Goal: Task Accomplishment & Management: Manage account settings

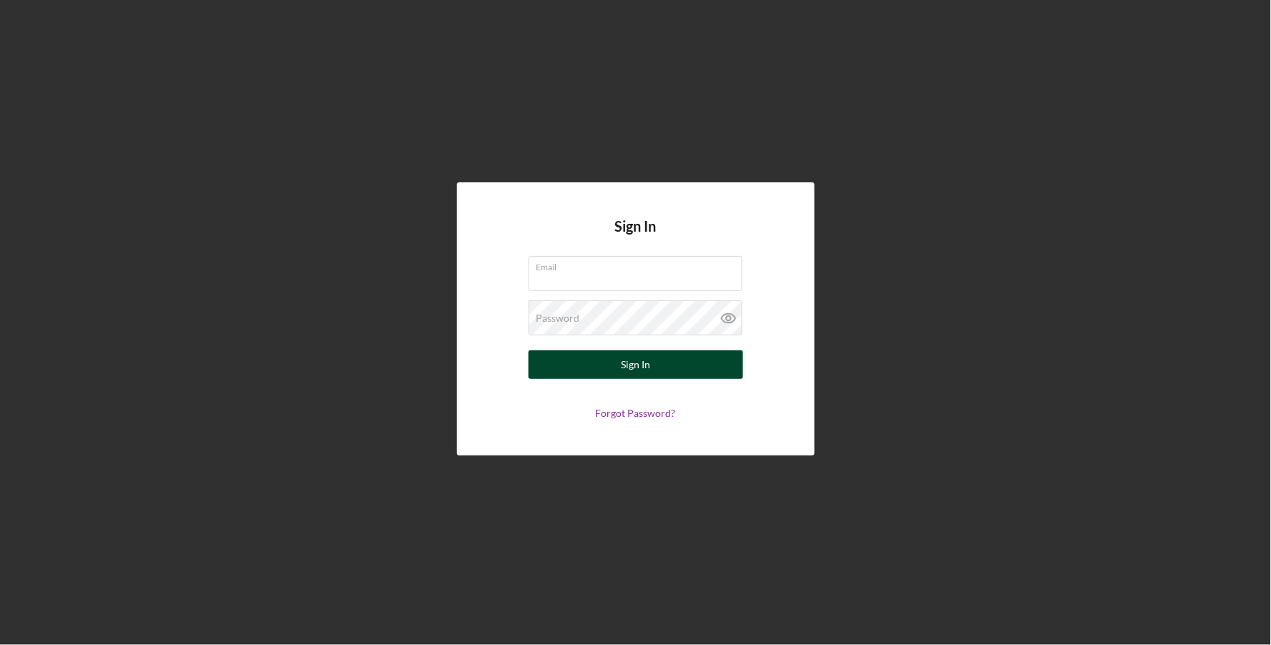
type input "[EMAIL_ADDRESS][DOMAIN_NAME]"
click at [607, 360] on button "Sign In" at bounding box center [635, 364] width 215 height 29
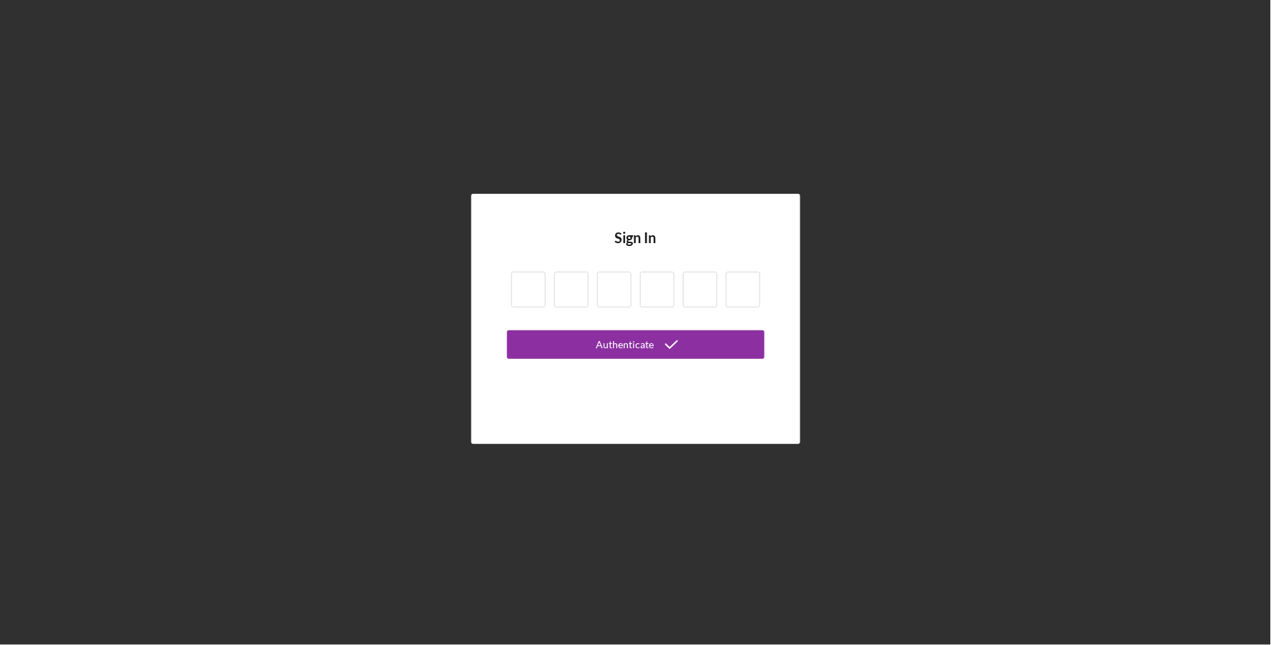
click at [525, 284] on input at bounding box center [528, 290] width 34 height 36
type input "1"
type input "0"
type input "3"
type input "5"
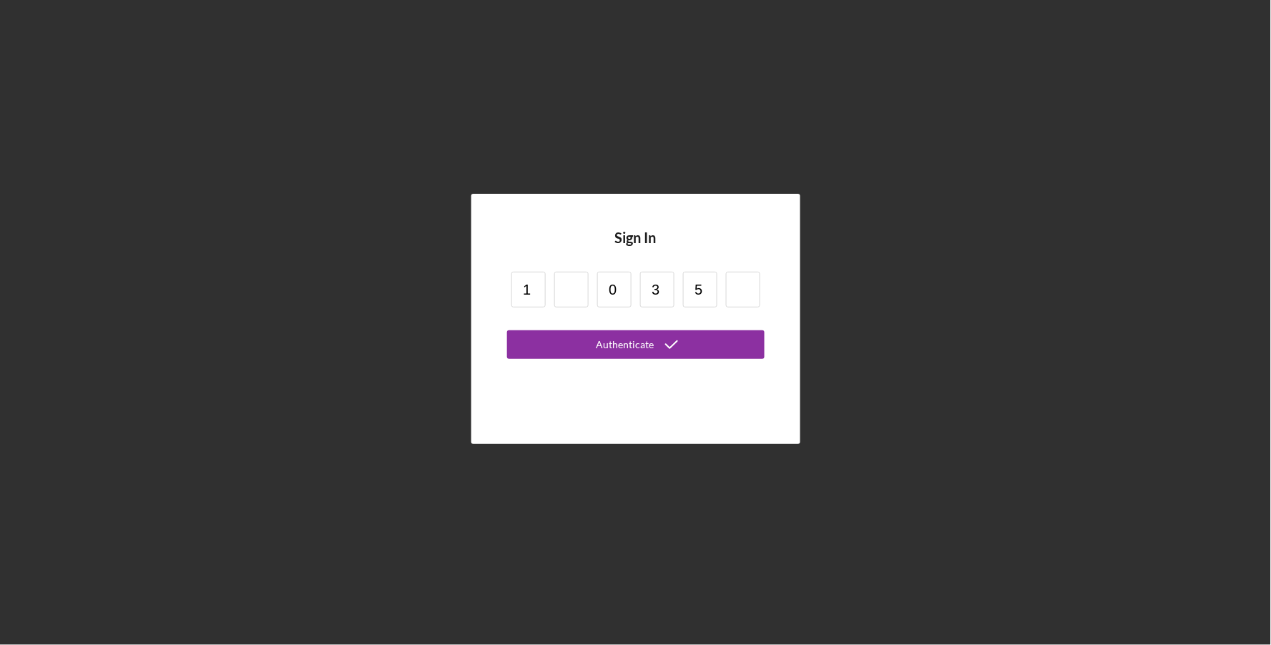
click at [534, 286] on input "1" at bounding box center [528, 290] width 34 height 36
type input "1"
type input "5"
type input "0"
type input "3"
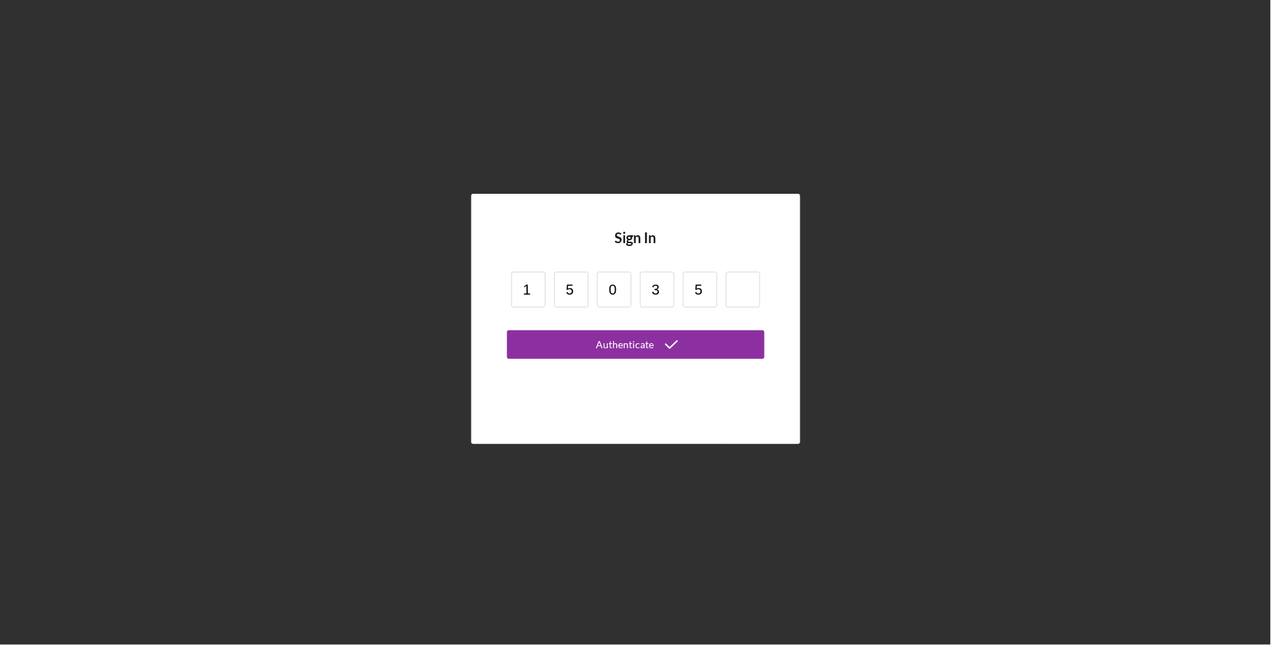
type input "5"
type input "1"
click at [507, 330] on button "Authenticate" at bounding box center [635, 344] width 257 height 29
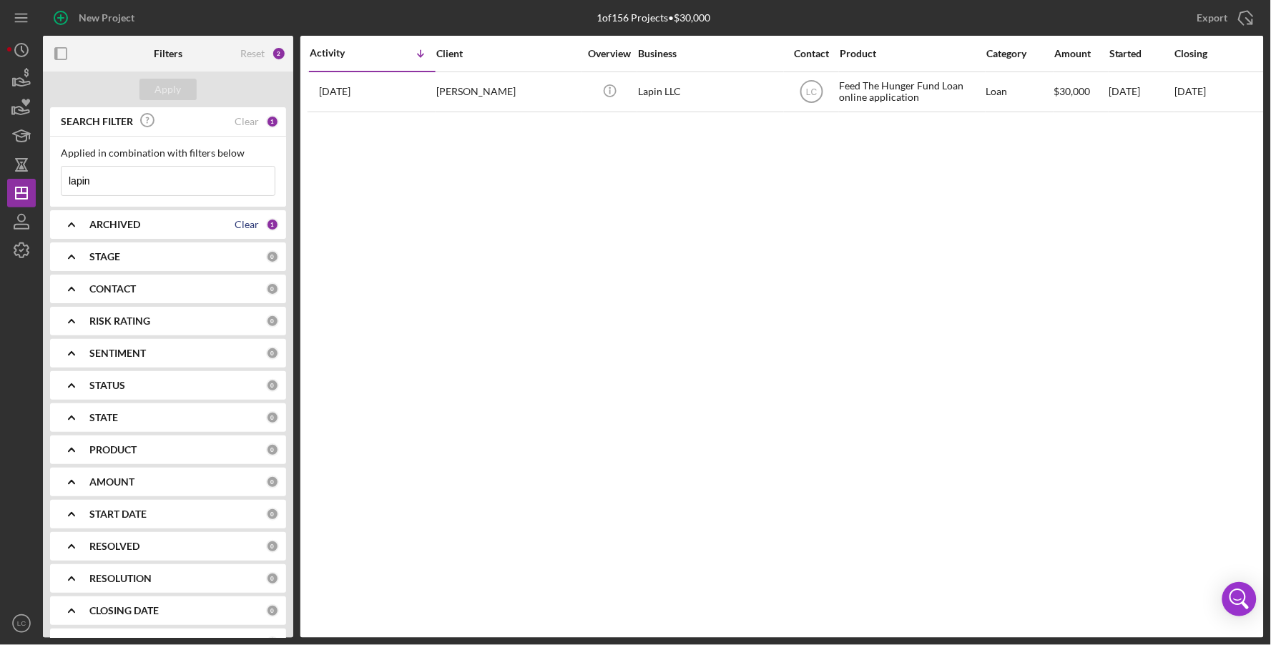
click at [248, 223] on div "Clear" at bounding box center [247, 224] width 24 height 11
click at [428, 64] on icon "Icon/Table Sort Arrow" at bounding box center [420, 53] width 29 height 29
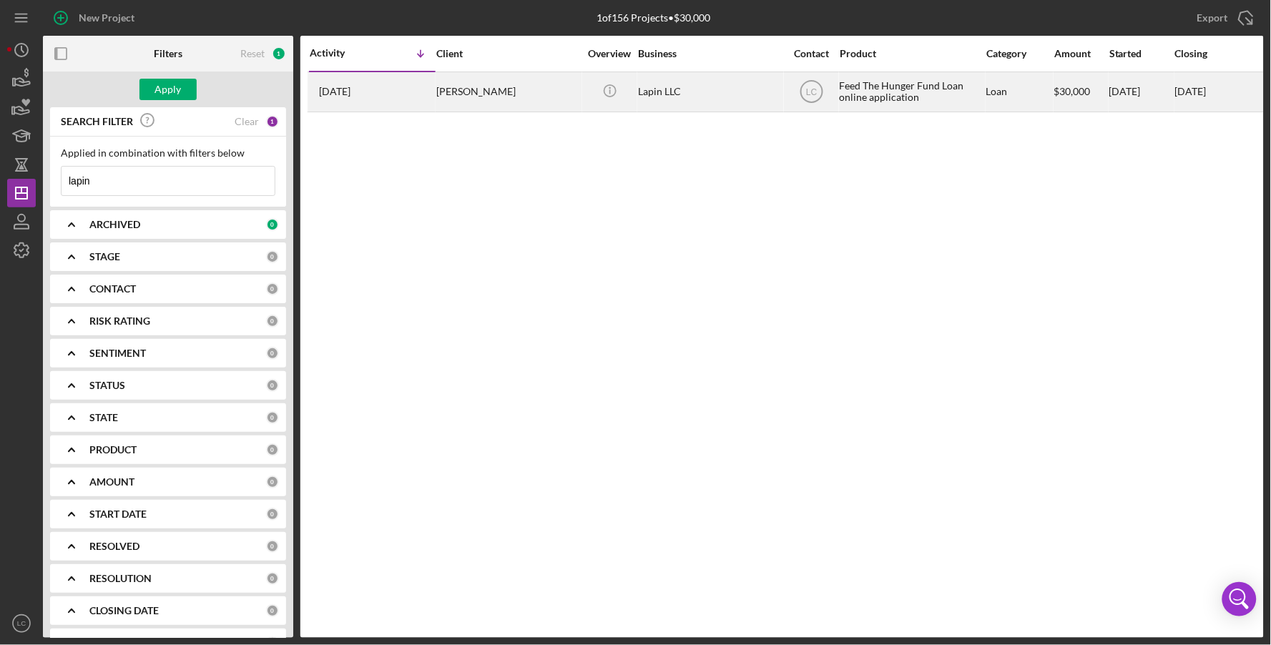
click at [420, 89] on div "[DATE] [PERSON_NAME]" at bounding box center [372, 92] width 125 height 38
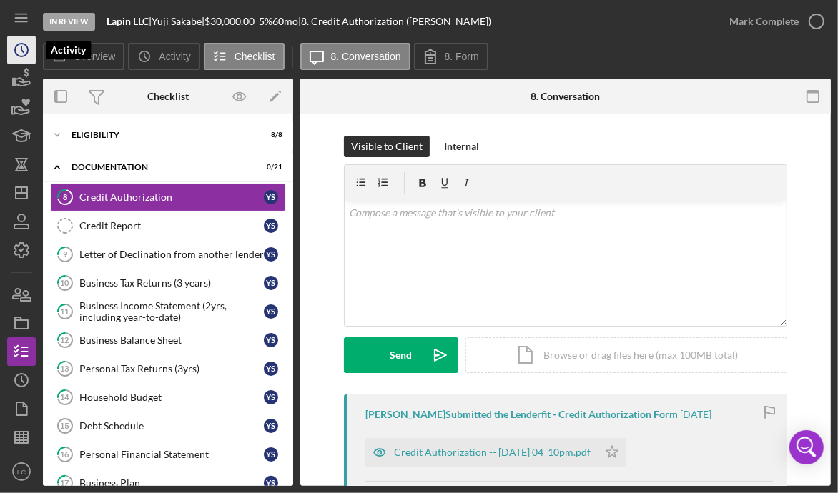
click at [28, 49] on circle "button" at bounding box center [21, 50] width 13 height 13
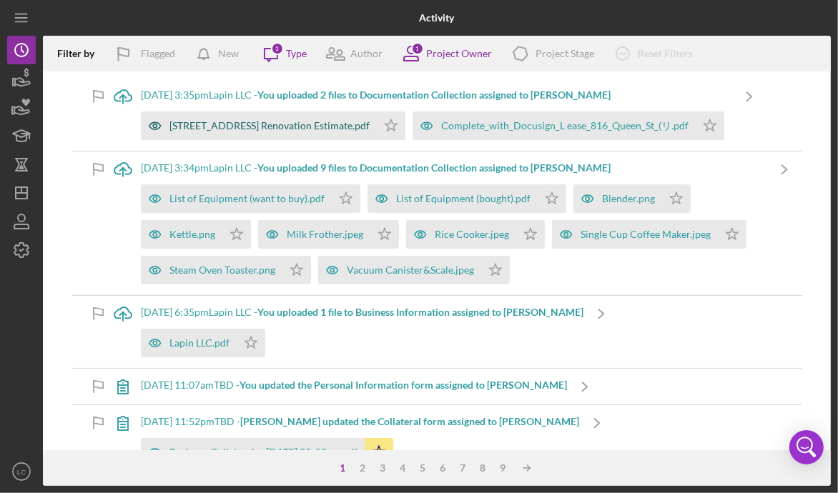
click at [246, 127] on div "[STREET_ADDRESS] Renovation Estimate.pdf" at bounding box center [269, 125] width 200 height 11
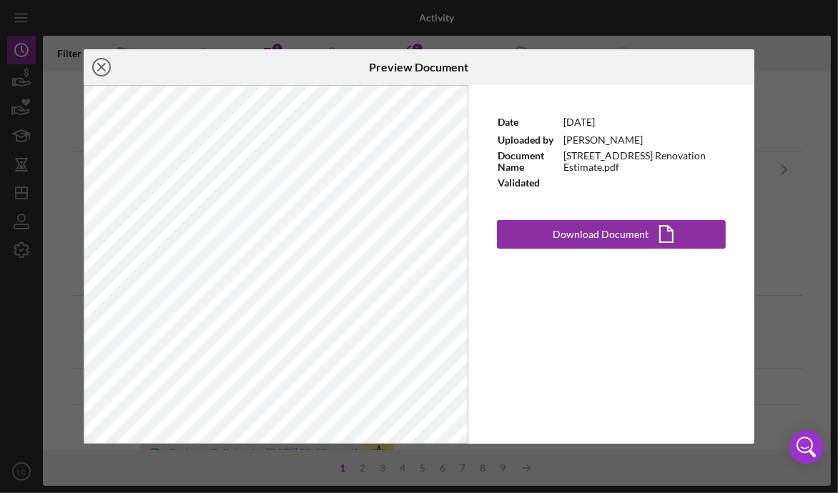
click at [104, 72] on icon "Icon/Close" at bounding box center [102, 67] width 36 height 36
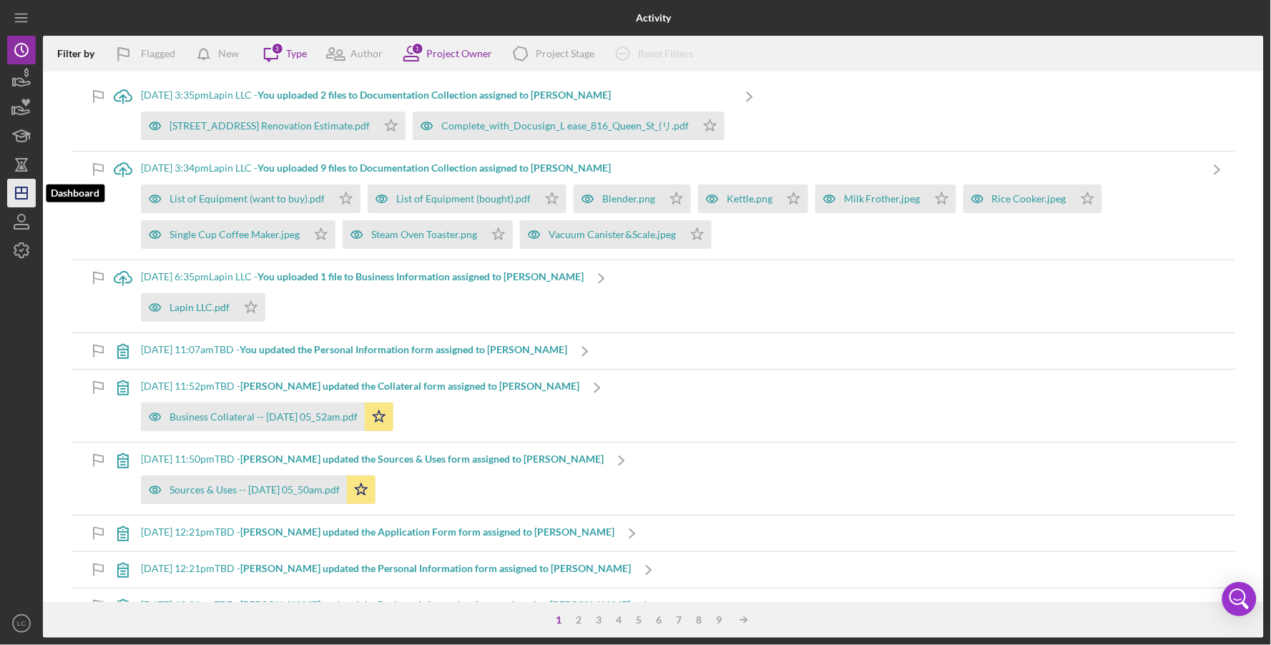
click at [21, 201] on icon "Icon/Dashboard" at bounding box center [22, 193] width 36 height 36
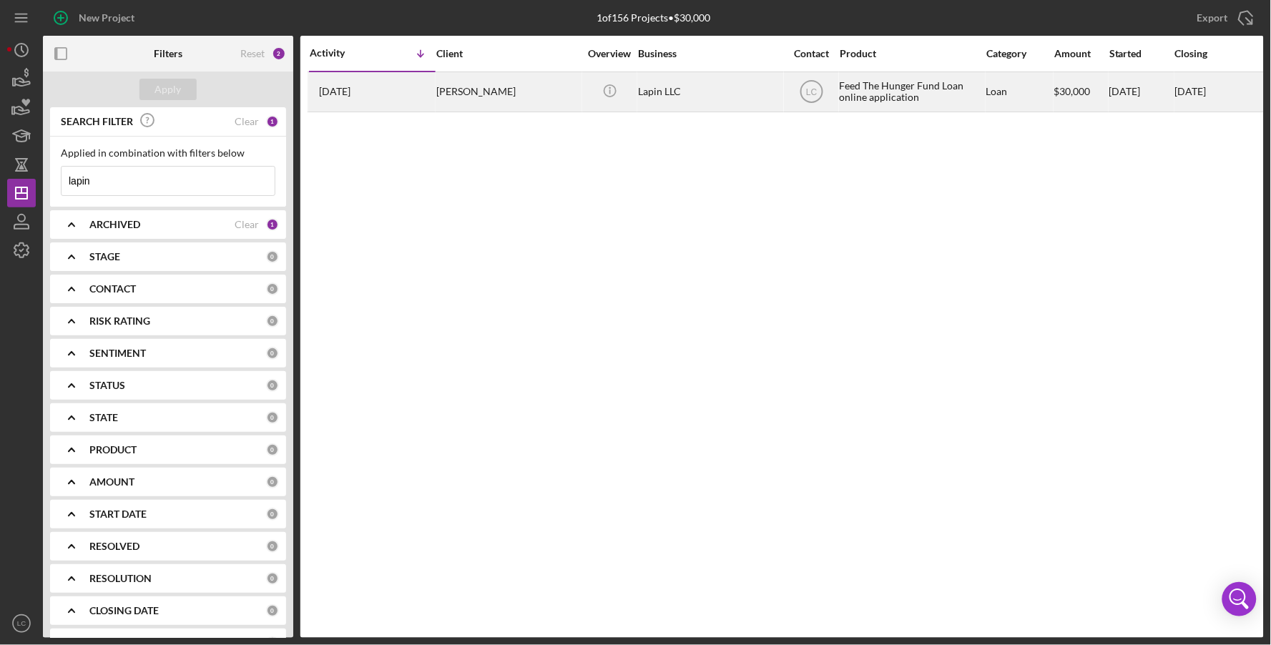
click at [419, 93] on div "[DATE] [PERSON_NAME]" at bounding box center [372, 92] width 125 height 38
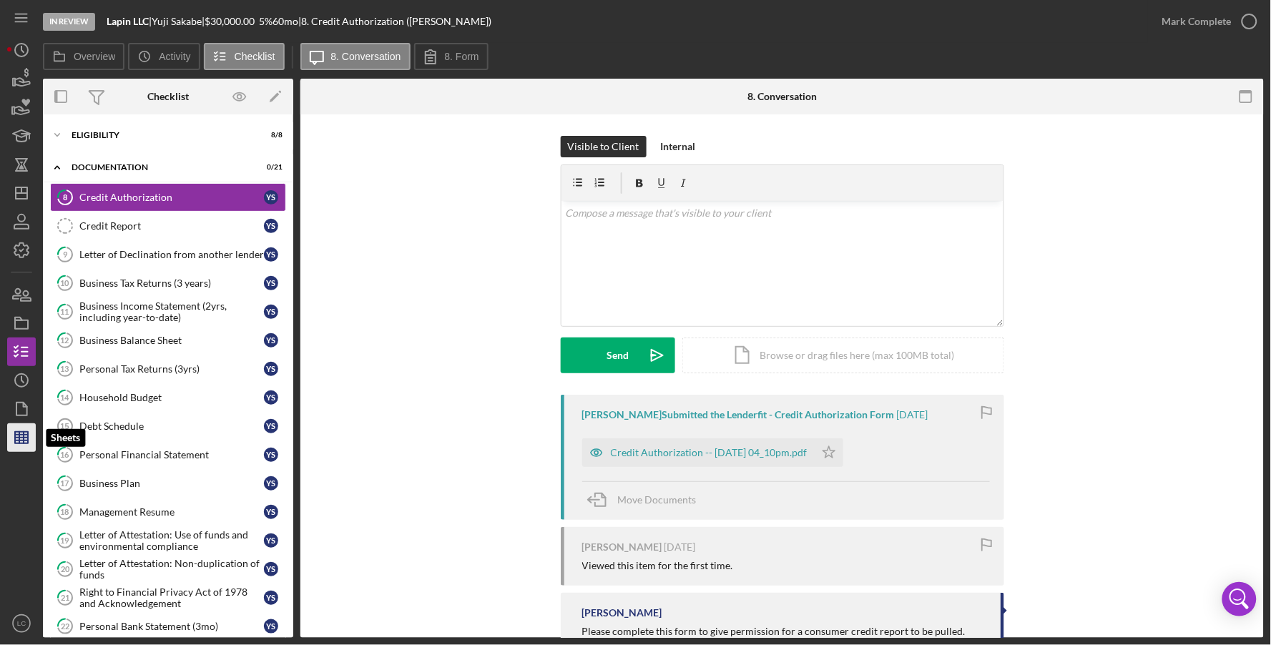
click at [31, 430] on icon "button" at bounding box center [22, 438] width 36 height 36
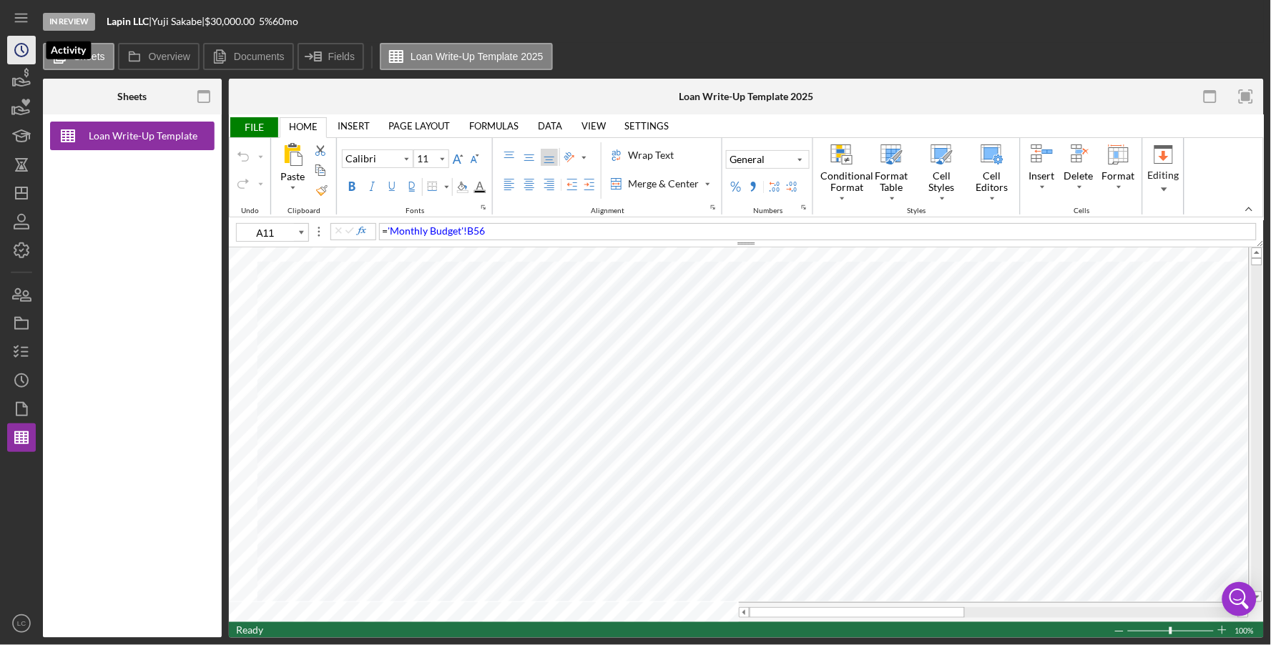
click at [25, 57] on icon "Icon/History" at bounding box center [22, 50] width 36 height 36
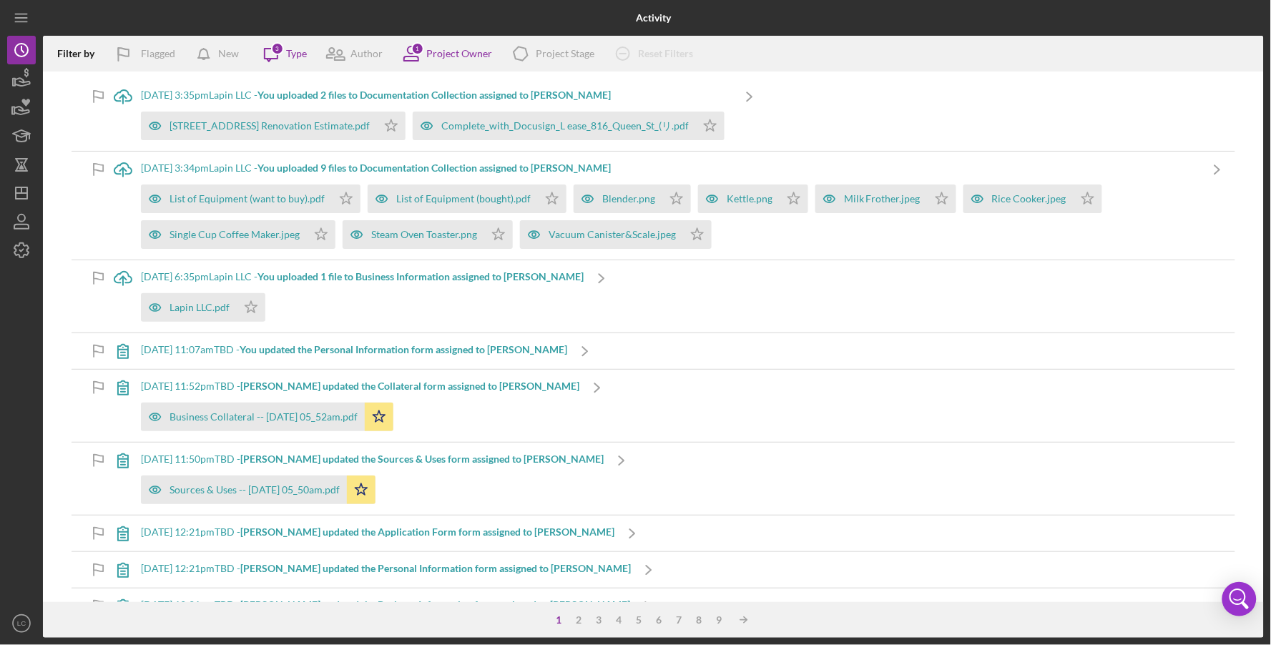
click at [268, 93] on div "[DATE] 3:35pm Lapin LLC - You uploaded 2 files to Documentation Collection assi…" at bounding box center [436, 94] width 591 height 11
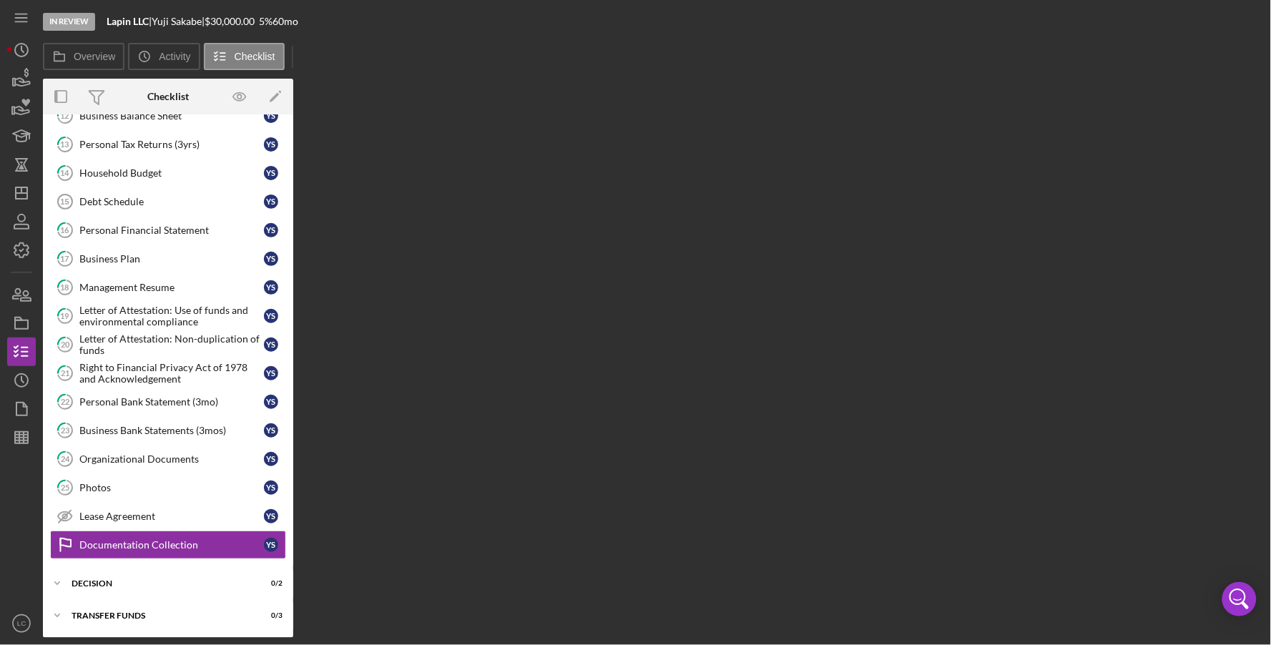
scroll to position [227, 0]
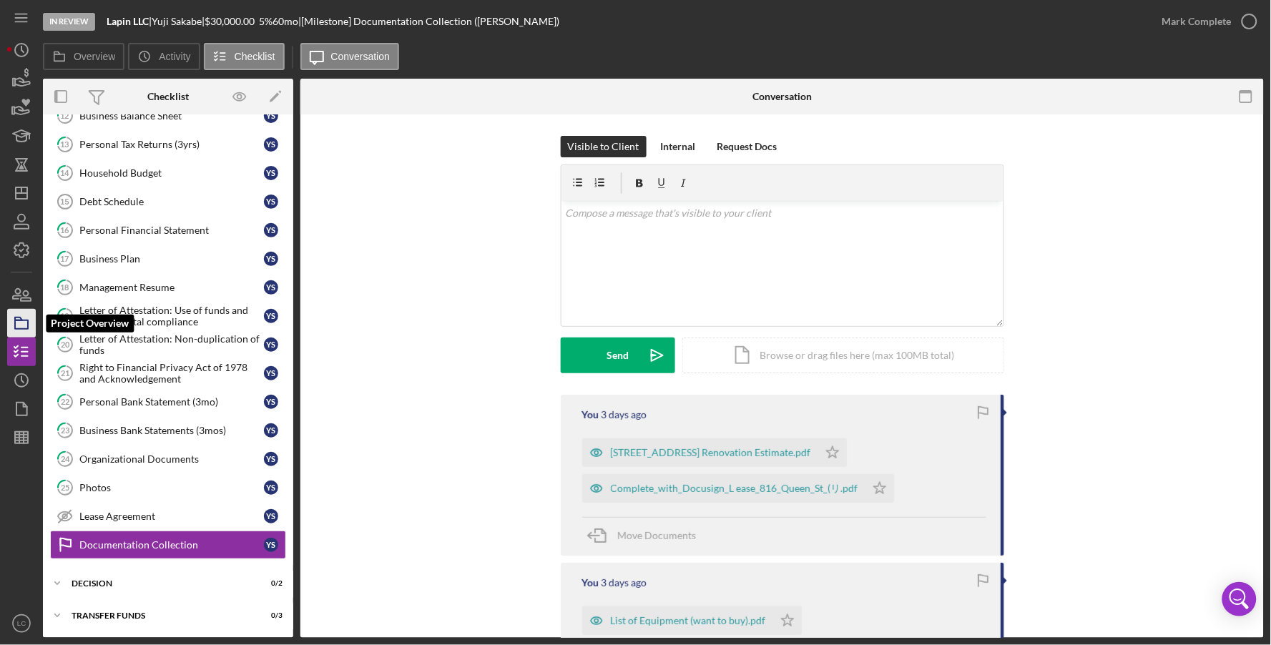
click at [24, 328] on rect "button" at bounding box center [21, 324] width 13 height 9
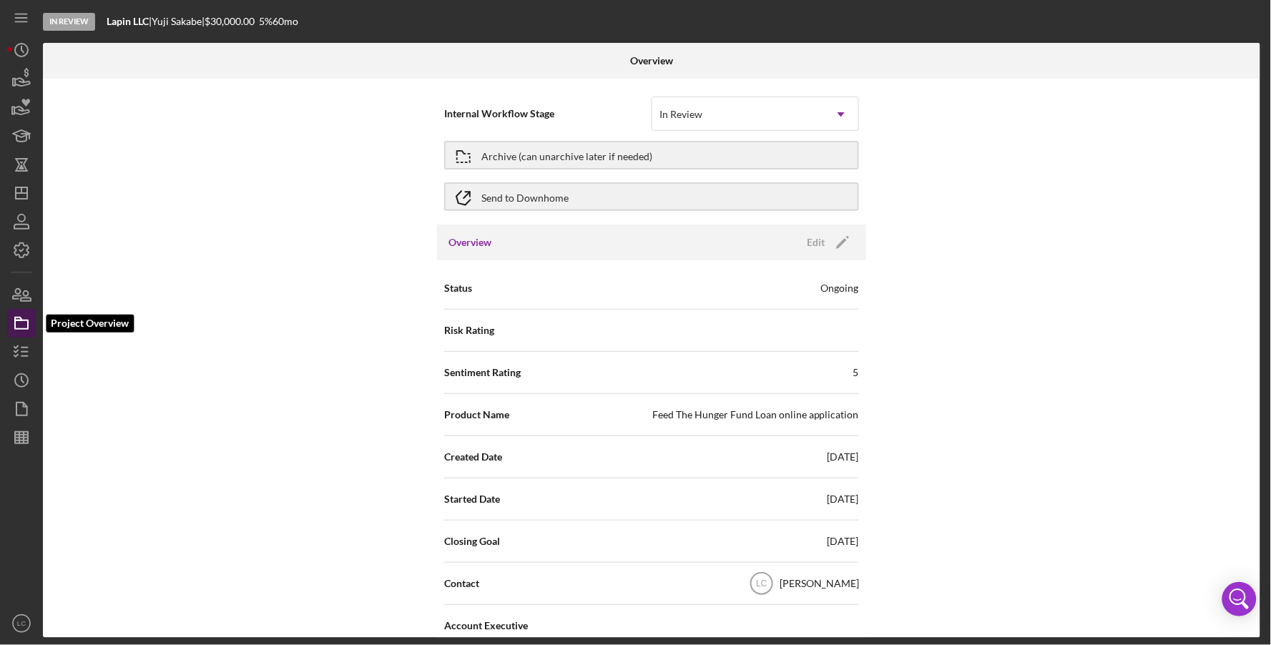
click at [31, 330] on icon "button" at bounding box center [22, 323] width 36 height 36
click at [26, 350] on icon "button" at bounding box center [22, 352] width 36 height 36
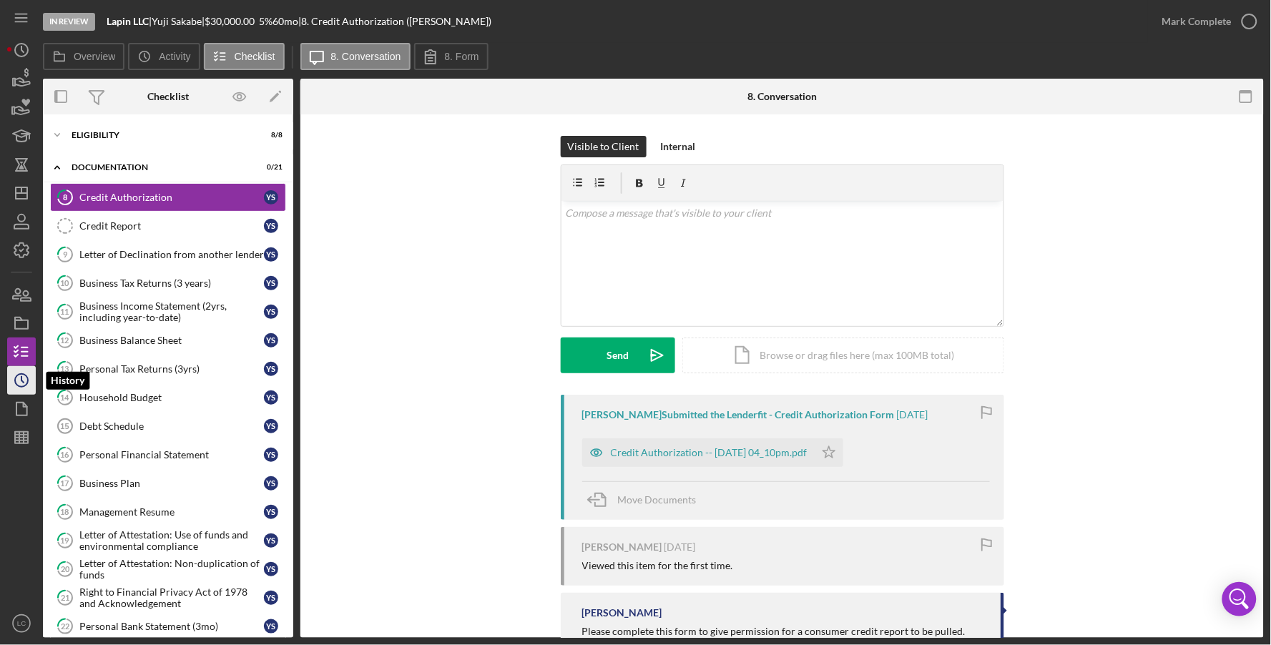
click at [24, 383] on icon "Icon/History" at bounding box center [22, 381] width 36 height 36
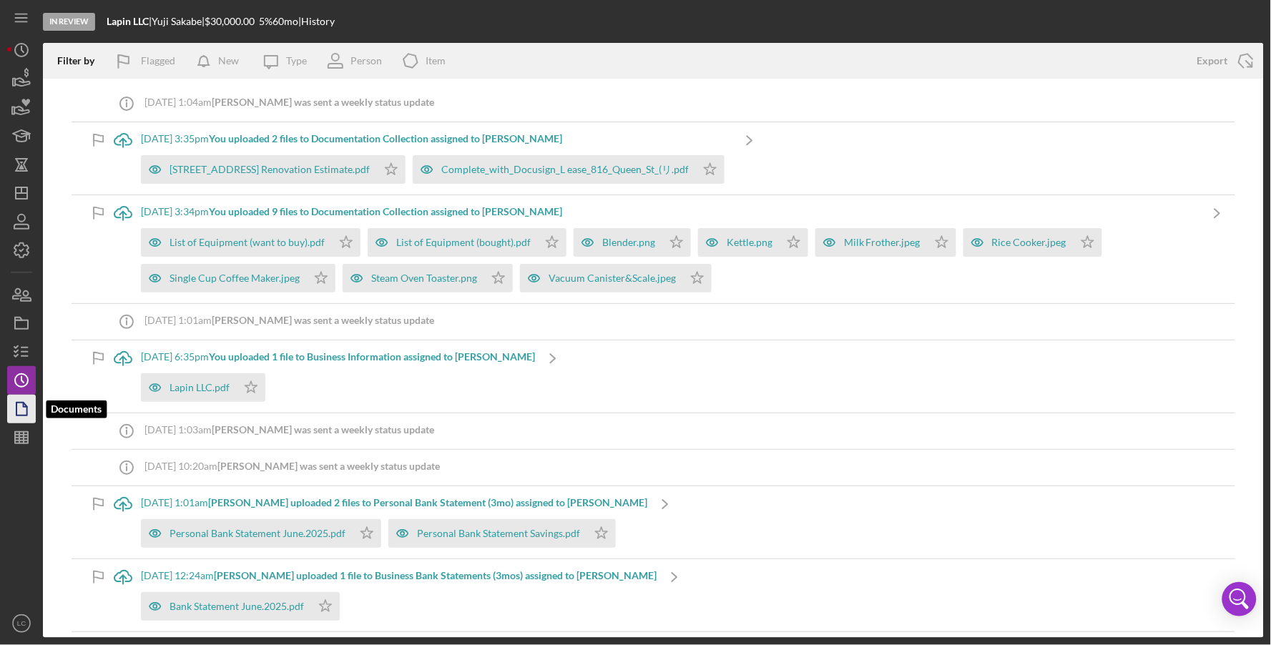
click at [26, 415] on polygon "button" at bounding box center [21, 409] width 11 height 13
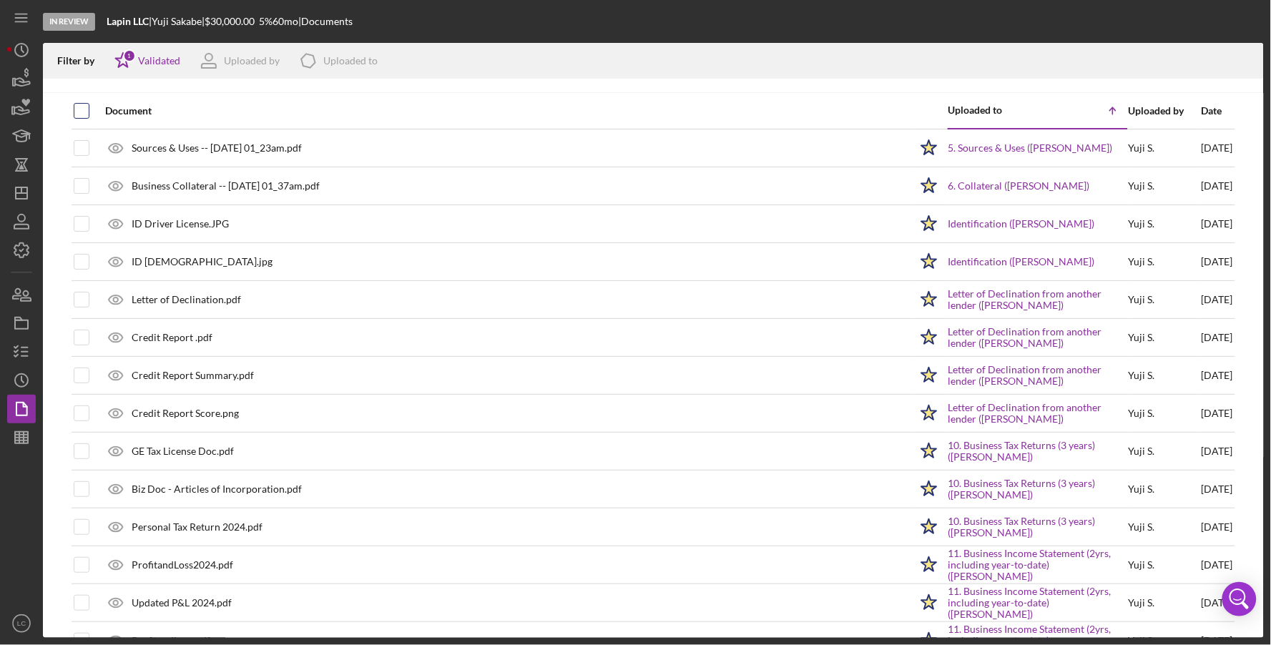
click at [84, 114] on input "checkbox" at bounding box center [81, 111] width 14 height 14
checkbox input "true"
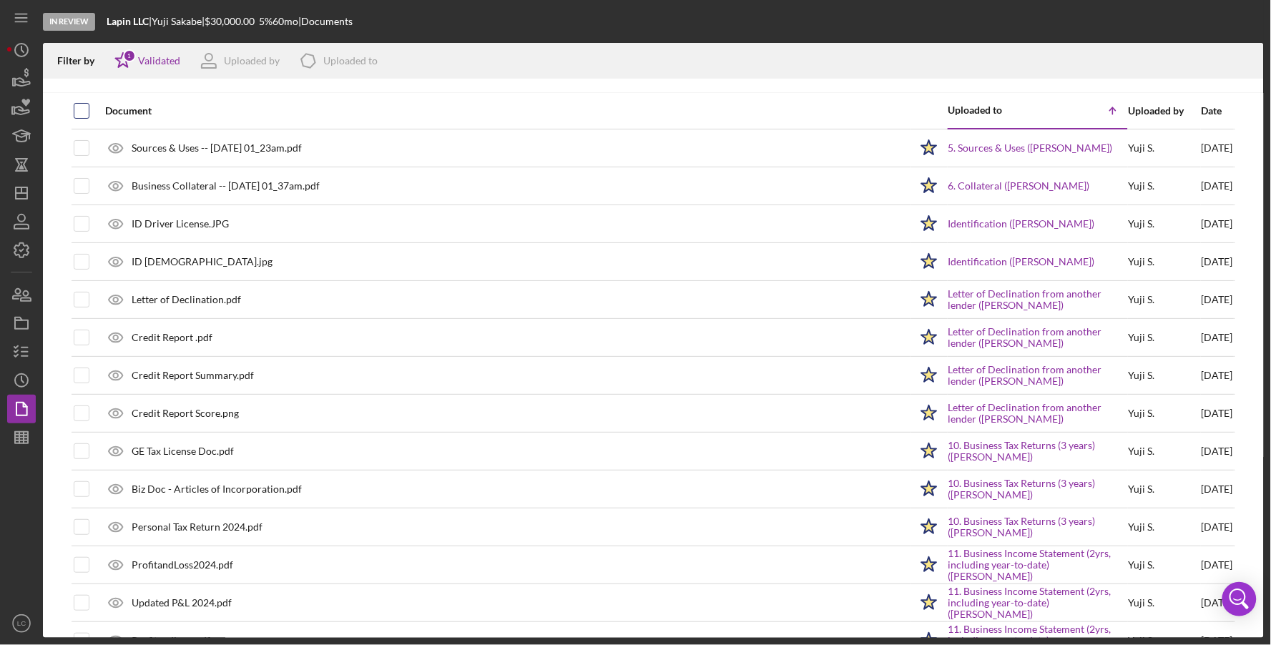
checkbox input "true"
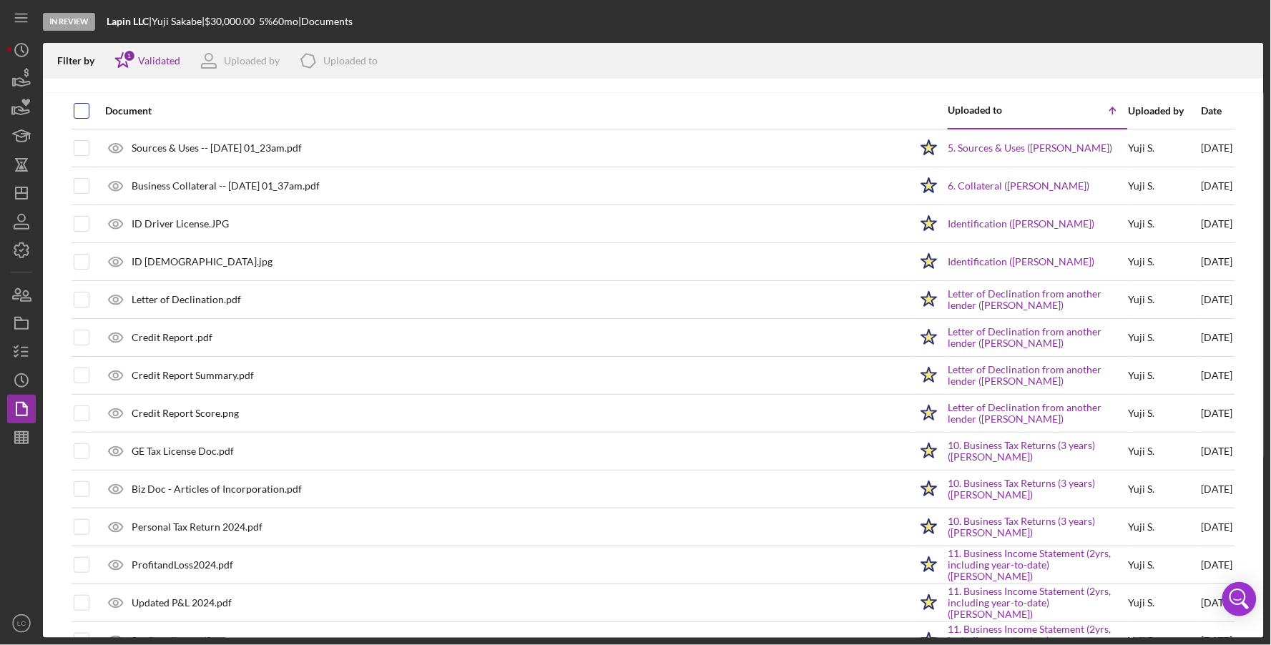
checkbox input "true"
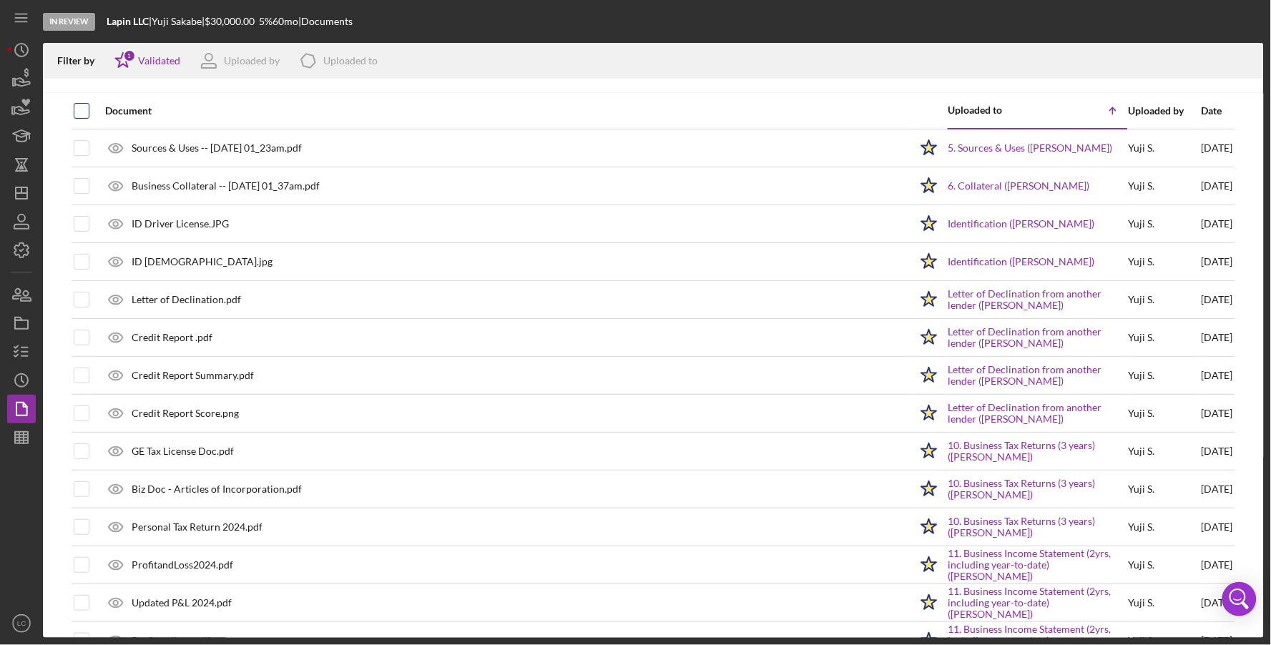
checkbox input "true"
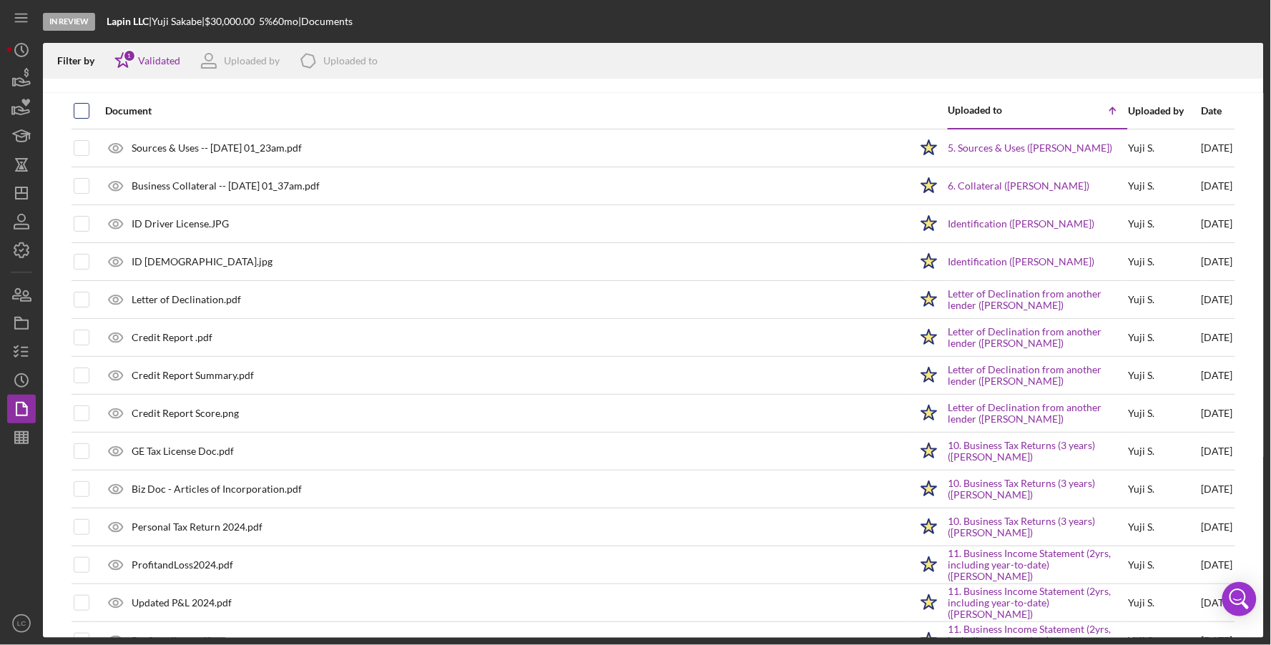
checkbox input "true"
click at [80, 113] on input "checkbox" at bounding box center [81, 111] width 14 height 14
checkbox input "false"
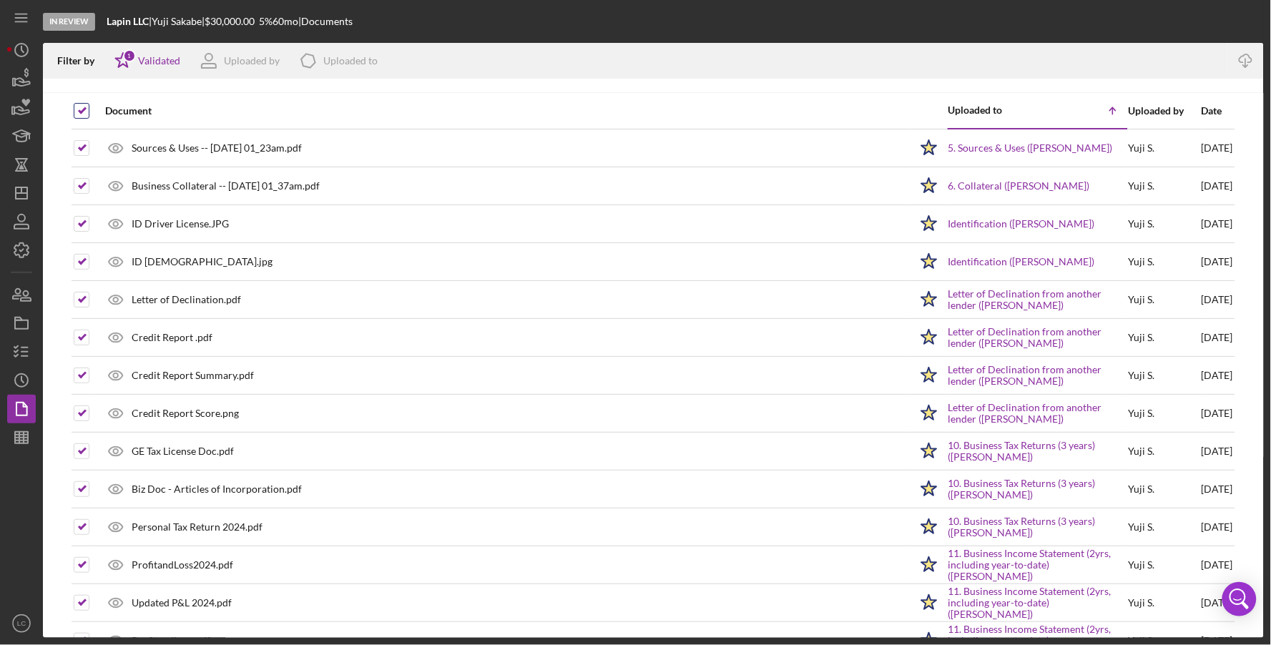
checkbox input "false"
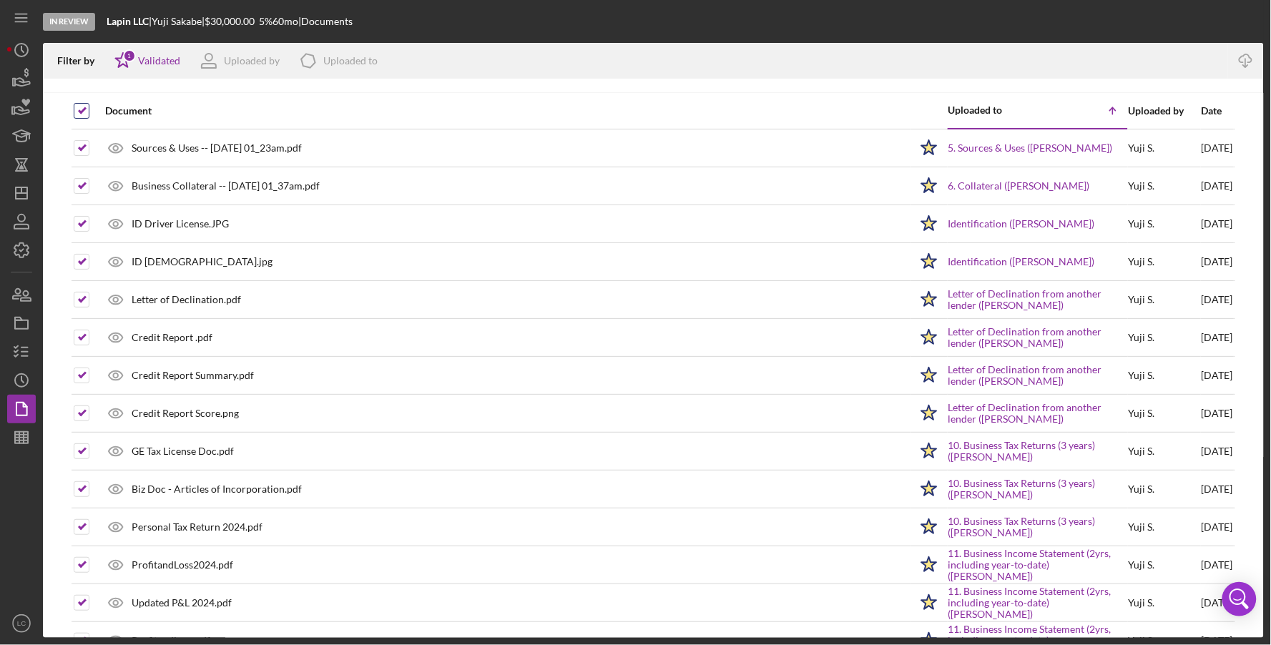
checkbox input "false"
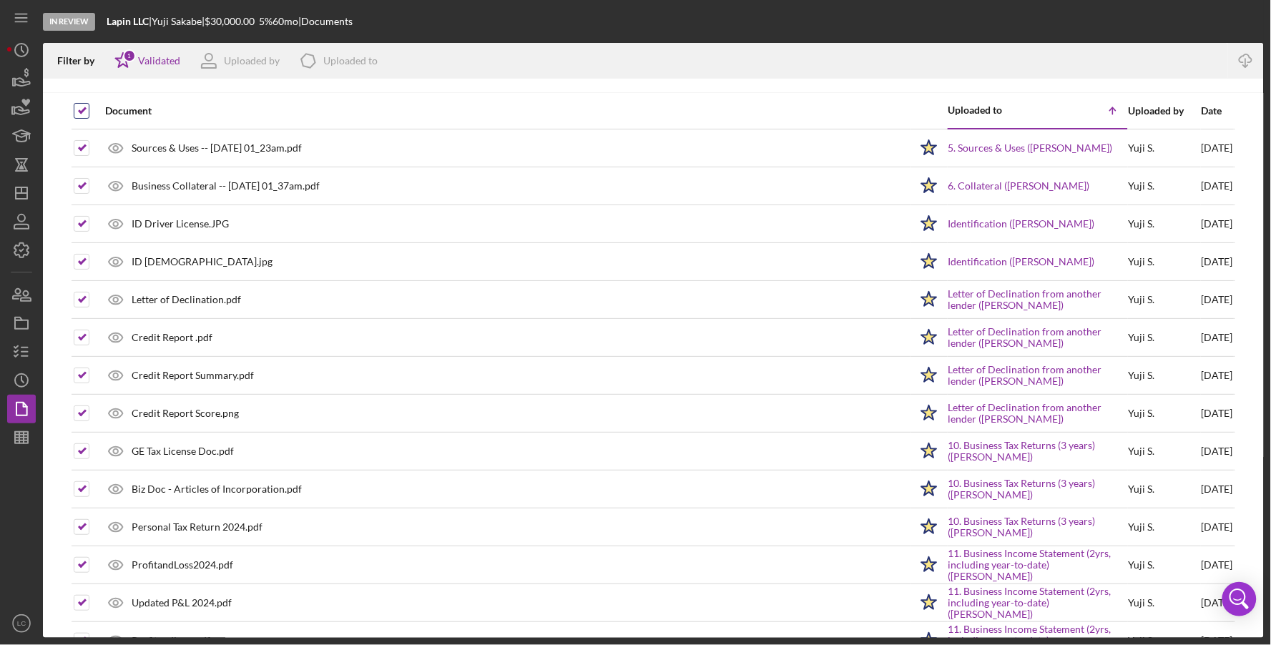
checkbox input "false"
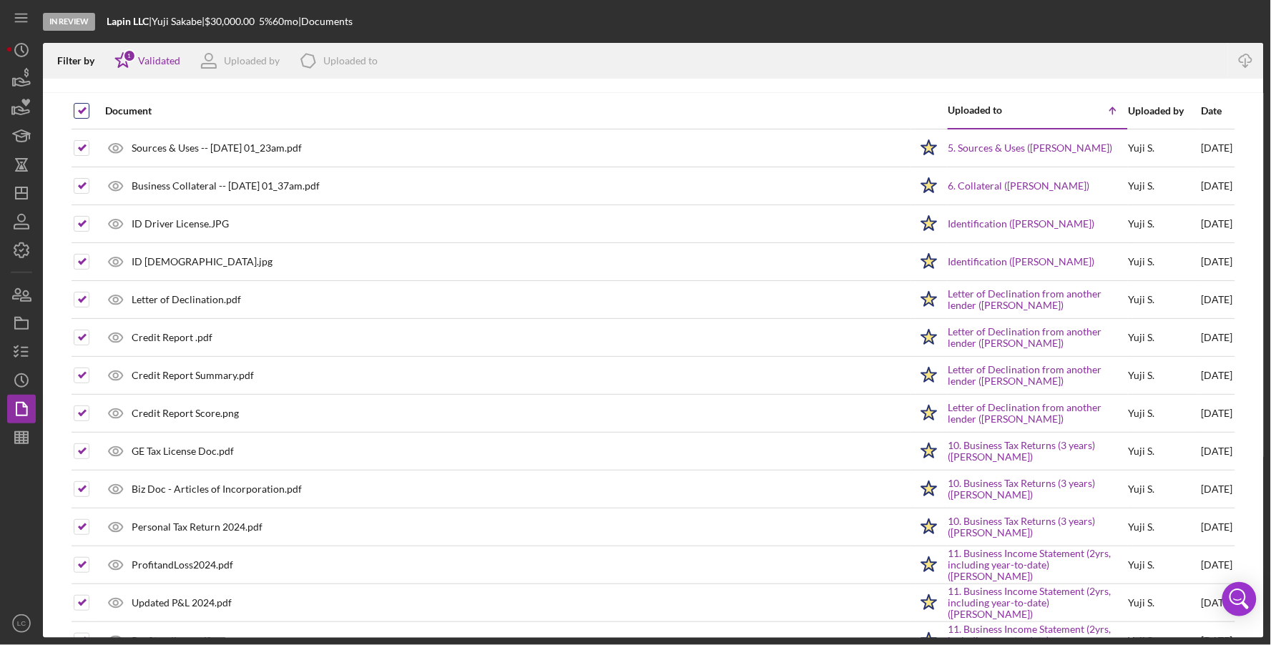
checkbox input "false"
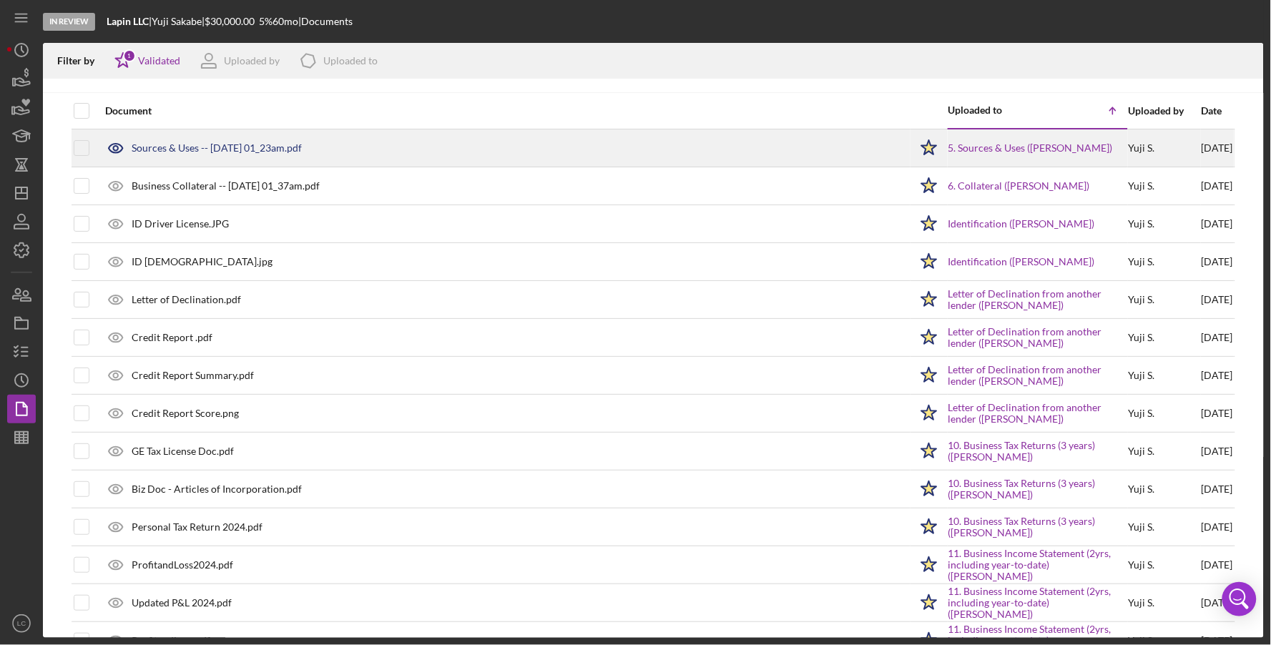
scroll to position [3, 0]
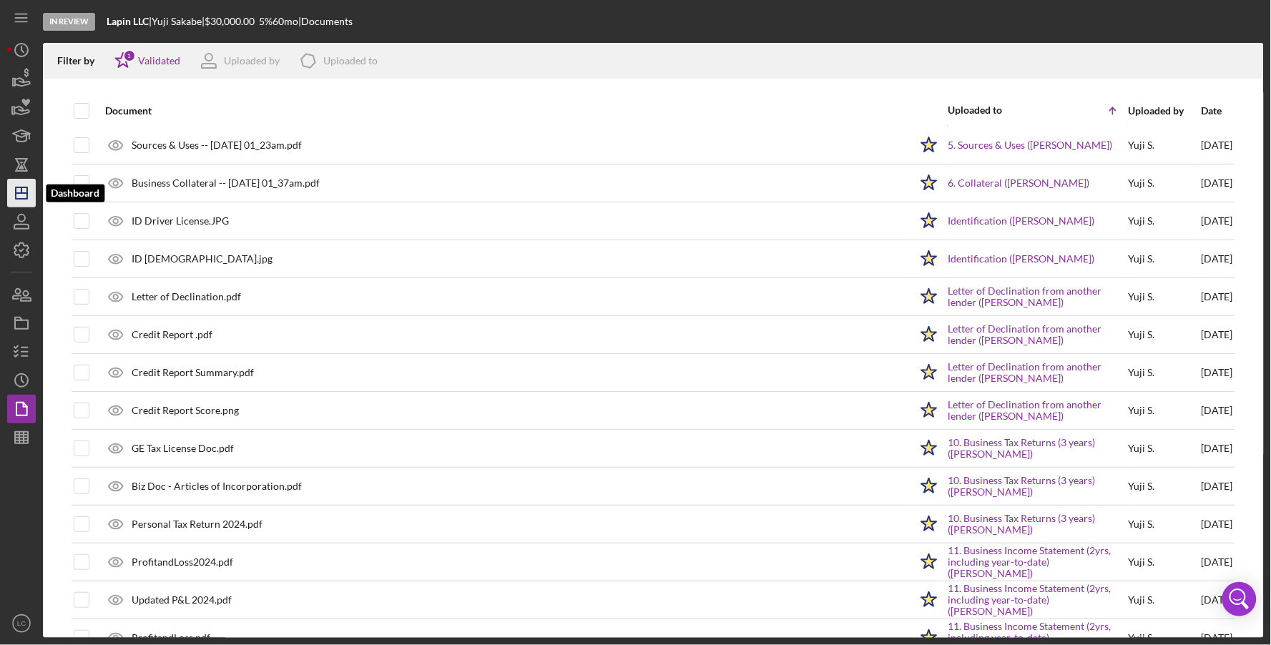
click at [30, 197] on icon "Icon/Dashboard" at bounding box center [22, 193] width 36 height 36
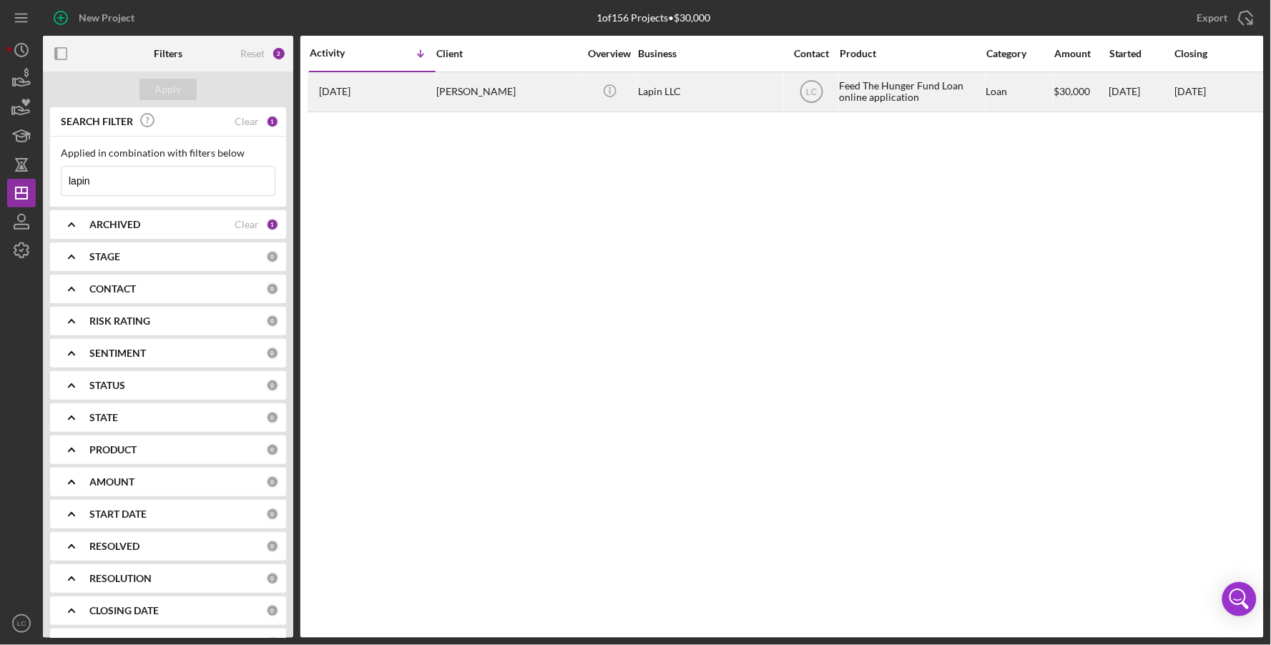
click at [448, 88] on div "[PERSON_NAME]" at bounding box center [507, 92] width 143 height 38
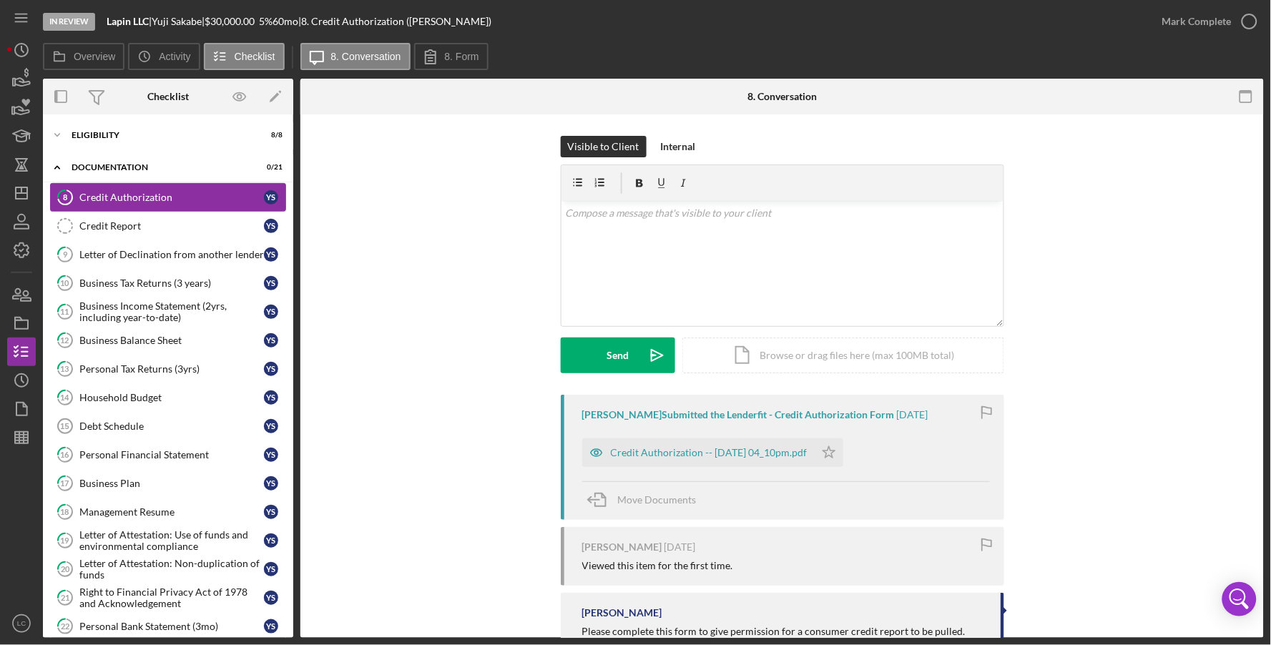
click at [128, 191] on link "8 Credit Authorization Y S" at bounding box center [168, 197] width 236 height 29
click at [124, 134] on div "Eligibility" at bounding box center [174, 135] width 204 height 9
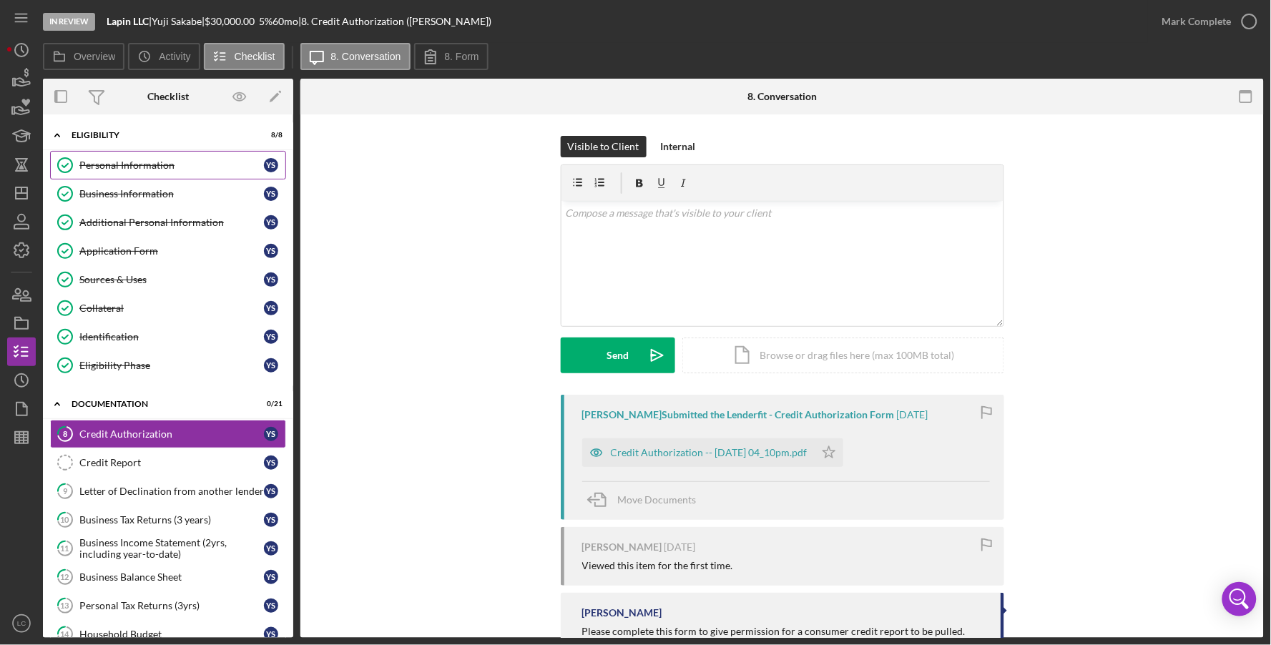
click at [118, 162] on div "Personal Information" at bounding box center [171, 164] width 184 height 11
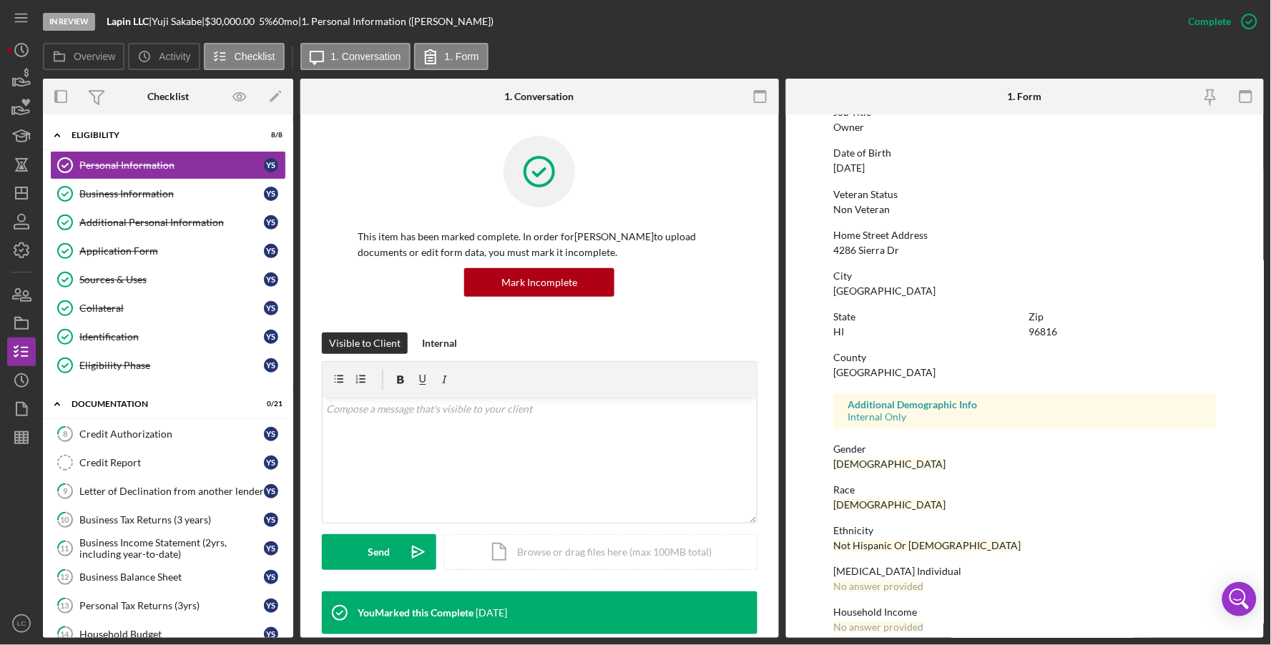
scroll to position [144, 0]
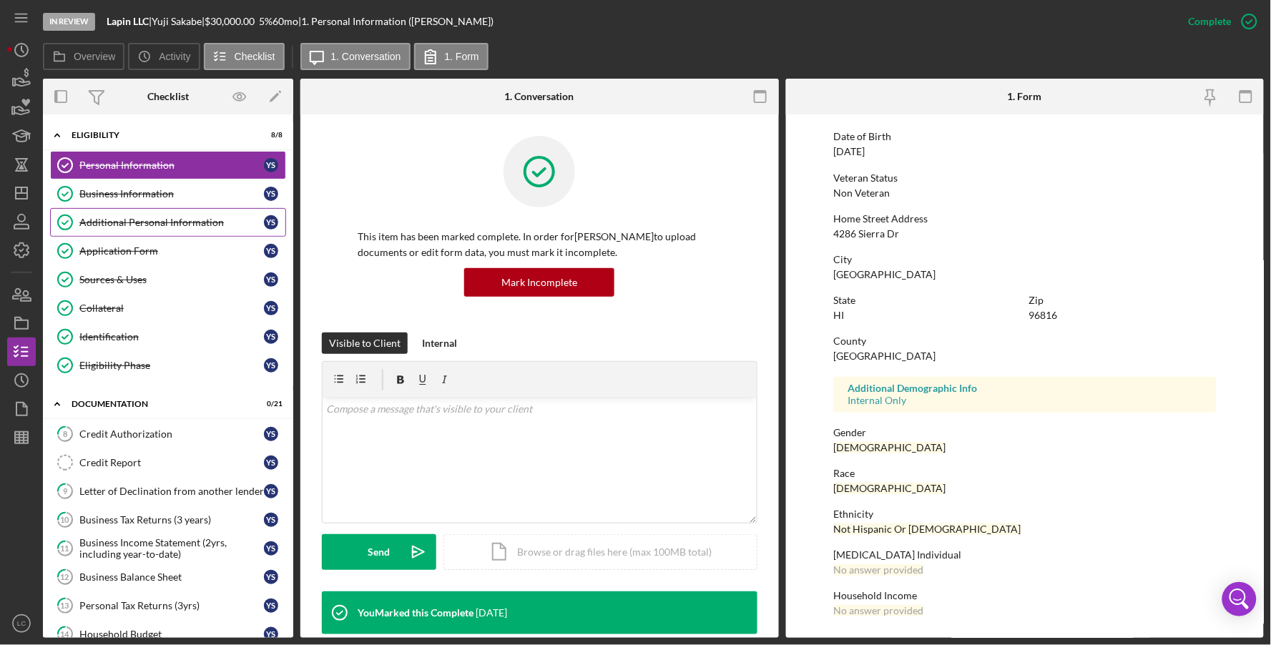
click at [96, 209] on link "Additional Personal Information Additional Personal Information Y S" at bounding box center [168, 222] width 236 height 29
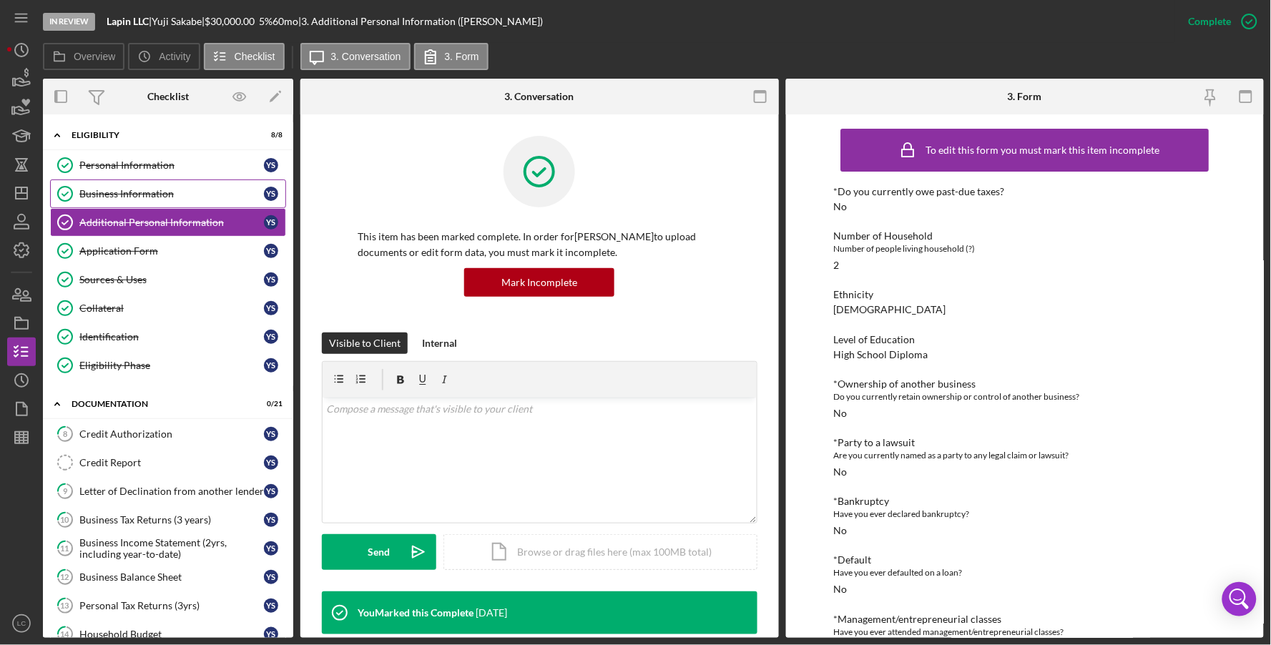
click at [146, 196] on div "Business Information" at bounding box center [171, 193] width 184 height 11
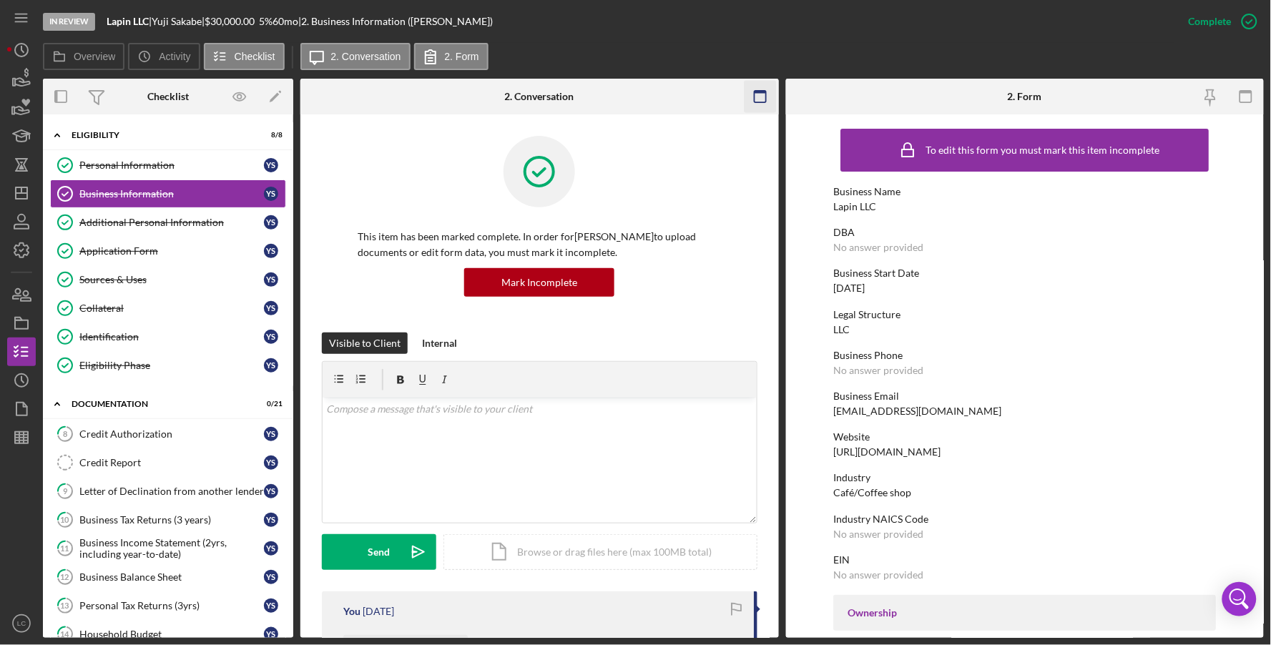
click at [763, 99] on icon "button" at bounding box center [760, 97] width 32 height 32
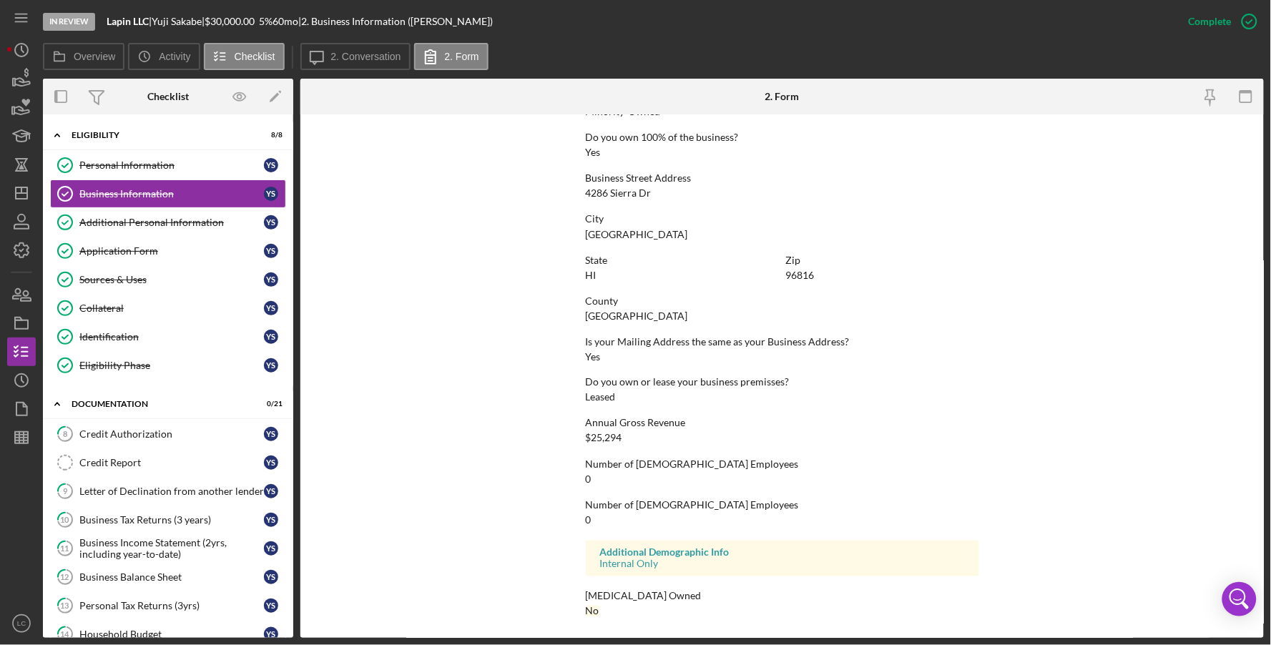
scroll to position [554, 0]
click at [1039, 403] on form "To edit this form you must mark this item incomplete Business Name Lapin LLC DB…" at bounding box center [781, 375] width 963 height 523
click at [1256, 98] on icon "button" at bounding box center [1246, 97] width 32 height 32
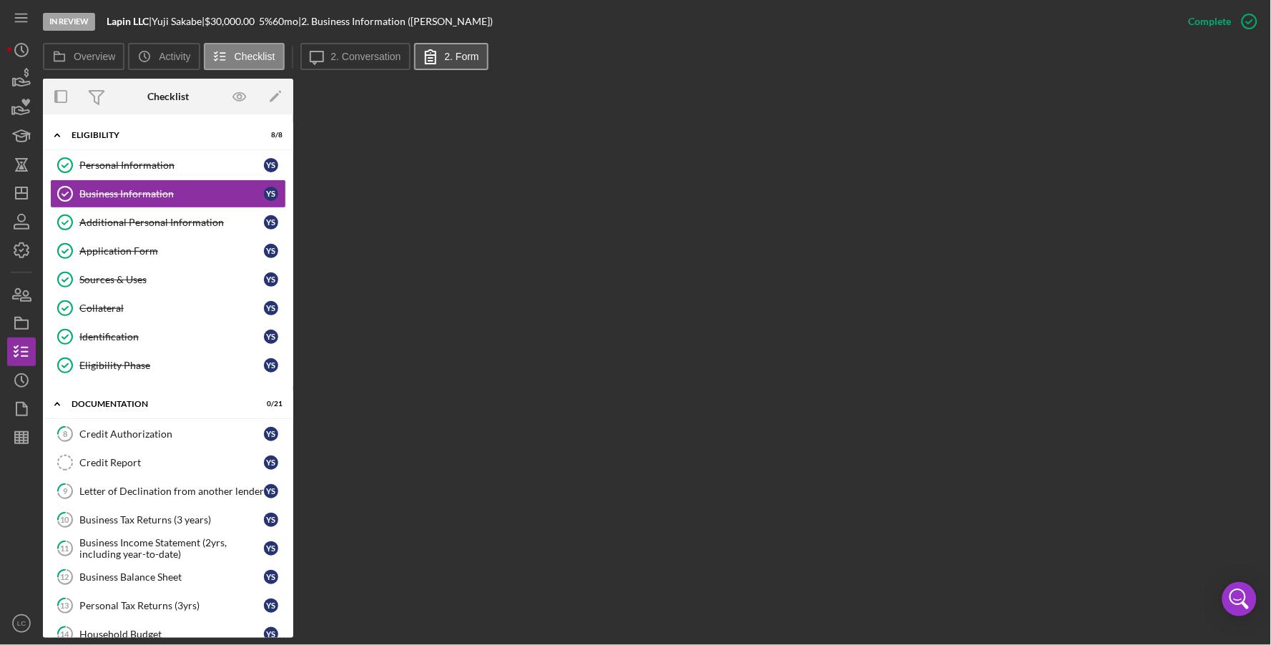
click at [454, 53] on label "2. Form" at bounding box center [462, 56] width 34 height 11
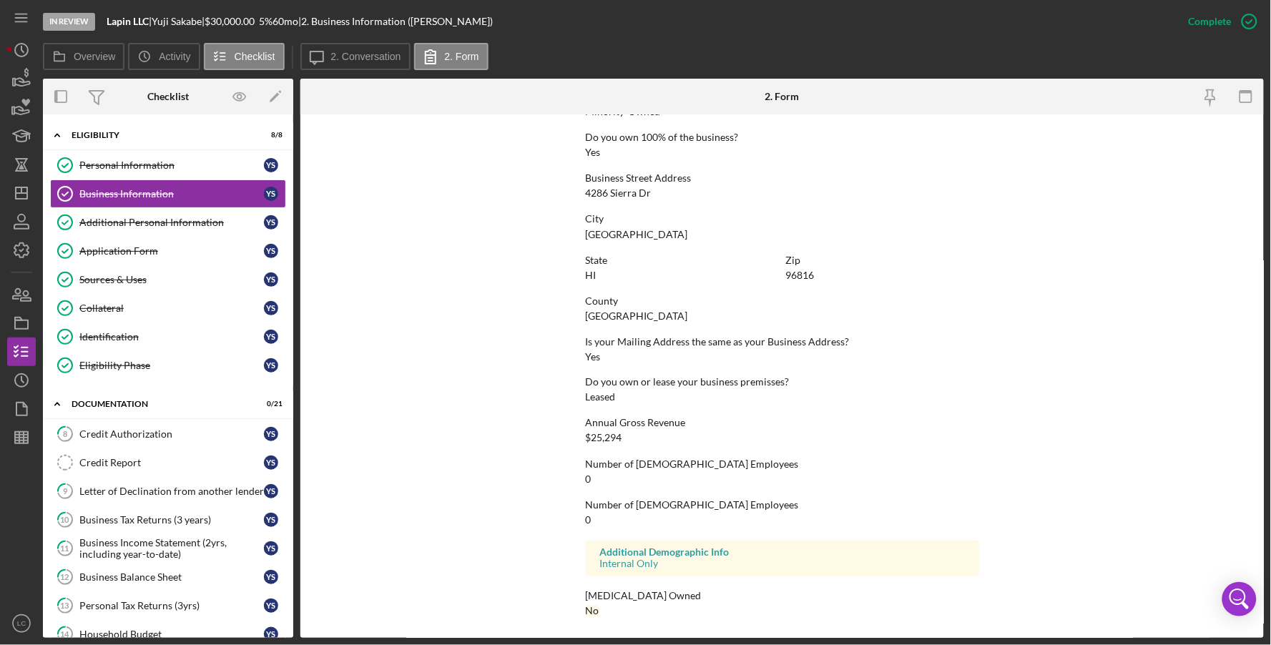
click at [849, 233] on div "City [GEOGRAPHIC_DATA]" at bounding box center [782, 226] width 393 height 26
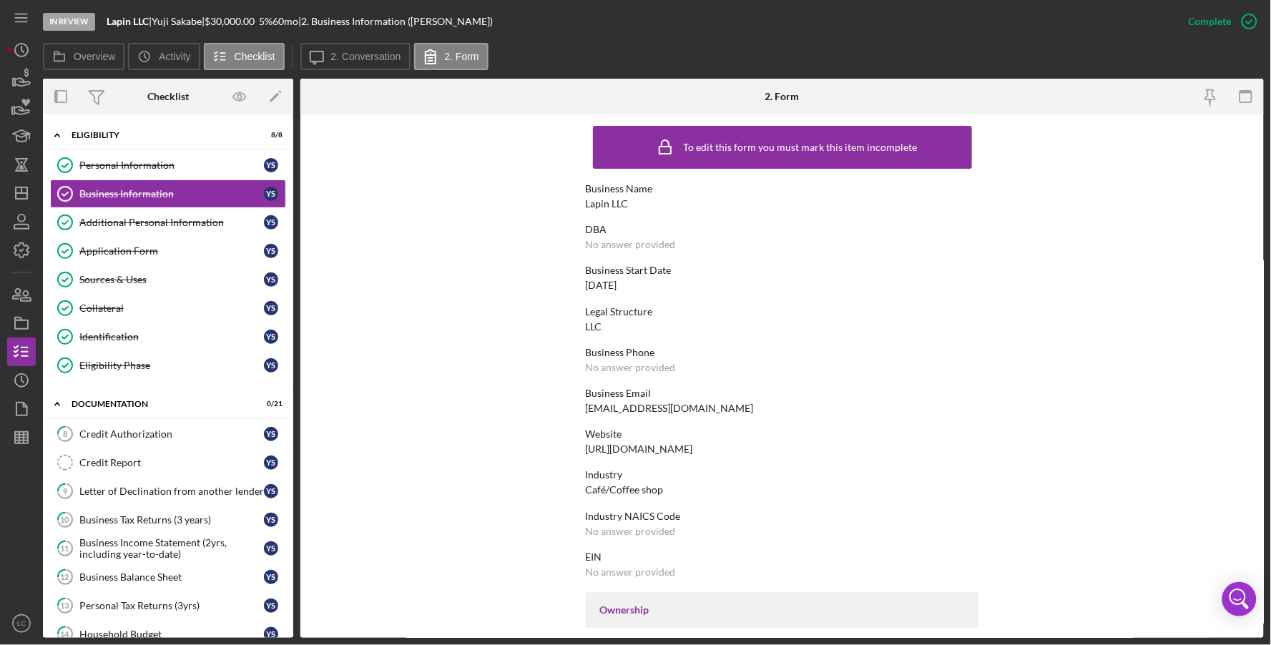
scroll to position [0, 0]
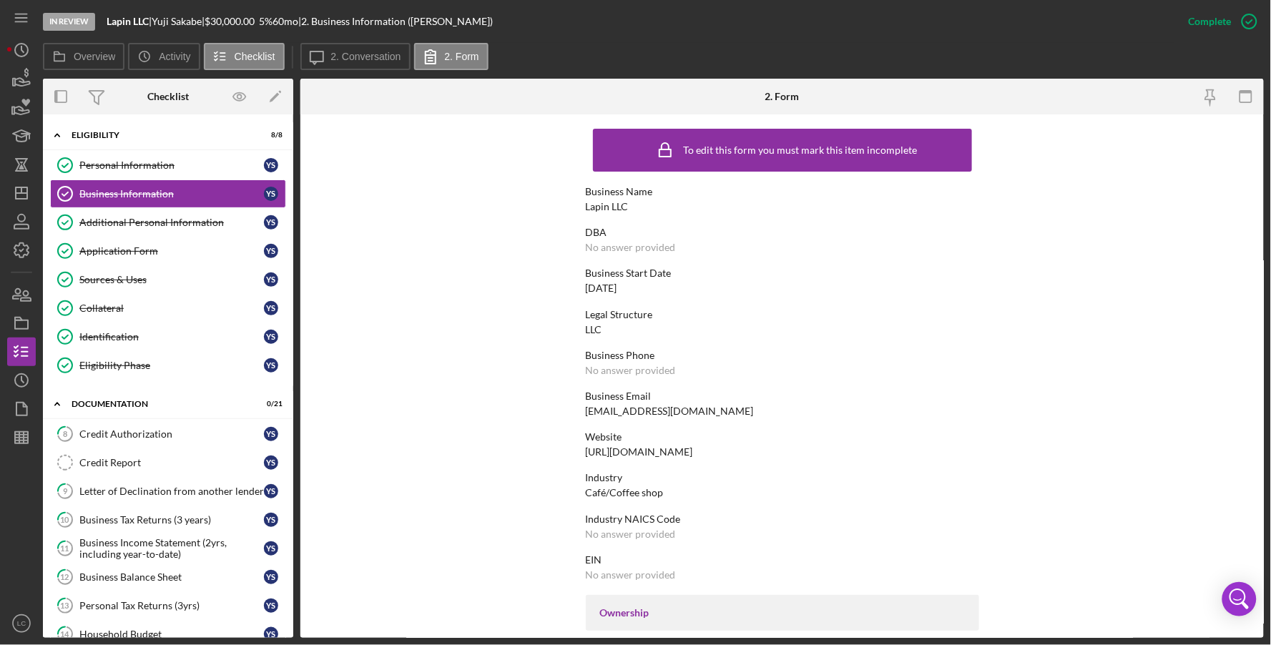
click at [435, 344] on form "To edit this form you must mark this item incomplete Business Name Lapin LLC DB…" at bounding box center [781, 375] width 963 height 523
click at [445, 57] on label "2. Form" at bounding box center [462, 56] width 34 height 11
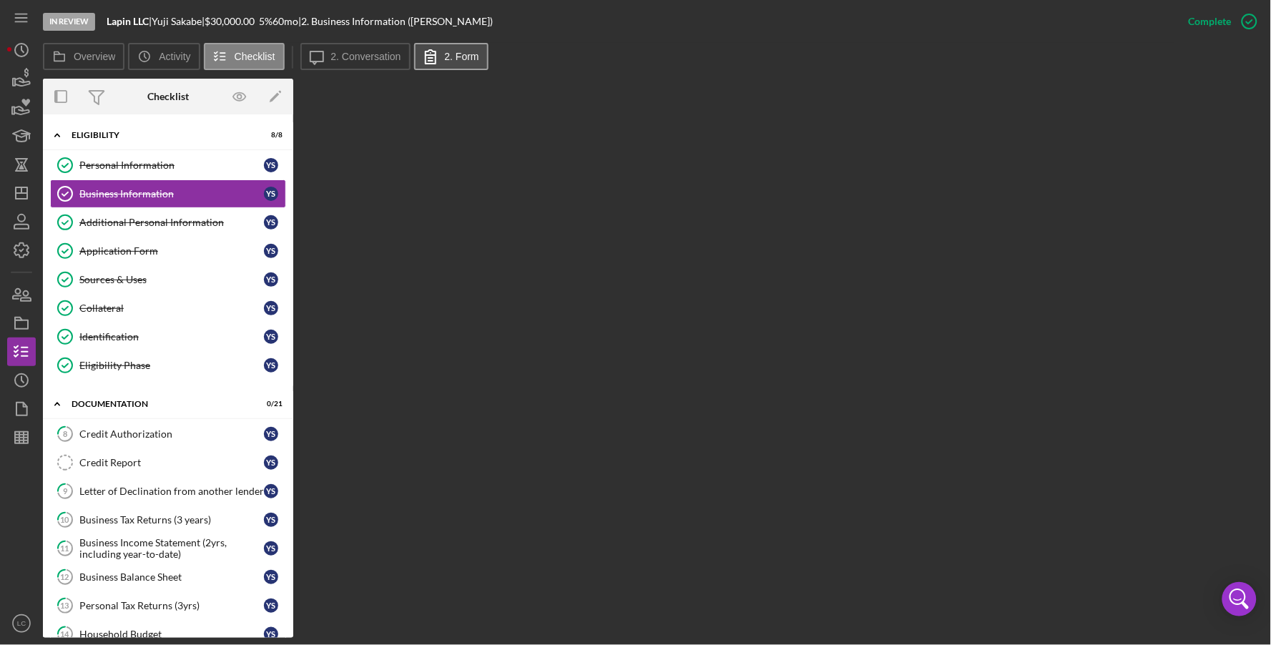
click at [445, 57] on label "2. Form" at bounding box center [462, 56] width 34 height 11
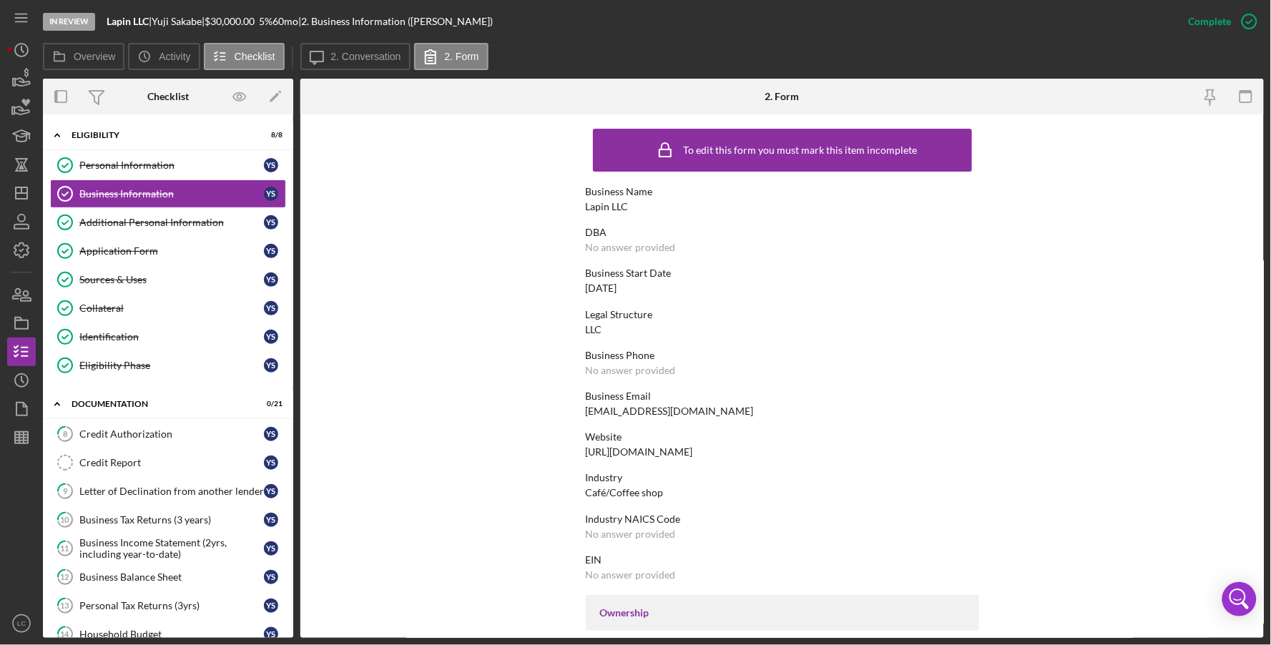
drag, startPoint x: 1259, startPoint y: 95, endPoint x: 1247, endPoint y: 299, distance: 204.2
click at [1247, 299] on div "2. Form To edit this form you must mark this item incomplete Business Name Lapi…" at bounding box center [781, 358] width 963 height 559
click at [733, 161] on div "To edit this form you must mark this item incomplete" at bounding box center [782, 150] width 270 height 36
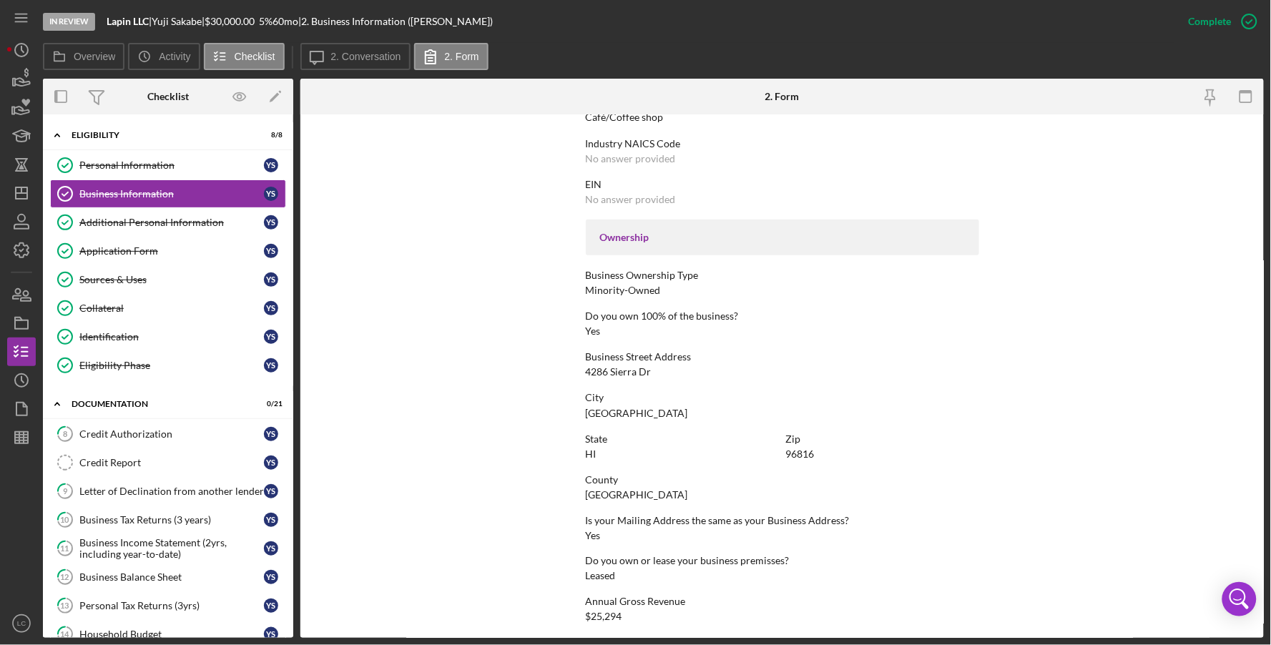
scroll to position [554, 0]
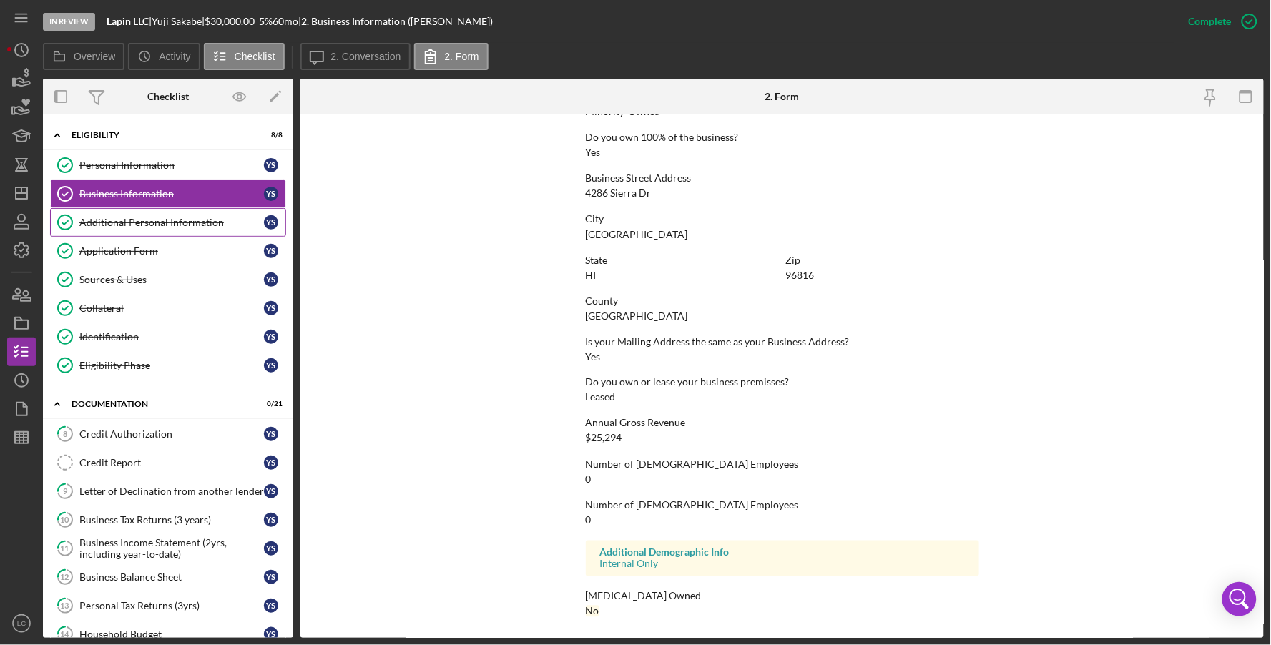
click at [166, 212] on link "Additional Personal Information Additional Personal Information Y S" at bounding box center [168, 222] width 236 height 29
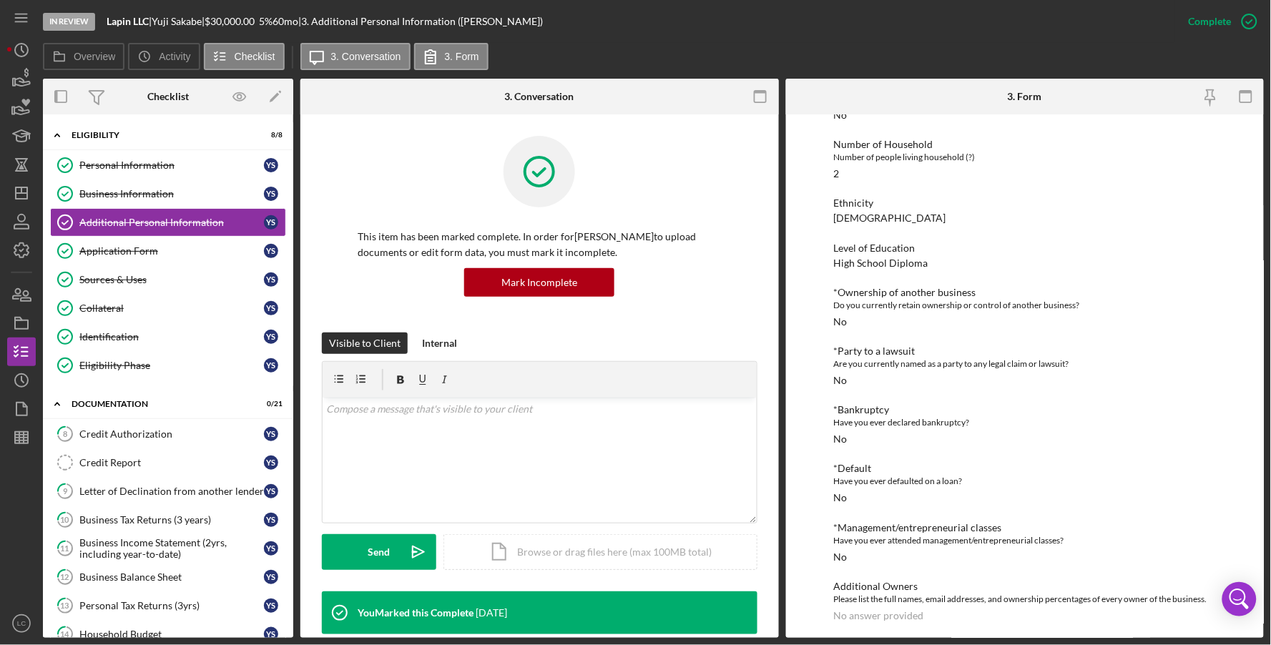
scroll to position [96, 0]
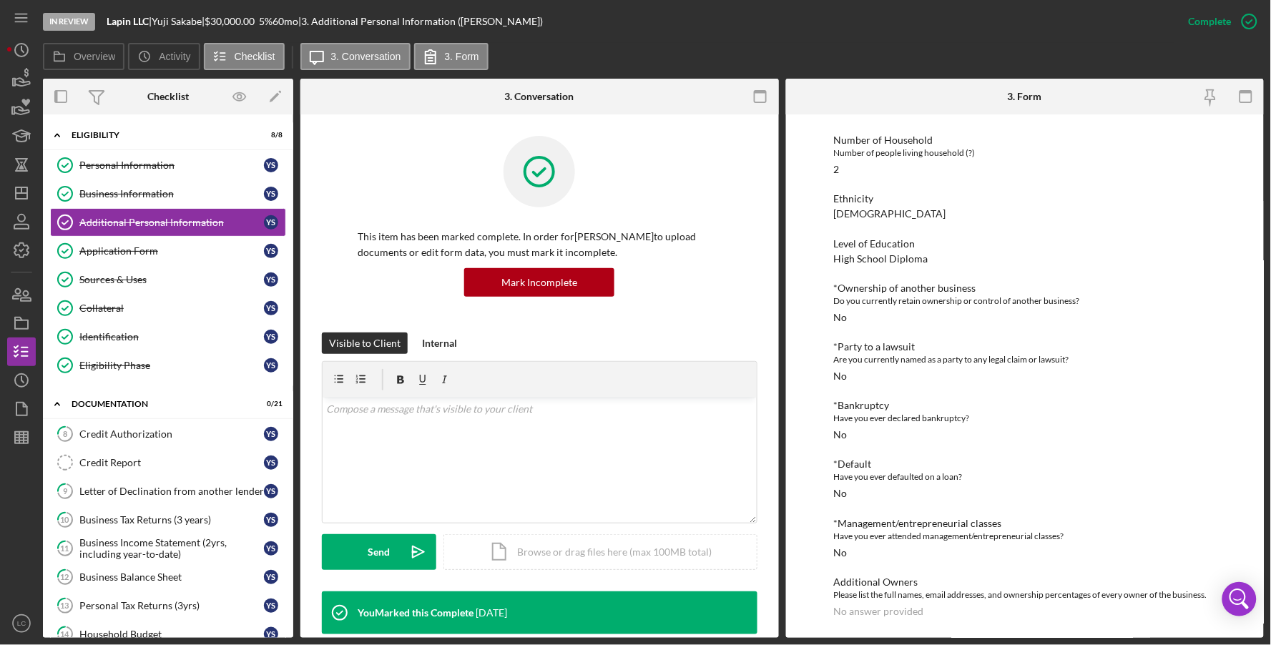
drag, startPoint x: 774, startPoint y: 86, endPoint x: 766, endPoint y: 92, distance: 10.3
click at [774, 86] on icon "button" at bounding box center [760, 97] width 32 height 32
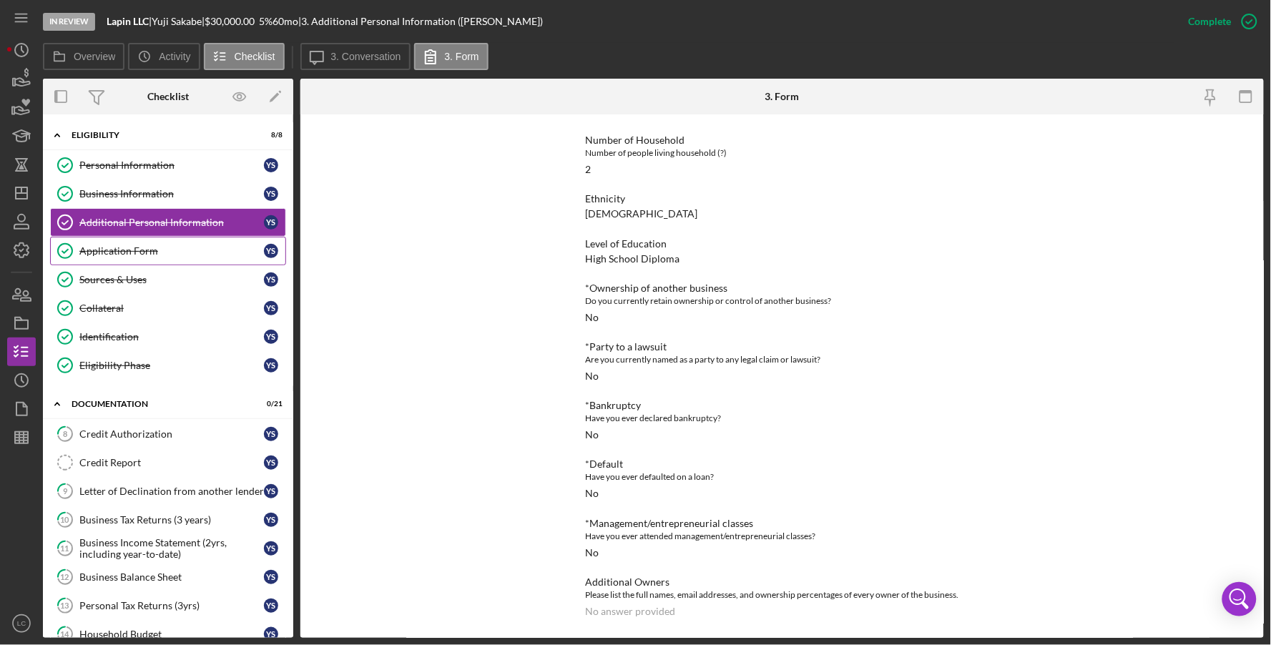
click at [168, 247] on div "Application Form" at bounding box center [171, 250] width 184 height 11
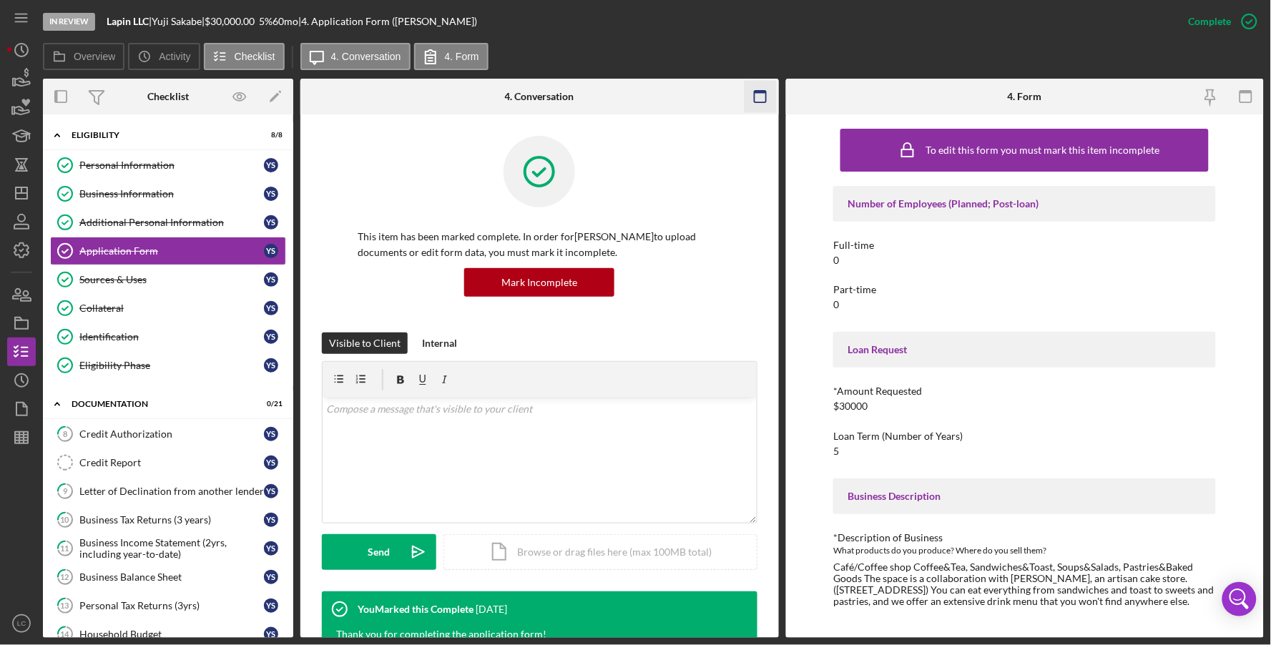
click at [755, 94] on icon "button" at bounding box center [760, 97] width 32 height 32
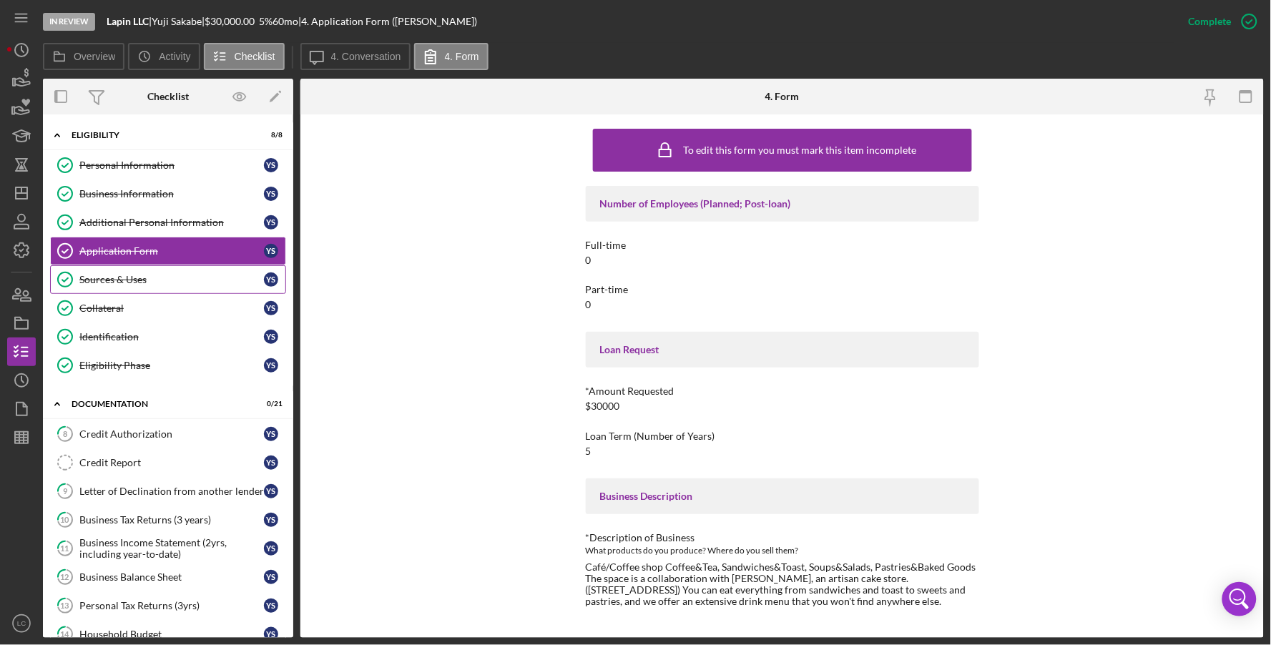
click at [141, 290] on link "Sources & Uses Sources & Uses Y S" at bounding box center [168, 279] width 236 height 29
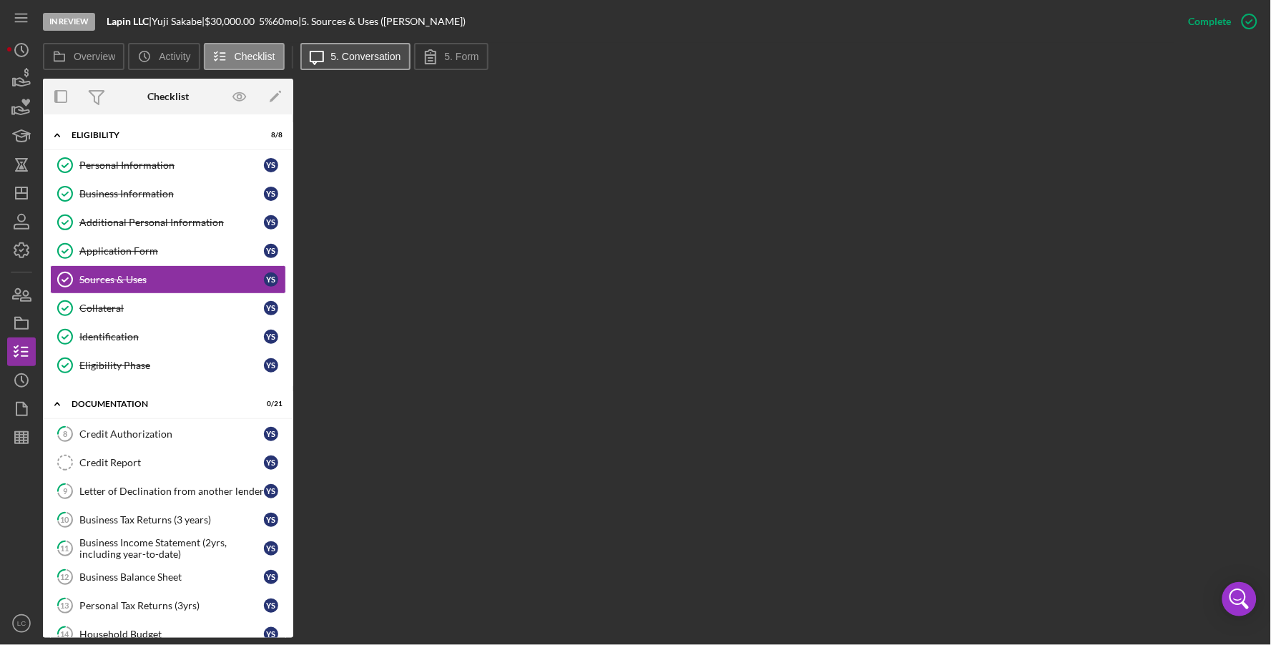
click at [367, 54] on label "5. Conversation" at bounding box center [366, 56] width 70 height 11
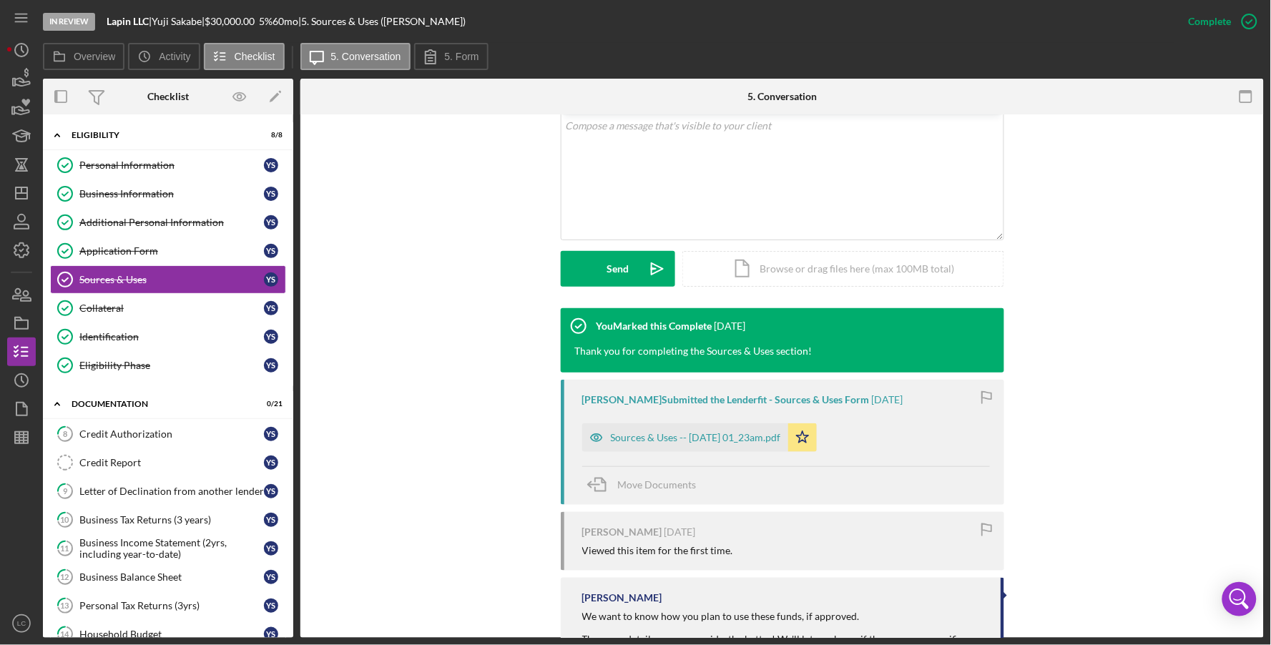
scroll to position [395, 0]
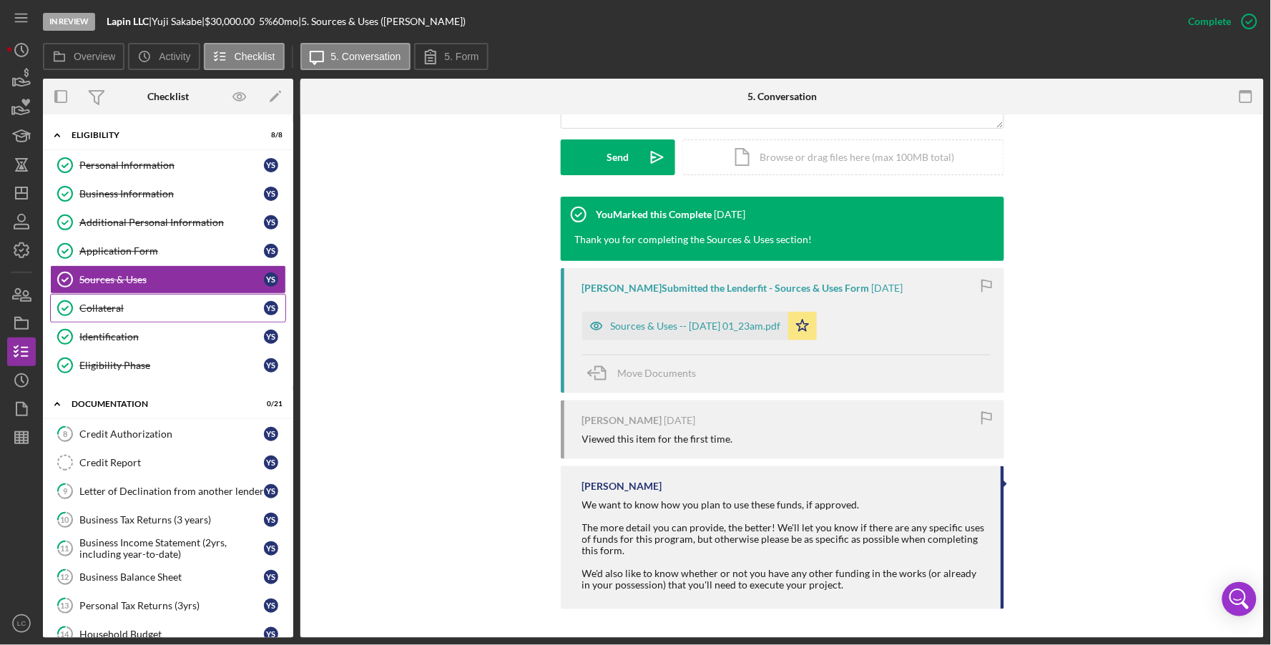
click at [166, 309] on div "Collateral" at bounding box center [171, 307] width 184 height 11
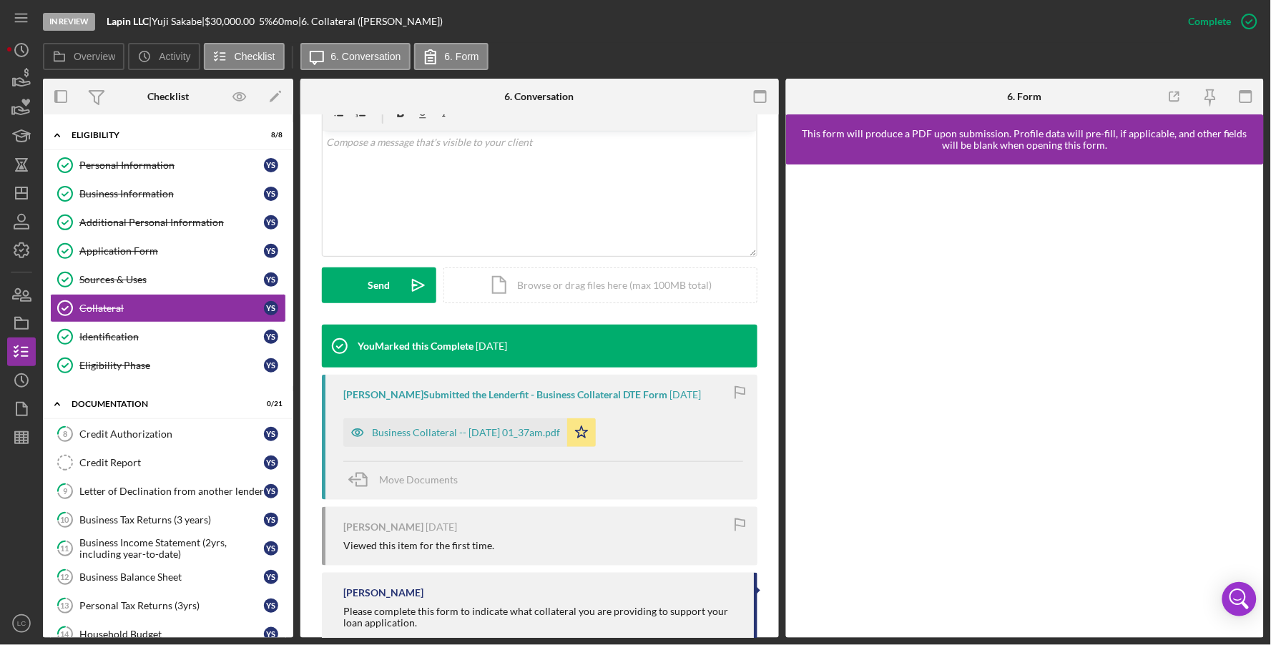
scroll to position [305, 0]
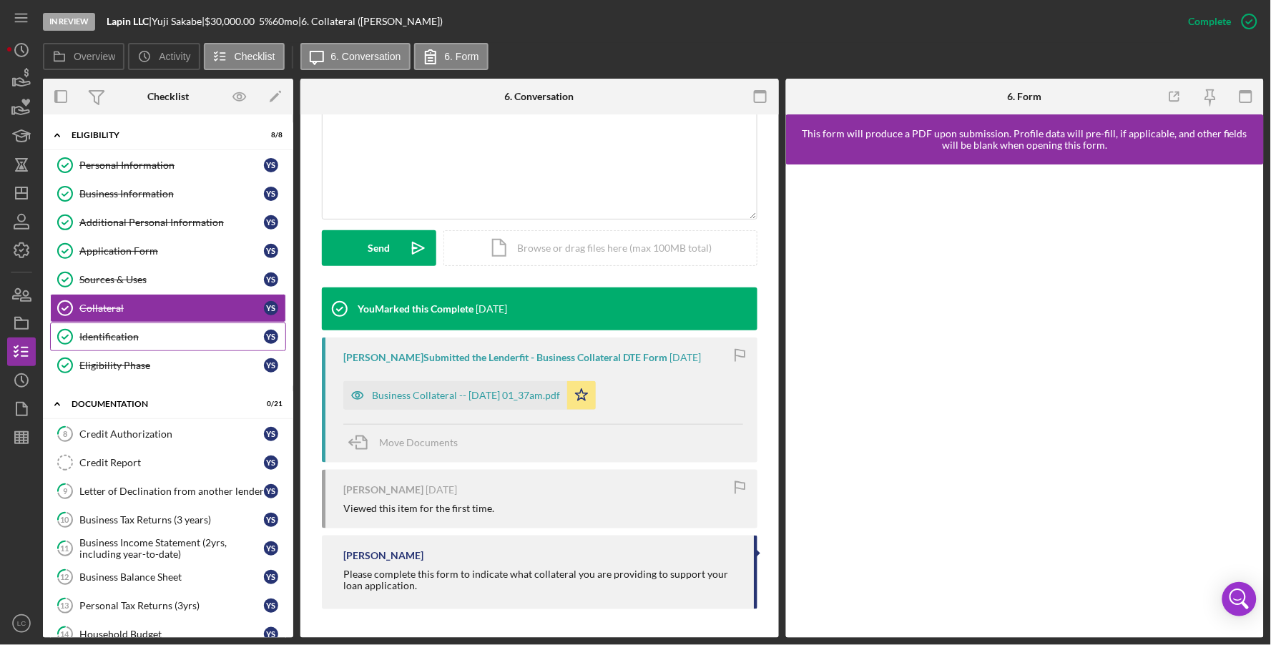
click at [188, 340] on div "Identification" at bounding box center [171, 336] width 184 height 11
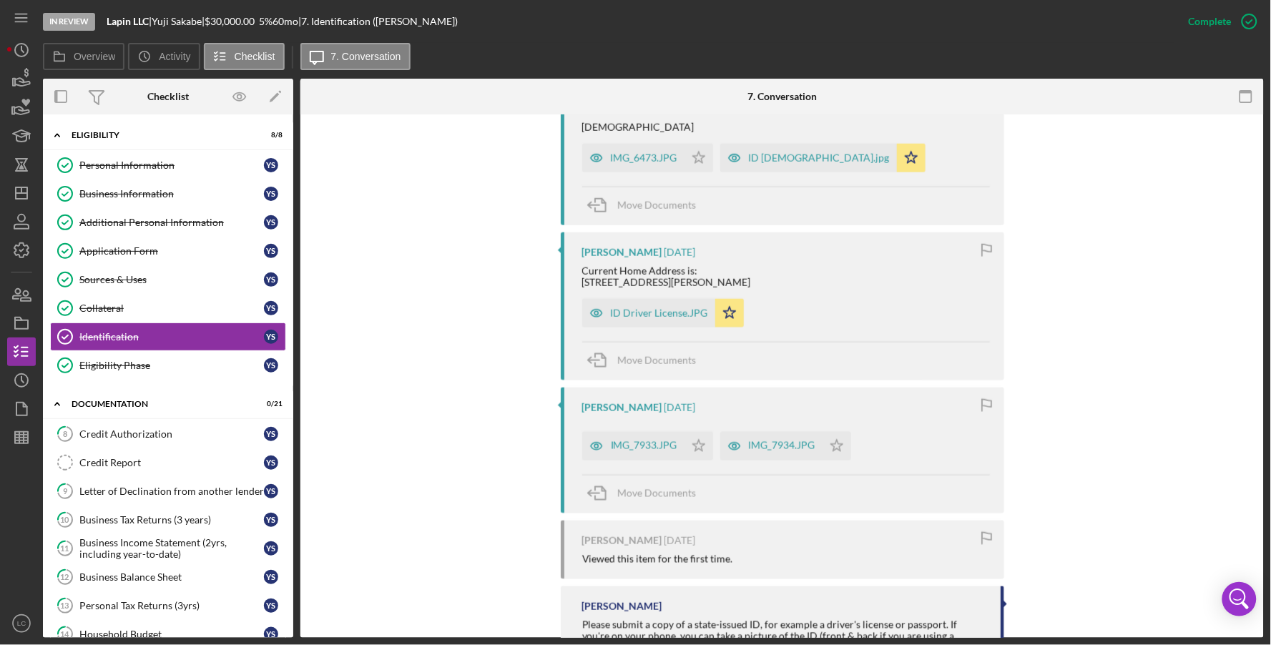
scroll to position [661, 0]
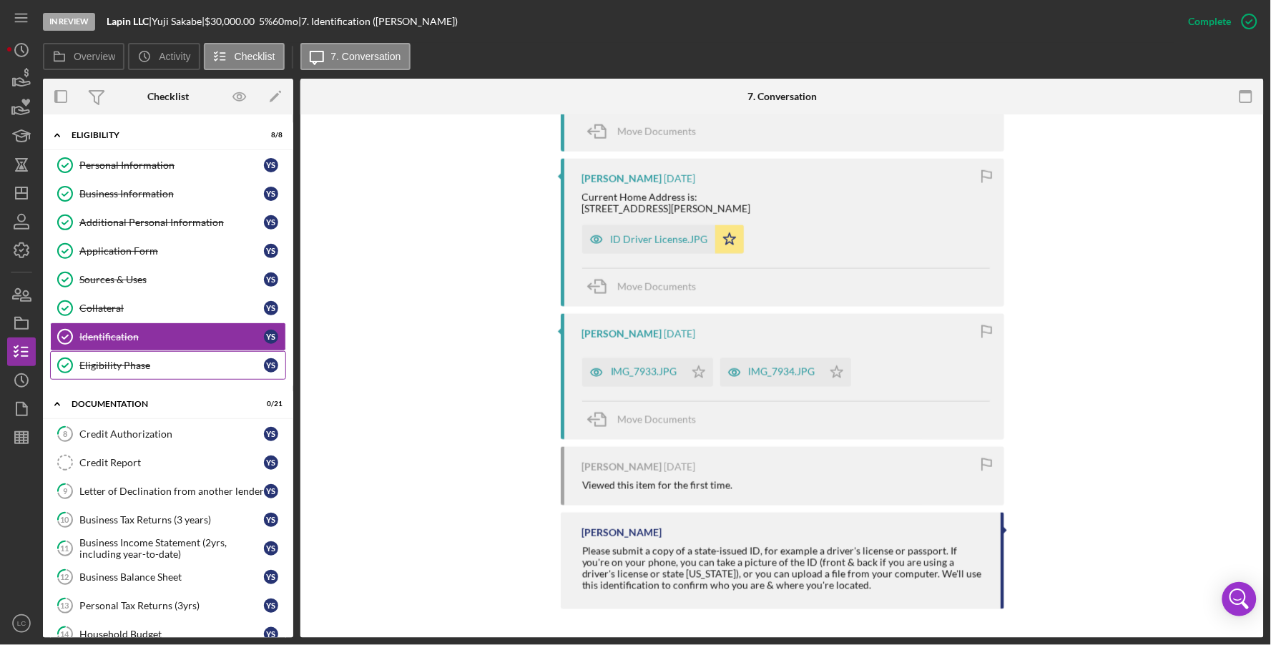
click at [175, 368] on div "Eligibility Phase" at bounding box center [171, 365] width 184 height 11
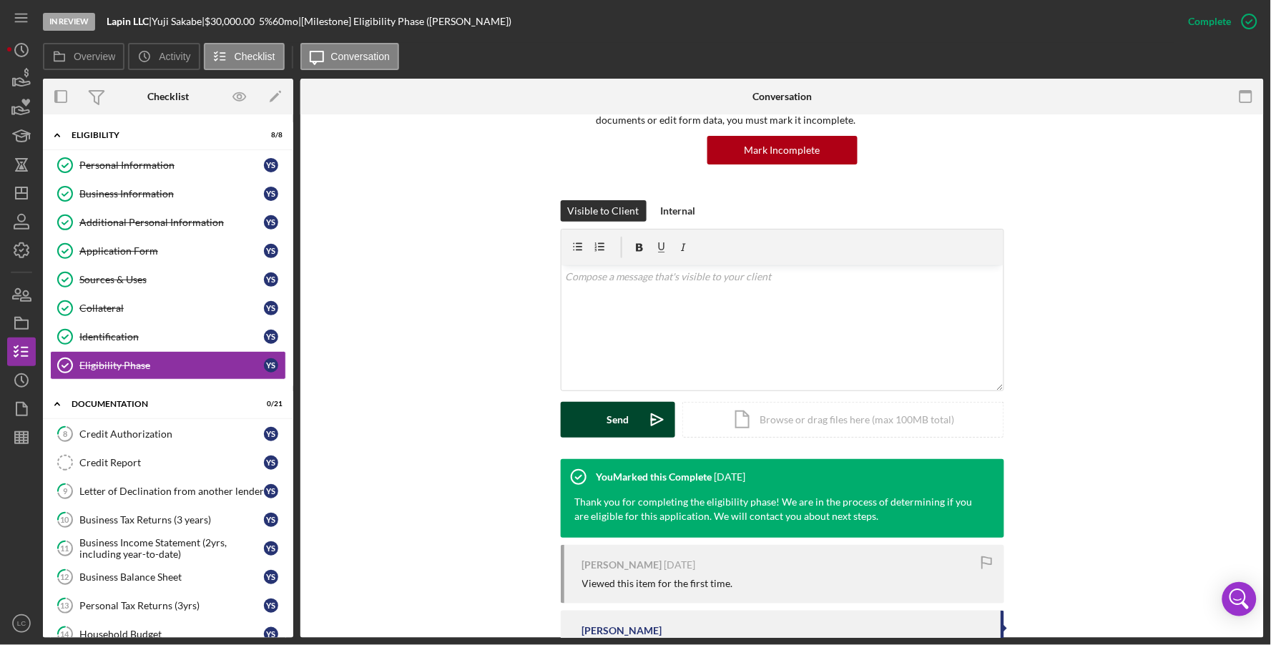
scroll to position [219, 0]
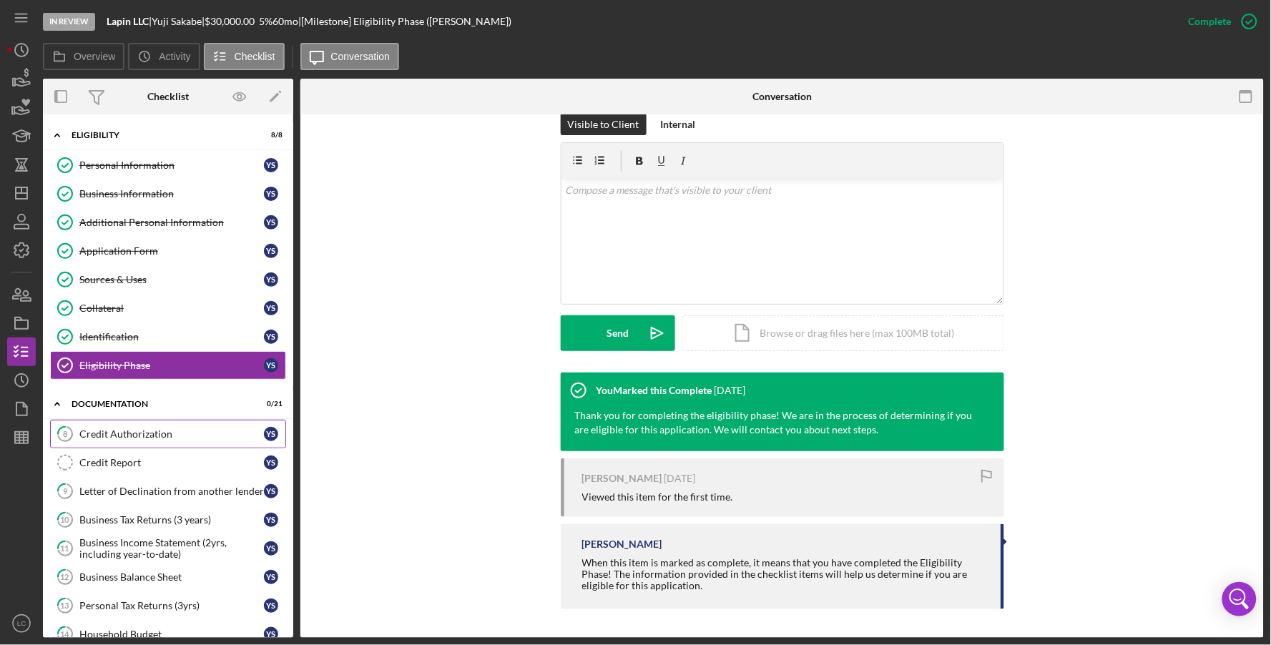
click at [148, 432] on div "Credit Authorization" at bounding box center [171, 433] width 184 height 11
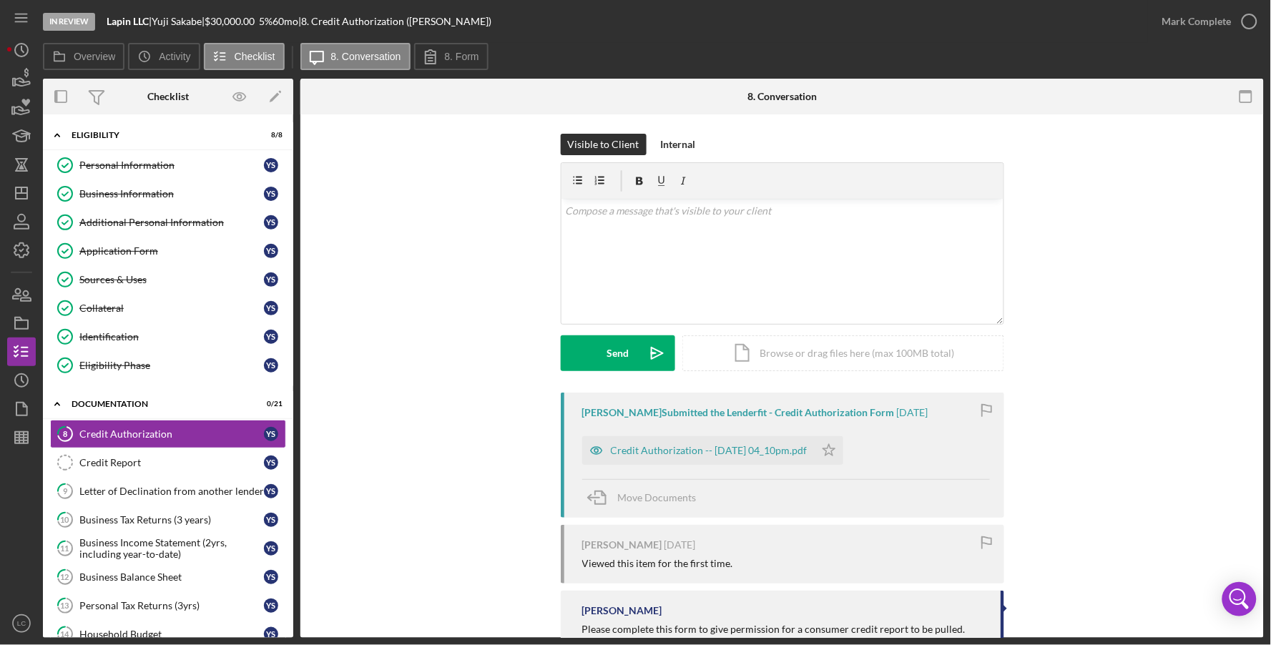
scroll to position [3, 0]
click at [843, 454] on icon "Icon/Star" at bounding box center [828, 449] width 29 height 29
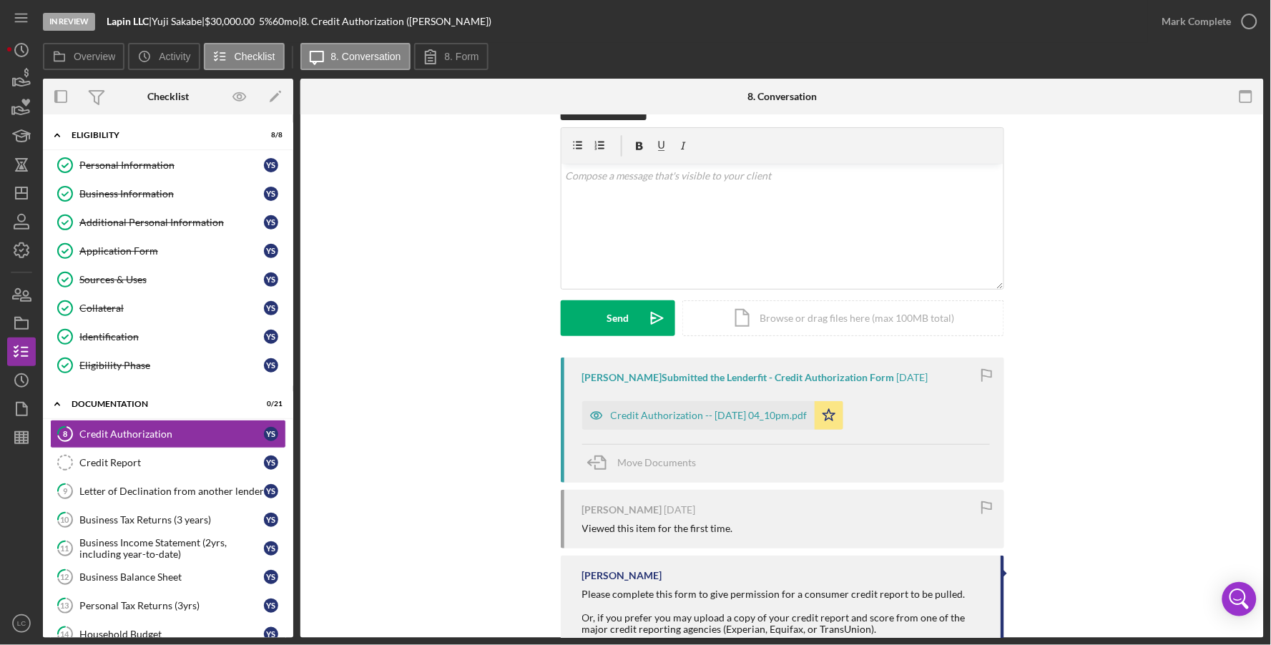
scroll to position [81, 0]
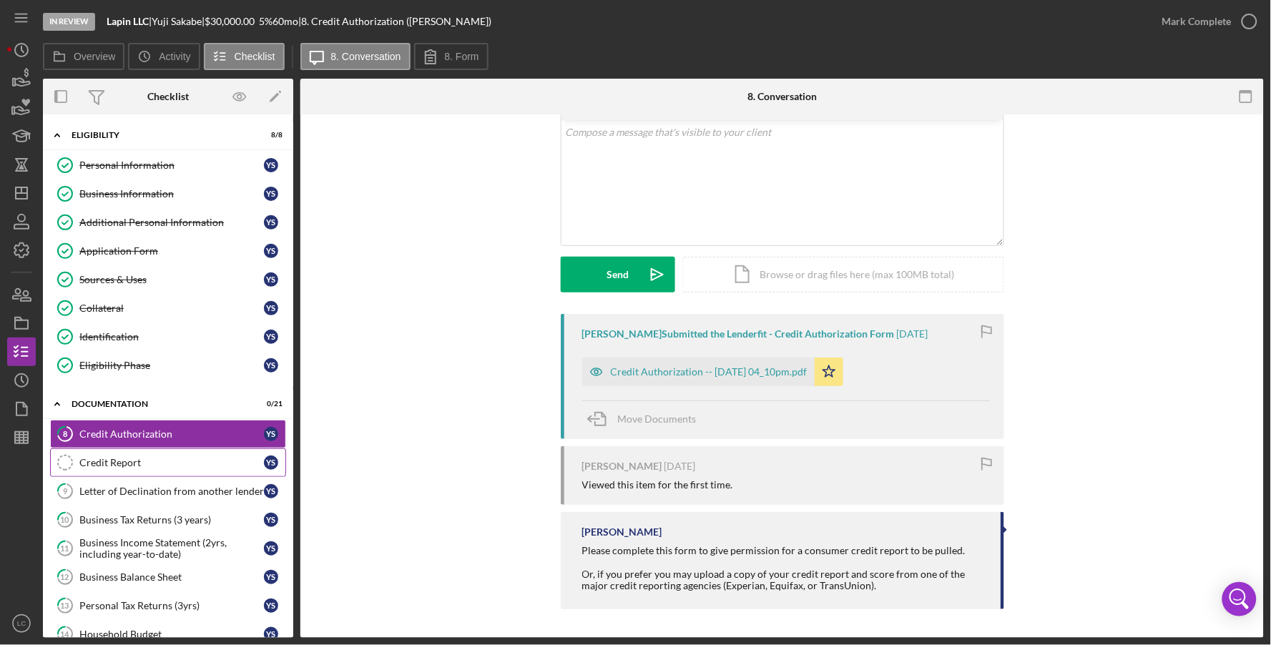
click at [154, 465] on div "Credit Report" at bounding box center [171, 462] width 184 height 11
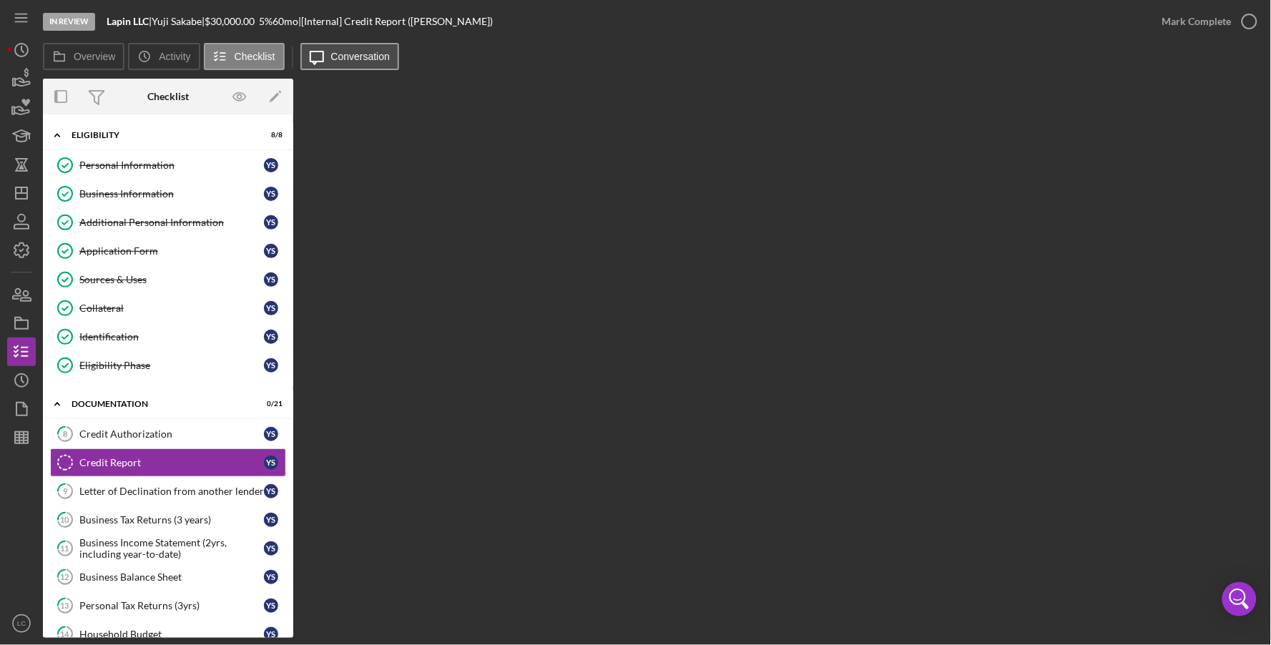
click at [376, 60] on label "Conversation" at bounding box center [360, 56] width 59 height 11
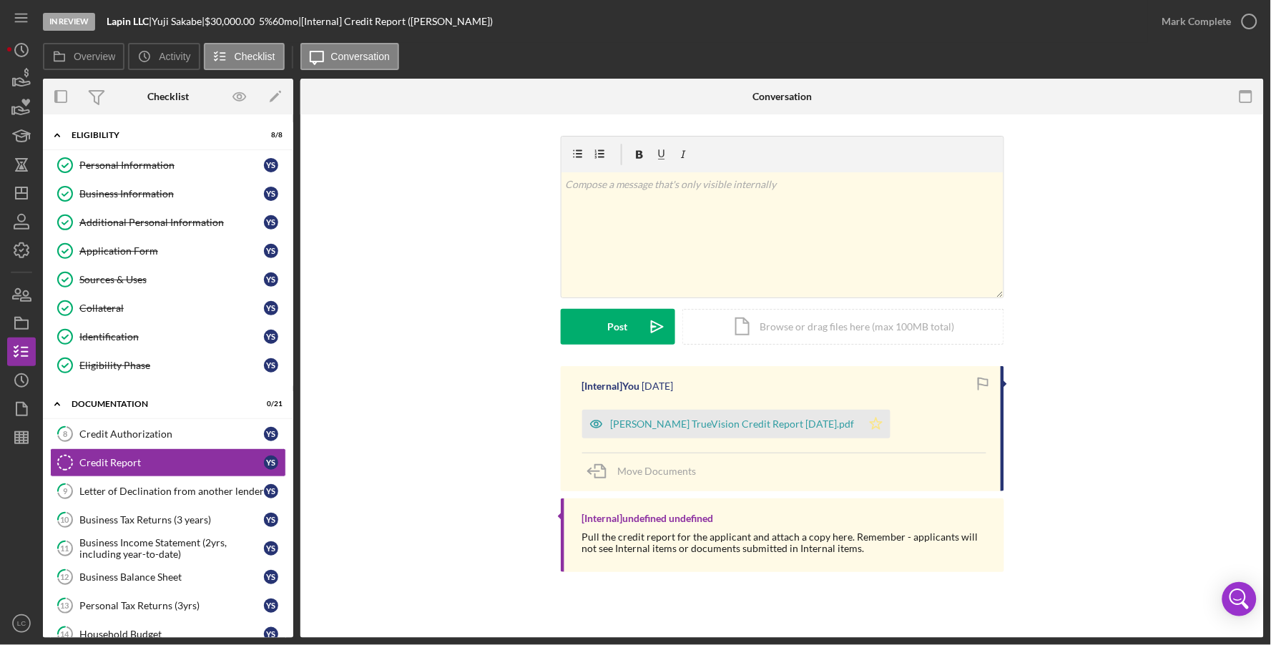
click at [862, 423] on icon "Icon/Star" at bounding box center [876, 424] width 29 height 29
click at [169, 435] on div "Credit Authorization" at bounding box center [171, 433] width 184 height 11
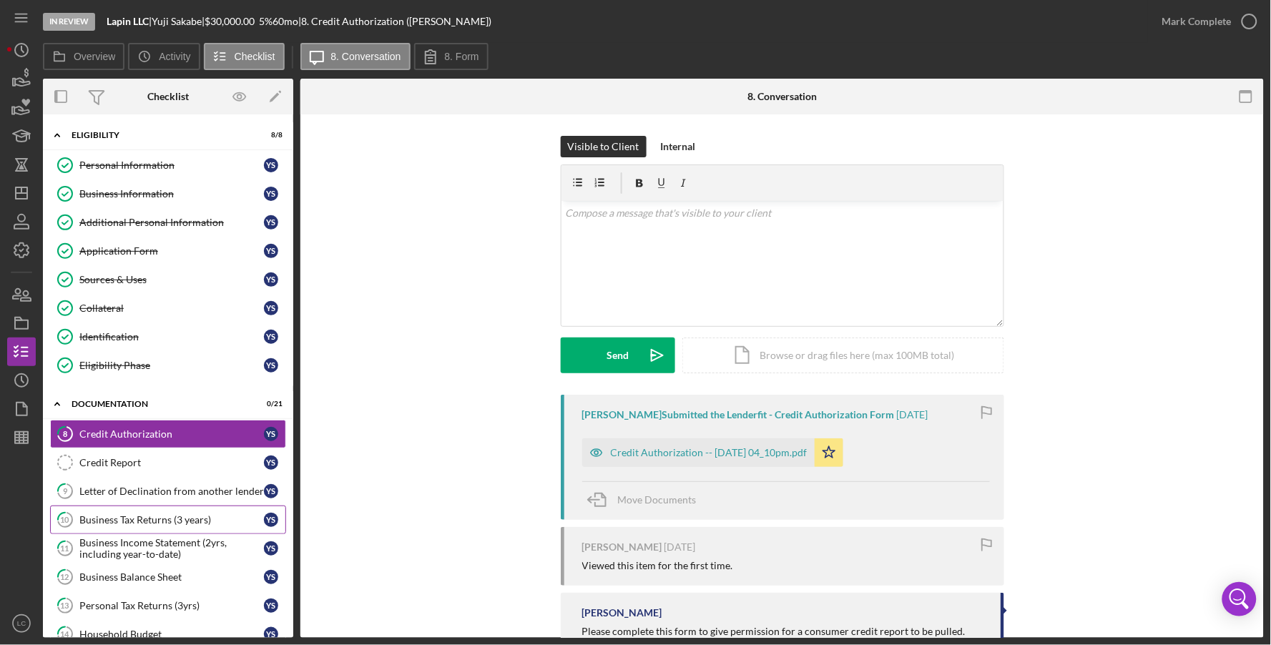
click at [149, 521] on div "Business Tax Returns (3 years)" at bounding box center [171, 519] width 184 height 11
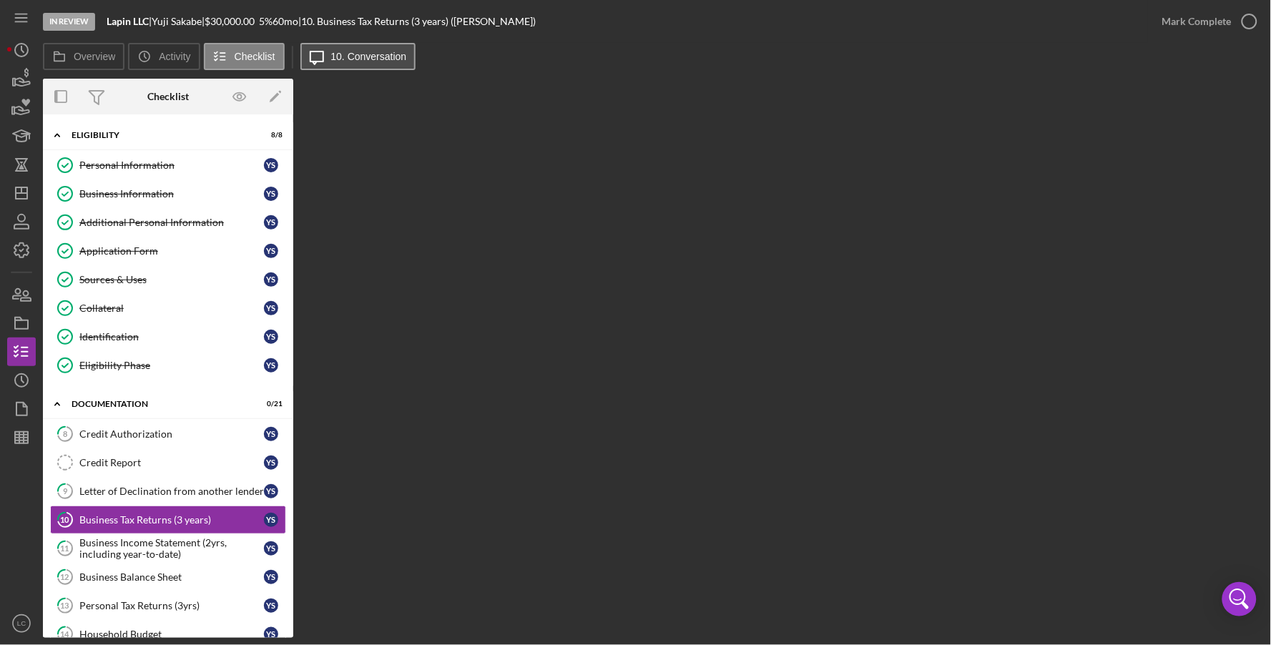
click at [357, 61] on label "10. Conversation" at bounding box center [369, 56] width 76 height 11
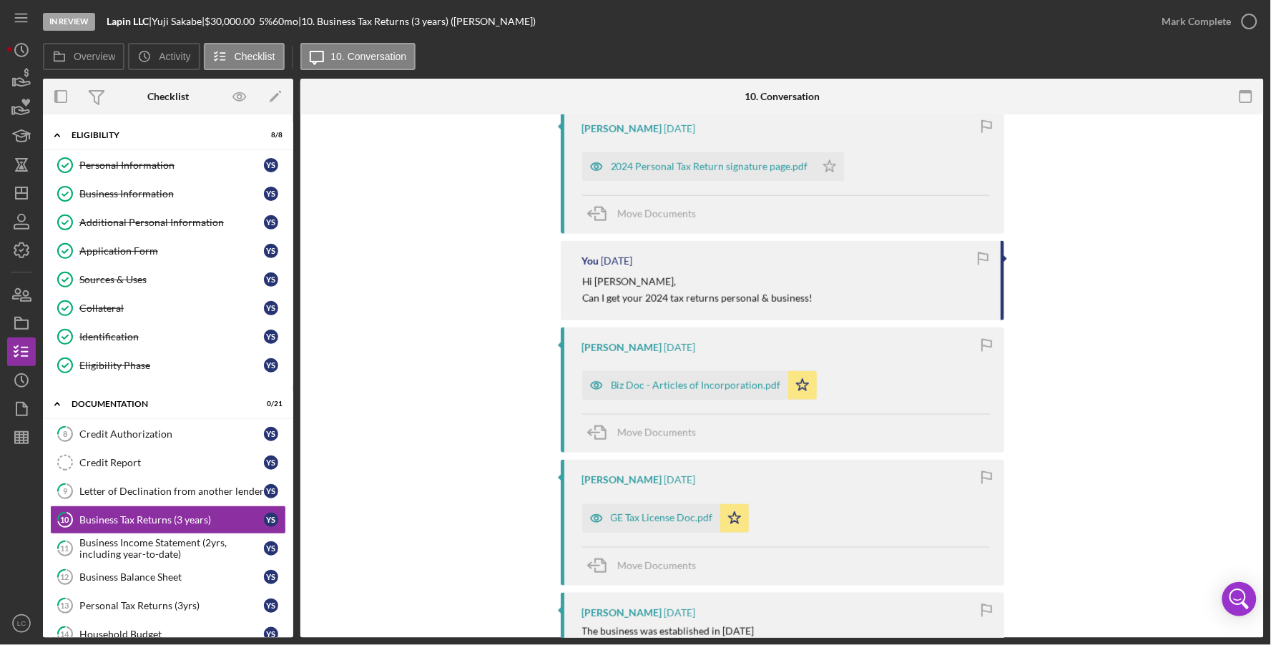
scroll to position [644, 0]
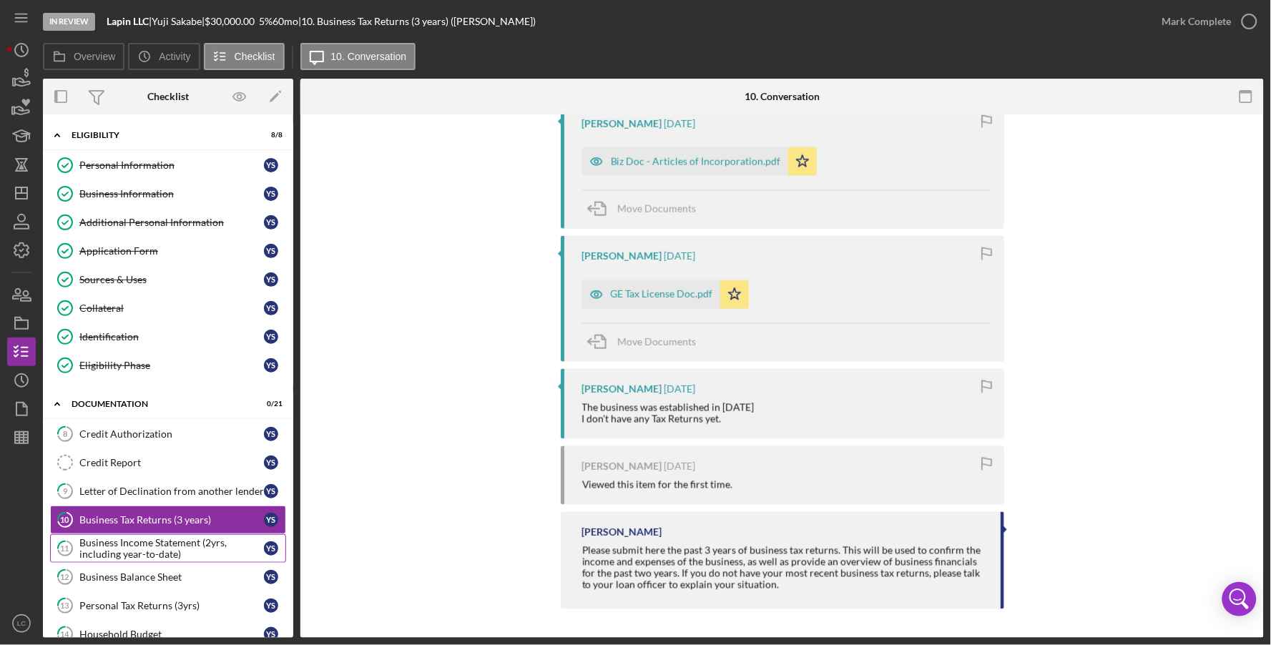
click at [155, 543] on div "Business Income Statement (2yrs, including year-to-date)" at bounding box center [171, 548] width 184 height 23
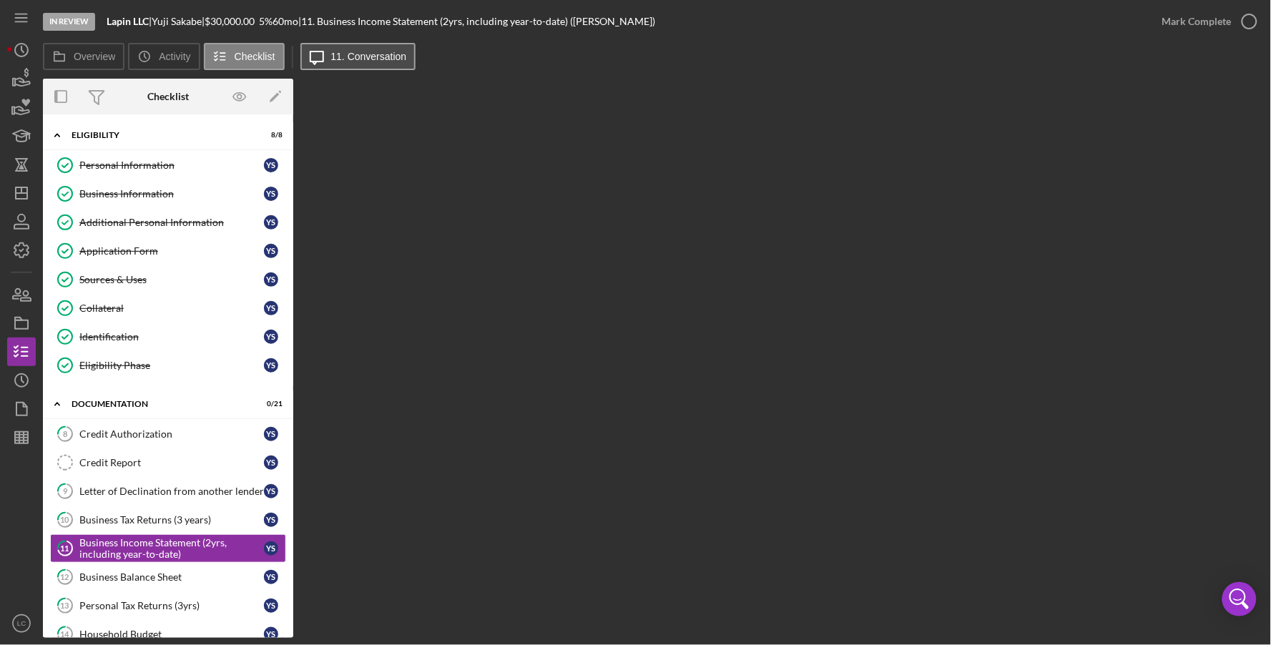
click at [372, 64] on button "Icon/Message 11. Conversation" at bounding box center [358, 56] width 116 height 27
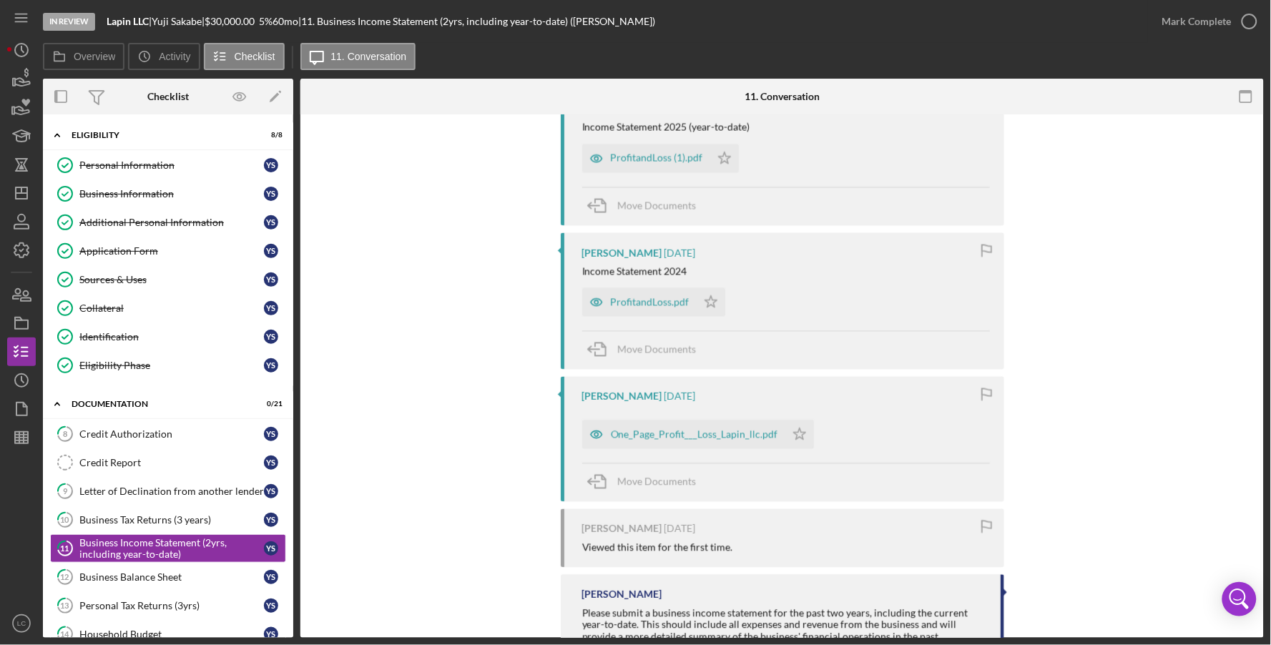
scroll to position [928, 0]
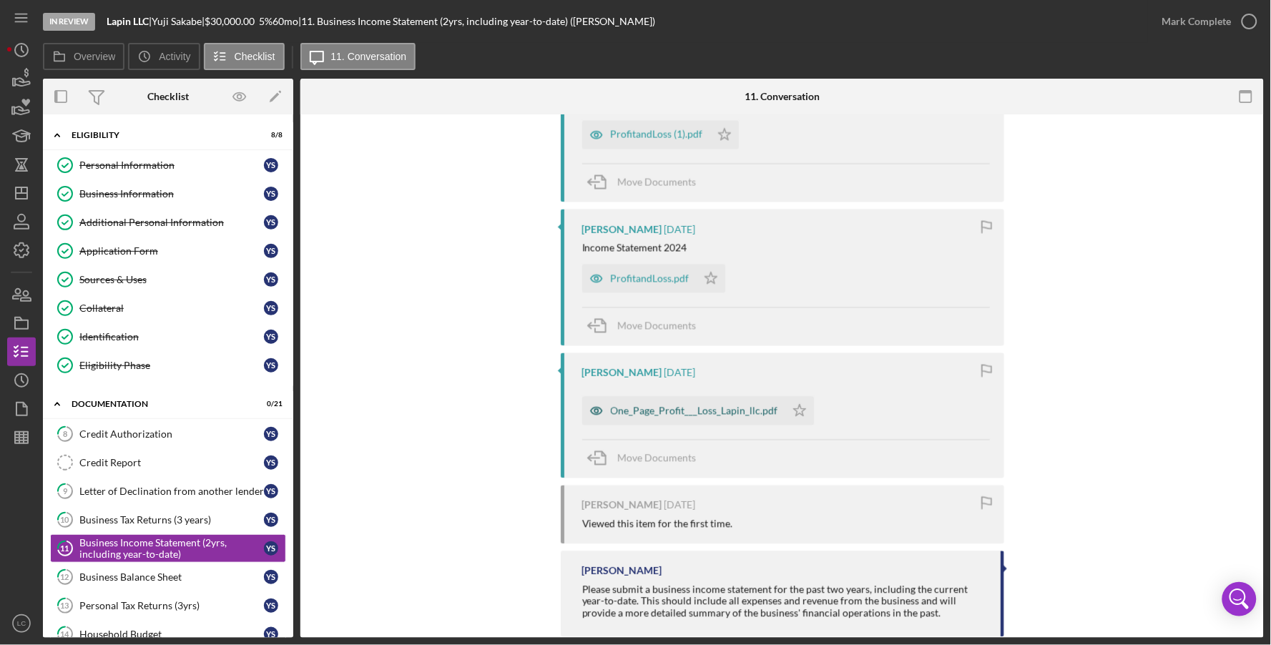
click at [654, 417] on div "One_Page_Profit___Loss_Lapin_llc.pdf" at bounding box center [694, 410] width 167 height 11
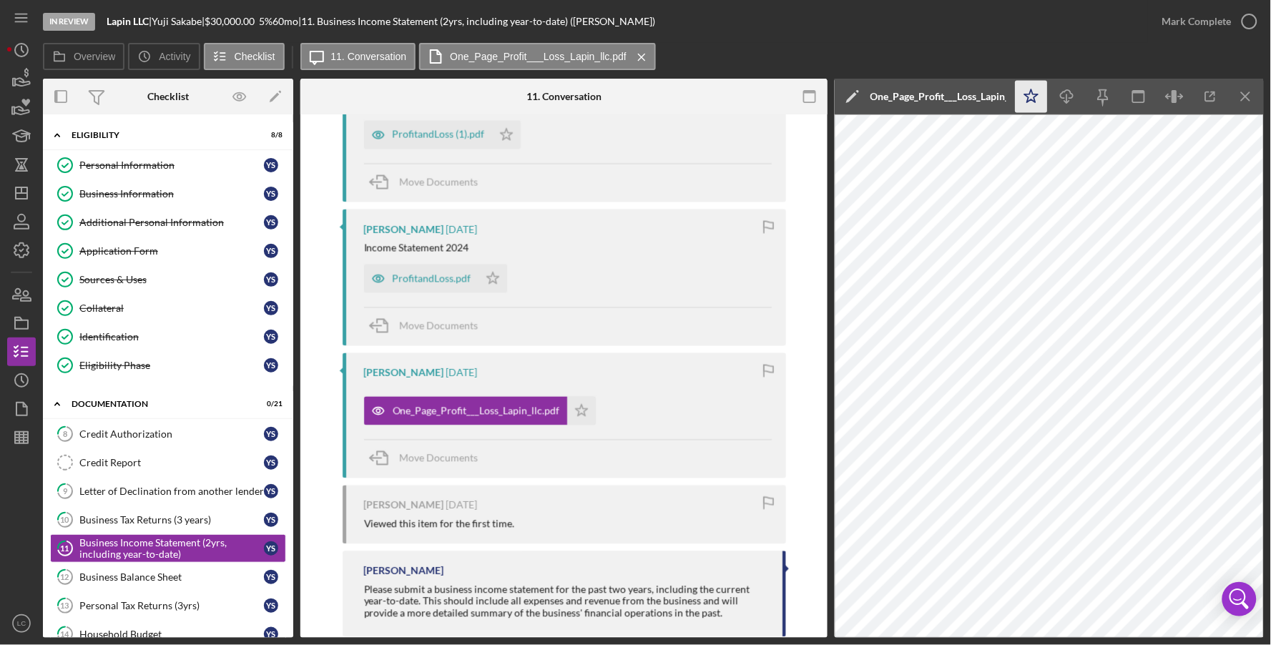
click at [1034, 102] on icon "Icon/Star" at bounding box center [1031, 97] width 32 height 32
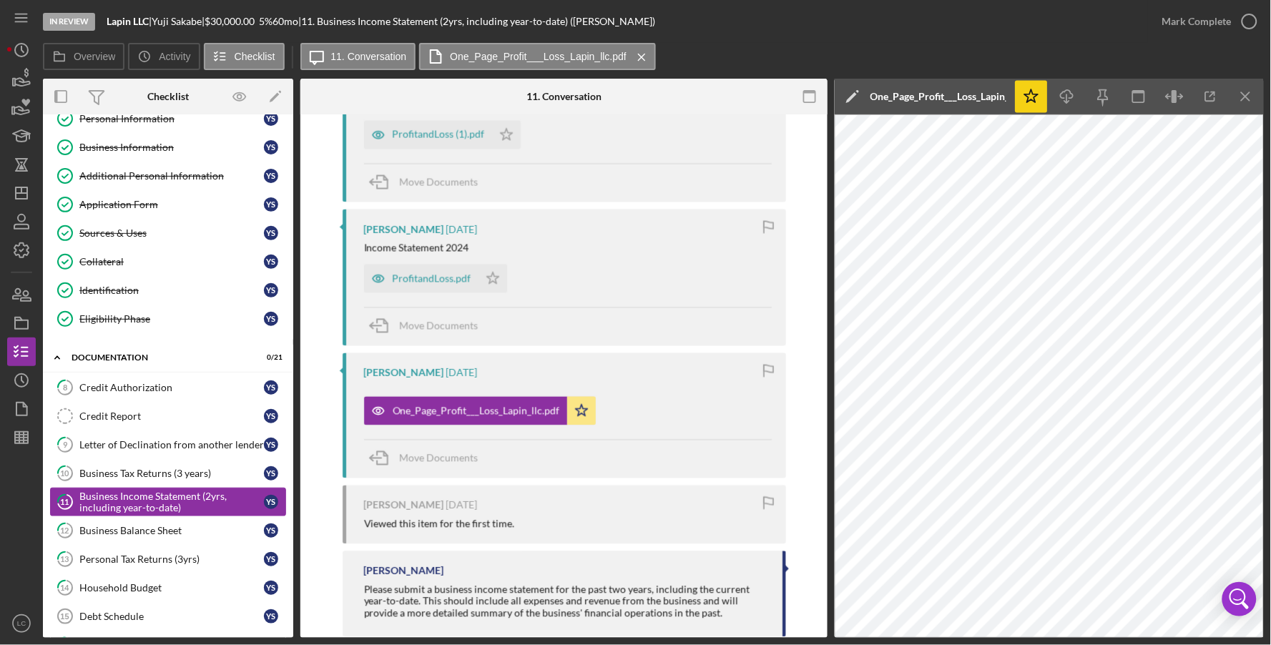
scroll to position [50, 0]
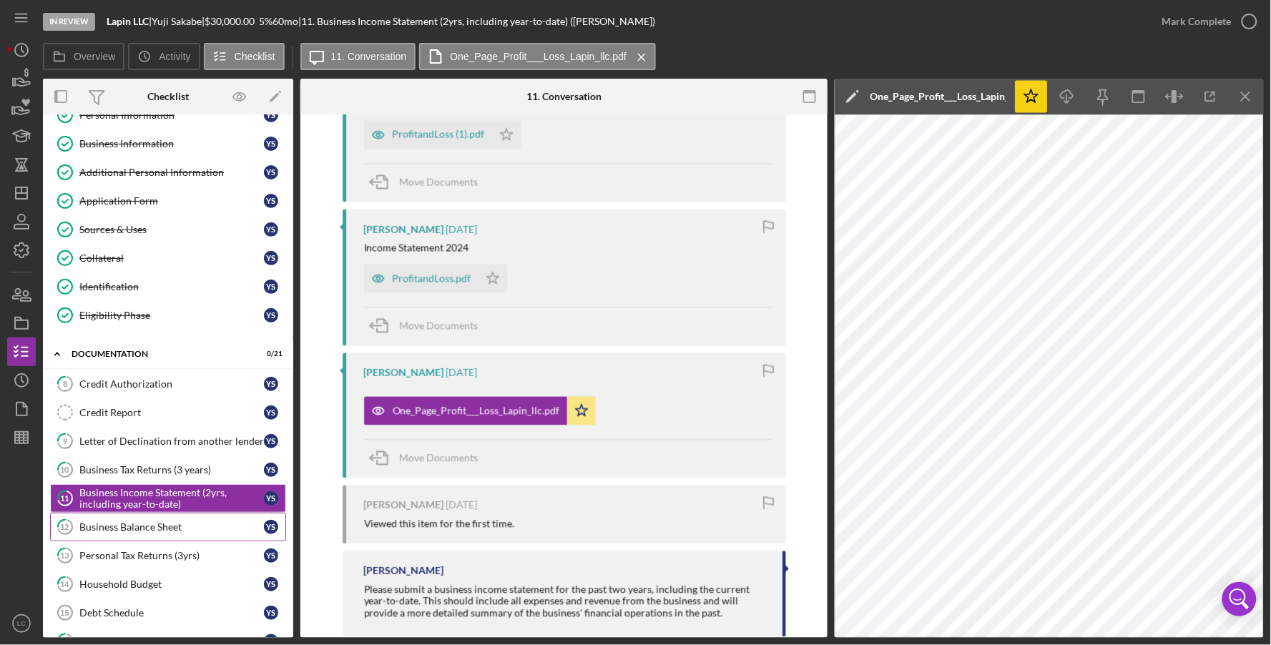
click at [192, 524] on div "Business Balance Sheet" at bounding box center [171, 526] width 184 height 11
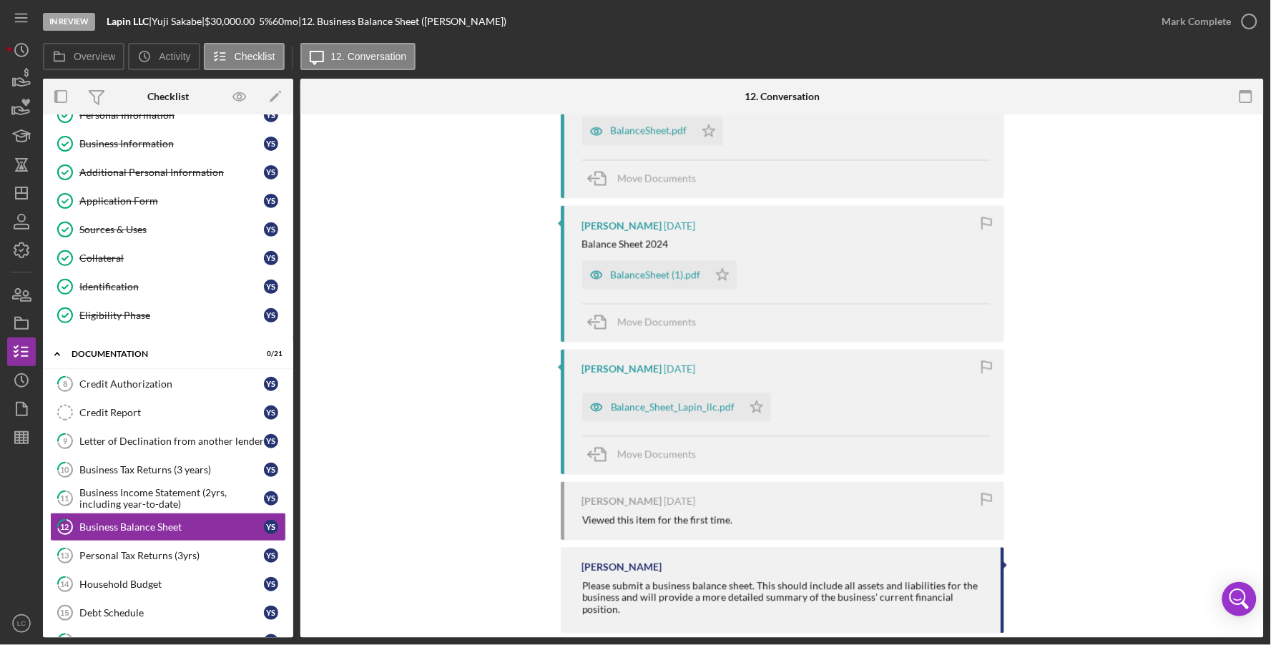
scroll to position [948, 0]
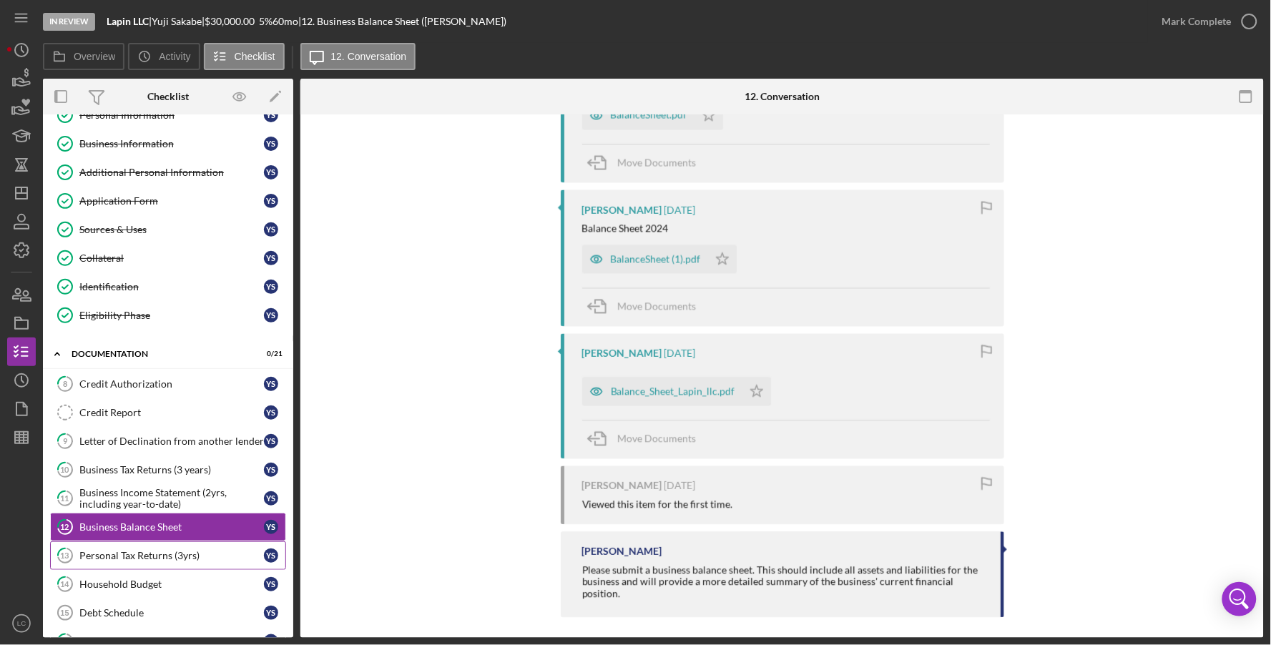
click at [161, 556] on div "Personal Tax Returns (3yrs)" at bounding box center [171, 555] width 184 height 11
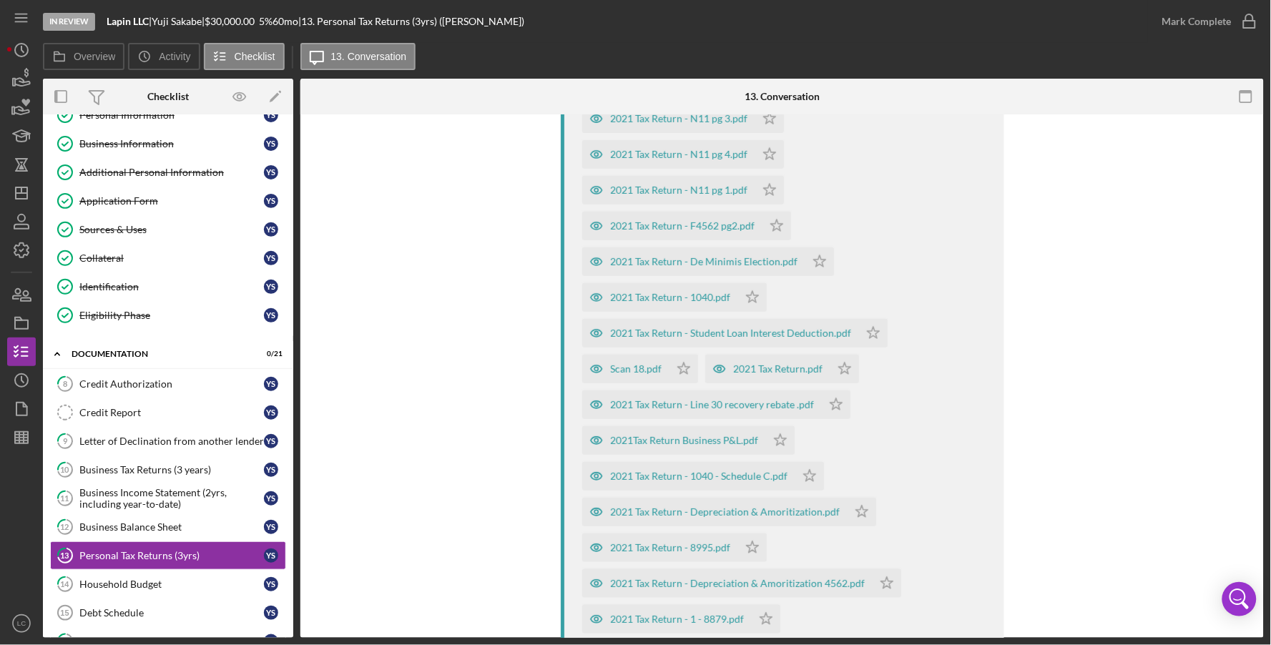
scroll to position [24, 0]
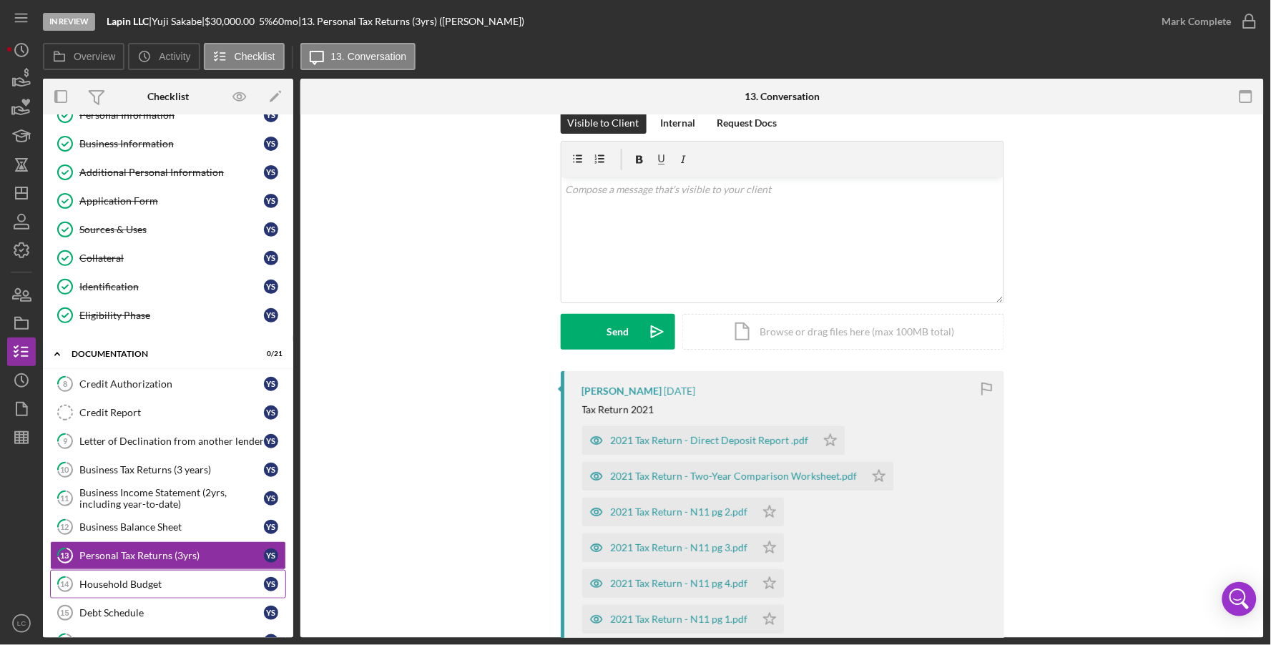
click at [123, 588] on div "Household Budget" at bounding box center [171, 583] width 184 height 11
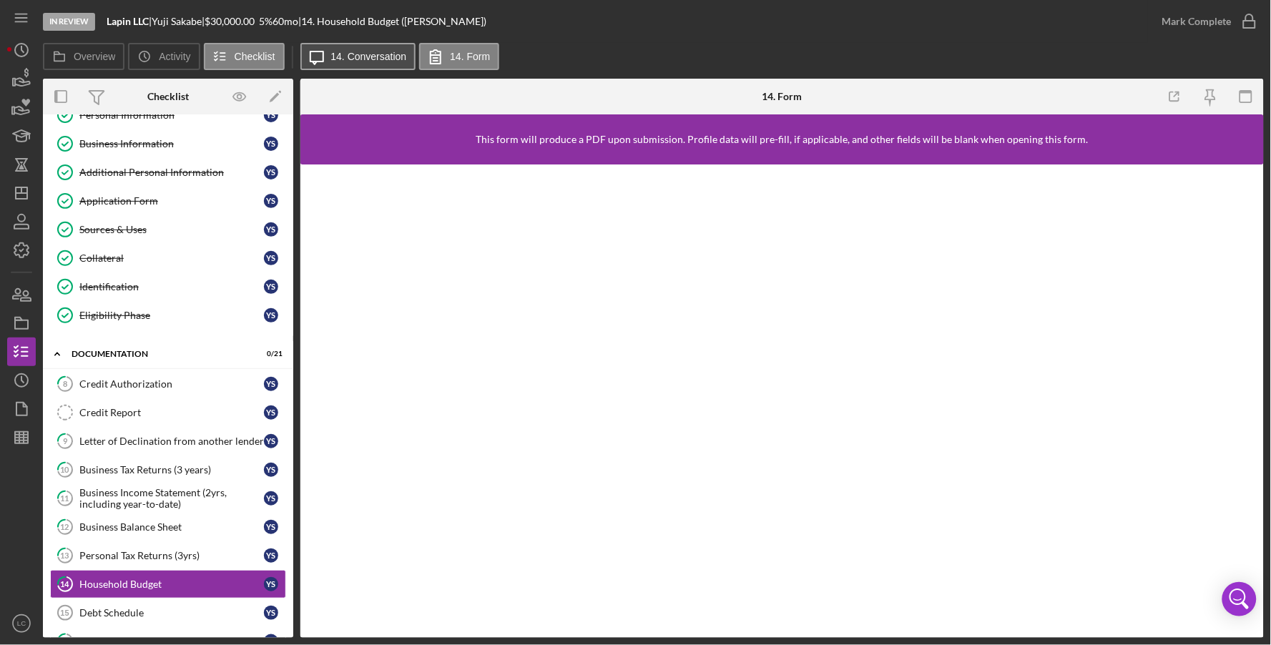
click at [355, 56] on label "14. Conversation" at bounding box center [369, 56] width 76 height 11
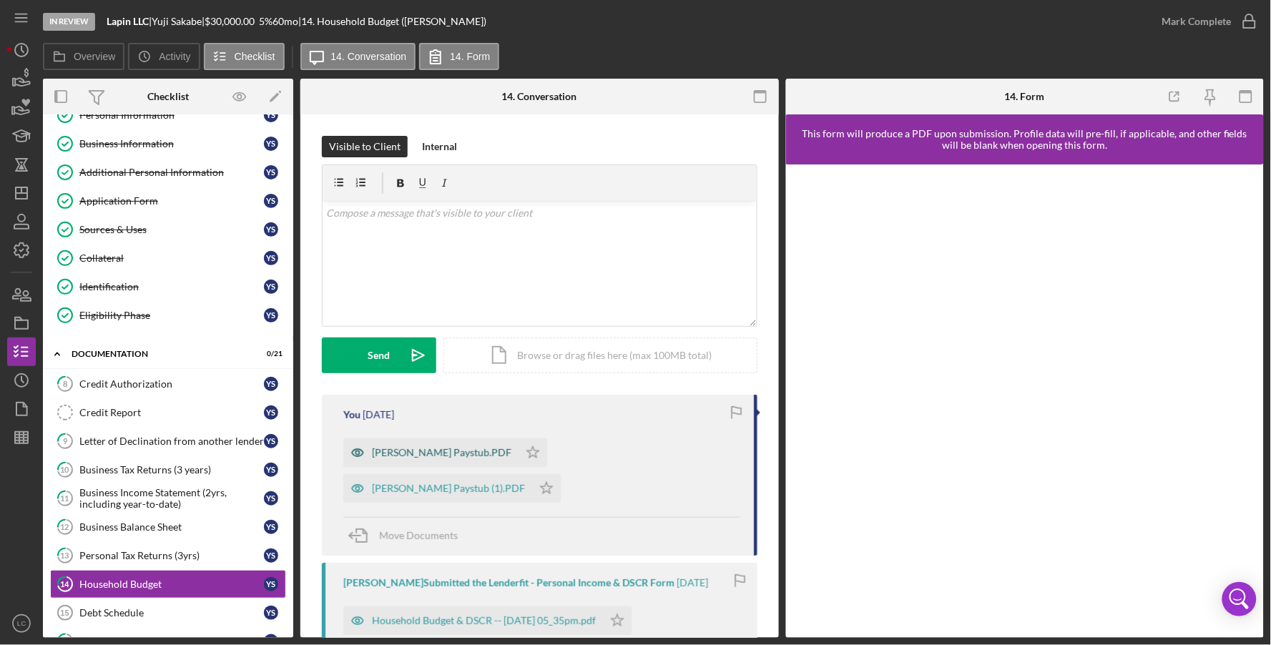
click at [503, 459] on div "[PERSON_NAME] Paystub.PDF" at bounding box center [430, 452] width 175 height 29
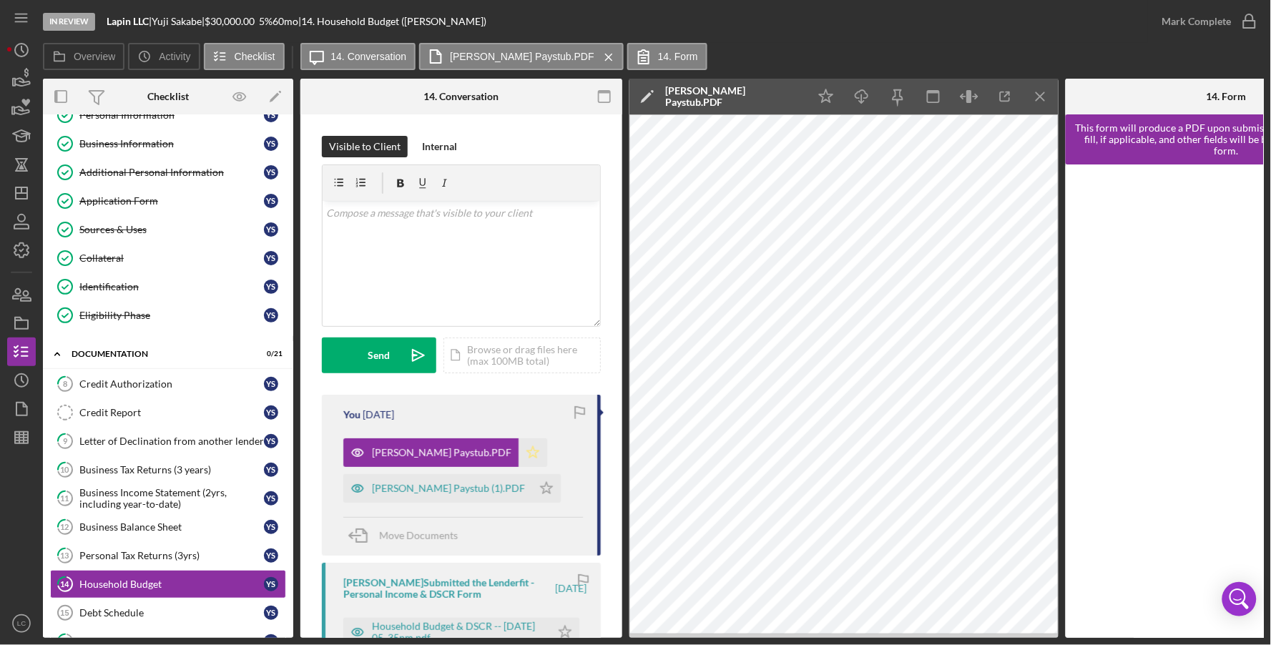
click at [547, 451] on icon "Icon/Star" at bounding box center [532, 452] width 29 height 29
click at [558, 491] on icon "Icon/Star" at bounding box center [546, 488] width 29 height 29
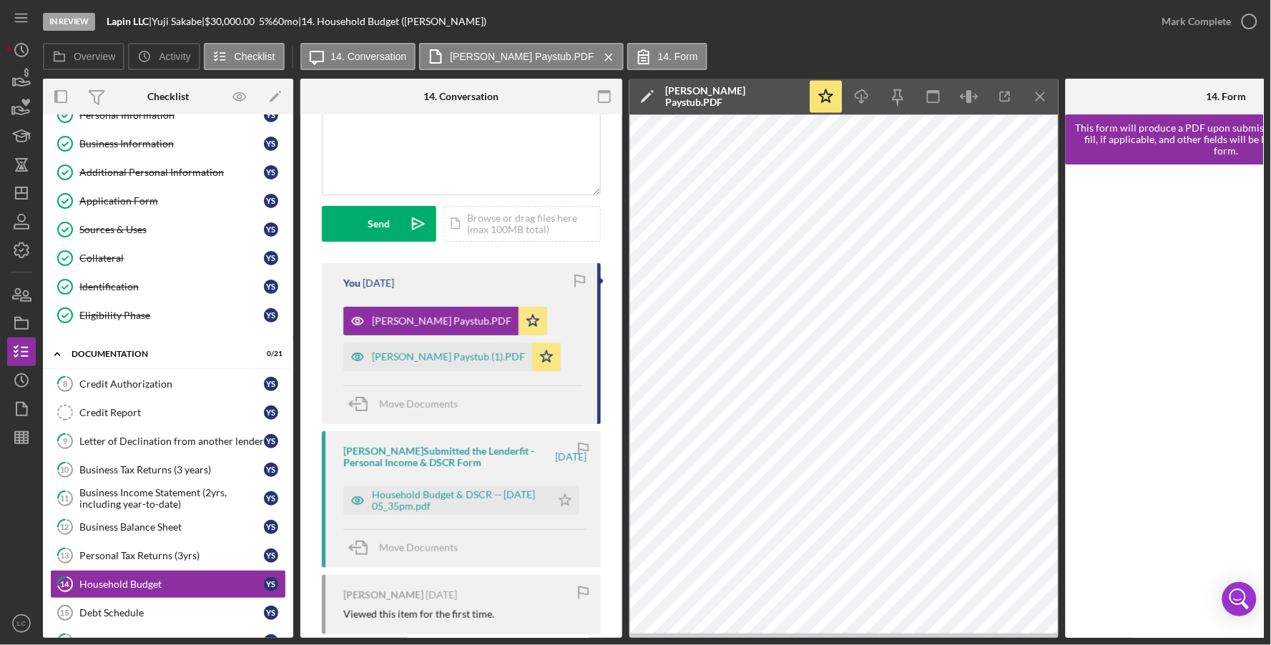
scroll to position [137, 0]
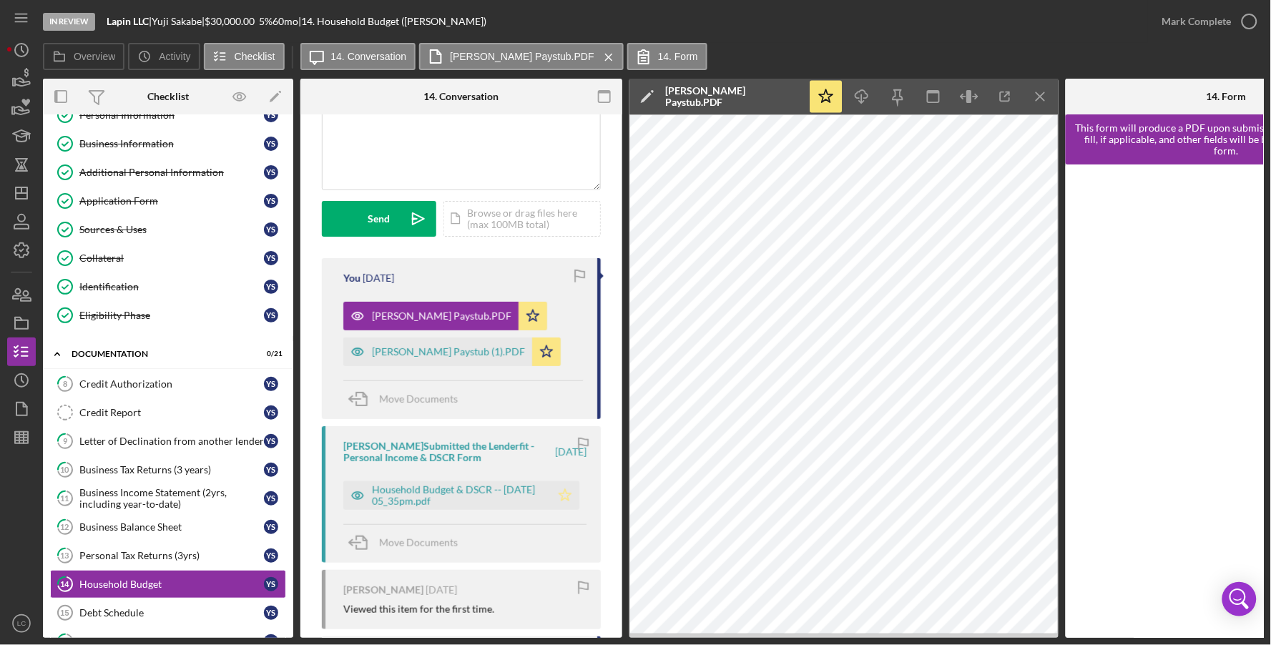
click at [556, 497] on icon "Icon/Star" at bounding box center [565, 495] width 29 height 29
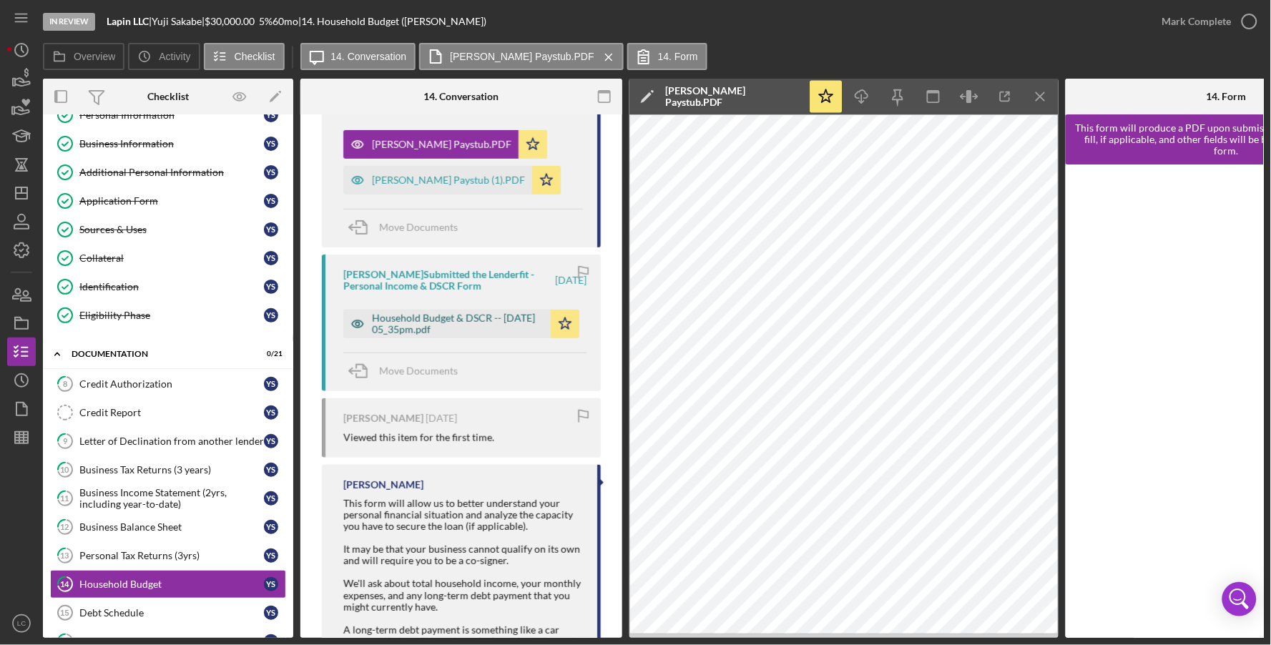
scroll to position [391, 0]
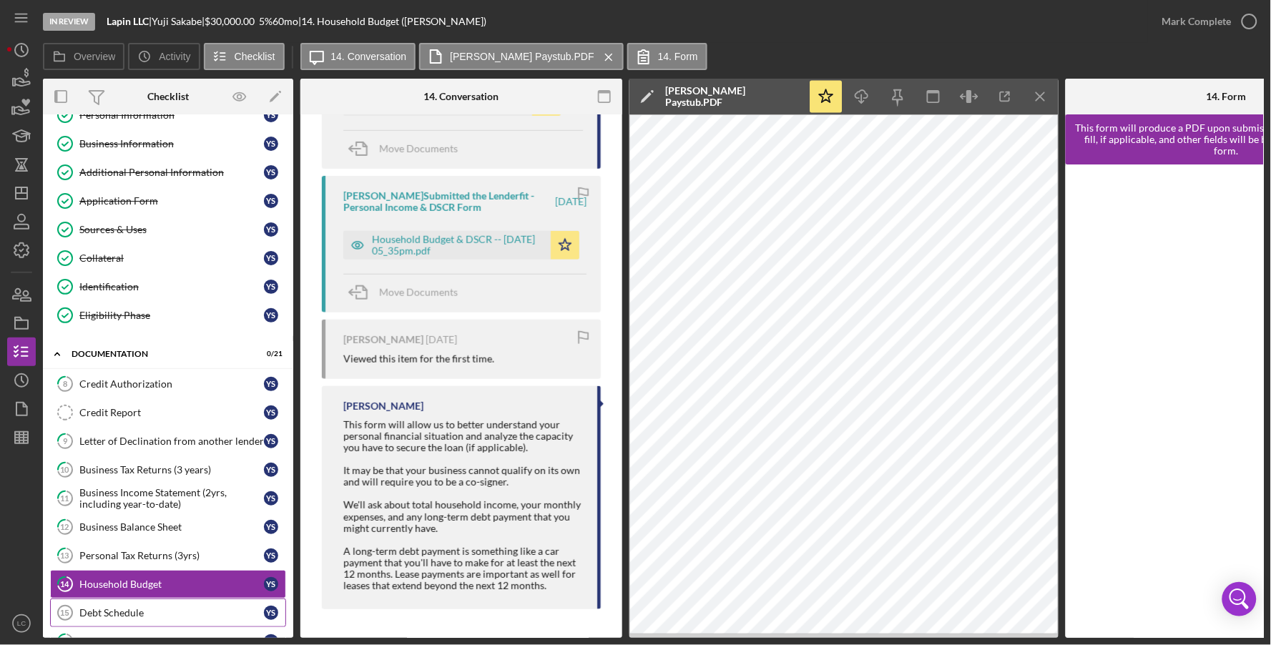
click at [119, 606] on link "Debt Schedule 15 Debt Schedule Y S" at bounding box center [168, 613] width 236 height 29
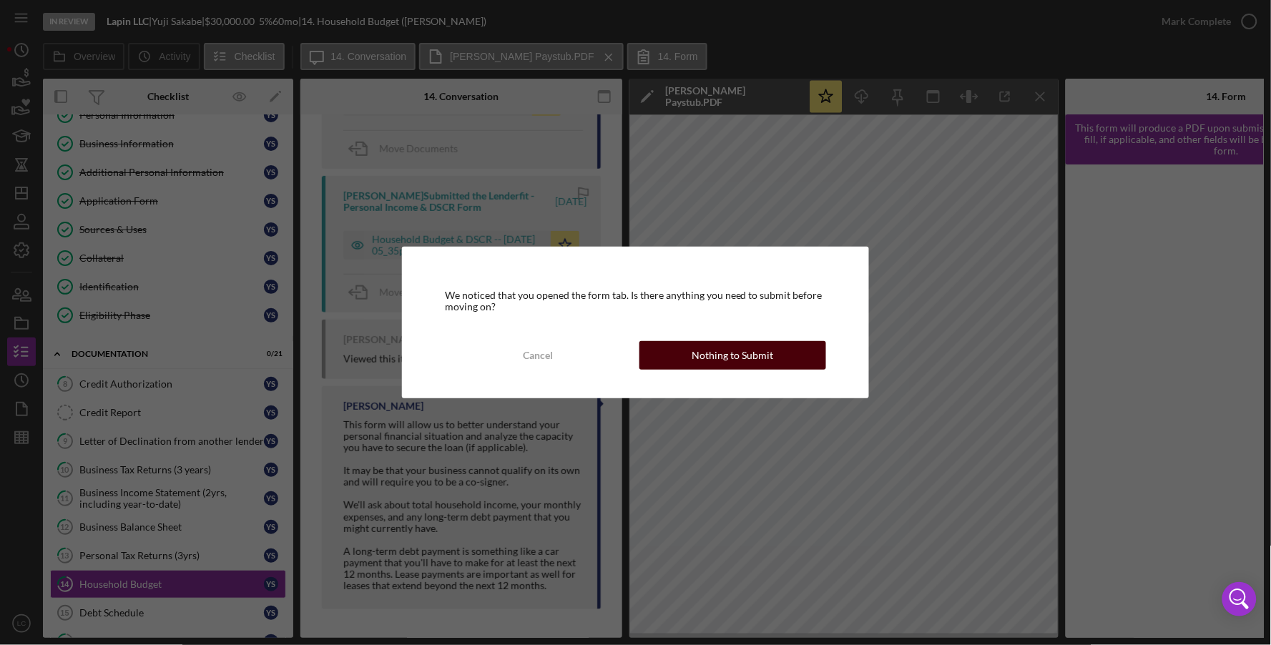
click at [697, 354] on div "Nothing to Submit" at bounding box center [732, 355] width 82 height 29
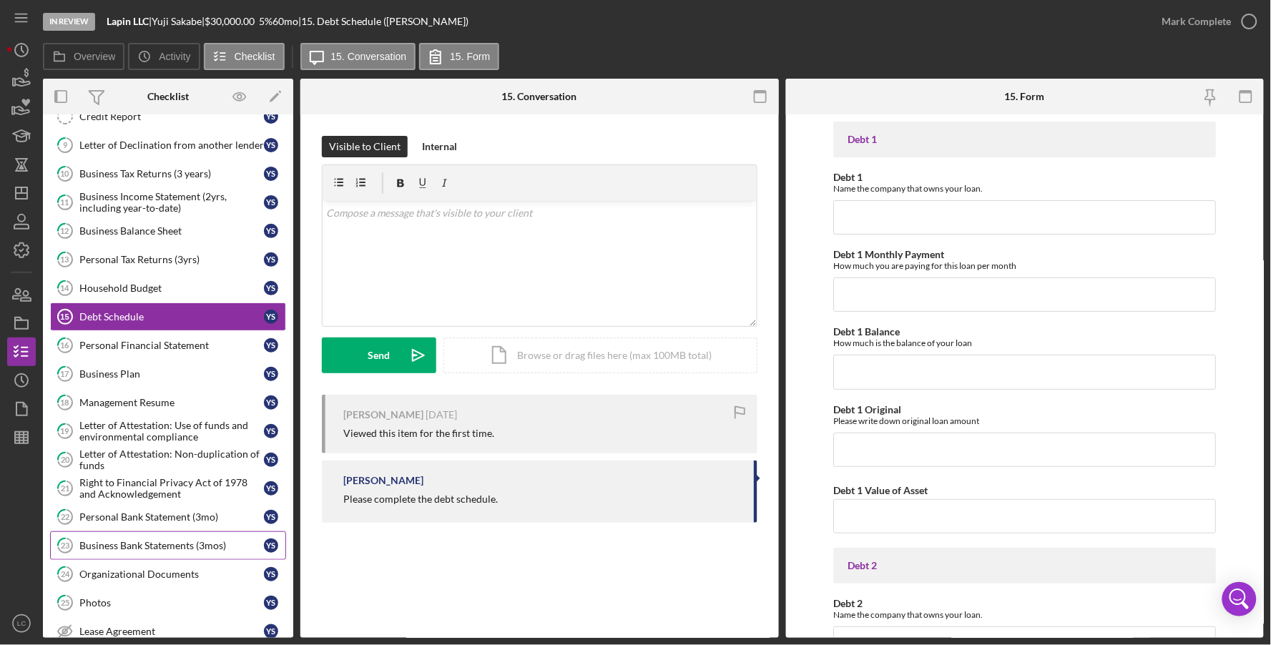
scroll to position [363, 0]
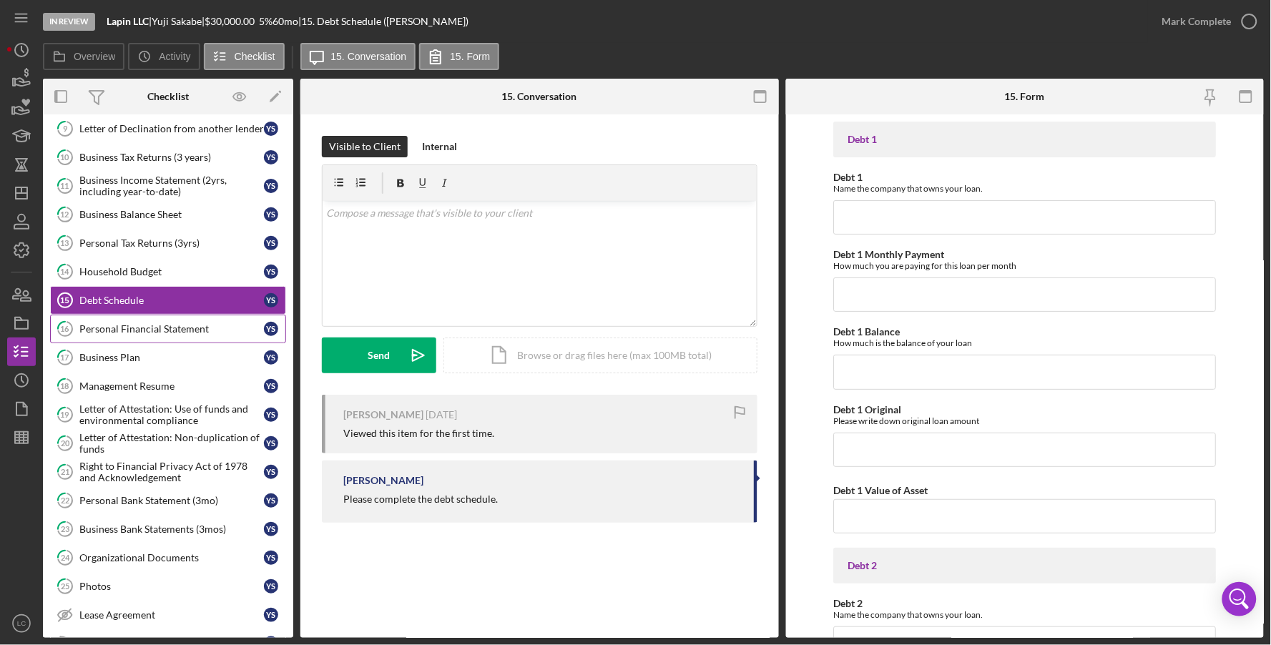
click at [142, 334] on div "Personal Financial Statement" at bounding box center [171, 328] width 184 height 11
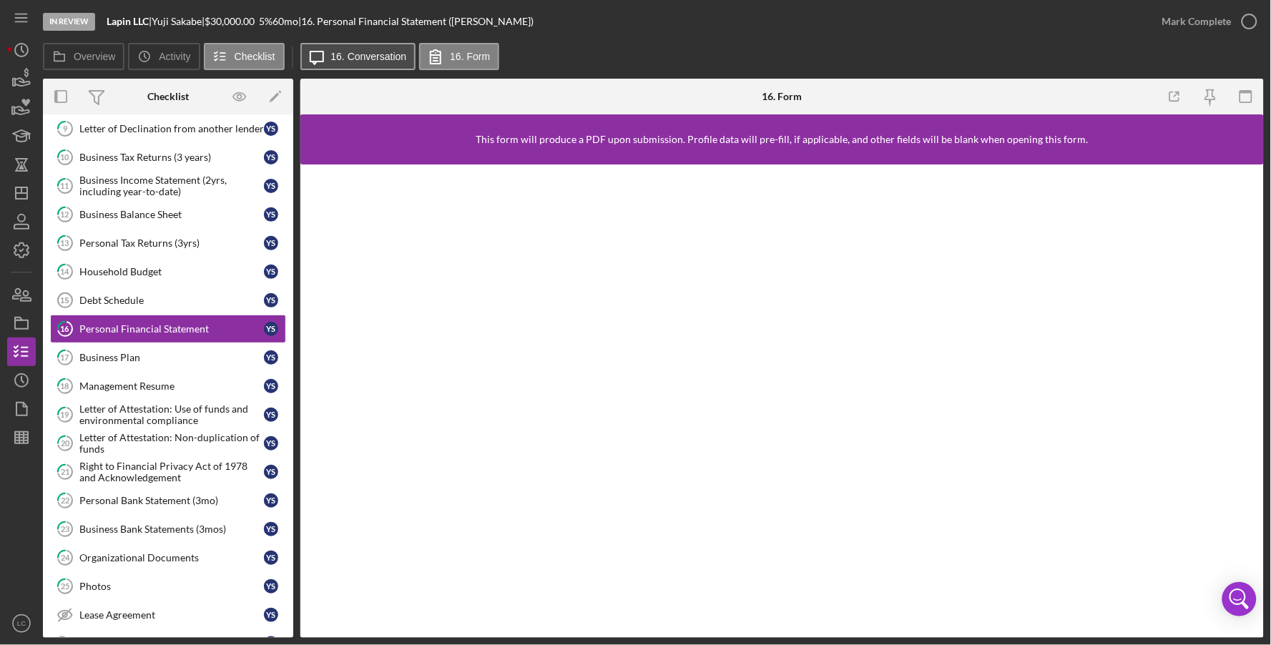
click at [373, 61] on label "16. Conversation" at bounding box center [369, 56] width 76 height 11
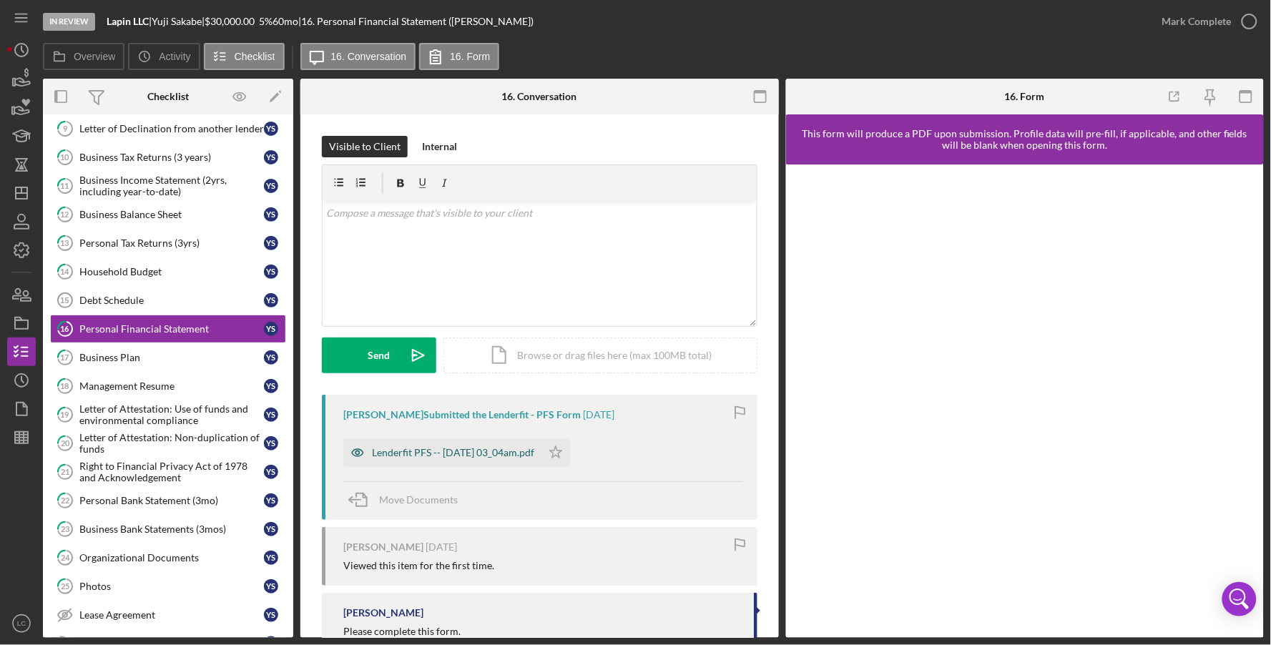
click at [477, 444] on div "Lenderfit PFS -- [DATE] 03_04am.pdf" at bounding box center [442, 452] width 198 height 29
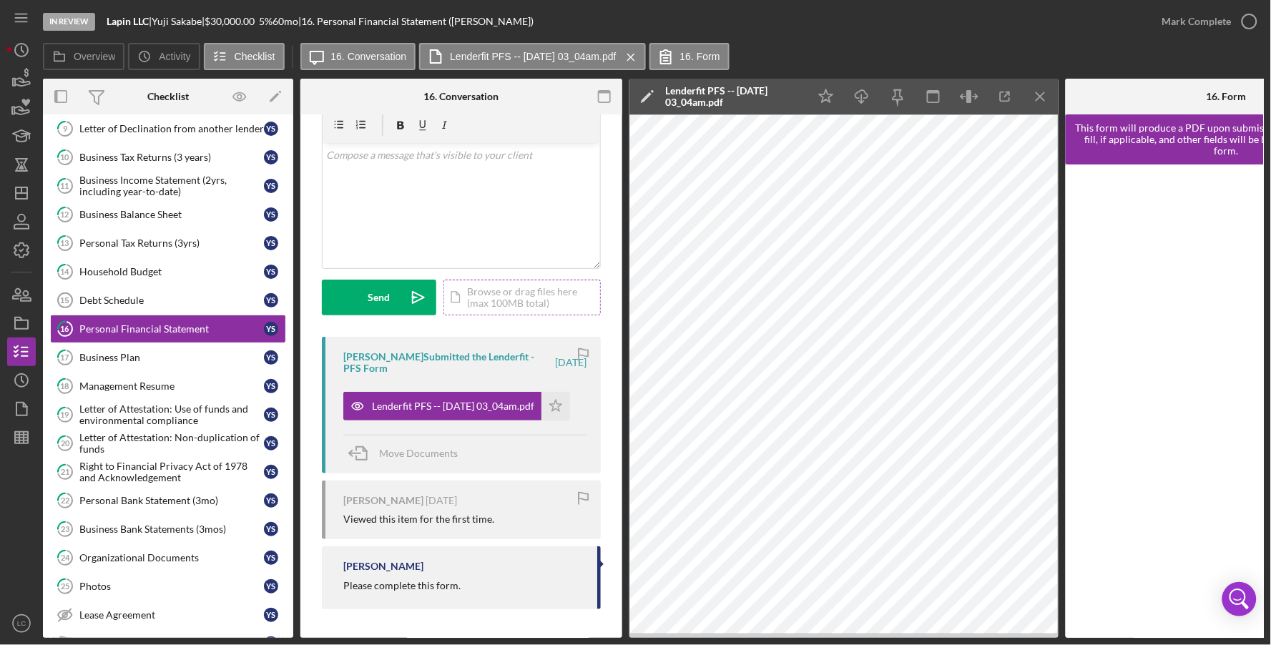
scroll to position [61, 0]
click at [830, 98] on icon "Icon/Star" at bounding box center [826, 97] width 32 height 32
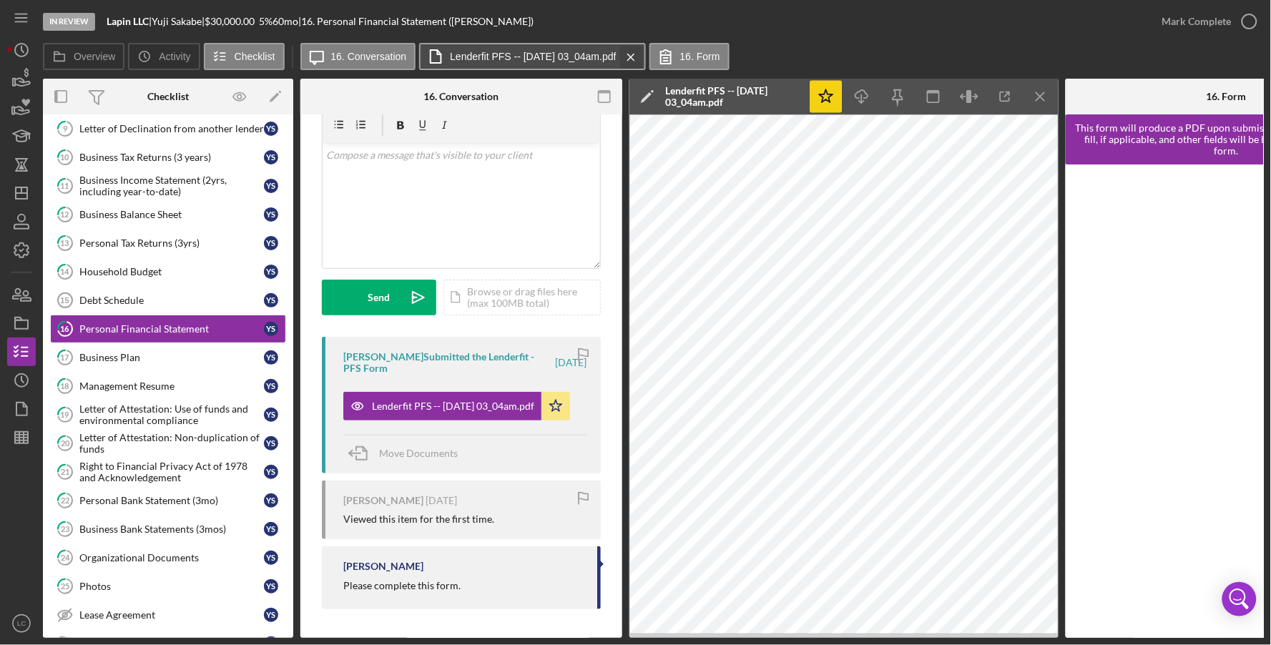
click at [644, 53] on icon "Icon/Menu Close" at bounding box center [631, 57] width 25 height 36
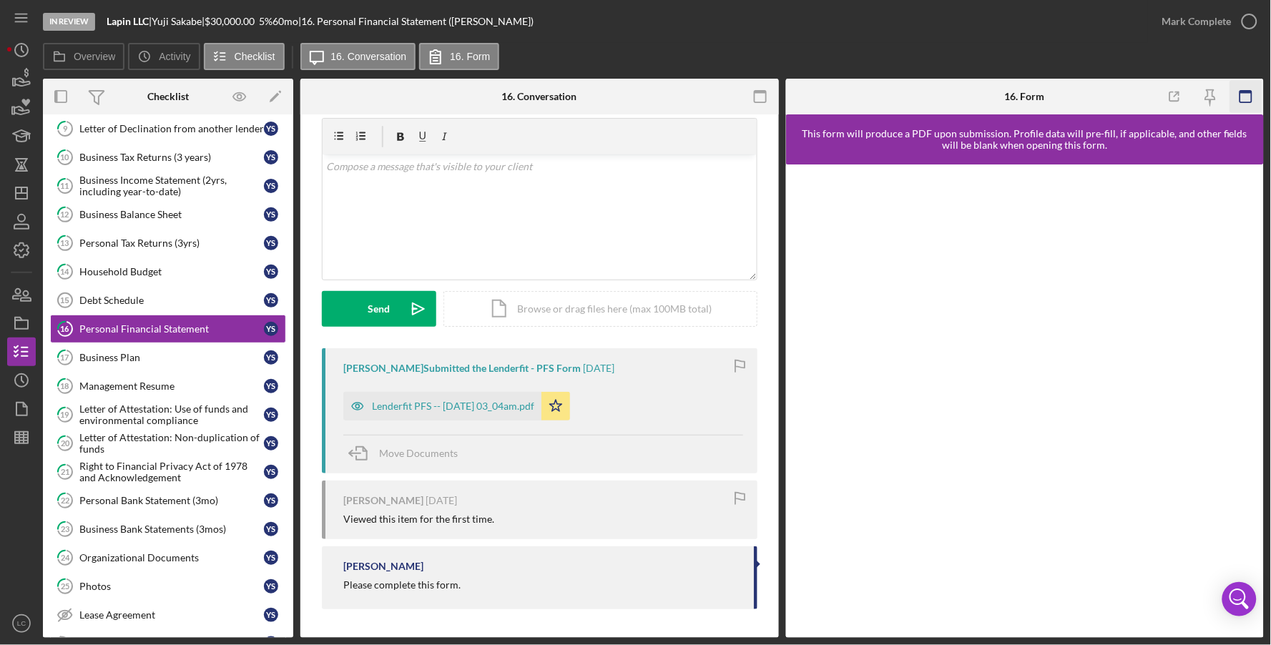
click at [1250, 97] on icon "button" at bounding box center [1245, 97] width 32 height 32
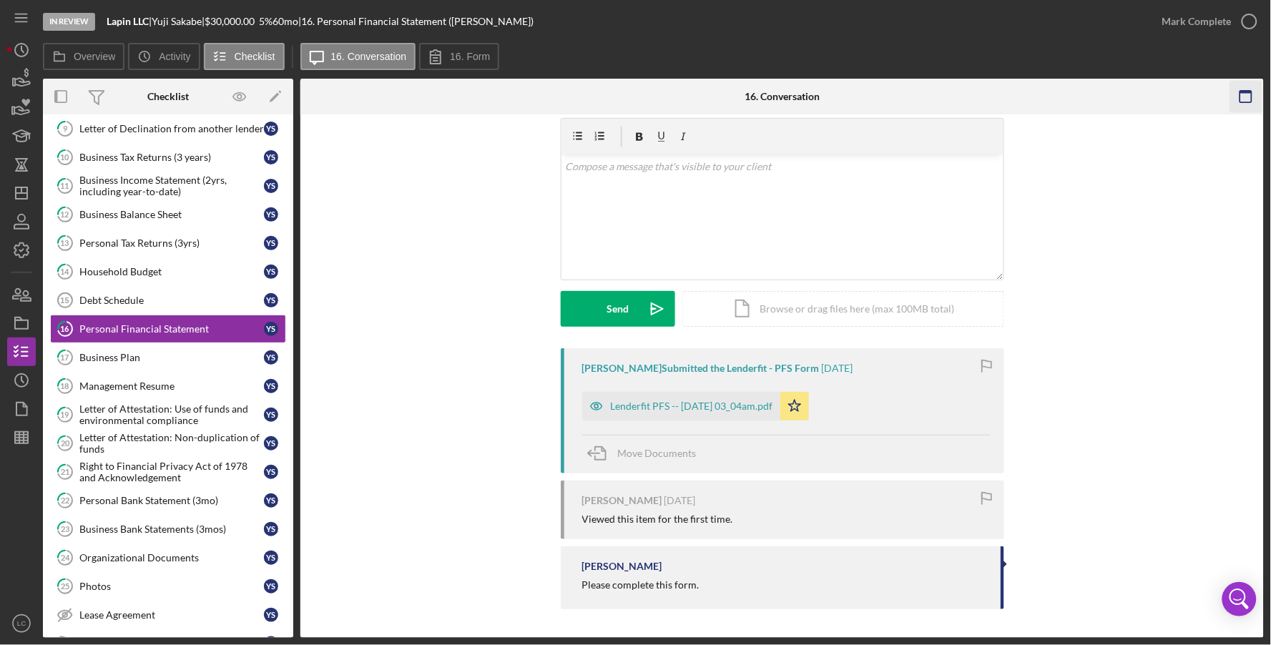
click at [1260, 93] on icon "button" at bounding box center [1246, 97] width 32 height 32
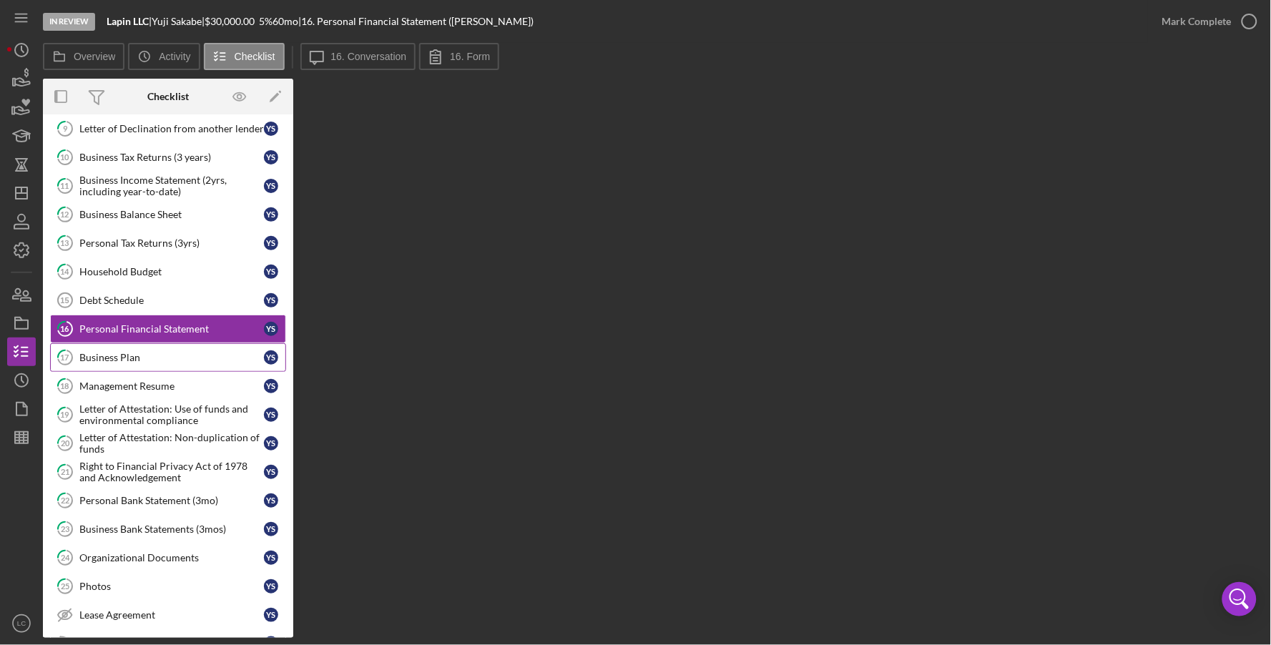
click at [126, 363] on div "Business Plan" at bounding box center [171, 357] width 184 height 11
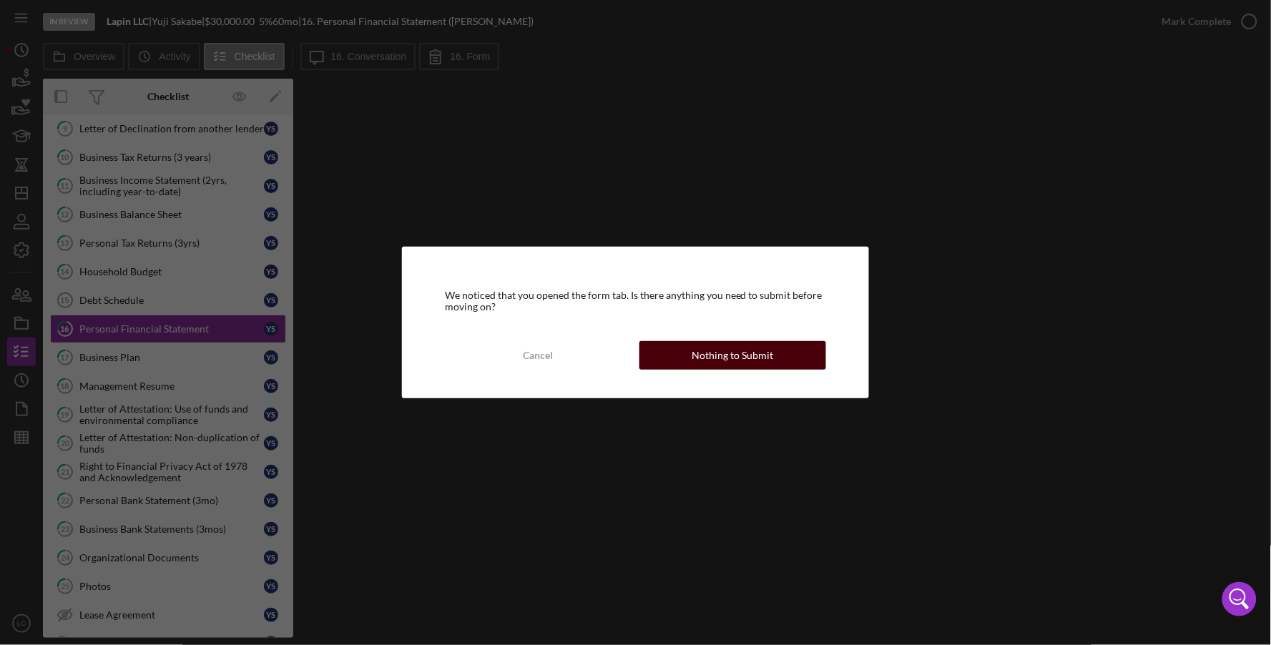
click at [688, 352] on button "Nothing to Submit" at bounding box center [732, 355] width 187 height 29
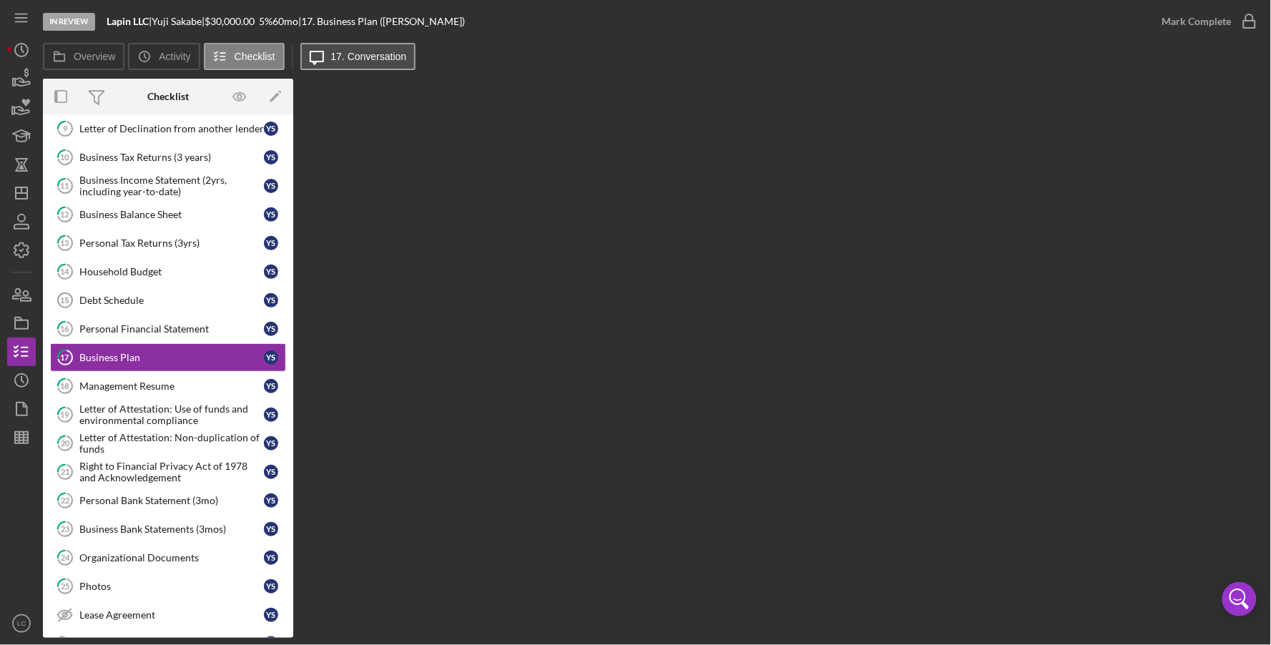
click at [366, 47] on button "Icon/Message 17. Conversation" at bounding box center [358, 56] width 116 height 27
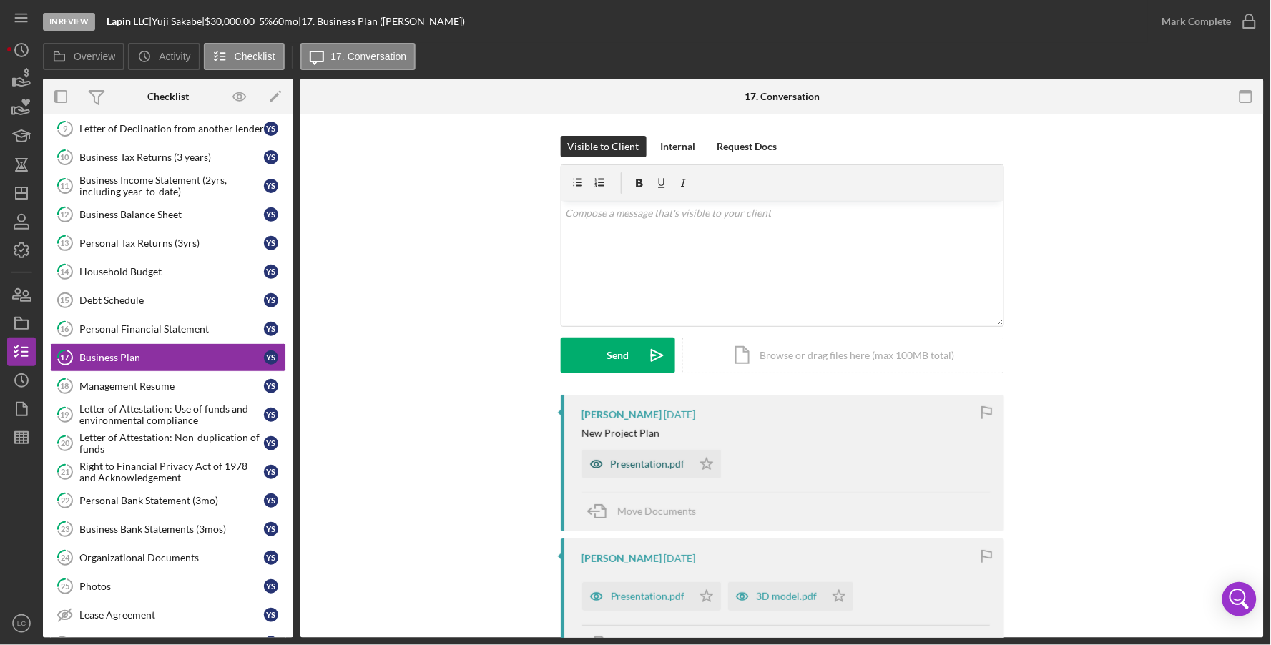
click at [646, 471] on div "Presentation.pdf" at bounding box center [637, 464] width 110 height 29
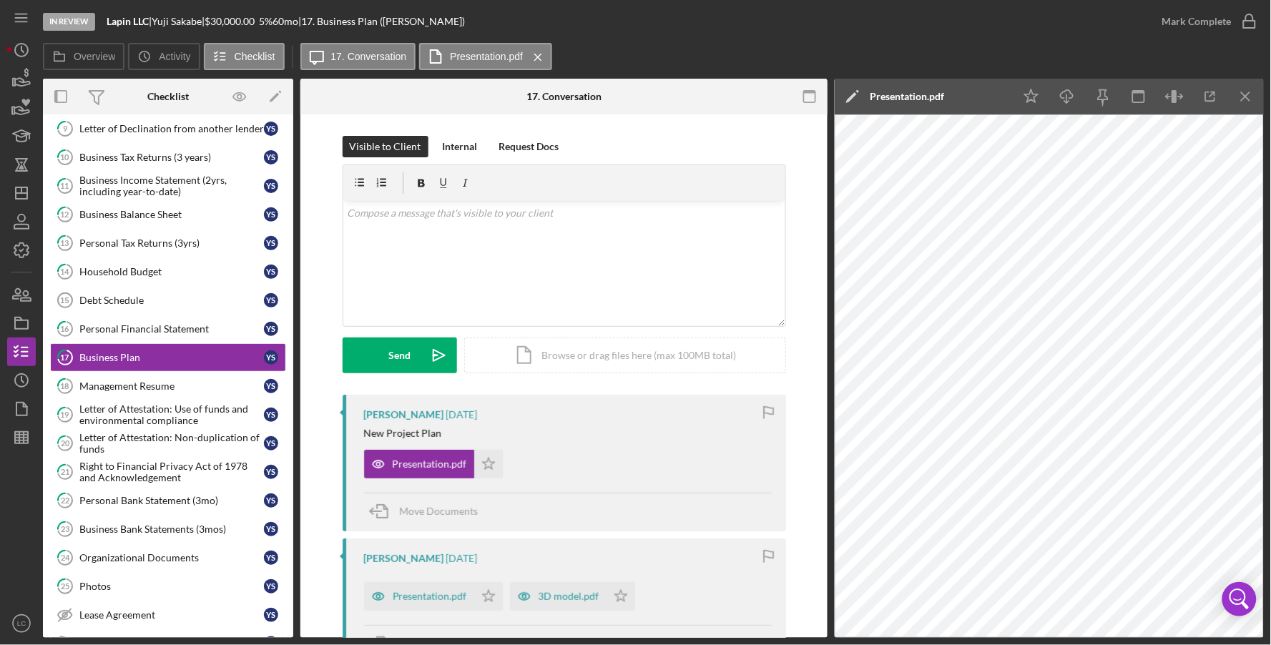
click at [897, 100] on div "Presentation.pdf" at bounding box center [907, 96] width 74 height 11
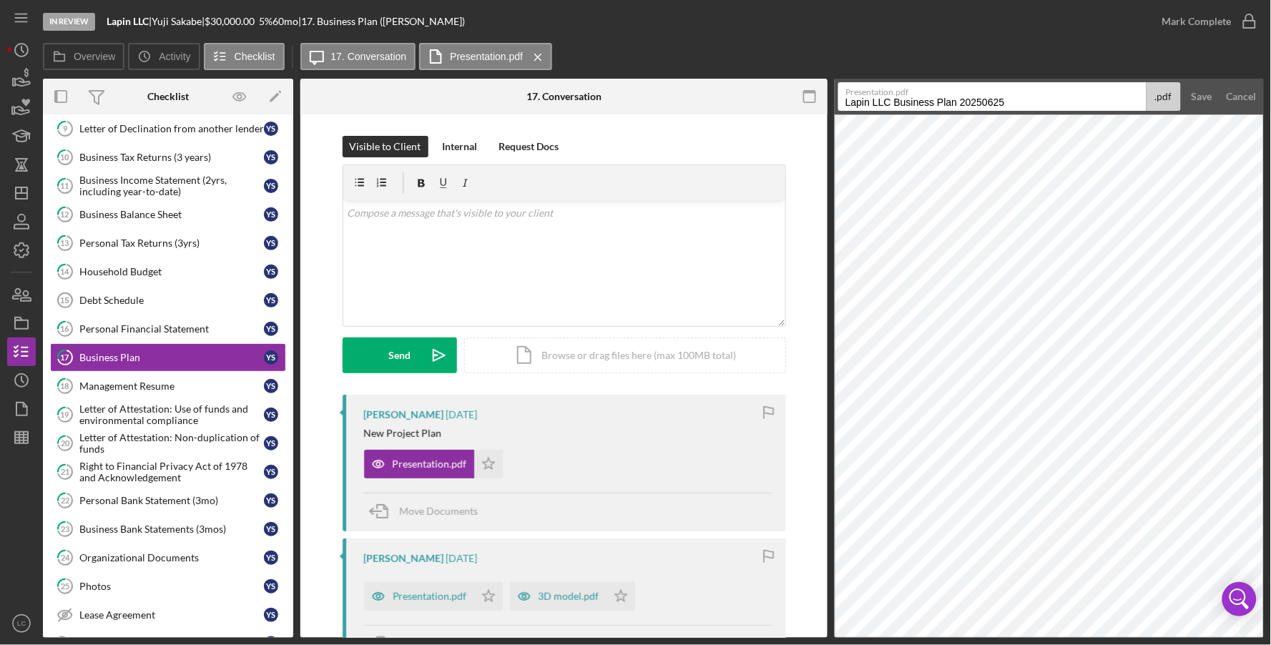
click at [898, 103] on input "Lapin LLC Business Plan 20250625" at bounding box center [992, 96] width 308 height 29
drag, startPoint x: 960, startPoint y: 102, endPoint x: 973, endPoint y: 106, distance: 13.6
click at [960, 102] on input "Lapin LLC Business Plan 20250625" at bounding box center [992, 96] width 308 height 29
click at [1199, 95] on div "Save" at bounding box center [1201, 96] width 21 height 29
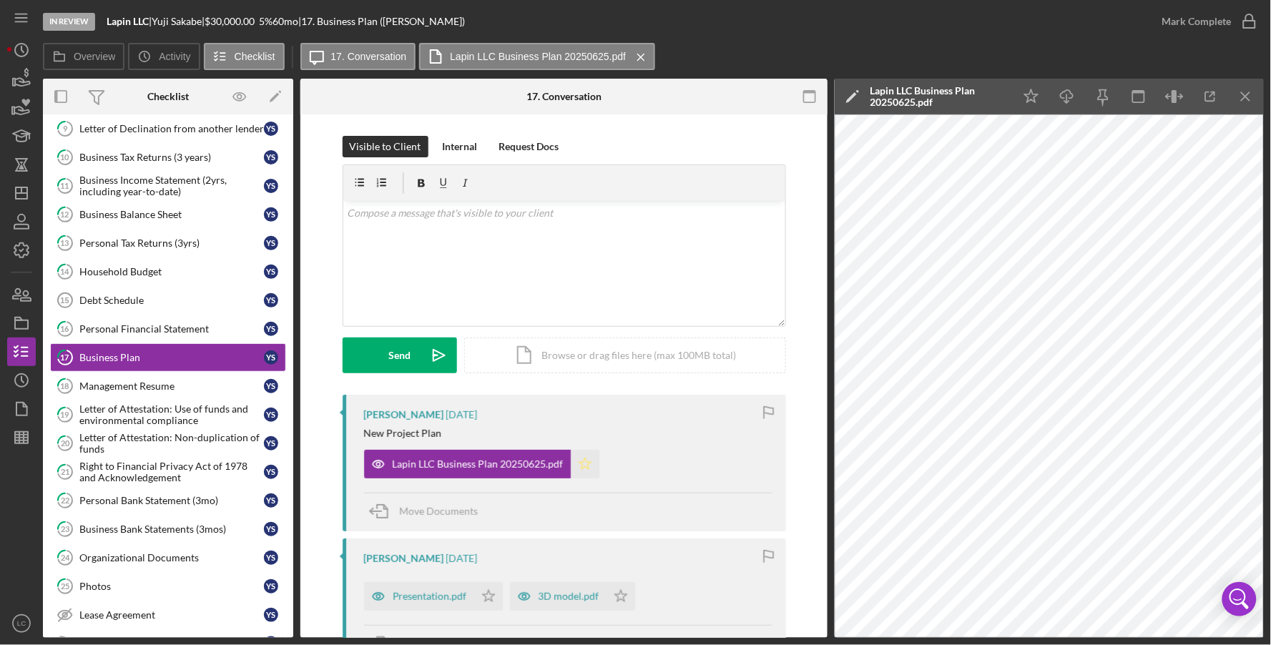
click at [587, 473] on icon "Icon/Star" at bounding box center [585, 464] width 29 height 29
click at [434, 596] on div "Presentation.pdf" at bounding box center [430, 596] width 74 height 11
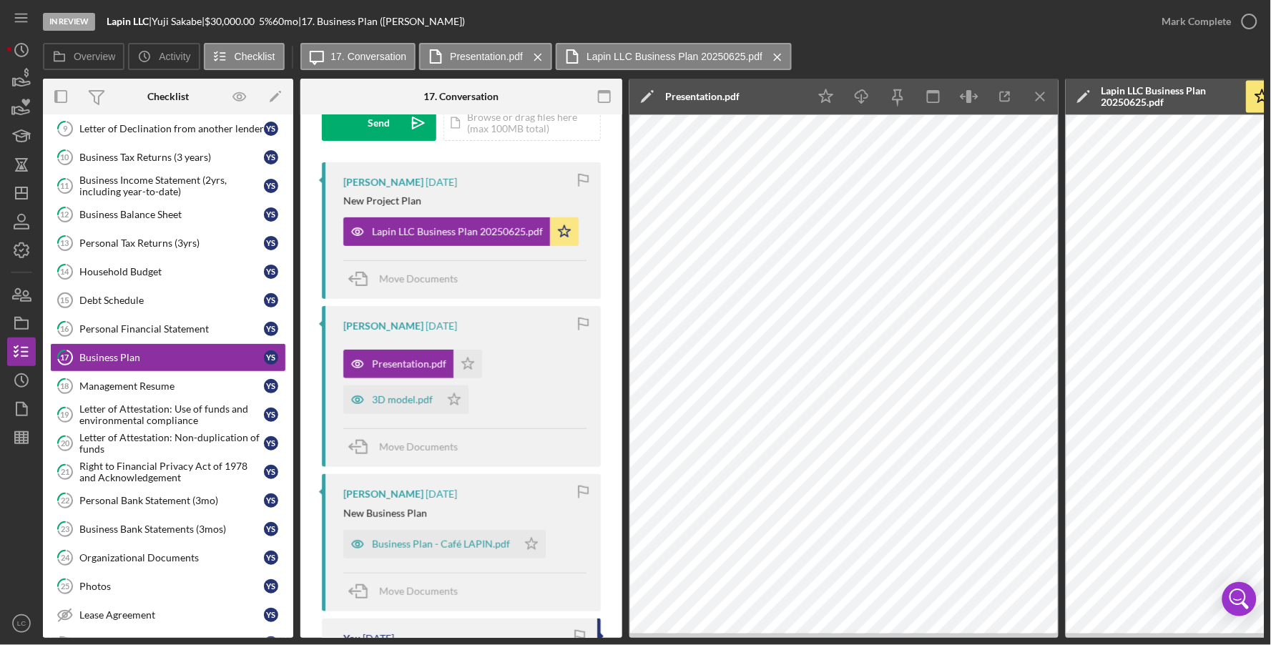
scroll to position [252, 0]
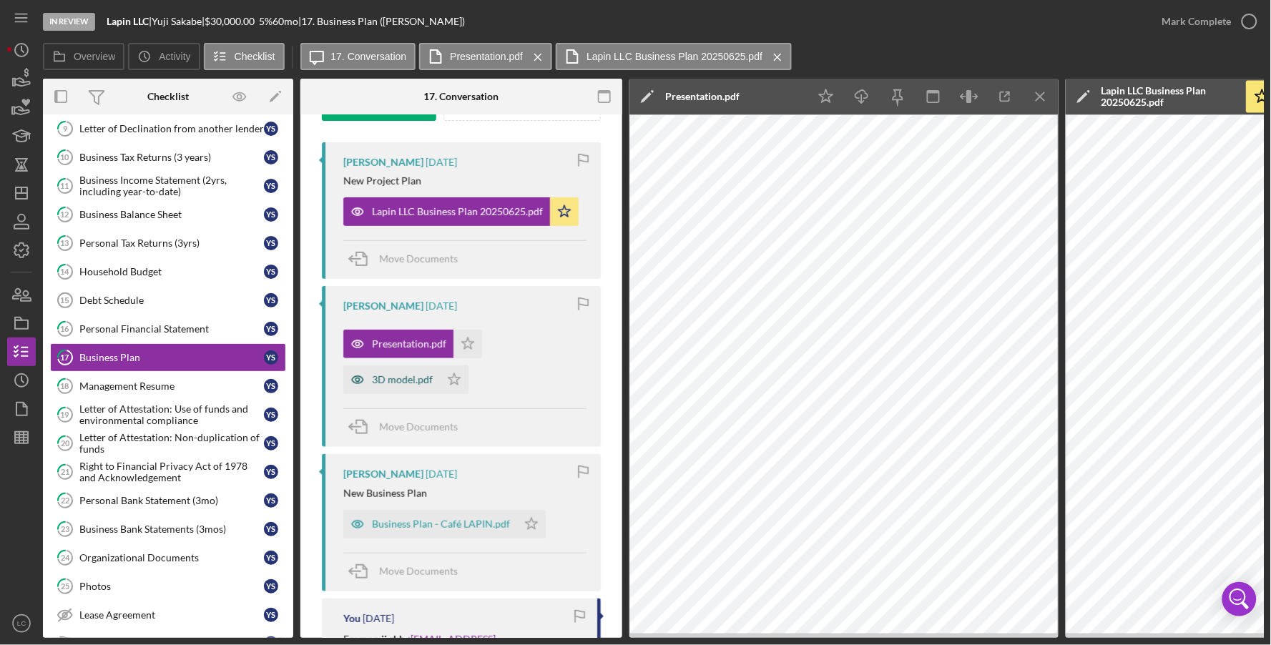
click at [420, 377] on div "3D model.pdf" at bounding box center [402, 379] width 61 height 11
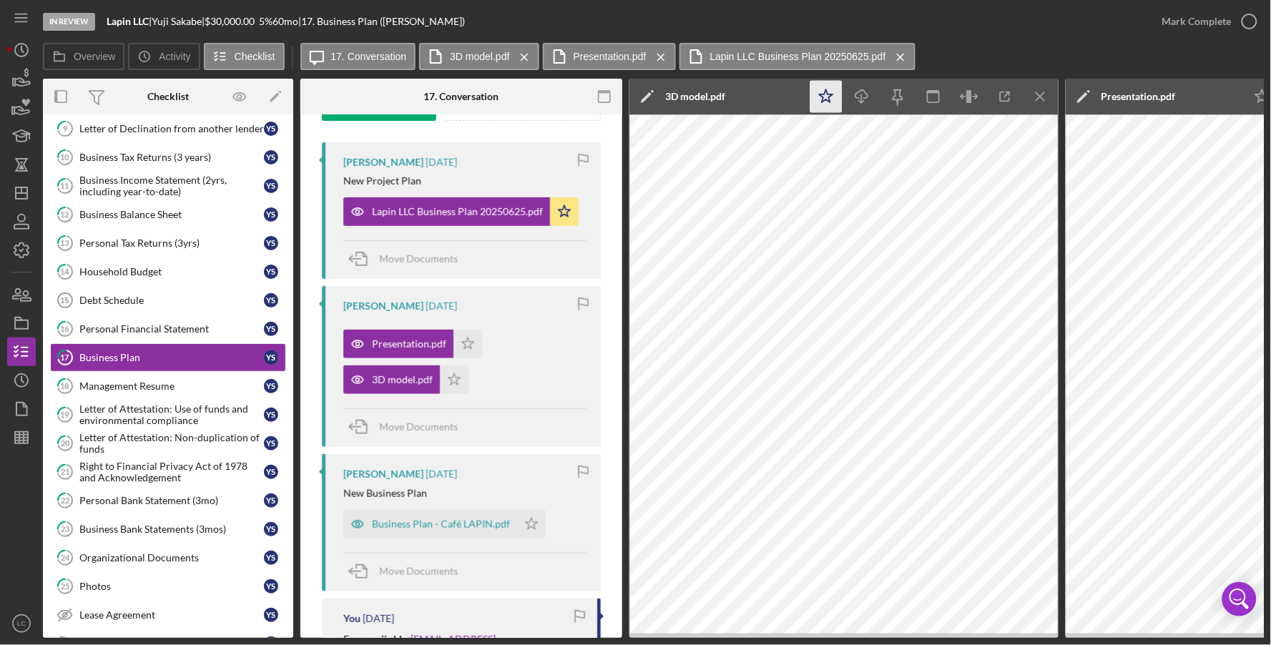
click at [824, 98] on icon "Icon/Star" at bounding box center [826, 97] width 32 height 32
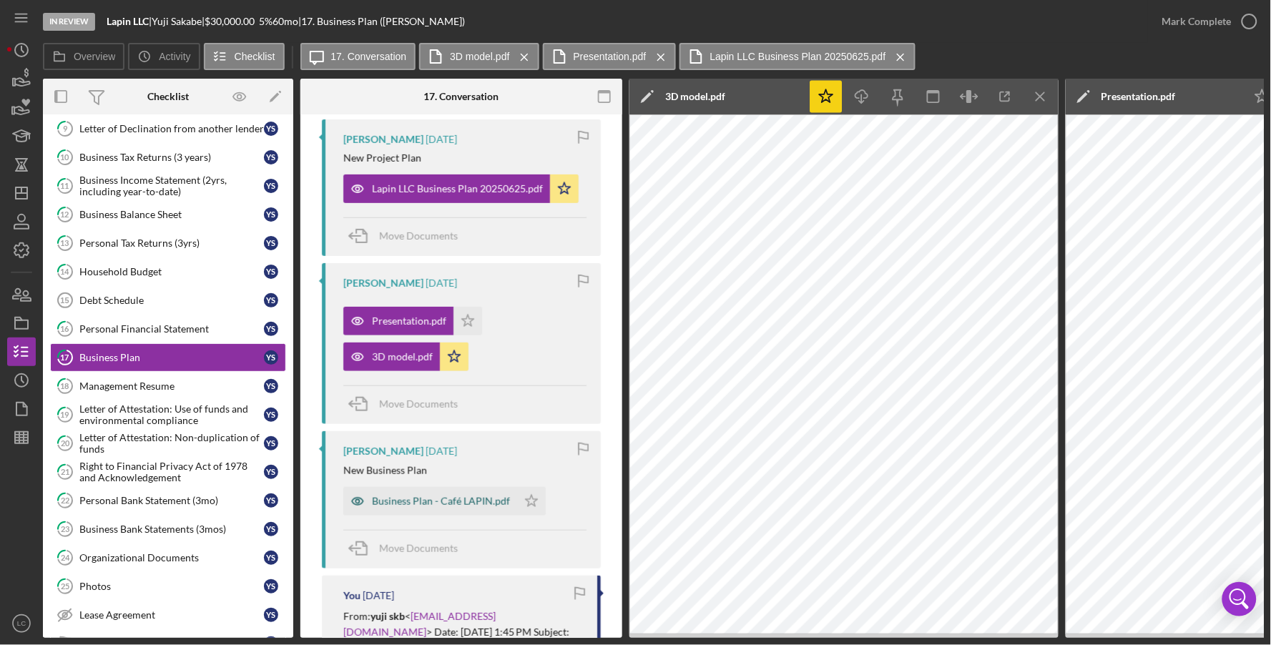
scroll to position [276, 0]
click at [410, 501] on div "Business Plan - Café LAPIN.pdf" at bounding box center [441, 500] width 138 height 11
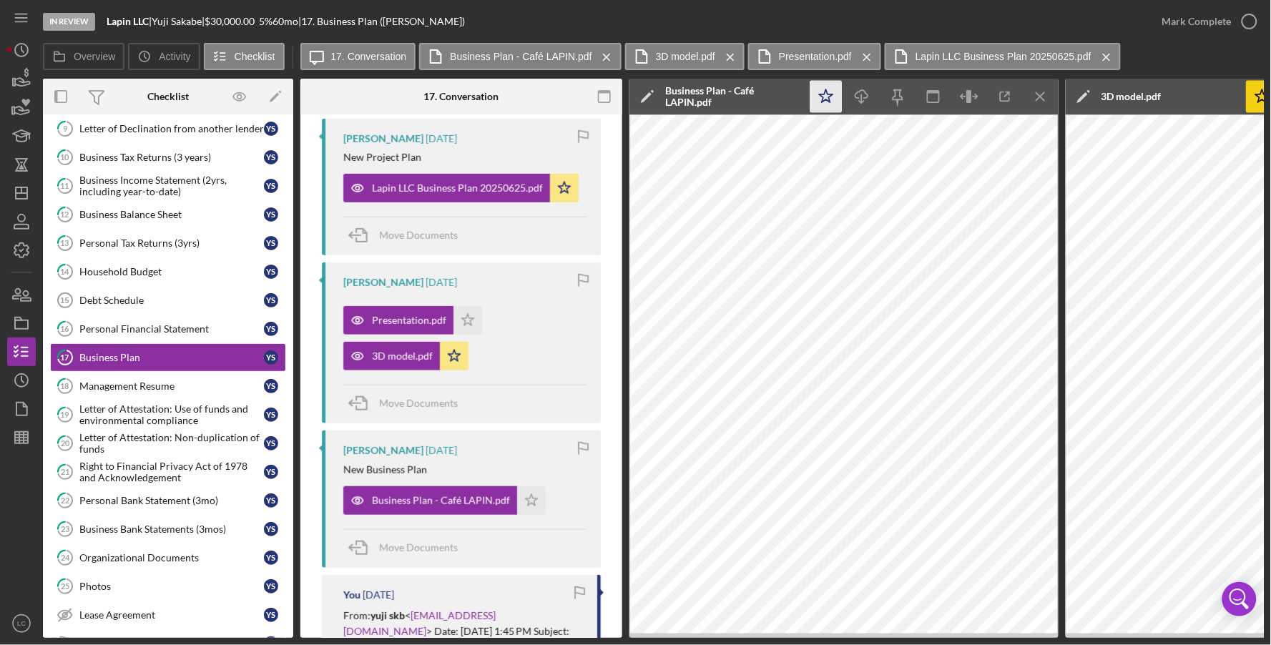
click at [829, 94] on polygon "button" at bounding box center [826, 95] width 14 height 13
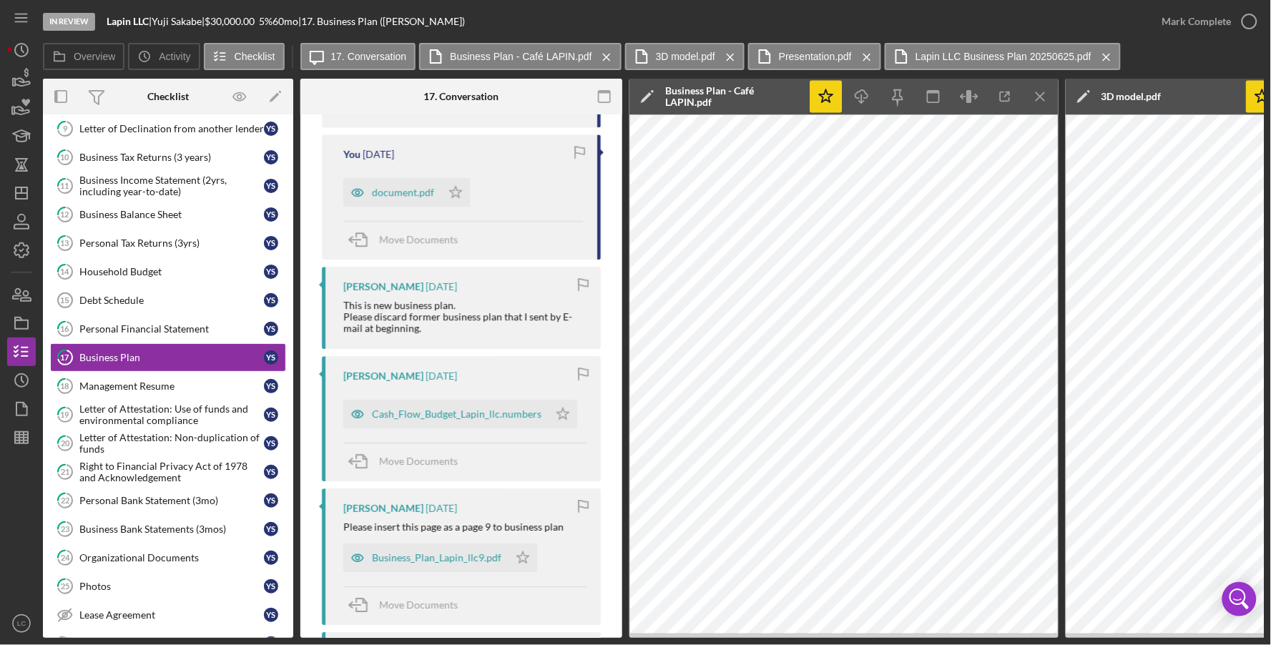
scroll to position [1270, 0]
click at [468, 414] on div "Cash_Flow_Budget_Lapin_llc.numbers" at bounding box center [456, 410] width 169 height 11
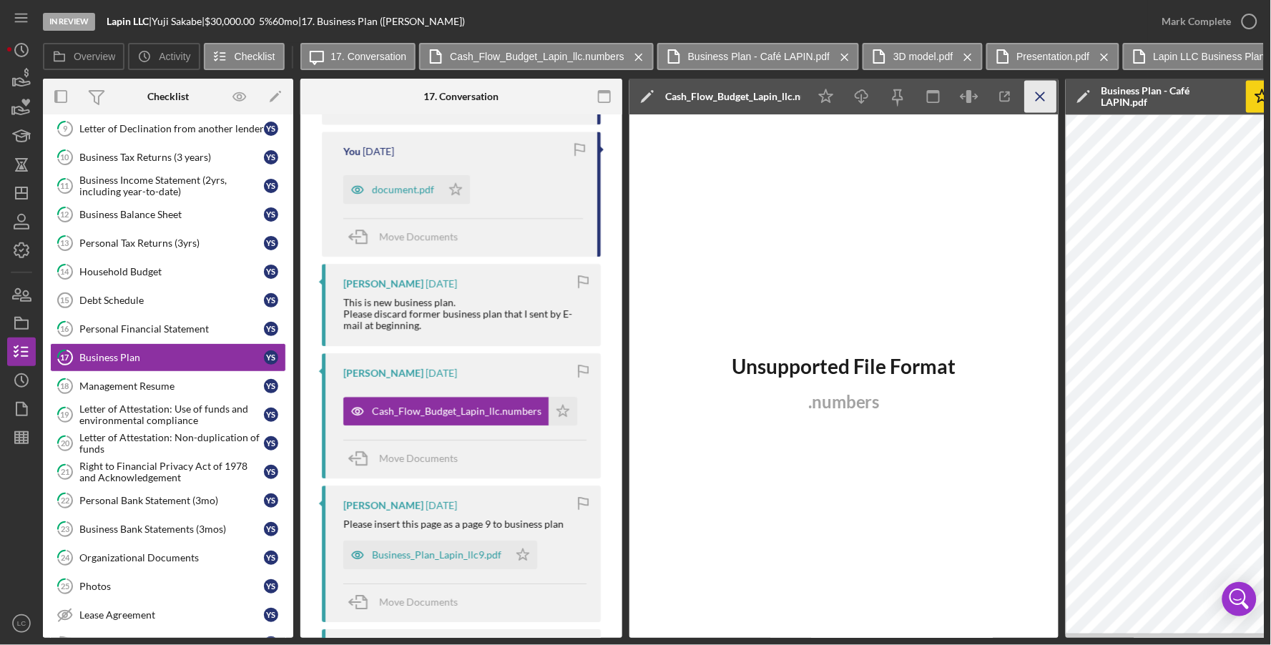
click at [1037, 97] on icon "Icon/Menu Close" at bounding box center [1041, 97] width 32 height 32
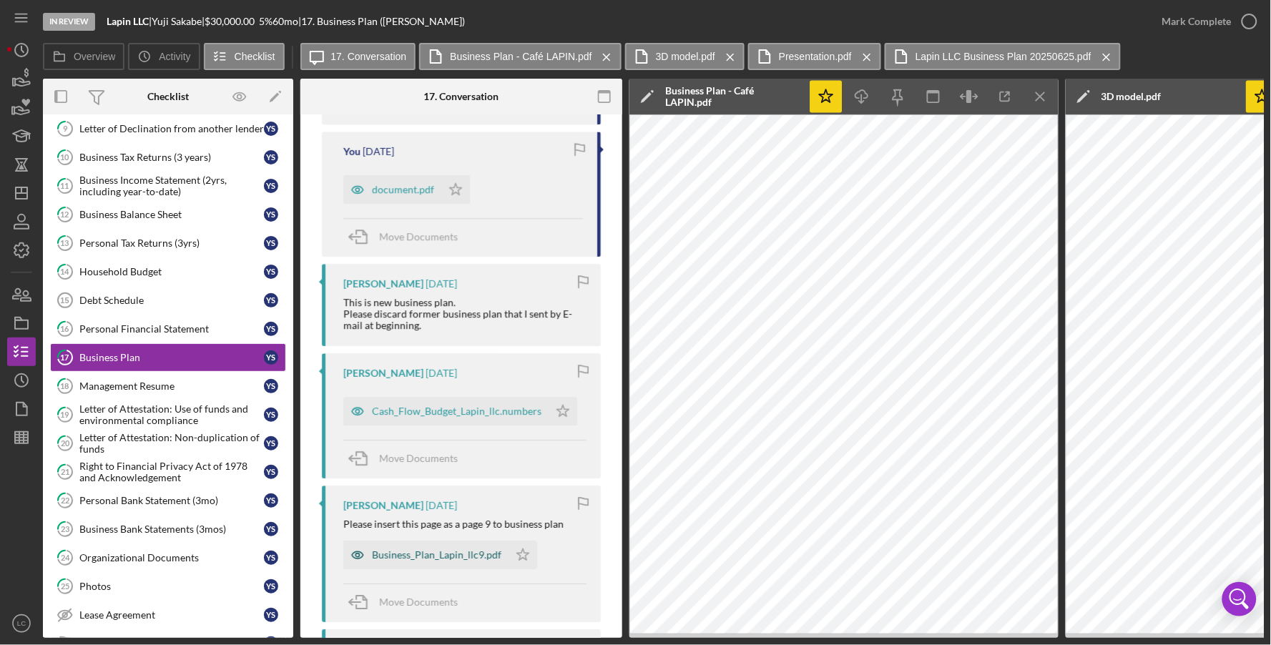
click at [458, 561] on div "Business_Plan_Lapin_llc9.pdf" at bounding box center [425, 555] width 165 height 29
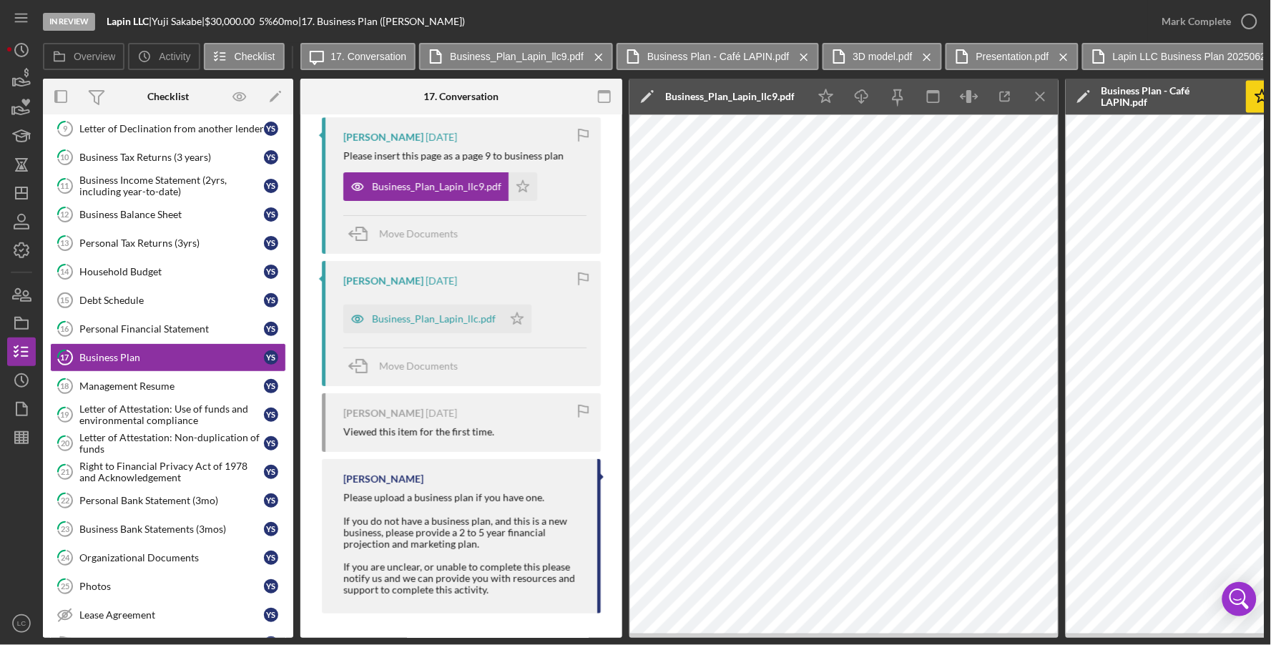
scroll to position [1650, 0]
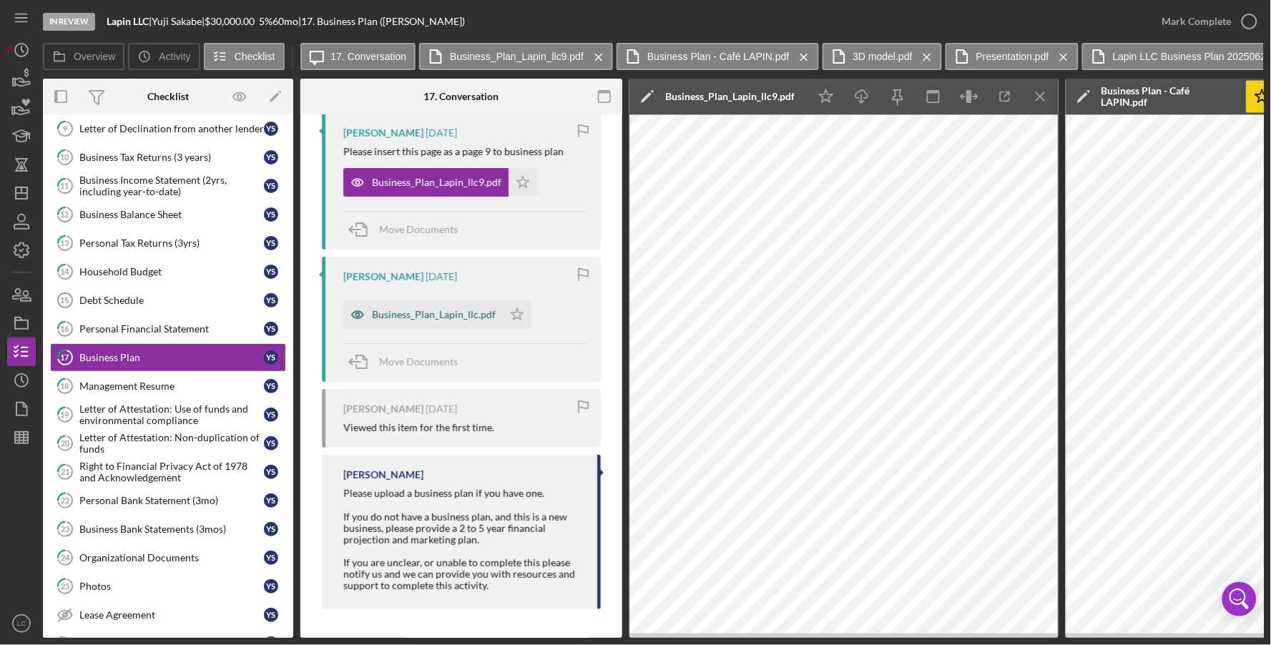
click at [446, 303] on div "Business_Plan_Lapin_llc.pdf" at bounding box center [422, 314] width 159 height 29
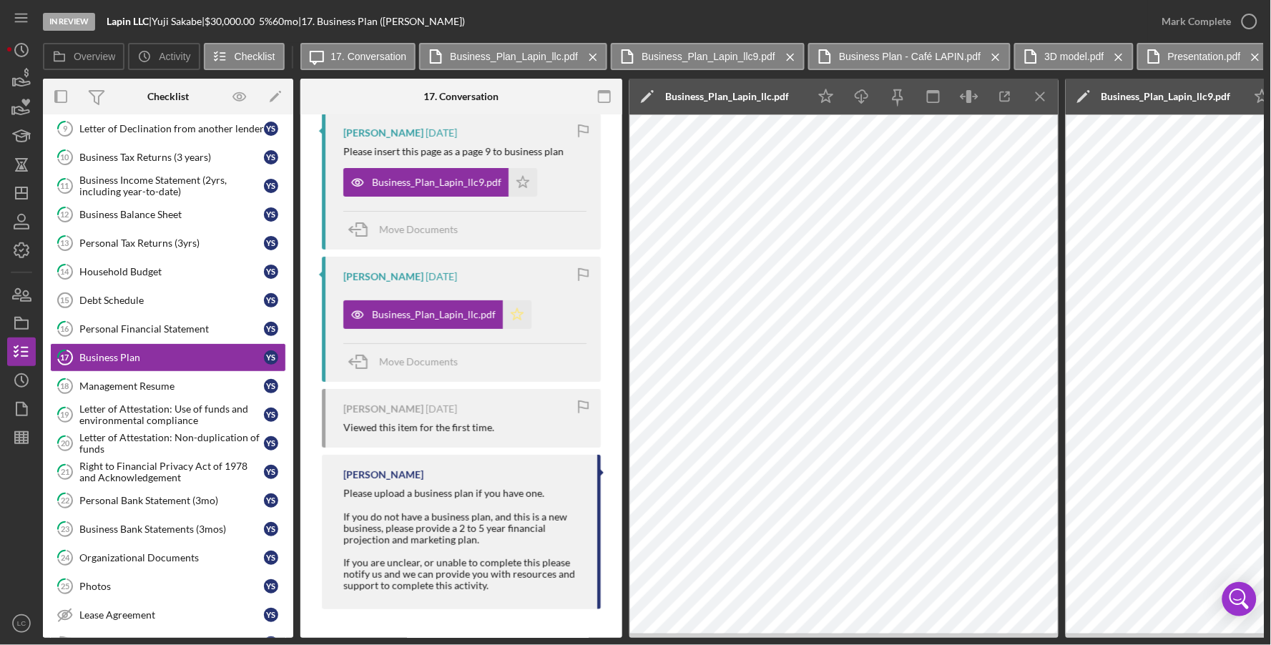
click at [514, 312] on icon "Icon/Star" at bounding box center [517, 314] width 29 height 29
click at [167, 383] on div "Management Resume" at bounding box center [171, 385] width 184 height 11
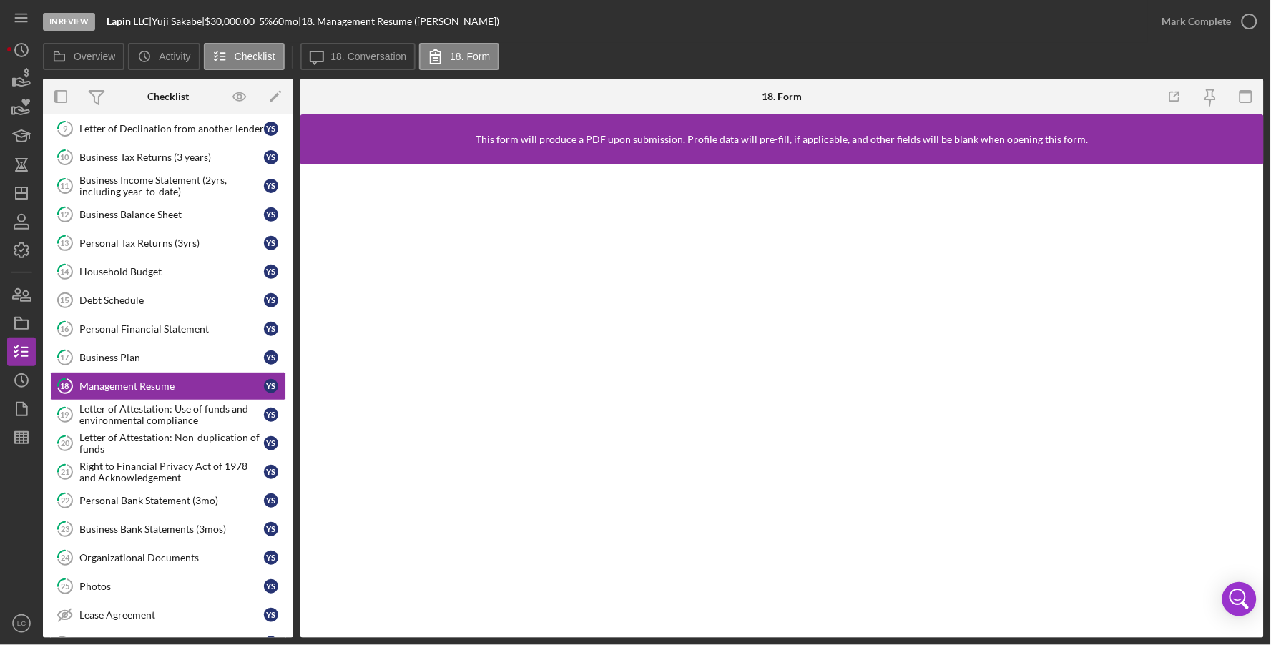
click at [463, 72] on div "Overview Icon/History Activity Checklist Icon/Message 18. Conversation 18. Form…" at bounding box center [653, 340] width 1221 height 595
click at [378, 50] on button "Icon/Message 18. Conversation" at bounding box center [358, 56] width 116 height 27
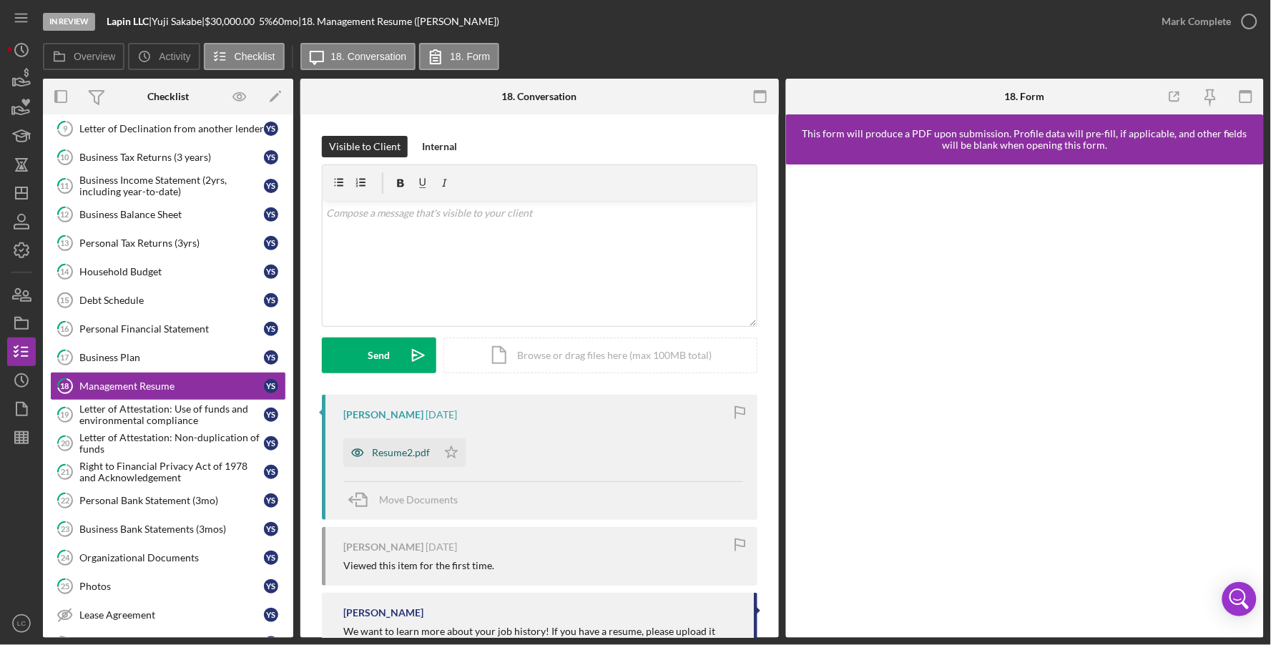
click at [410, 455] on div "Resume2.pdf" at bounding box center [401, 452] width 58 height 11
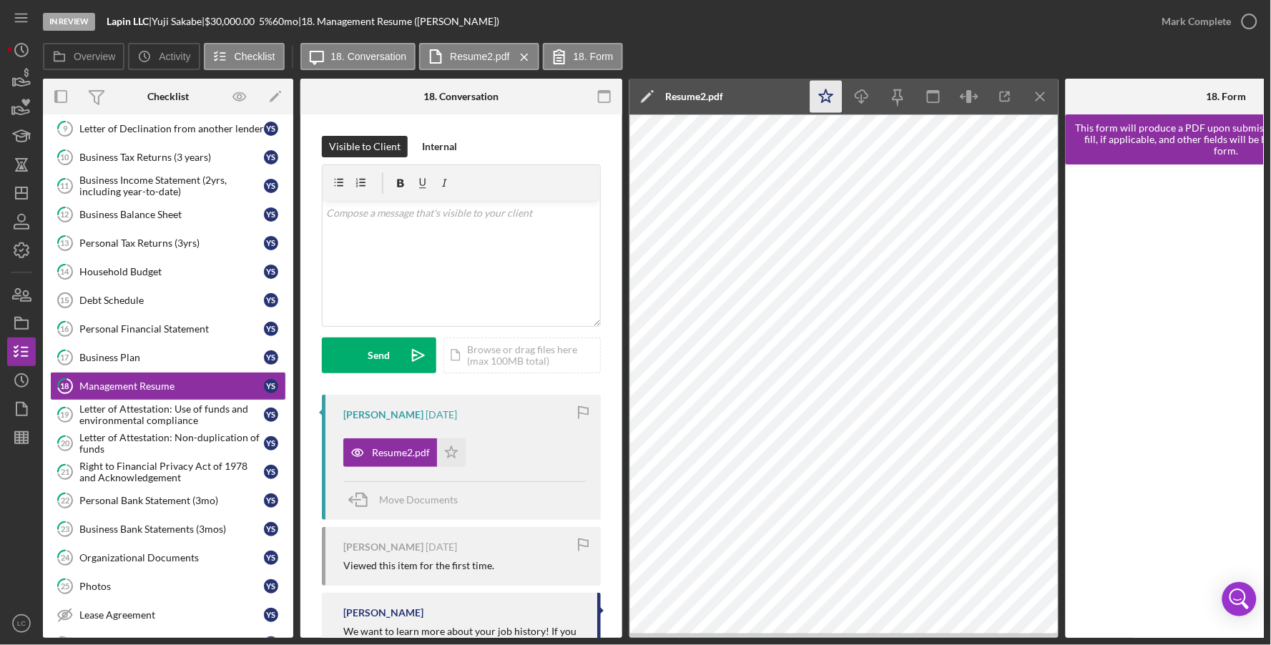
click at [836, 100] on icon "Icon/Star" at bounding box center [826, 97] width 32 height 32
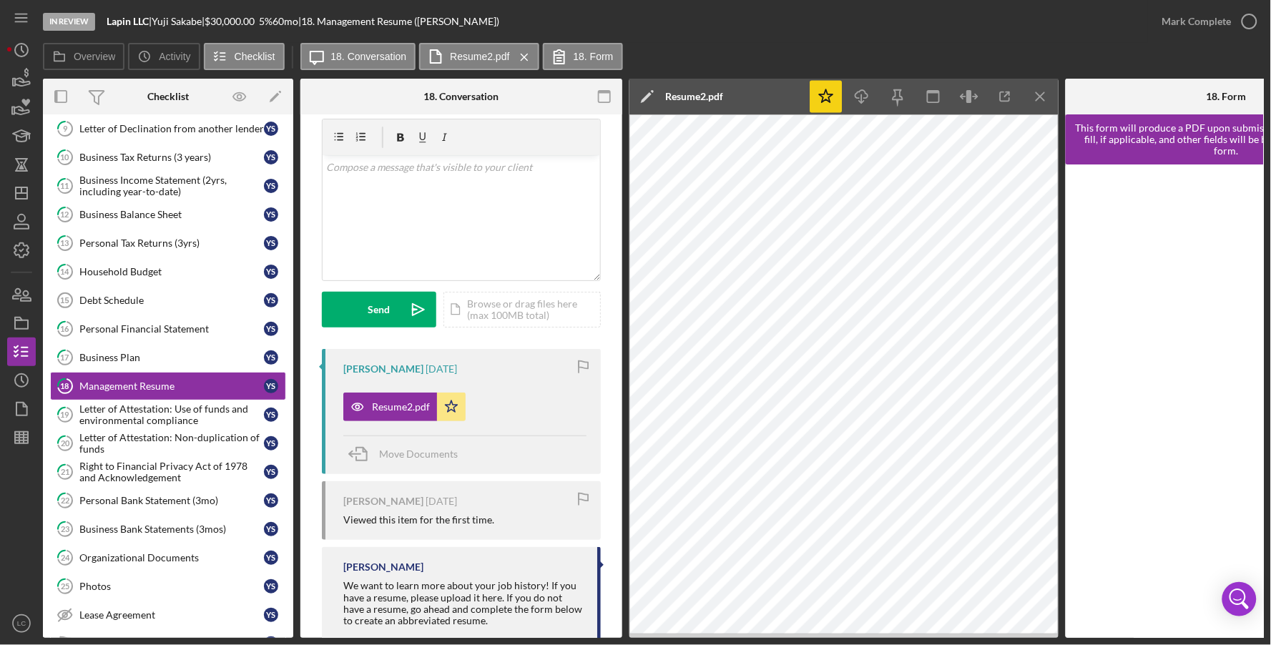
scroll to position [84, 0]
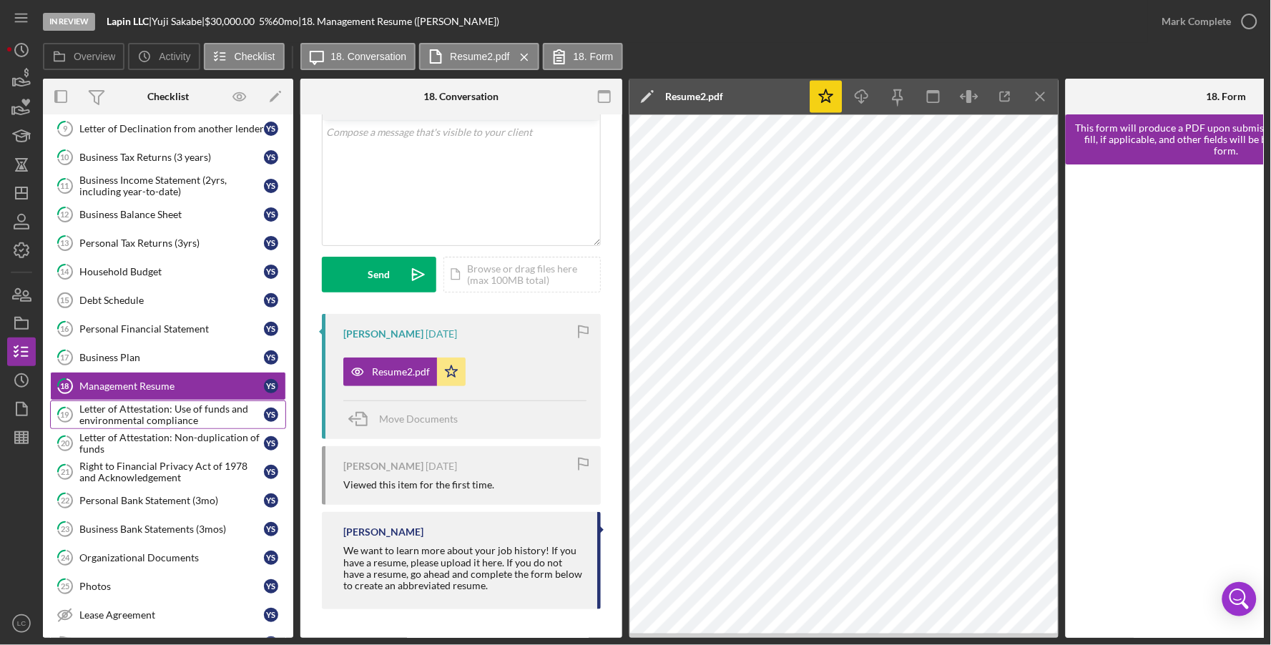
click at [216, 405] on link "19 Letter of Attestation: Use of funds and environmental compliance Y S" at bounding box center [168, 414] width 236 height 29
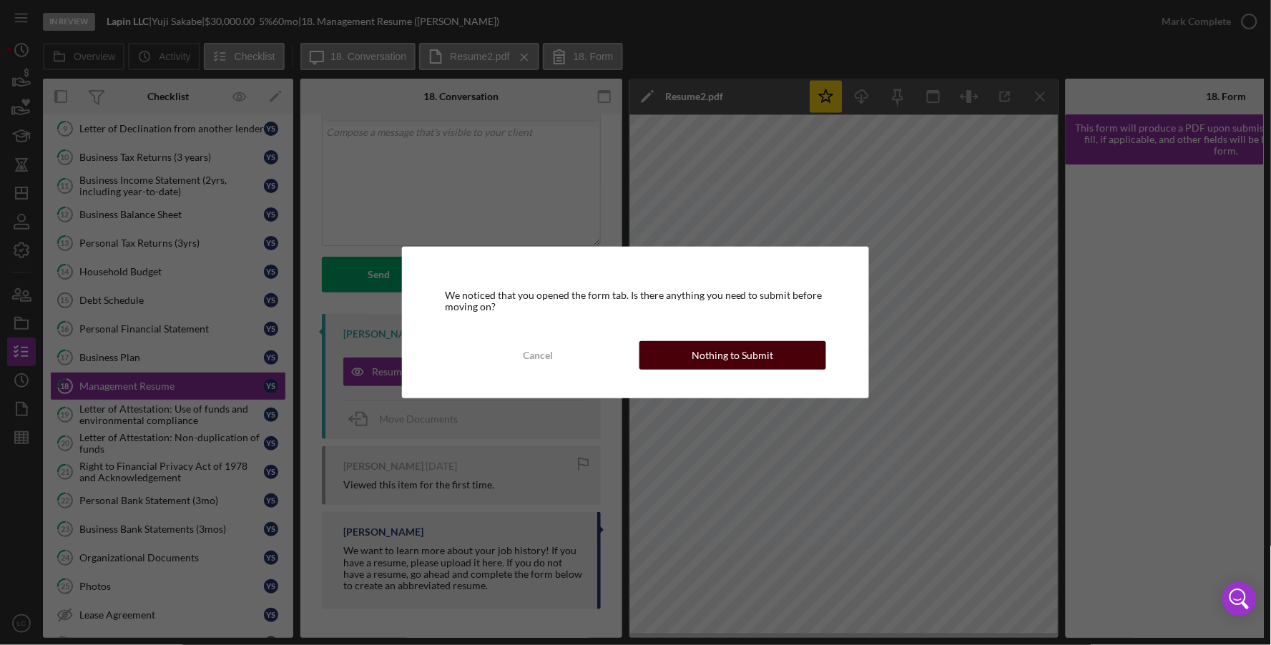
click at [745, 350] on div "Nothing to Submit" at bounding box center [732, 355] width 82 height 29
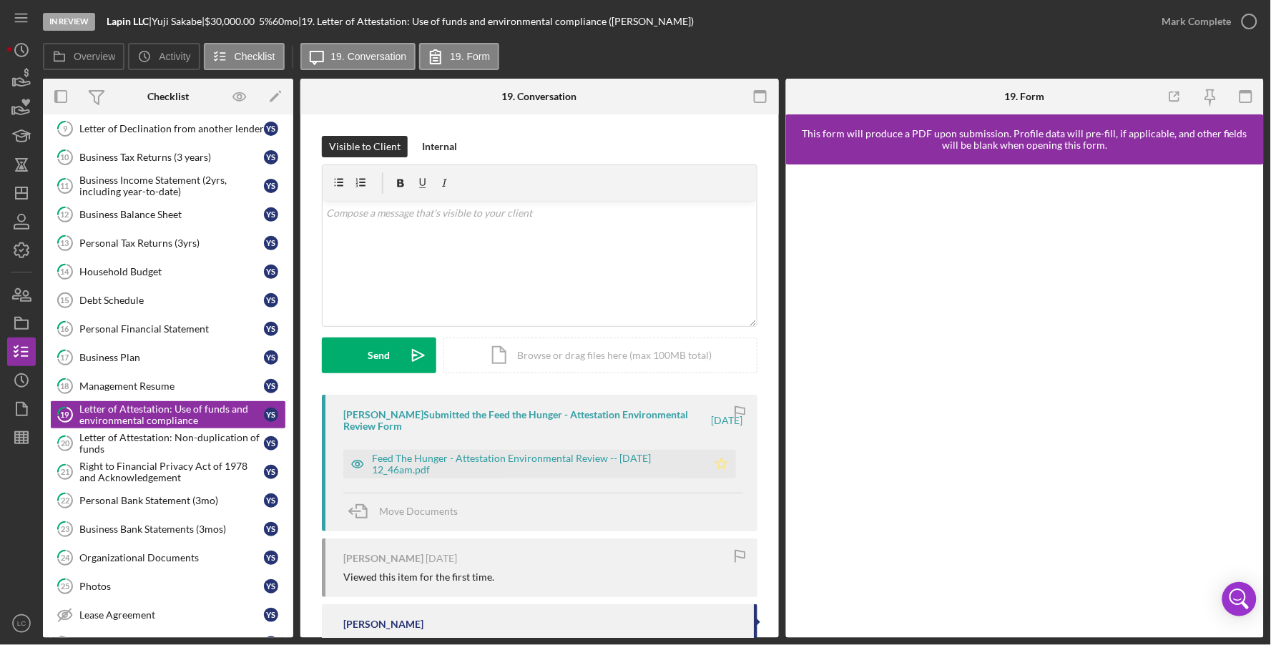
click at [724, 466] on icon "Icon/Star" at bounding box center [721, 464] width 29 height 29
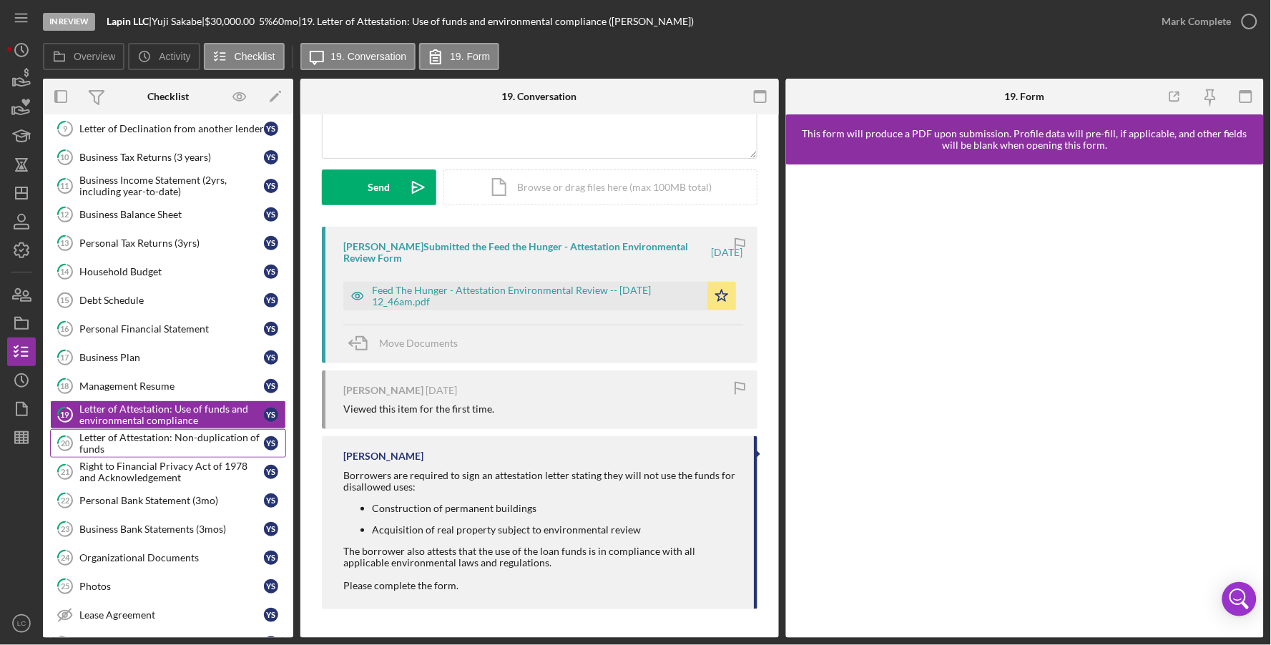
click at [194, 438] on div "Letter of Attestation: Non-duplication of funds" at bounding box center [171, 443] width 184 height 23
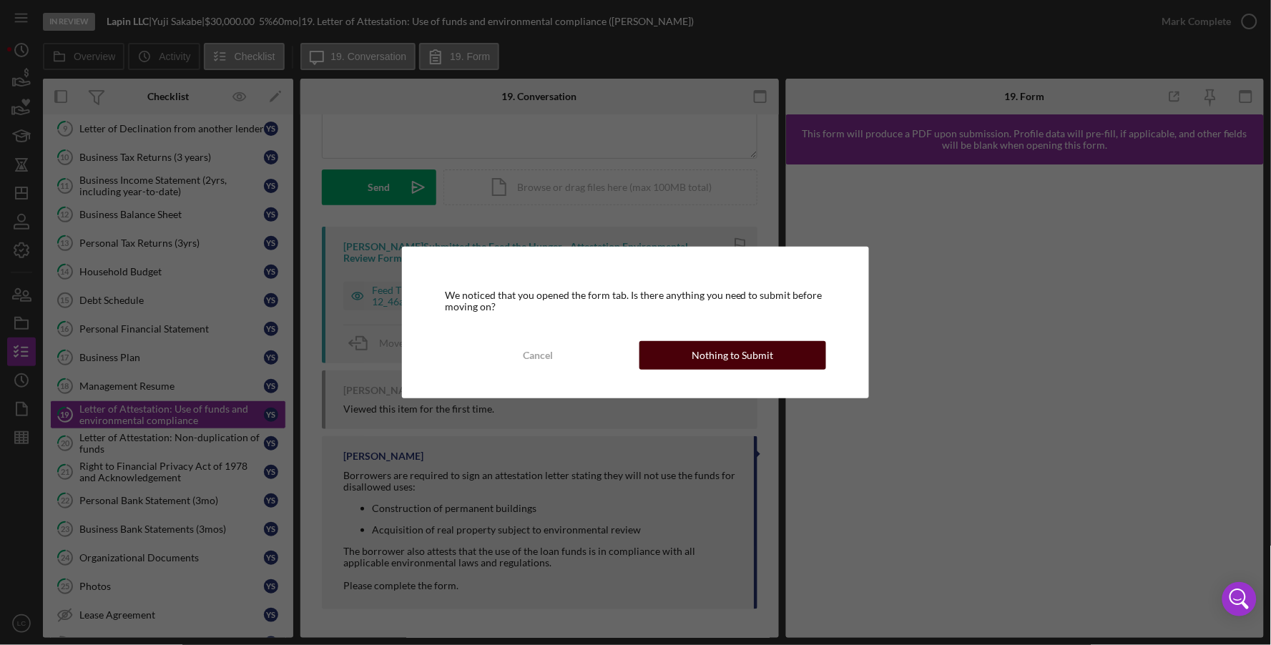
click at [725, 359] on div "Nothing to Submit" at bounding box center [732, 355] width 82 height 29
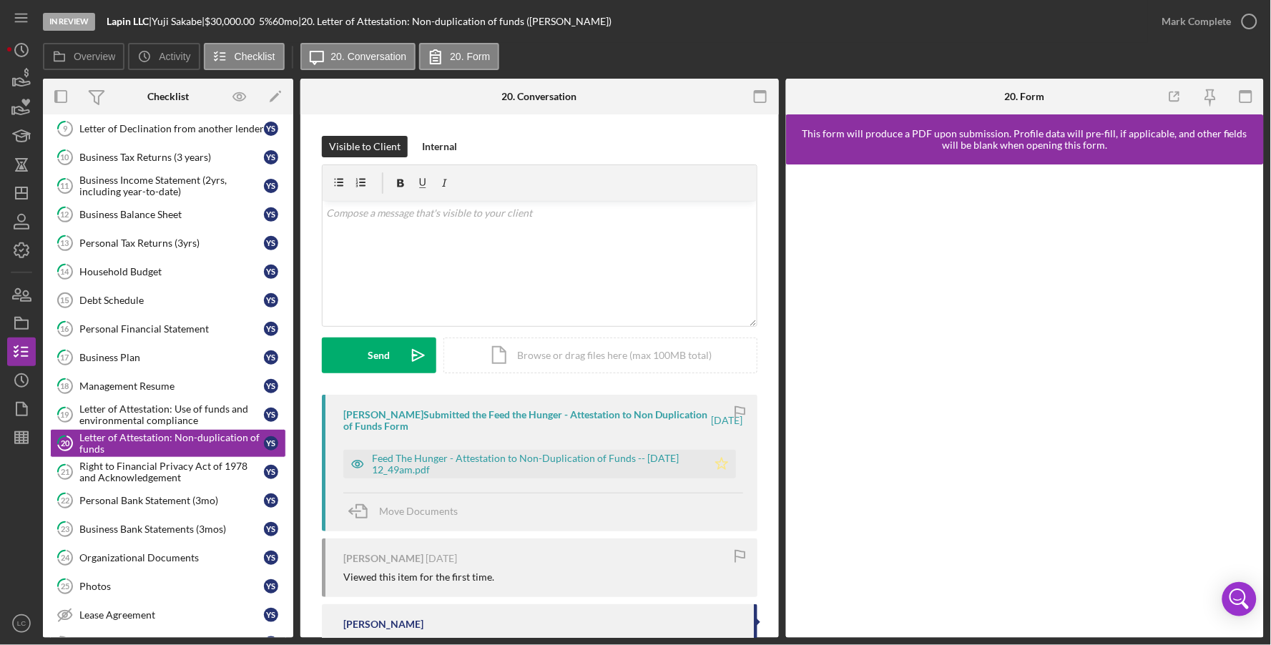
click at [718, 463] on icon "Icon/Star" at bounding box center [721, 464] width 29 height 29
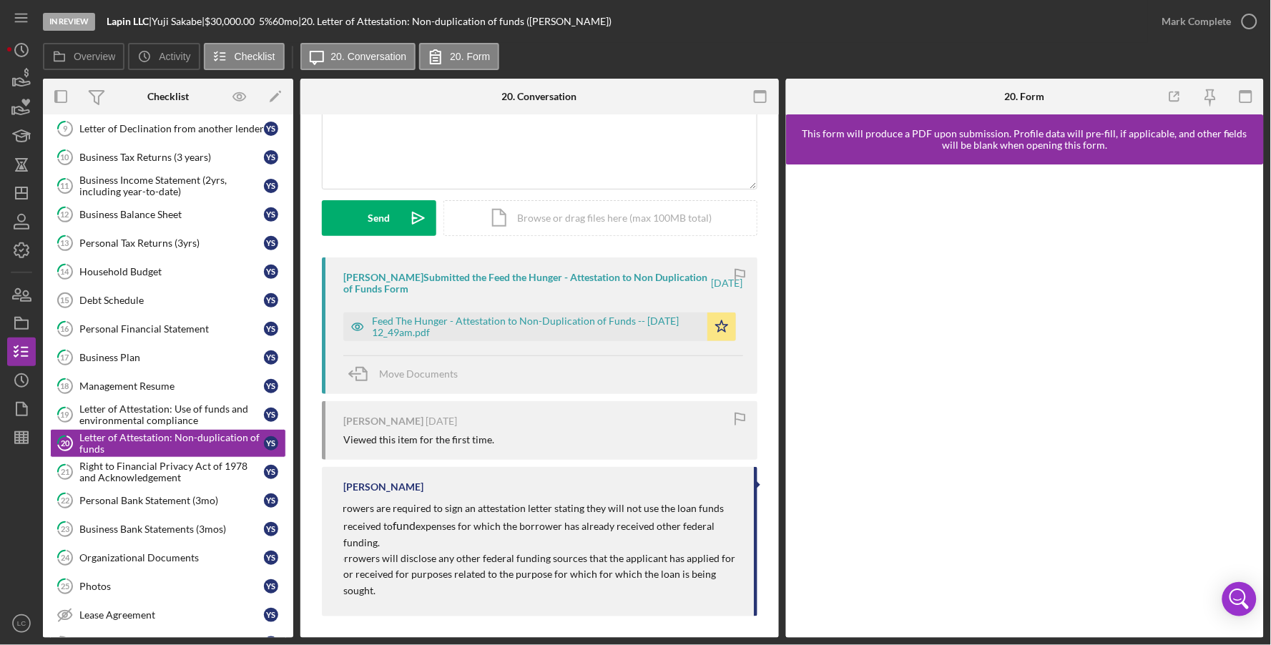
scroll to position [145, 0]
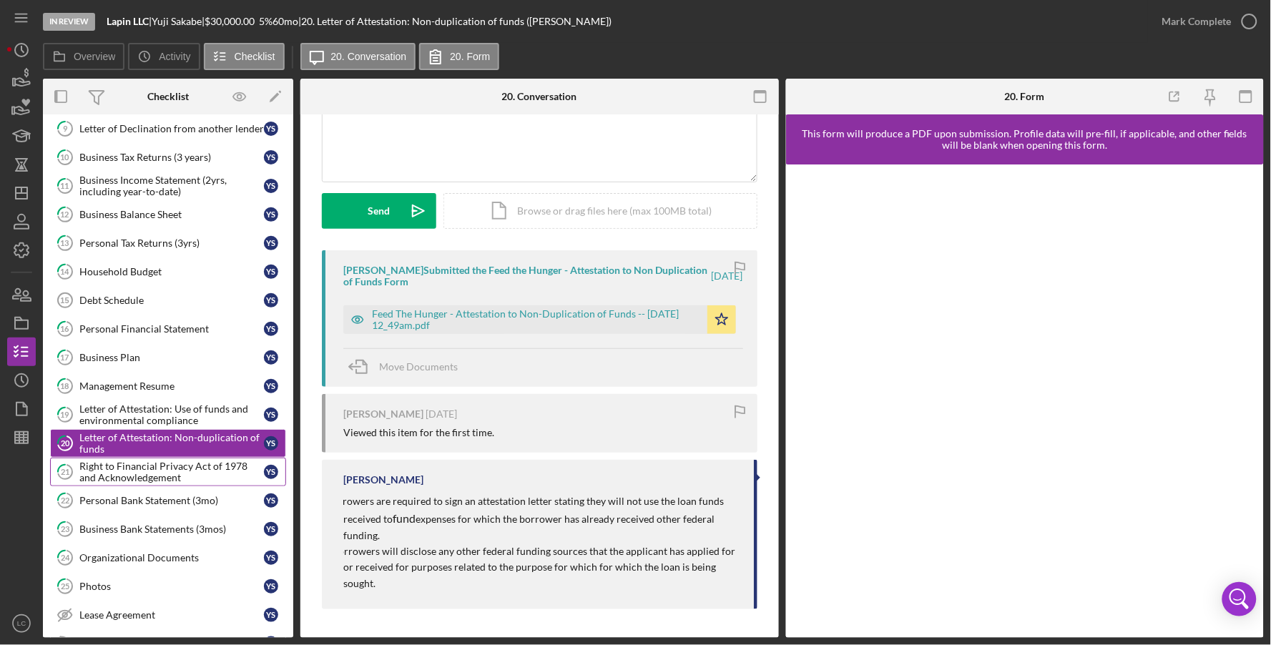
click at [136, 483] on div "Right to Financial Privacy Act of 1978 and Acknowledgement" at bounding box center [171, 471] width 184 height 23
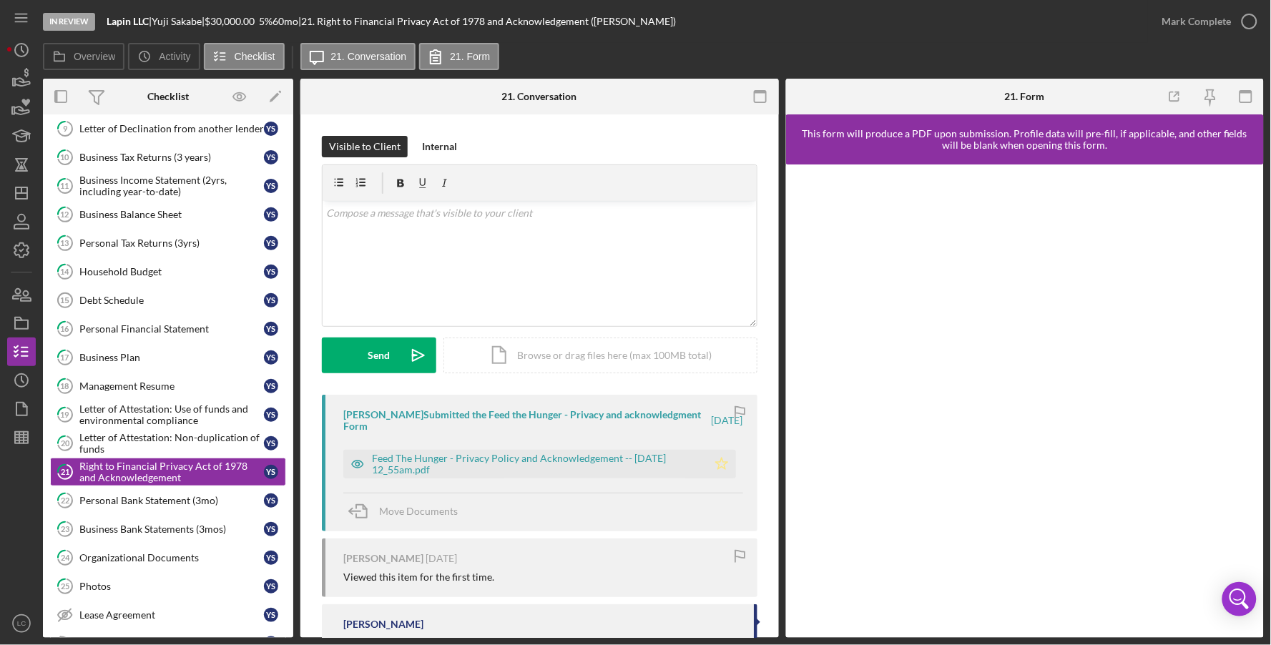
click at [722, 470] on icon "Icon/Star" at bounding box center [721, 464] width 29 height 29
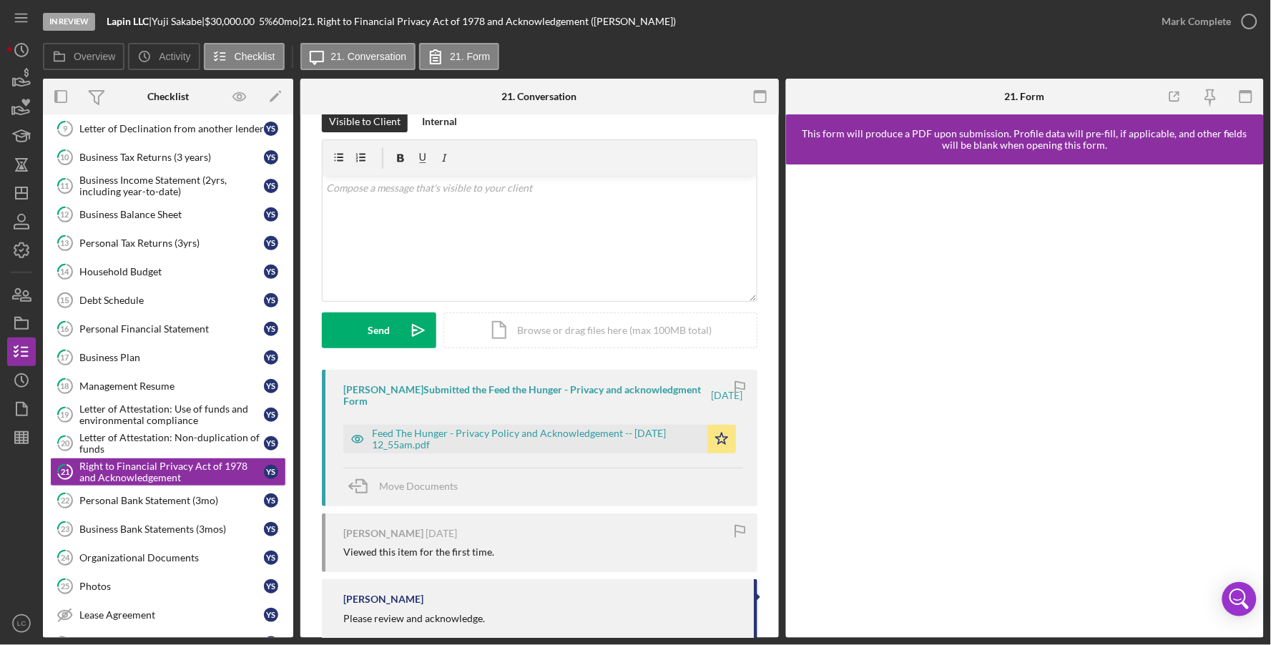
scroll to position [58, 0]
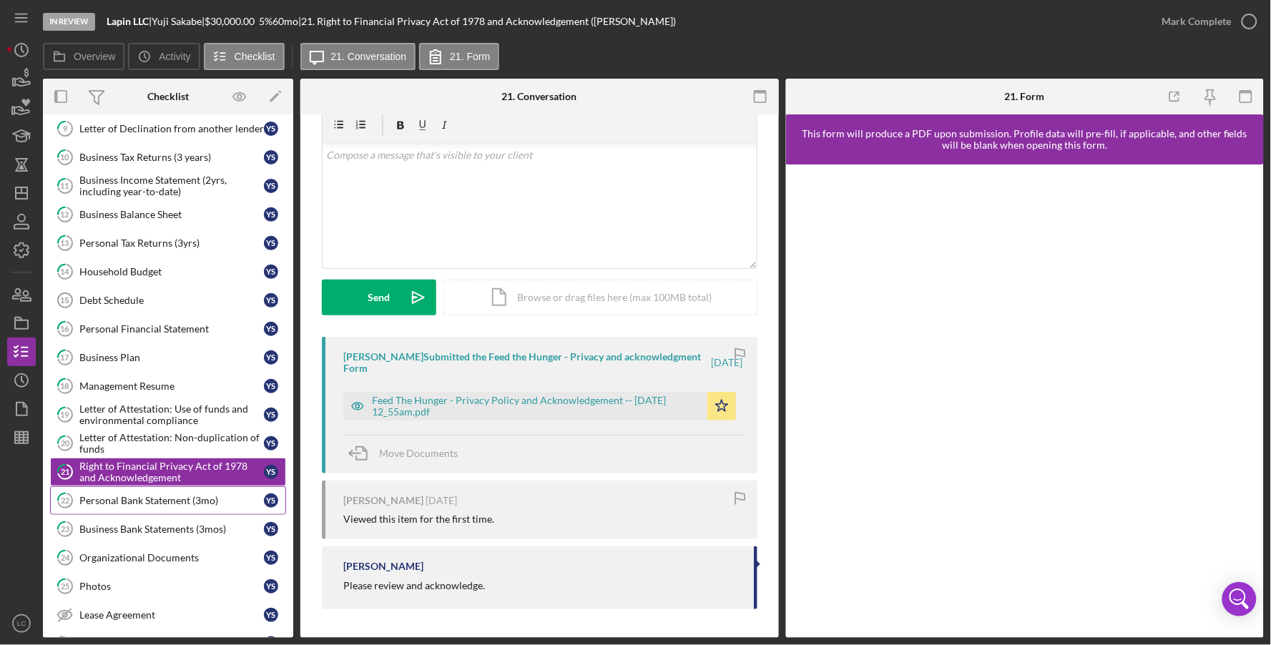
click at [172, 503] on div "Personal Bank Statement (3mo)" at bounding box center [171, 500] width 184 height 11
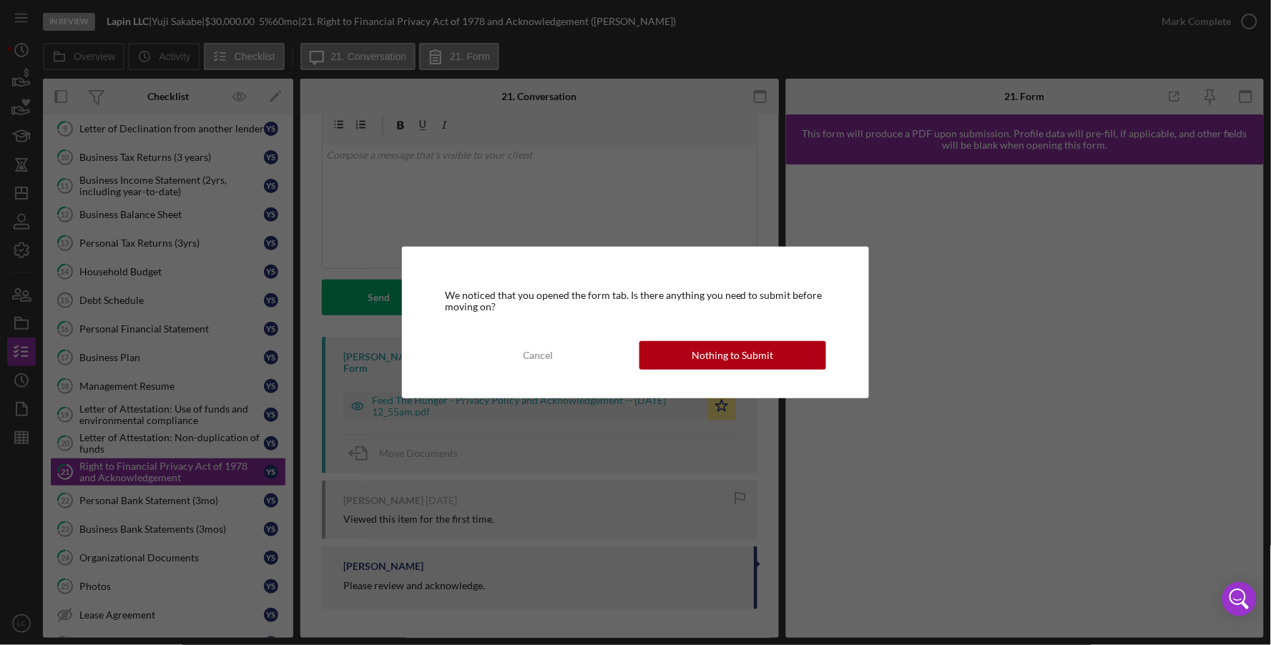
click at [725, 371] on div "We noticed that you opened the form tab. Is there anything you need to submit b…" at bounding box center [635, 323] width 467 height 152
click at [726, 357] on div "Nothing to Submit" at bounding box center [732, 355] width 82 height 29
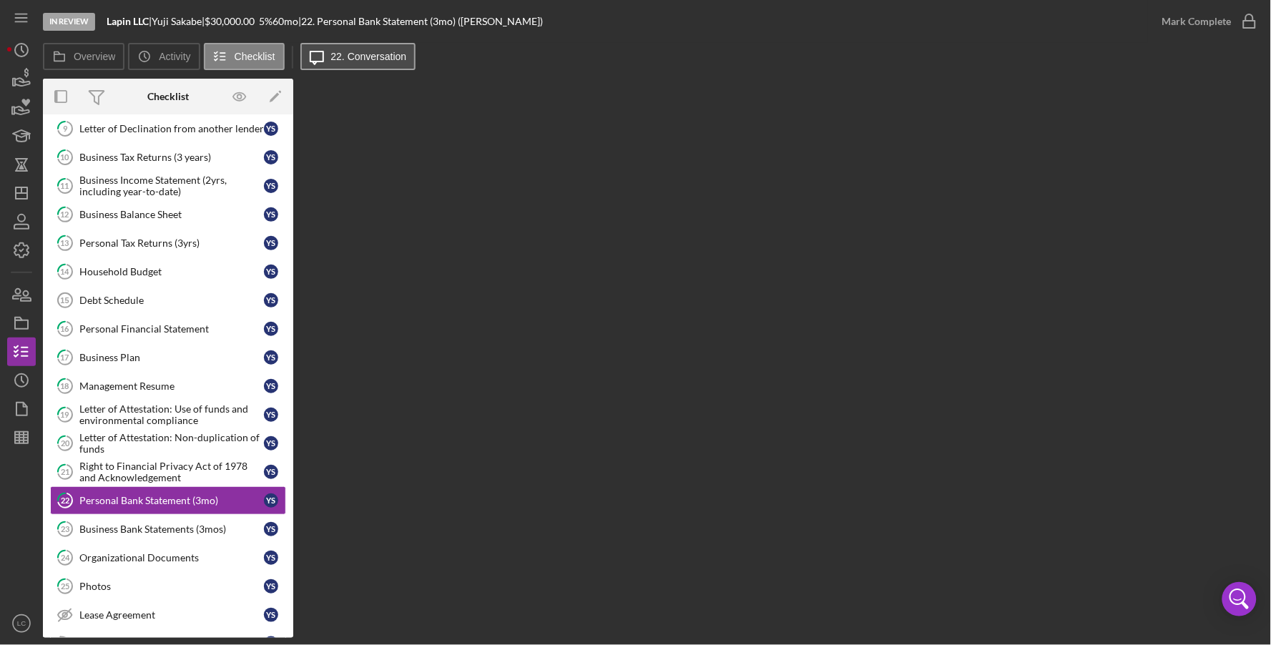
click at [377, 54] on label "22. Conversation" at bounding box center [369, 56] width 76 height 11
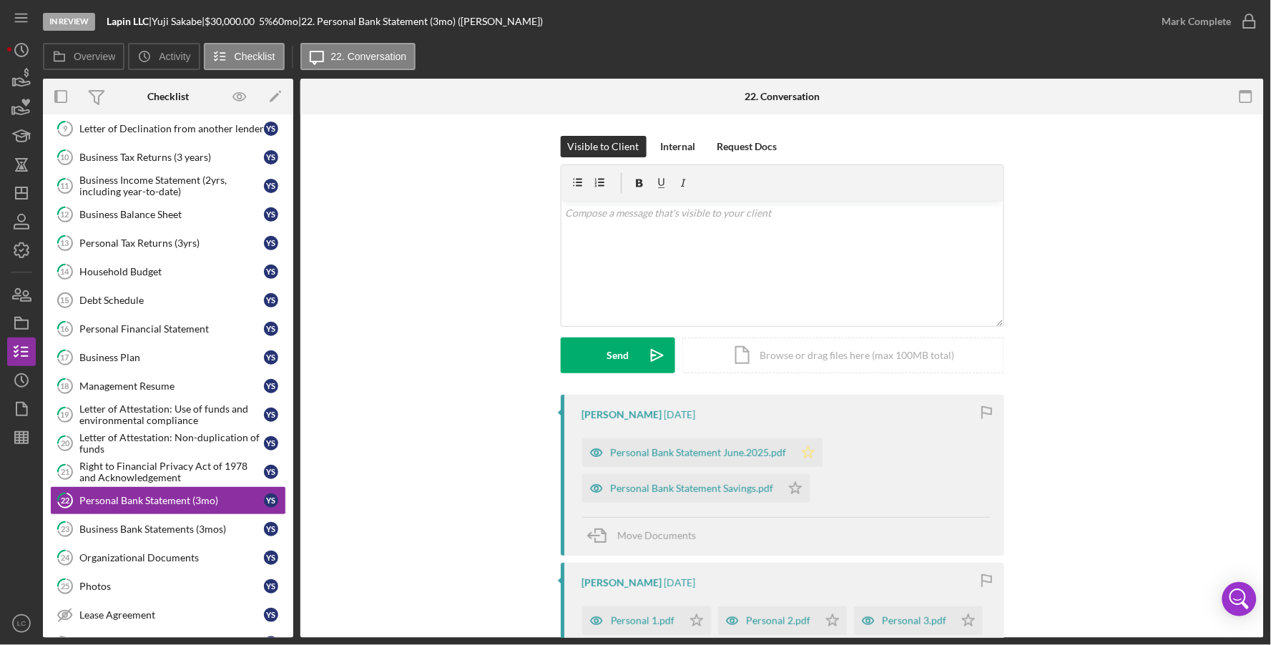
click at [798, 453] on icon "Icon/Star" at bounding box center [808, 452] width 29 height 29
click at [789, 490] on polygon "button" at bounding box center [795, 487] width 12 height 11
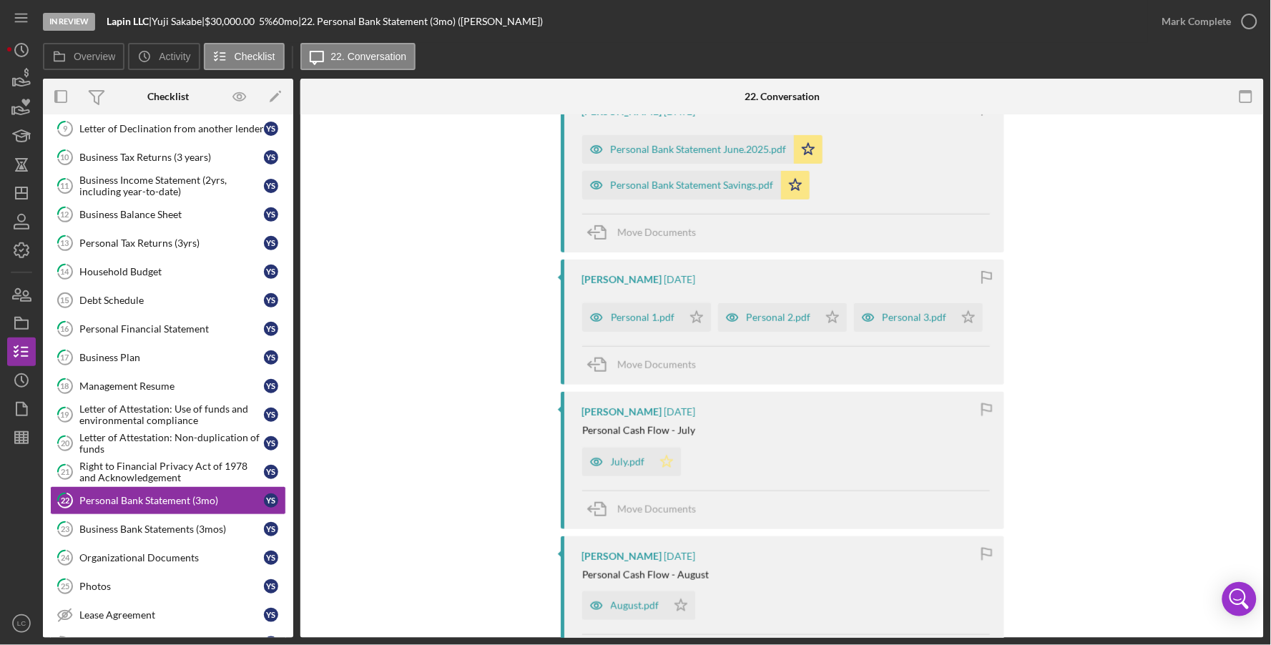
click at [663, 467] on icon "Icon/Star" at bounding box center [666, 462] width 29 height 29
click at [681, 609] on icon "Icon/Star" at bounding box center [680, 605] width 29 height 29
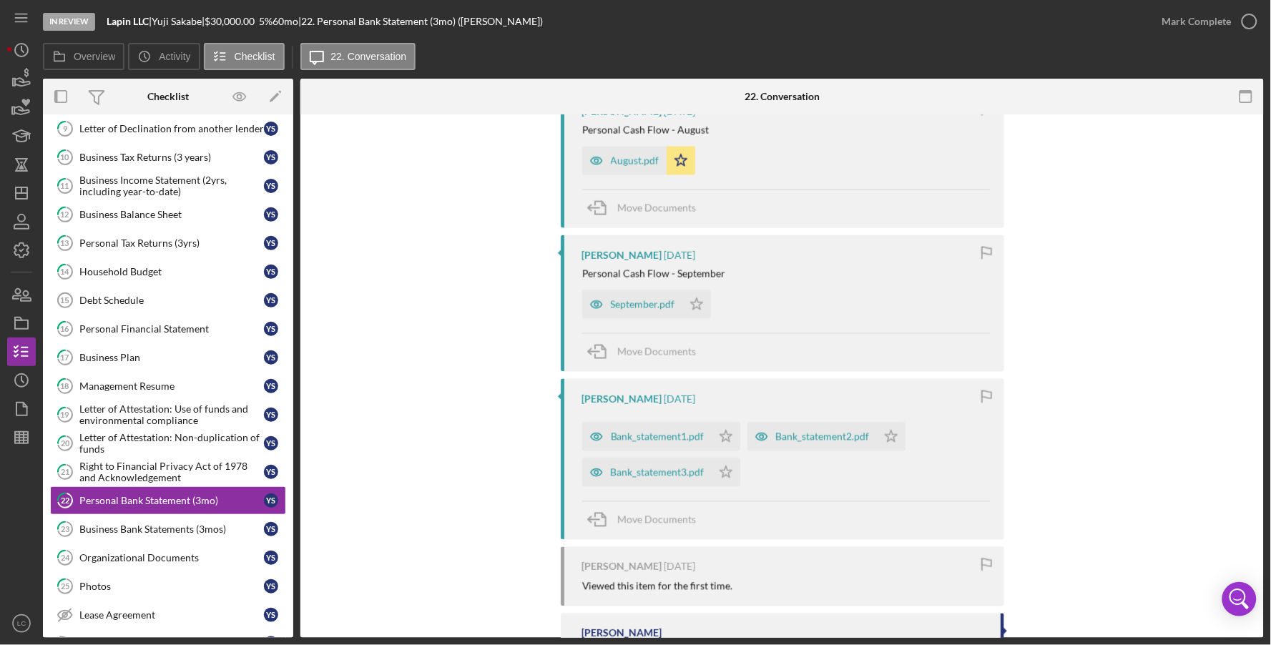
scroll to position [780, 0]
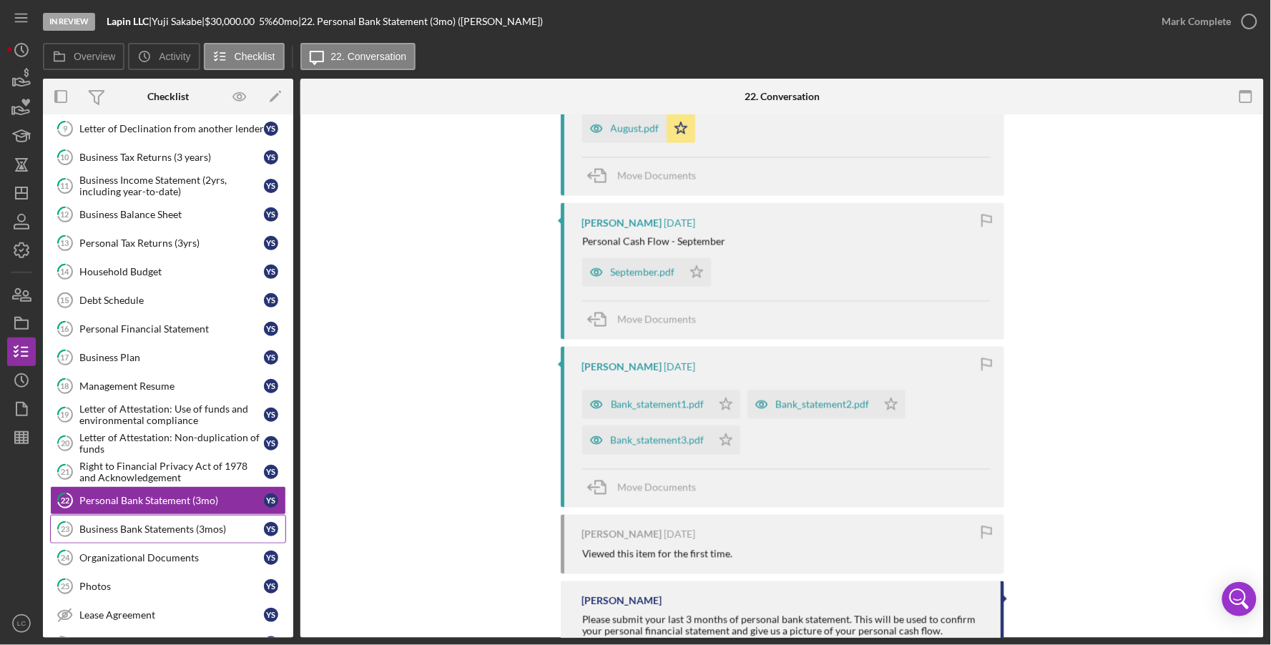
click at [127, 531] on div "Business Bank Statements (3mos)" at bounding box center [171, 528] width 184 height 11
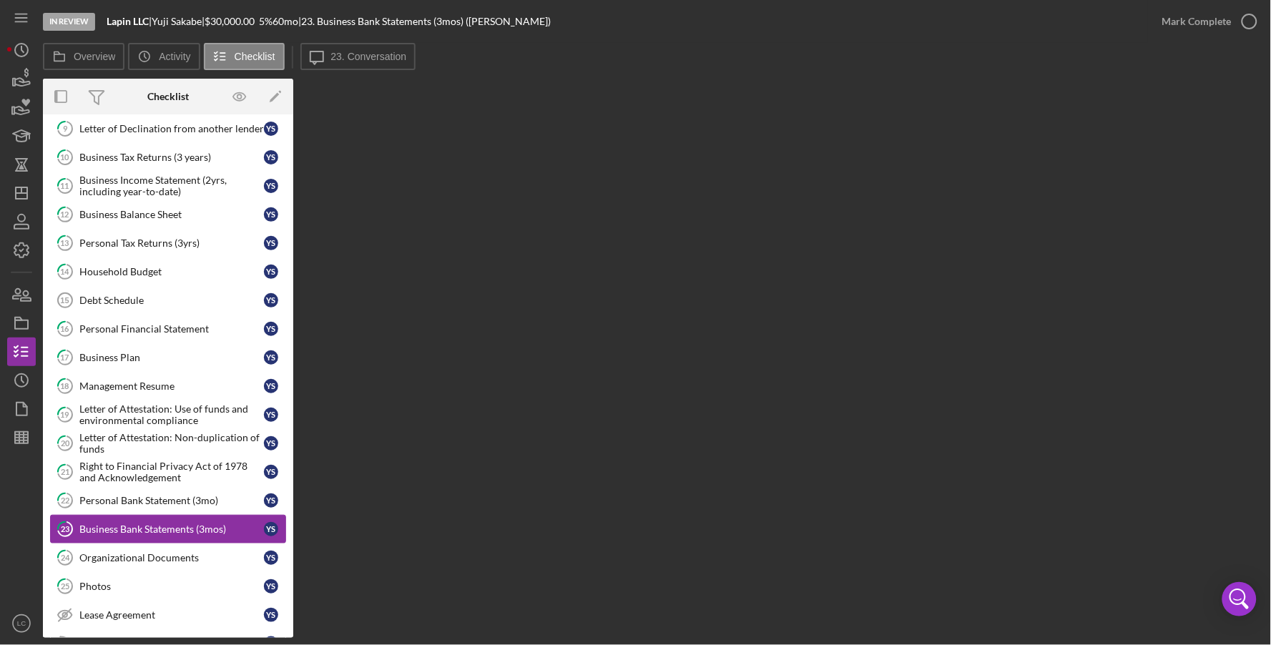
click at [134, 533] on div "Business Bank Statements (3mos)" at bounding box center [171, 528] width 184 height 11
click at [358, 52] on label "23. Conversation" at bounding box center [369, 56] width 76 height 11
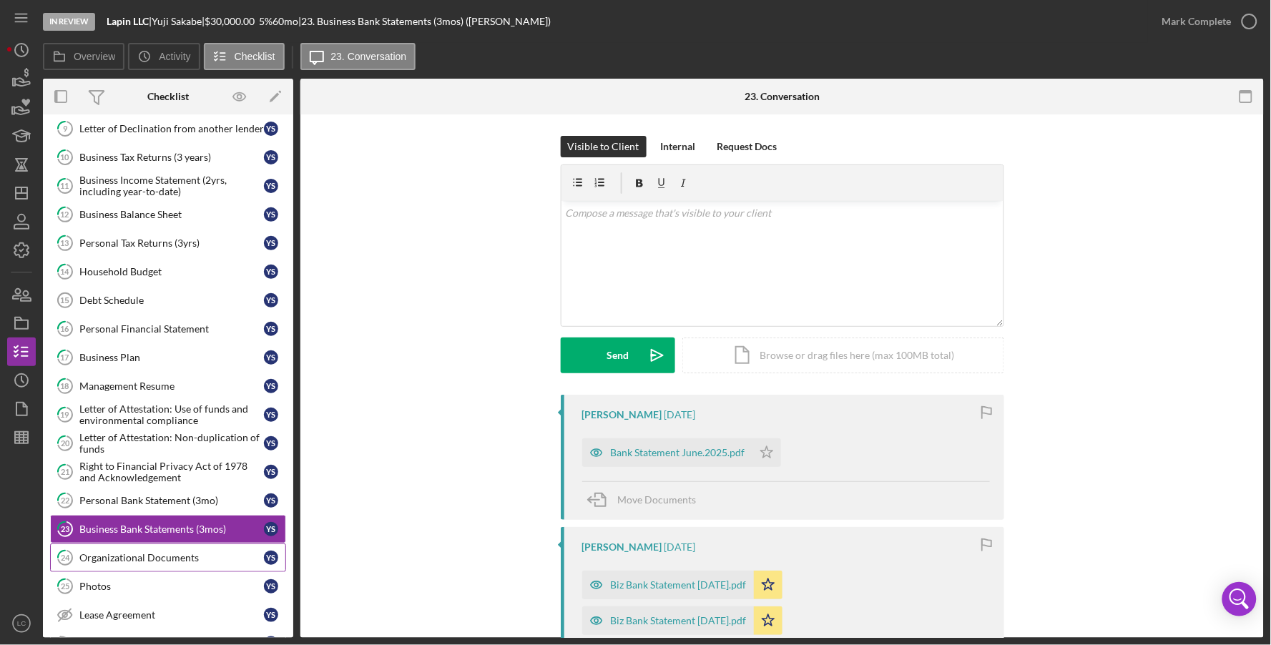
click at [103, 561] on div "Organizational Documents" at bounding box center [171, 557] width 184 height 11
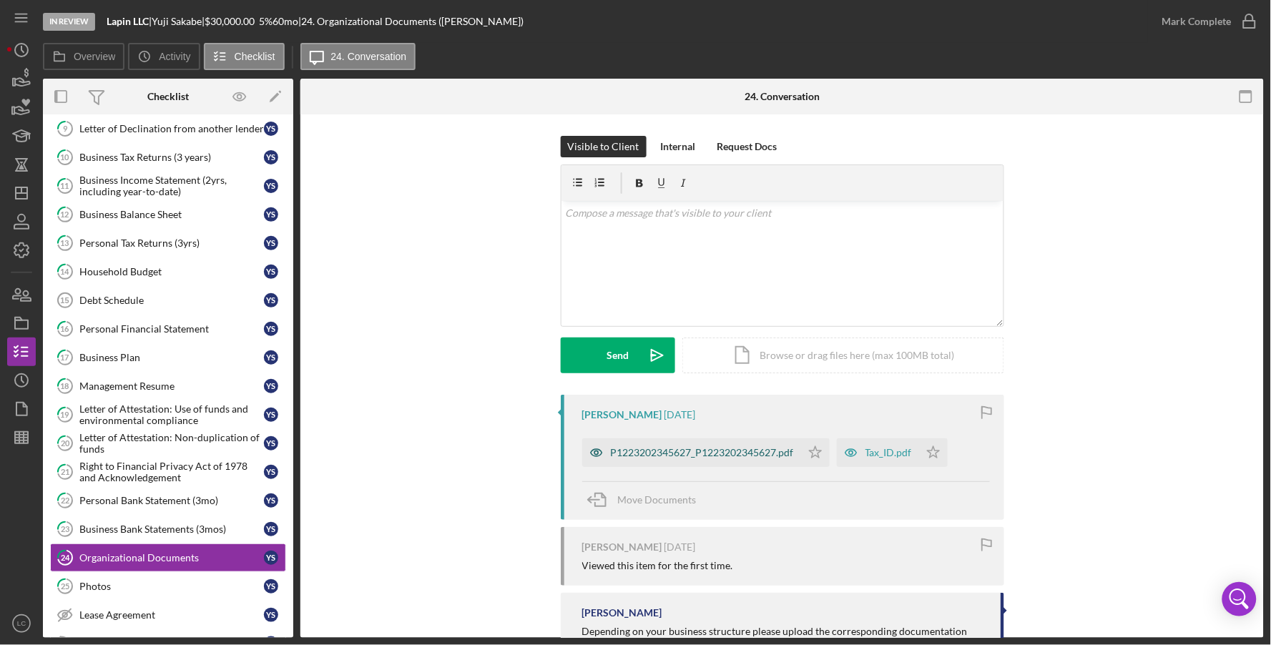
click at [683, 448] on div "P1223202345627_P1223202345627.pdf" at bounding box center [702, 452] width 183 height 11
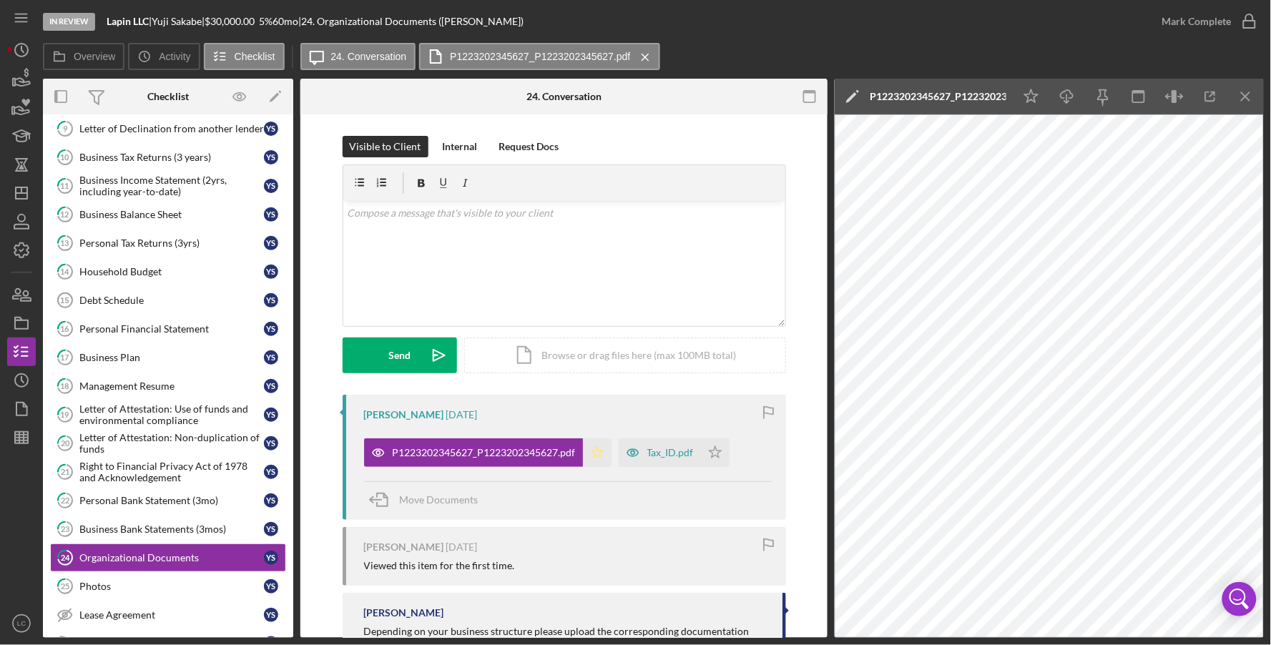
click at [599, 448] on icon "Icon/Star" at bounding box center [597, 452] width 29 height 29
click at [649, 448] on div "Tax_ID.pdf" at bounding box center [670, 452] width 46 height 11
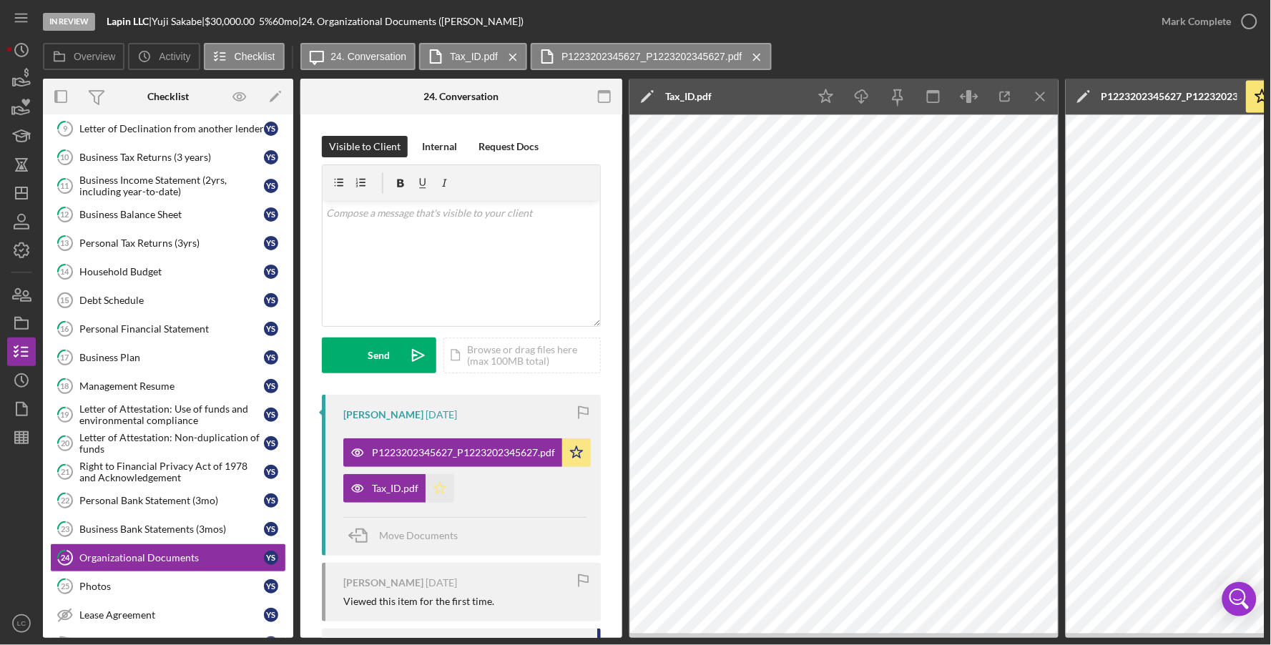
click at [439, 491] on icon "Icon/Star" at bounding box center [439, 488] width 29 height 29
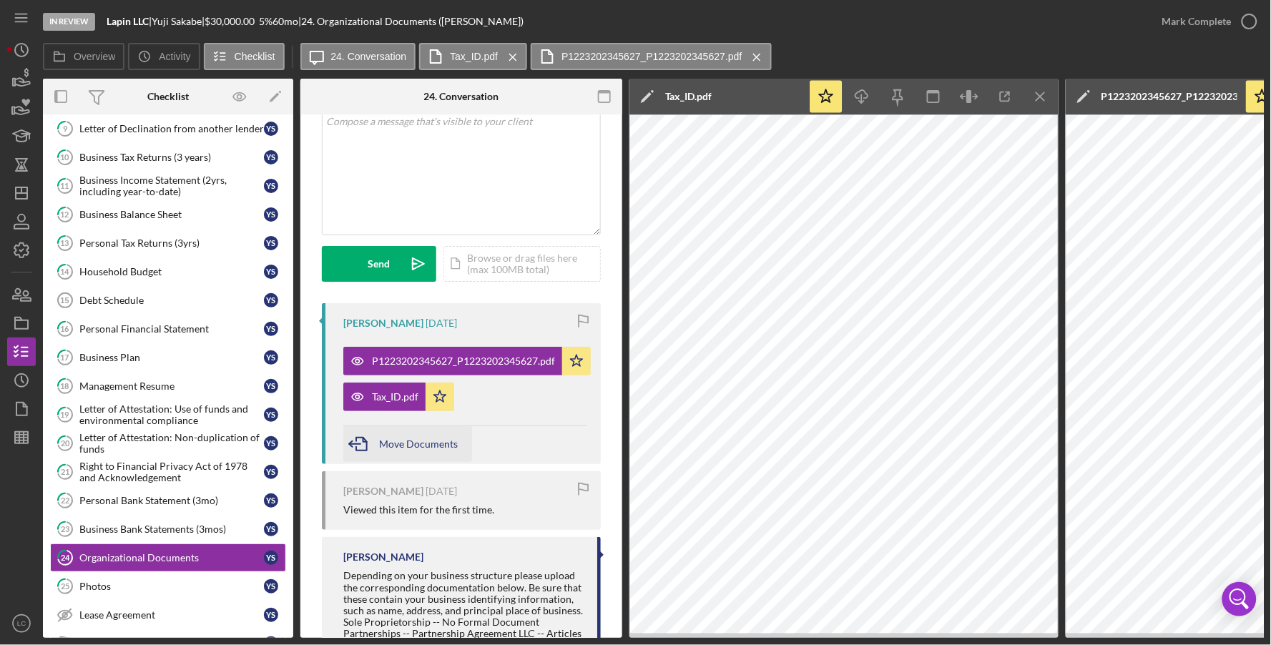
scroll to position [179, 0]
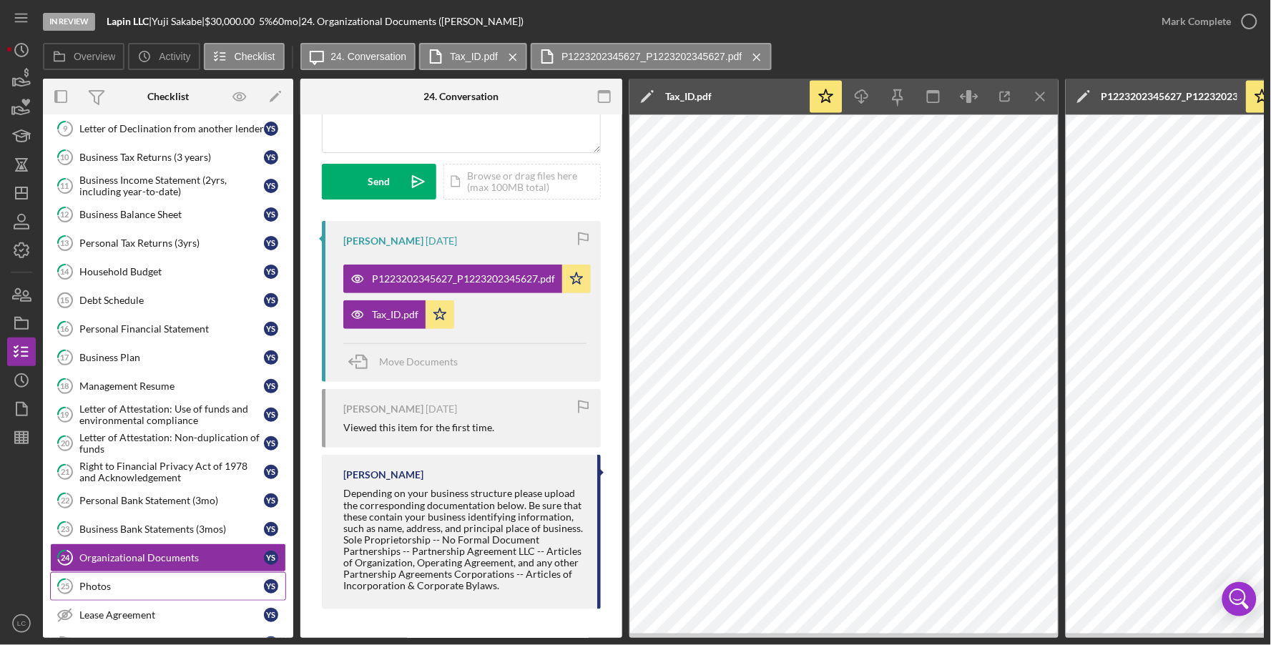
click at [124, 585] on div "Photos" at bounding box center [171, 586] width 184 height 11
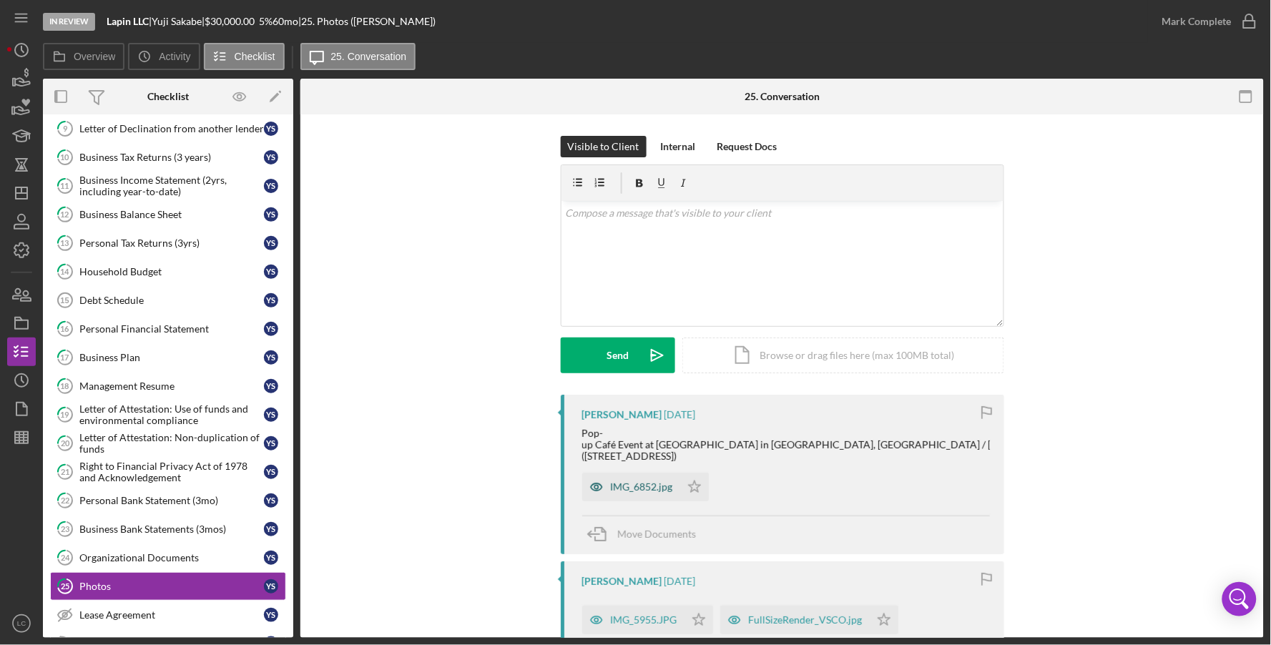
click at [634, 481] on div "IMG_6852.jpg" at bounding box center [642, 486] width 62 height 11
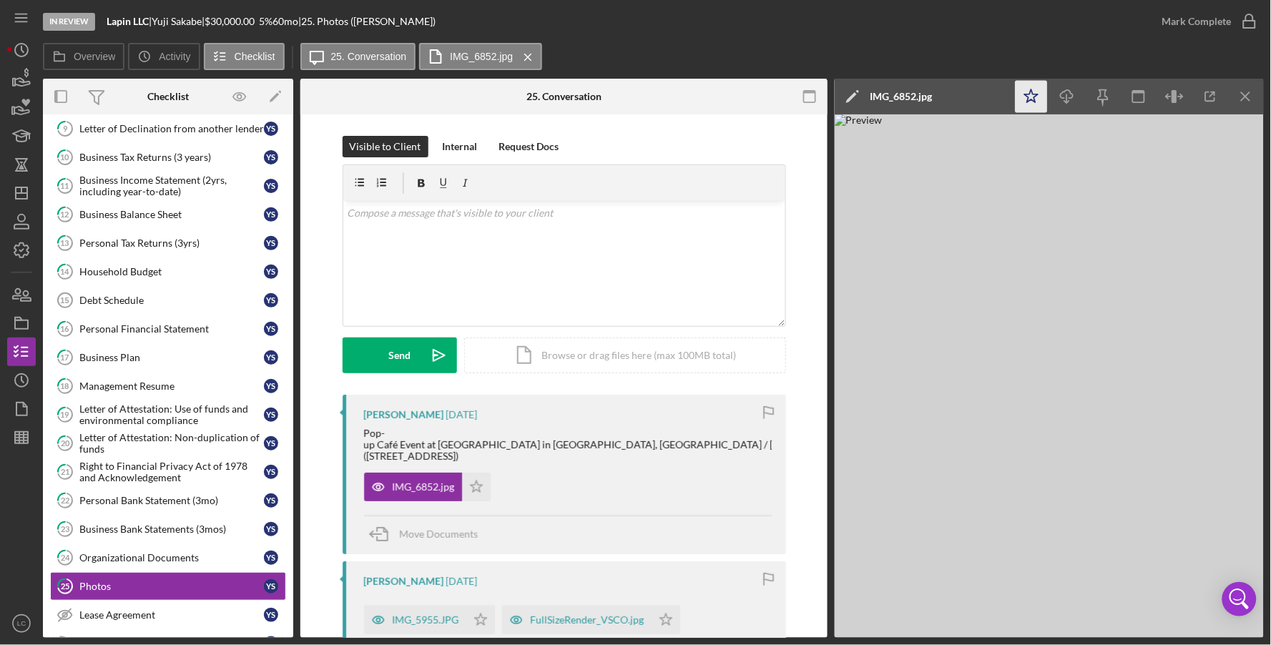
click at [1025, 105] on icon "Icon/Star" at bounding box center [1031, 97] width 32 height 32
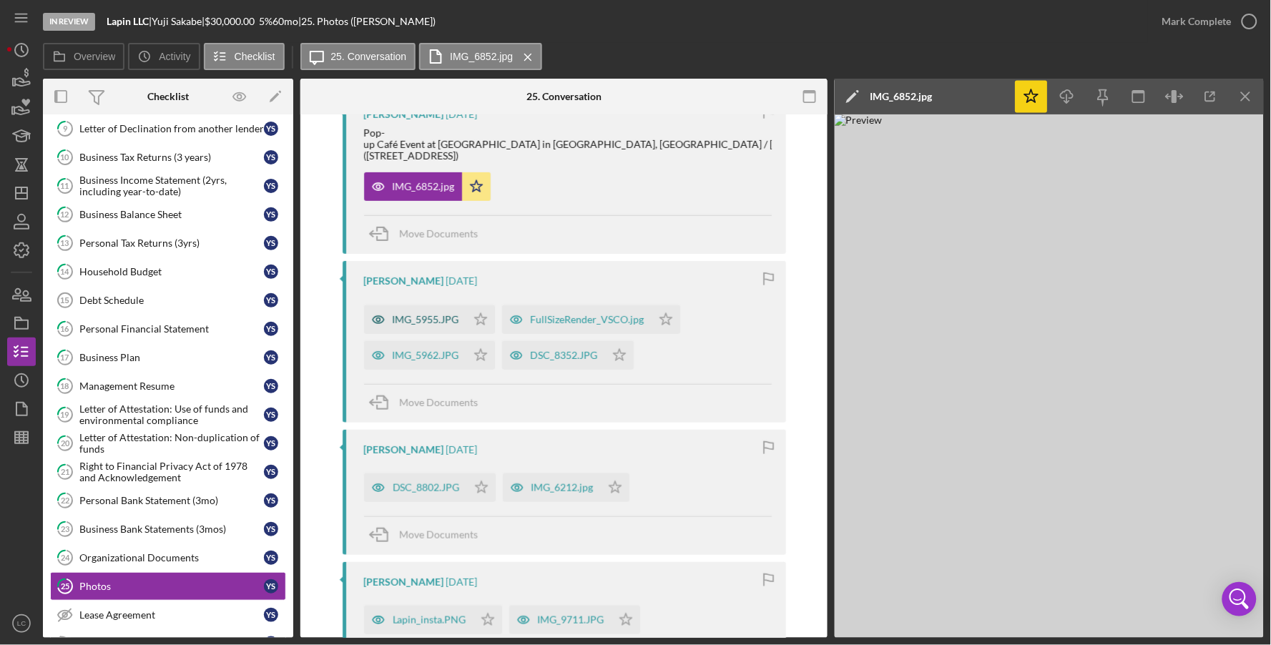
click at [400, 305] on div "IMG_5955.JPG" at bounding box center [415, 319] width 102 height 29
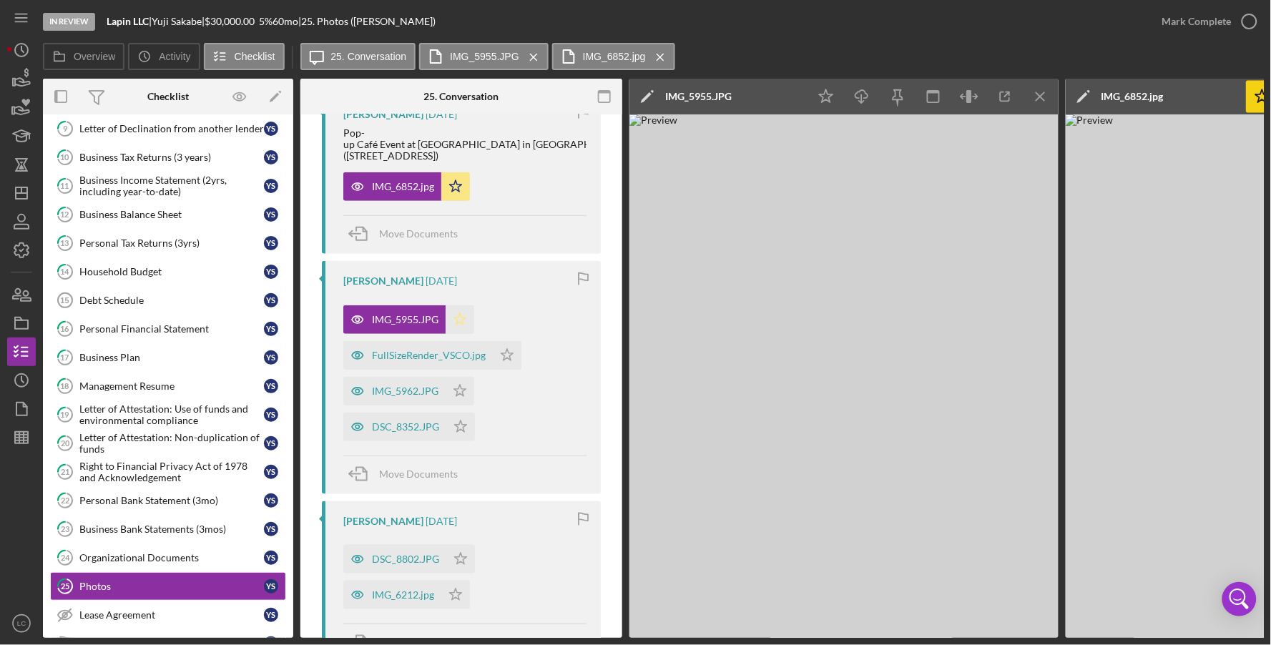
click at [458, 316] on polygon "button" at bounding box center [460, 318] width 12 height 11
click at [418, 358] on div "FullSizeRender_VSCO.jpg" at bounding box center [429, 355] width 114 height 11
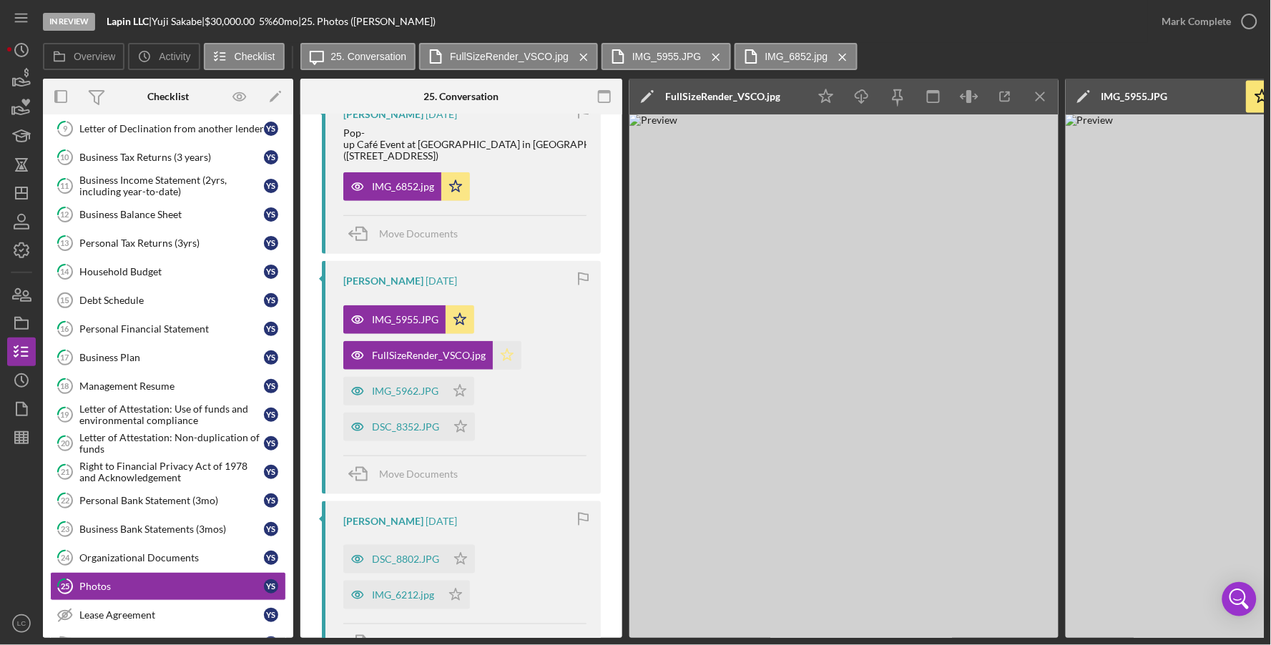
click at [511, 355] on icon "Icon/Star" at bounding box center [507, 355] width 29 height 29
click at [409, 392] on div "IMG_5962.JPG" at bounding box center [405, 390] width 67 height 11
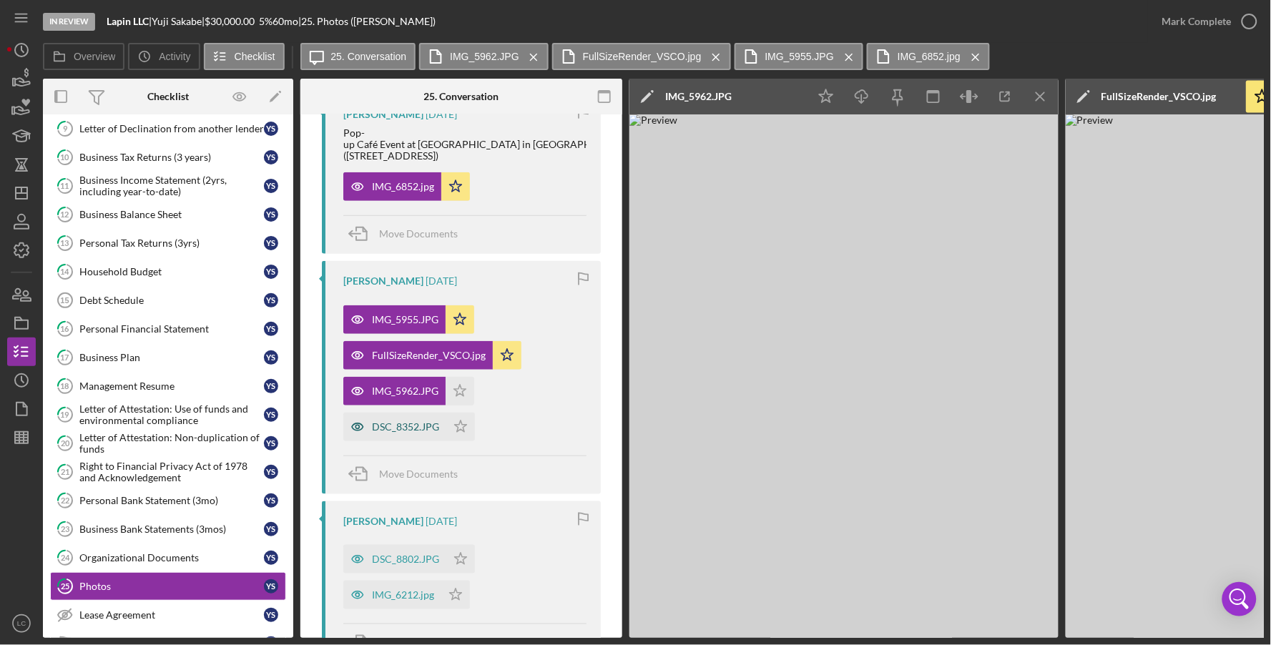
click at [403, 425] on div "DSC_8352.JPG" at bounding box center [405, 426] width 67 height 11
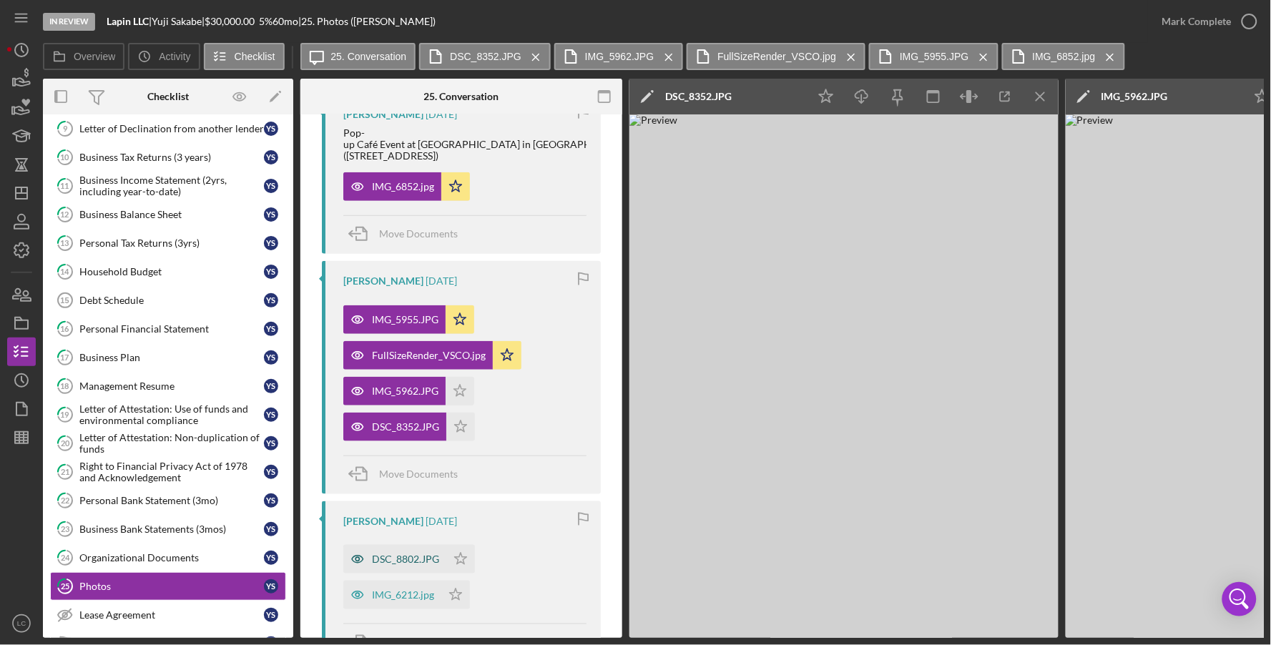
click at [396, 546] on div "DSC_8802.JPG" at bounding box center [394, 559] width 103 height 29
click at [460, 562] on icon "Icon/Star" at bounding box center [460, 559] width 29 height 29
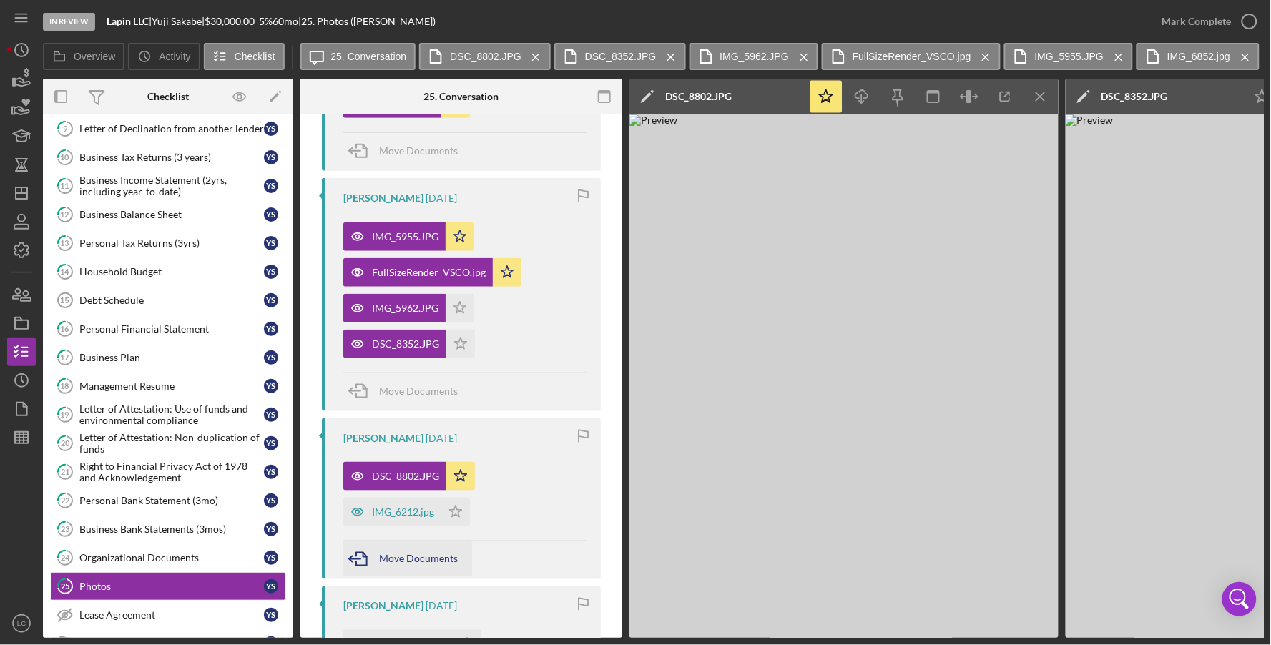
scroll to position [396, 0]
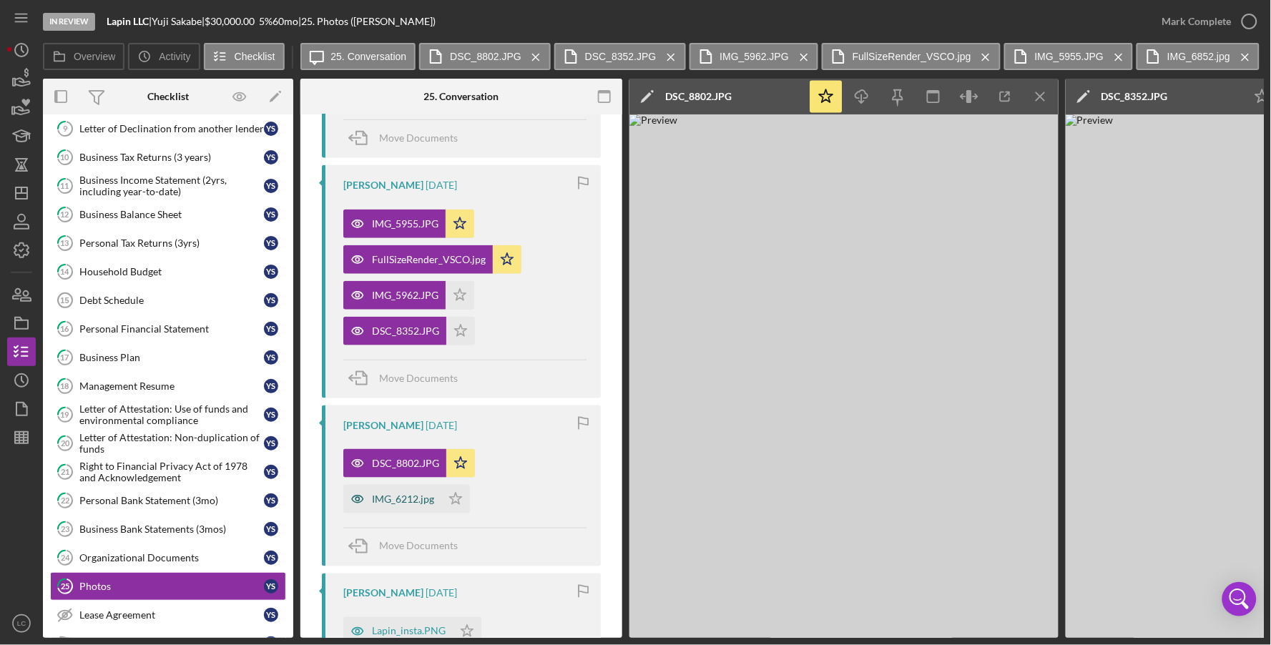
click at [405, 500] on div "IMG_6212.jpg" at bounding box center [403, 498] width 62 height 11
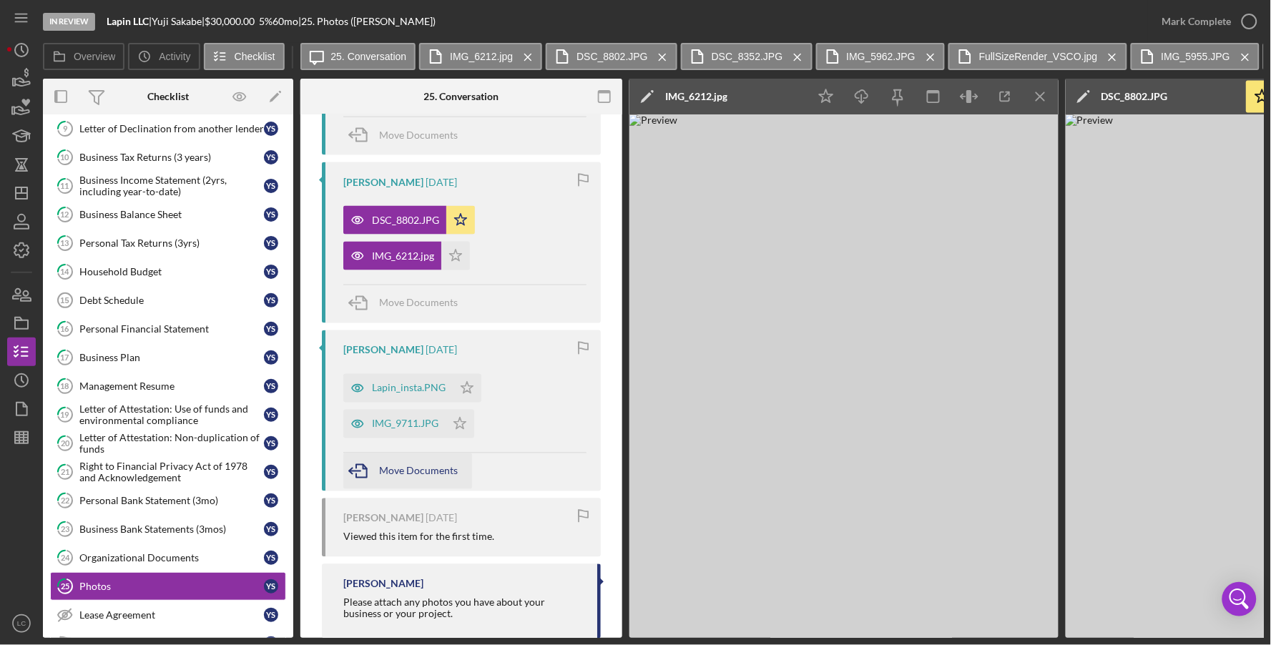
scroll to position [640, 0]
click at [393, 386] on div "Lapin_insta.PNG" at bounding box center [409, 387] width 74 height 11
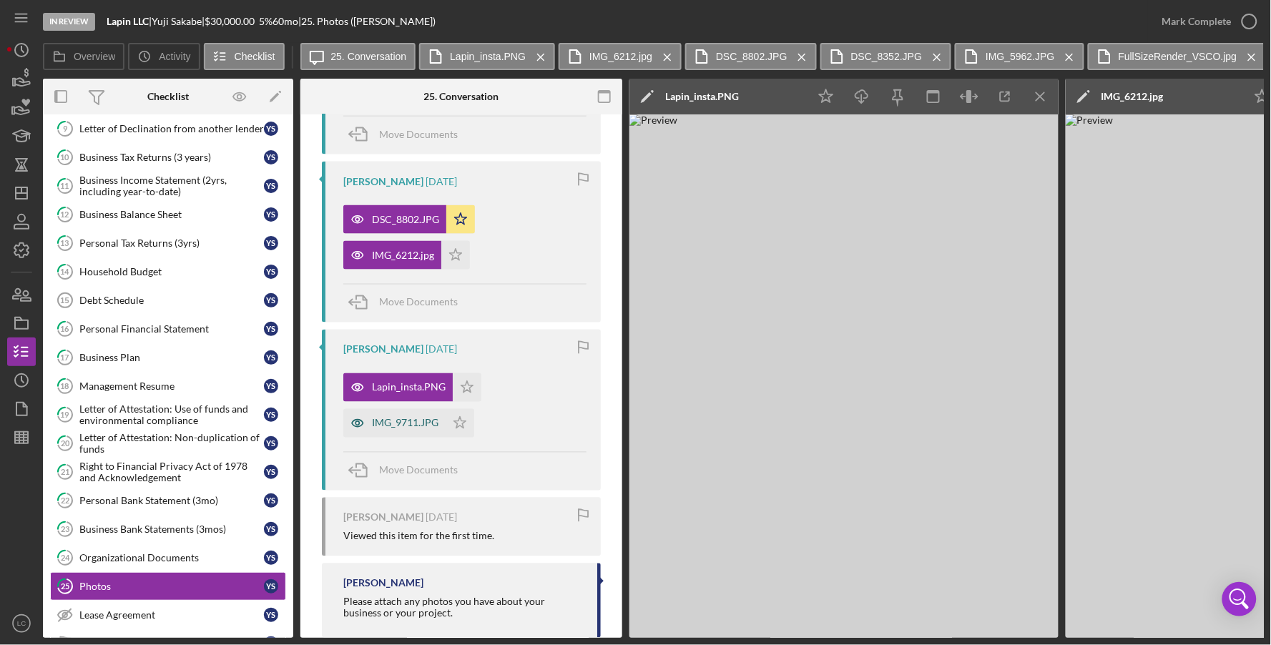
click at [420, 436] on div "IMG_9711.JPG" at bounding box center [394, 423] width 102 height 29
click at [456, 425] on icon "Icon/Star" at bounding box center [459, 423] width 29 height 29
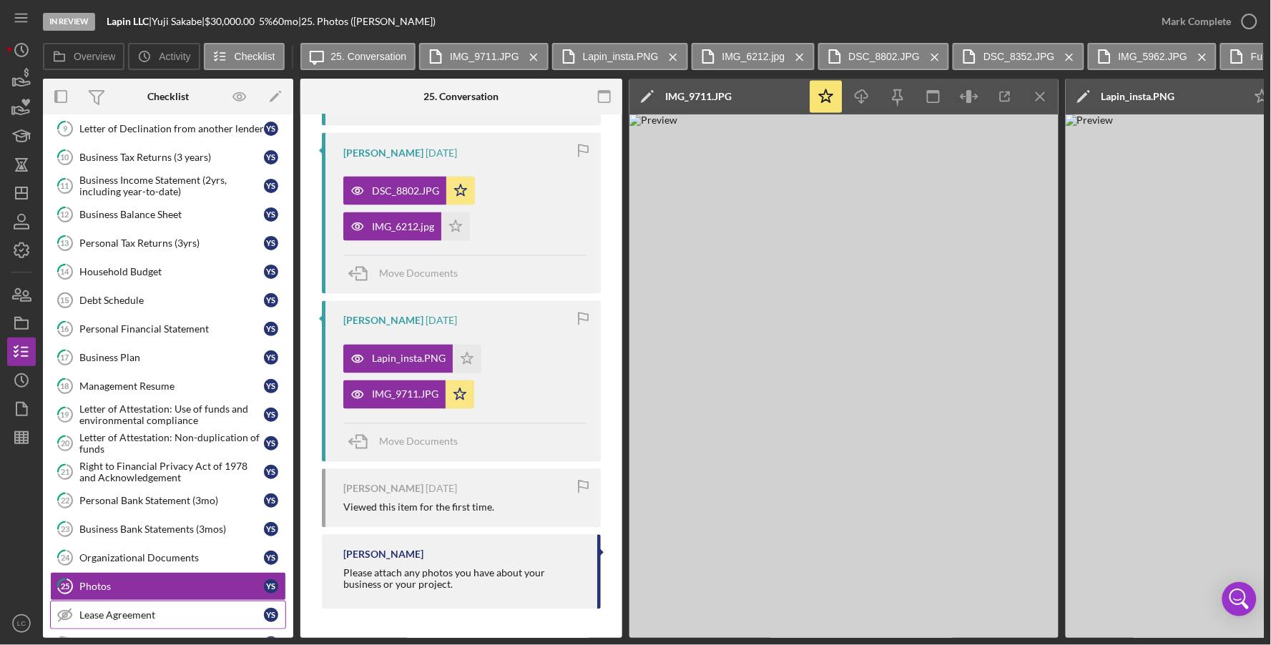
click at [123, 621] on div "Lease Agreement" at bounding box center [171, 614] width 184 height 11
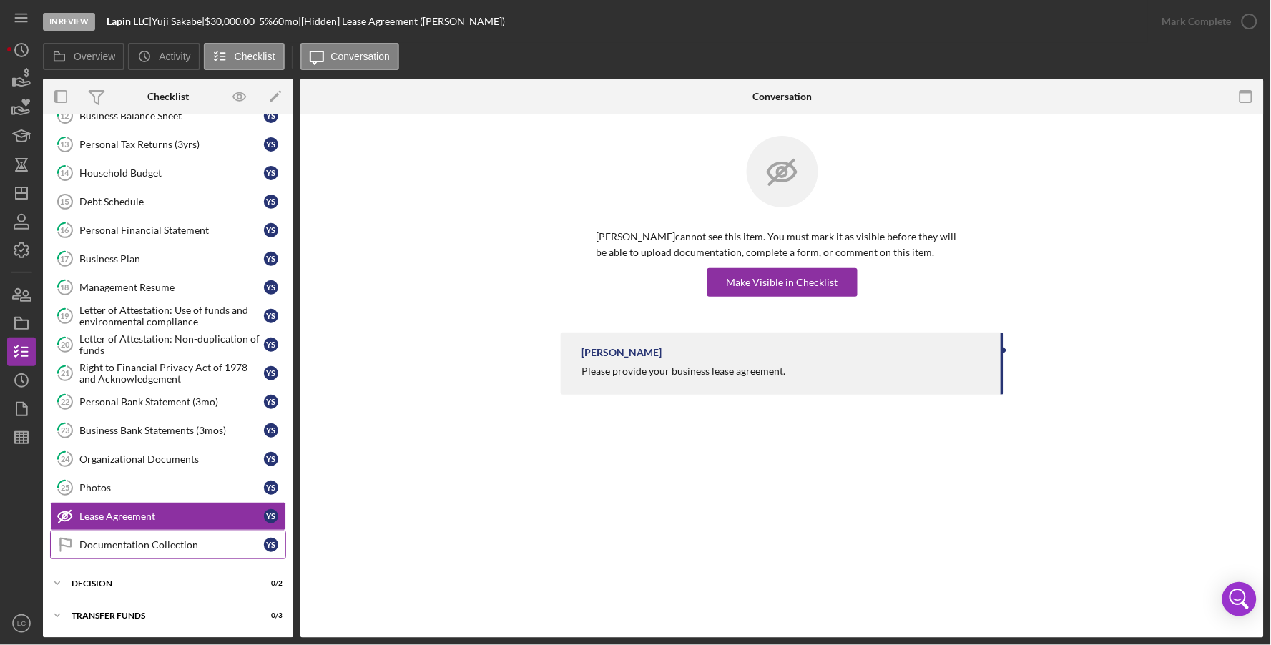
click at [147, 544] on div "Documentation Collection" at bounding box center [171, 544] width 184 height 11
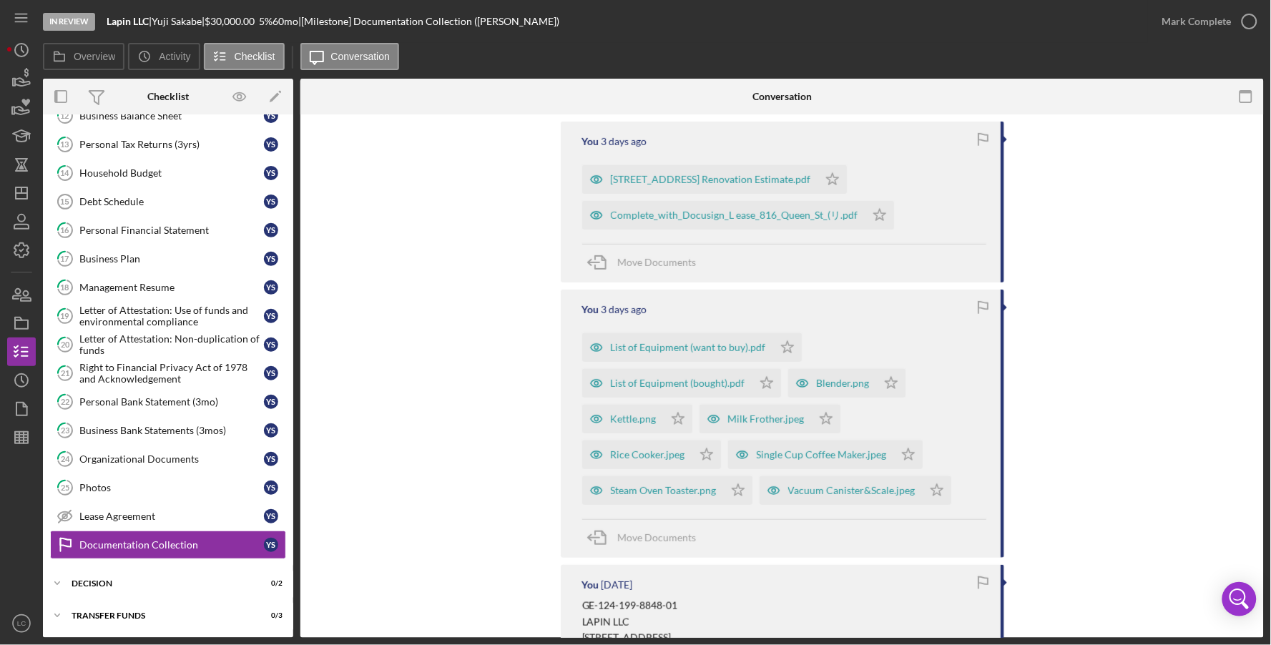
scroll to position [255, 0]
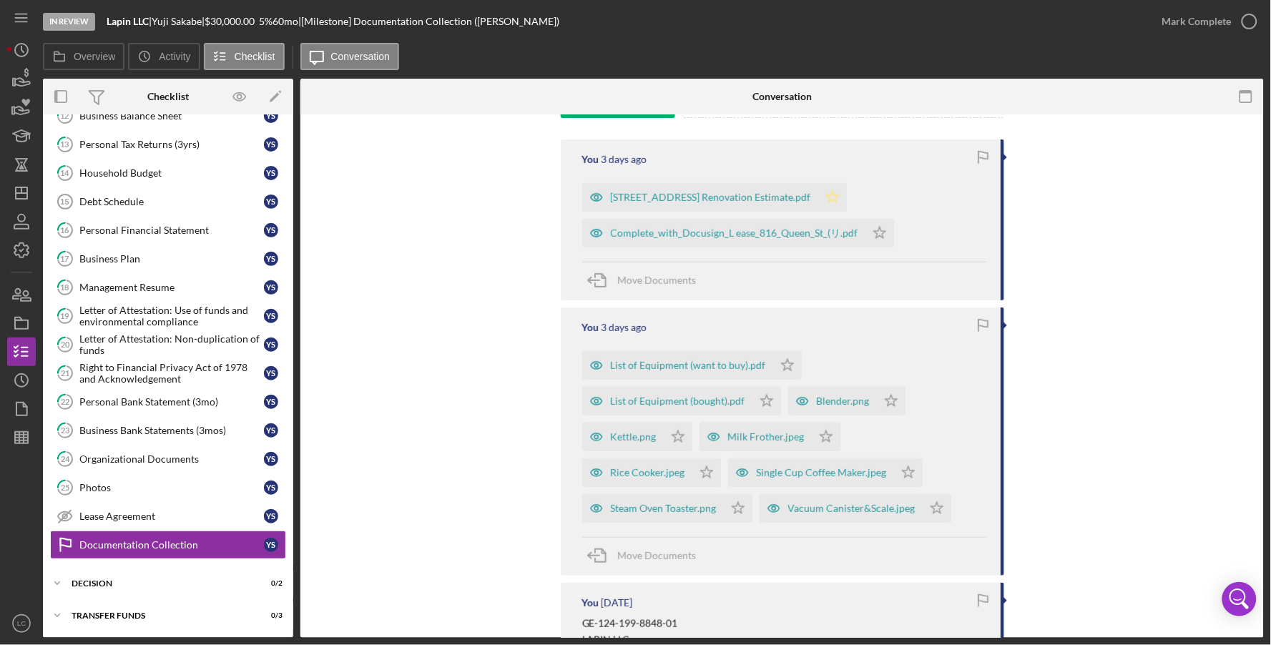
click at [818, 194] on icon "Icon/Star" at bounding box center [832, 197] width 29 height 29
click at [865, 227] on icon "Icon/Star" at bounding box center [879, 233] width 29 height 29
click at [781, 369] on polygon "button" at bounding box center [787, 364] width 12 height 11
click at [764, 407] on icon "Icon/Star" at bounding box center [766, 401] width 29 height 29
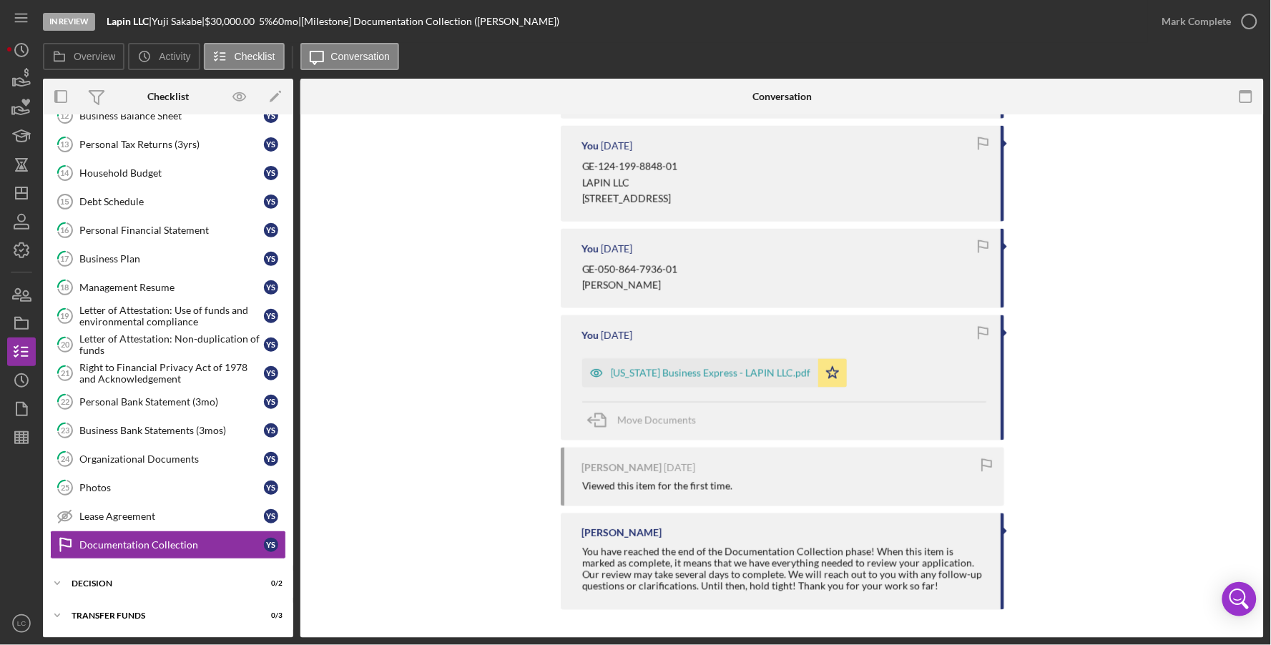
scroll to position [715, 0]
click at [22, 410] on icon "button" at bounding box center [22, 409] width 36 height 36
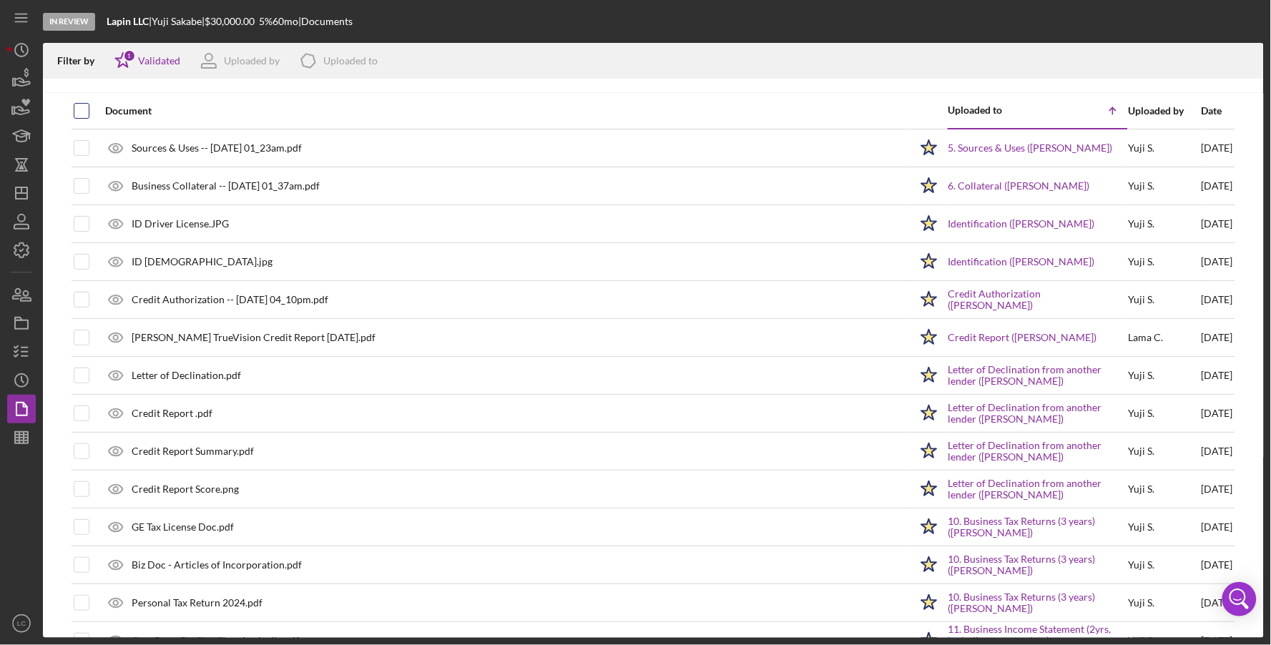
click at [82, 106] on input "checkbox" at bounding box center [81, 111] width 14 height 14
checkbox input "true"
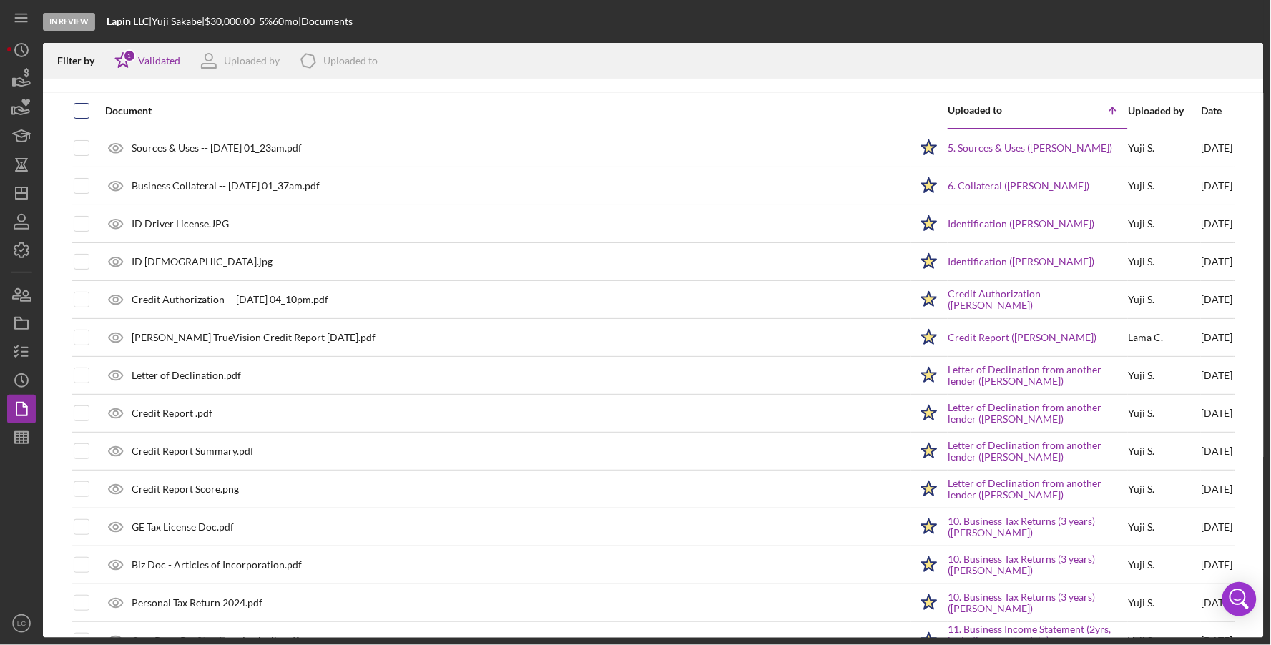
checkbox input "true"
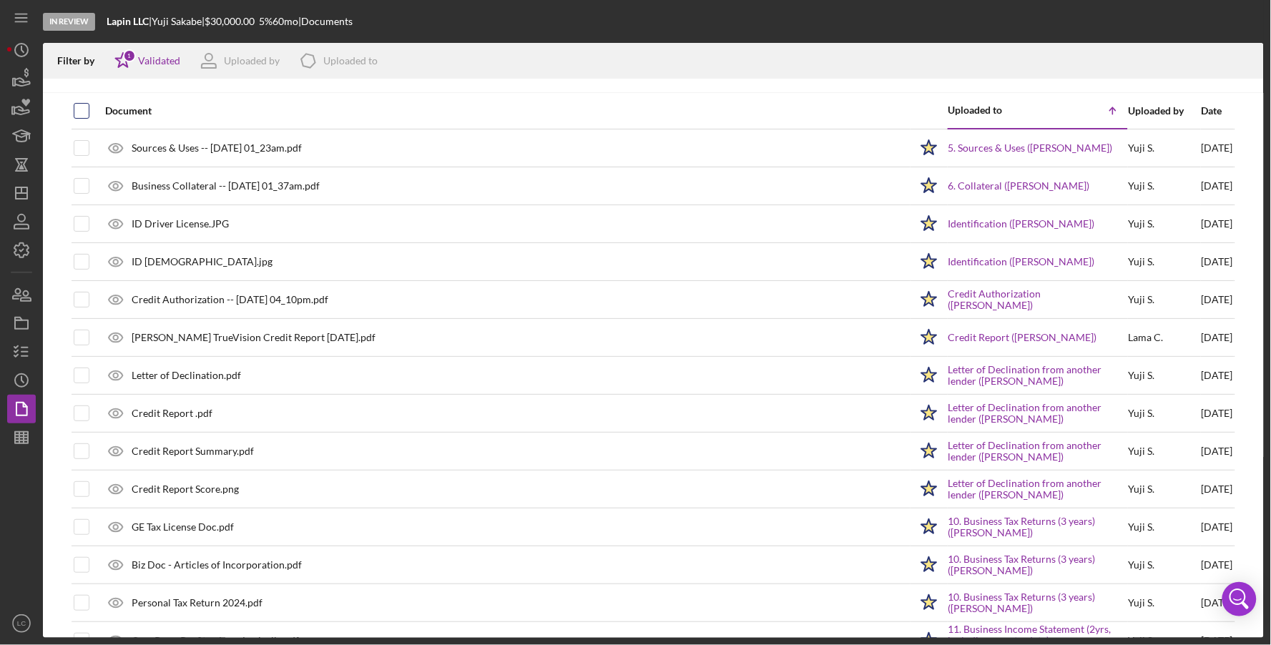
checkbox input "true"
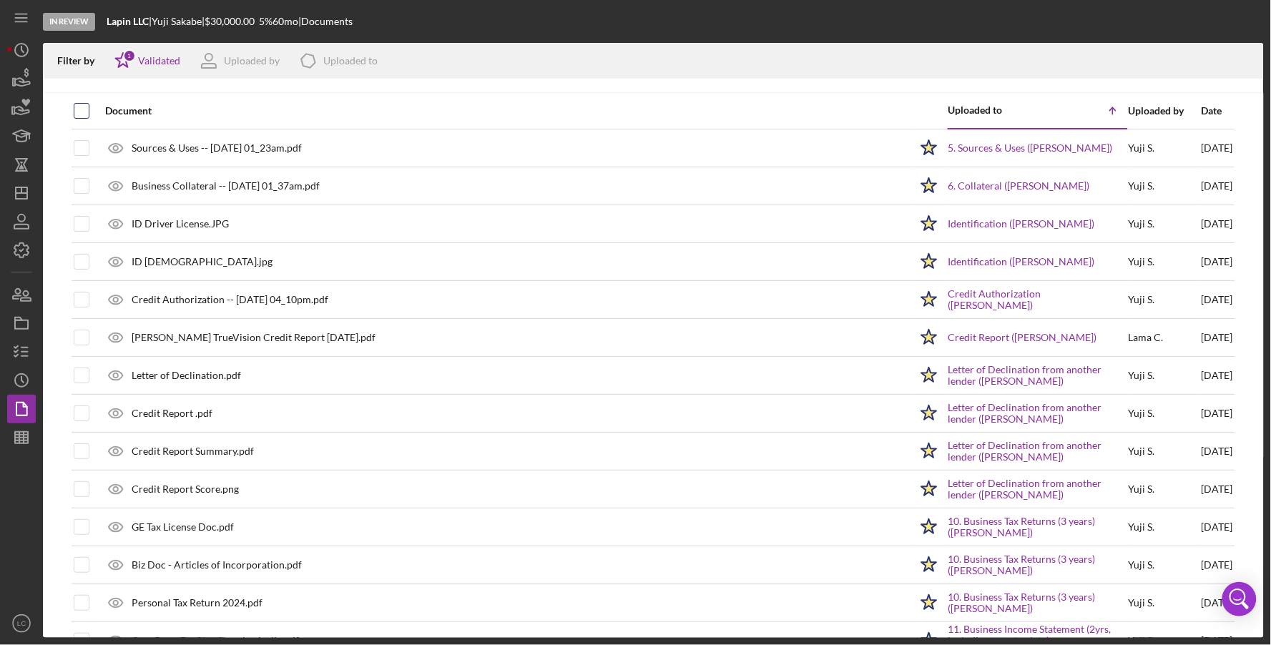
checkbox input "true"
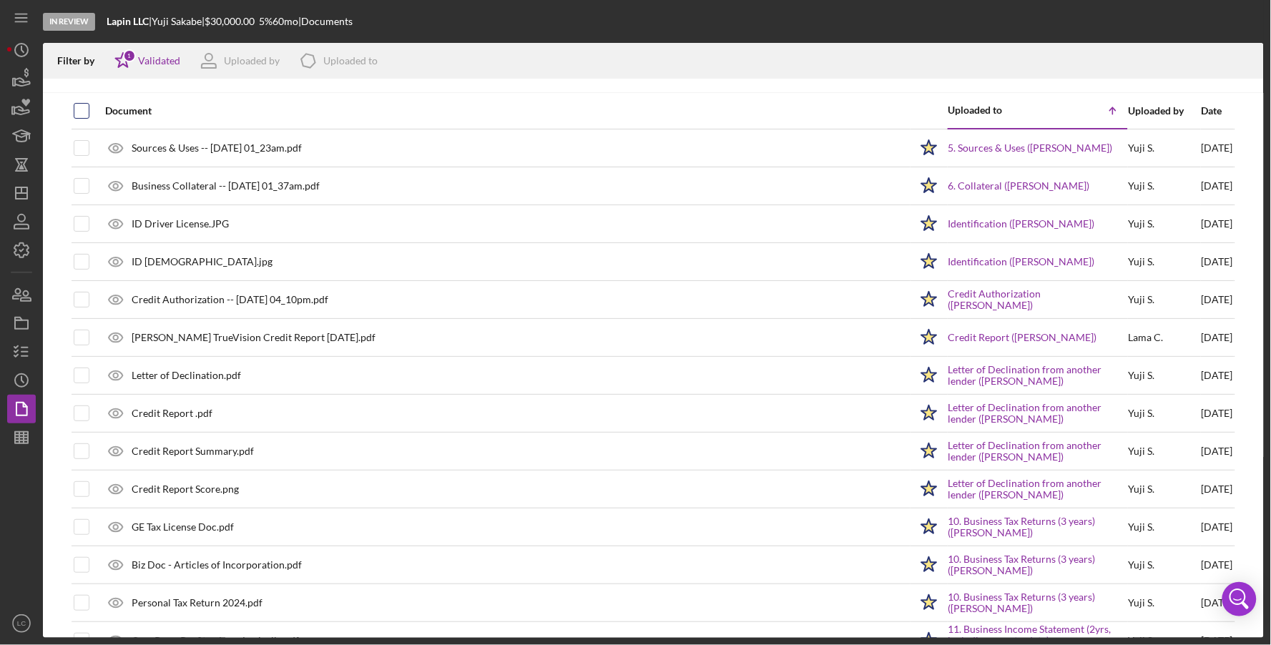
checkbox input "true"
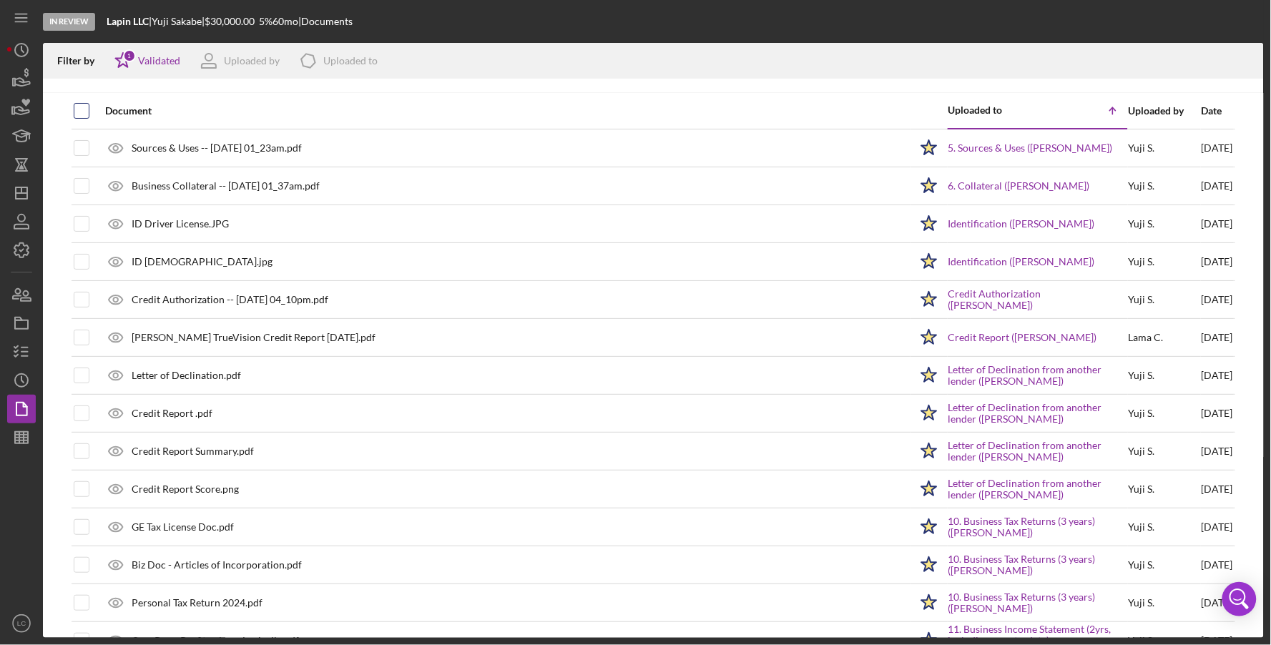
checkbox input "true"
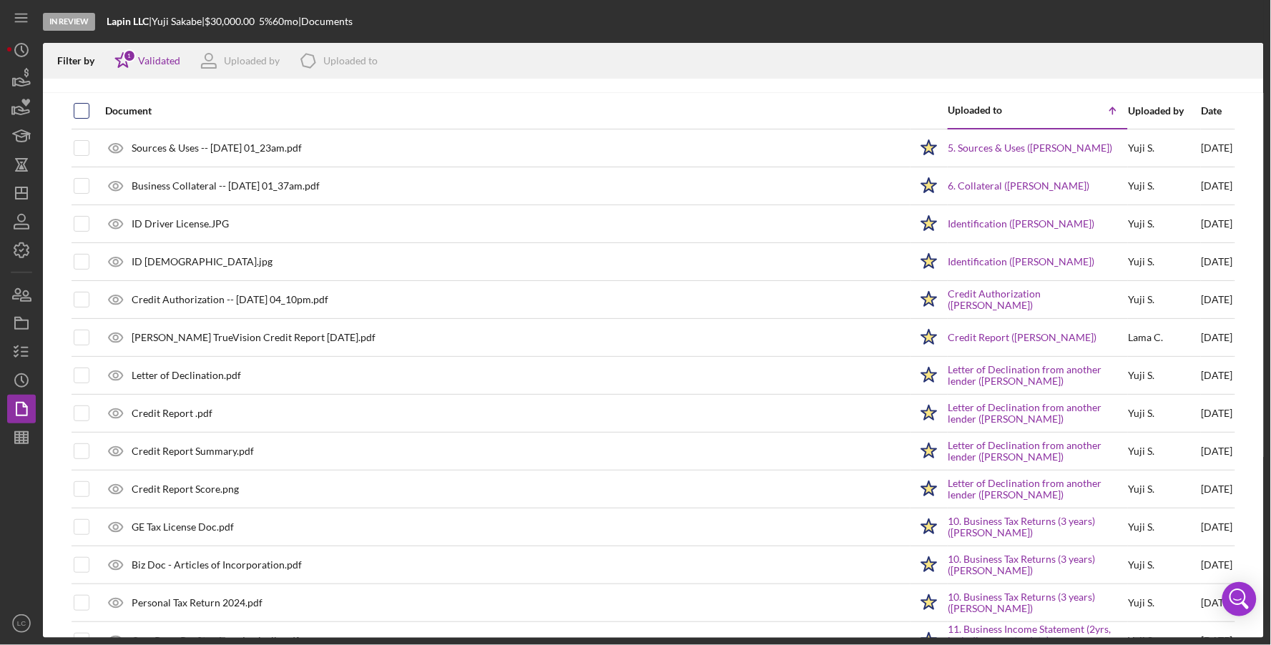
checkbox input "true"
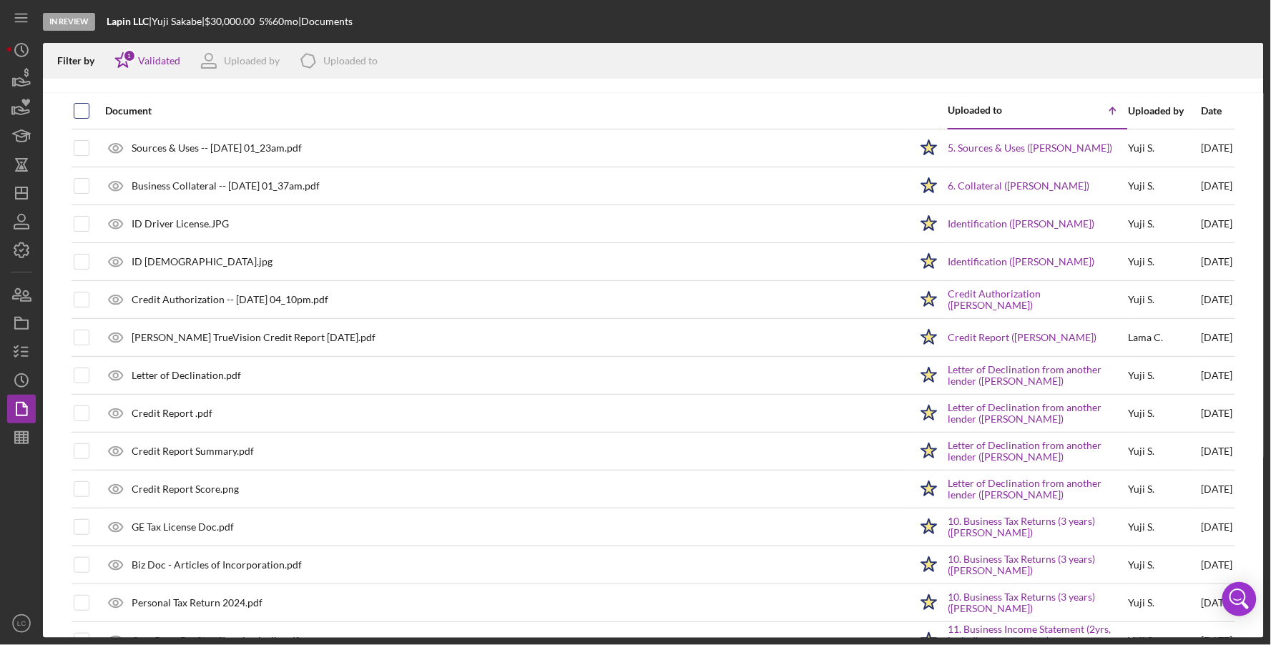
checkbox input "true"
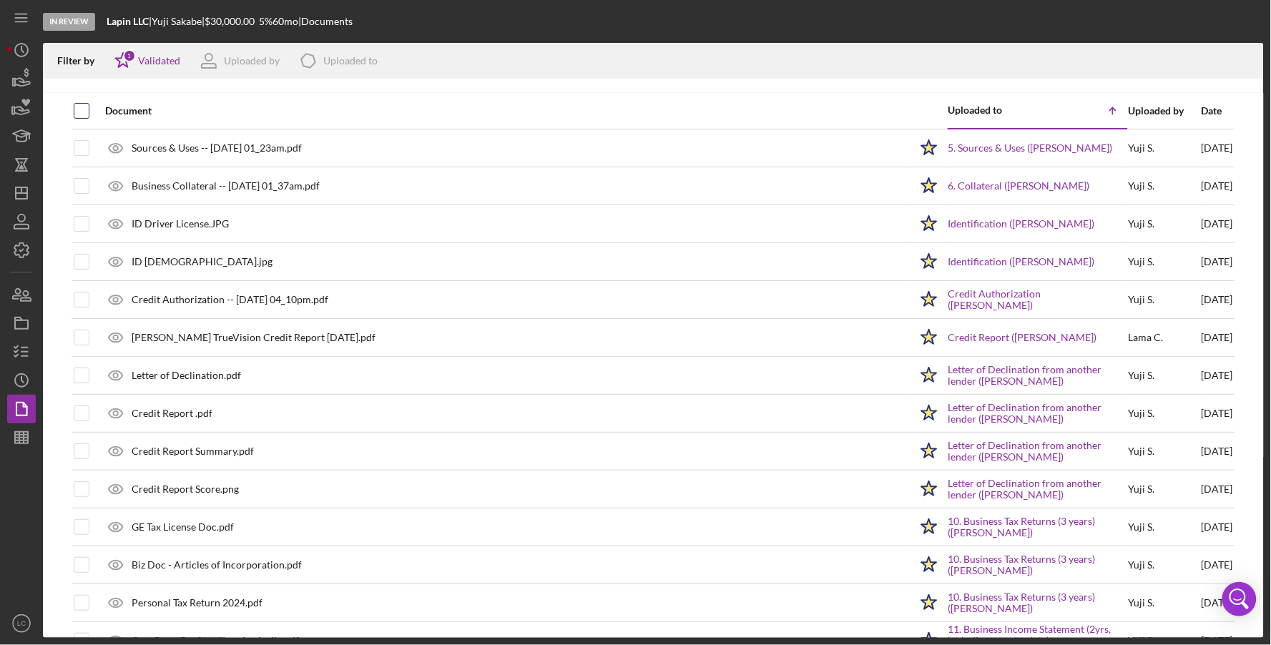
checkbox input "true"
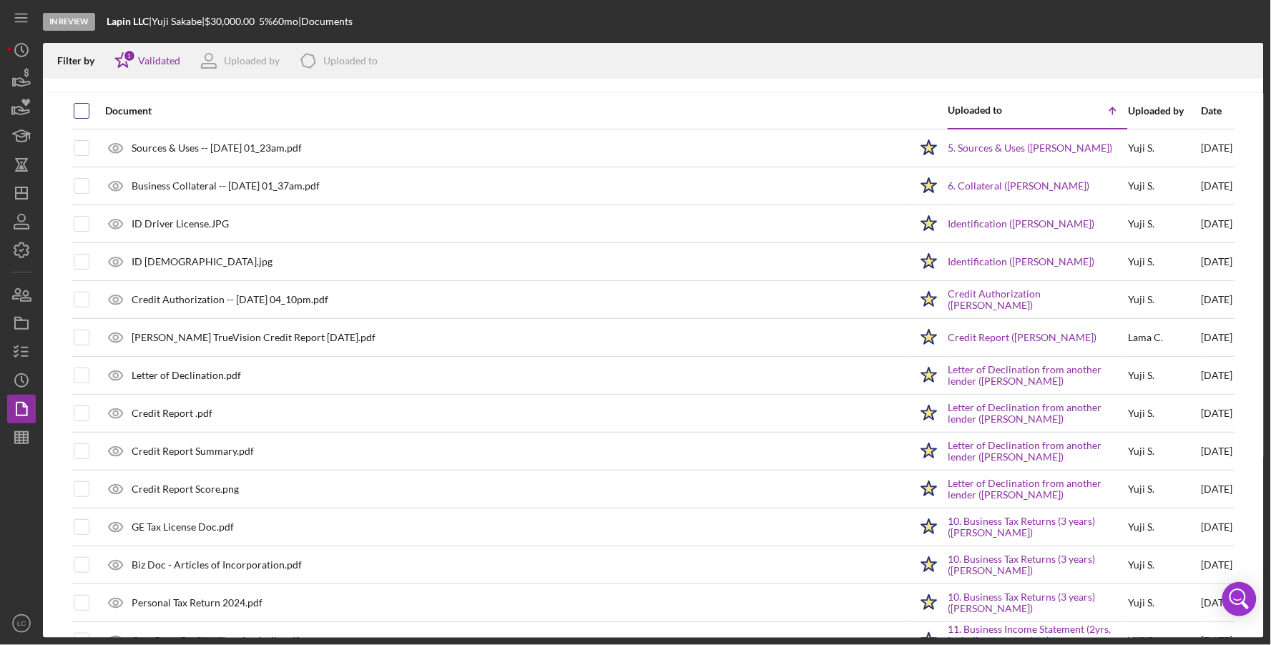
checkbox input "true"
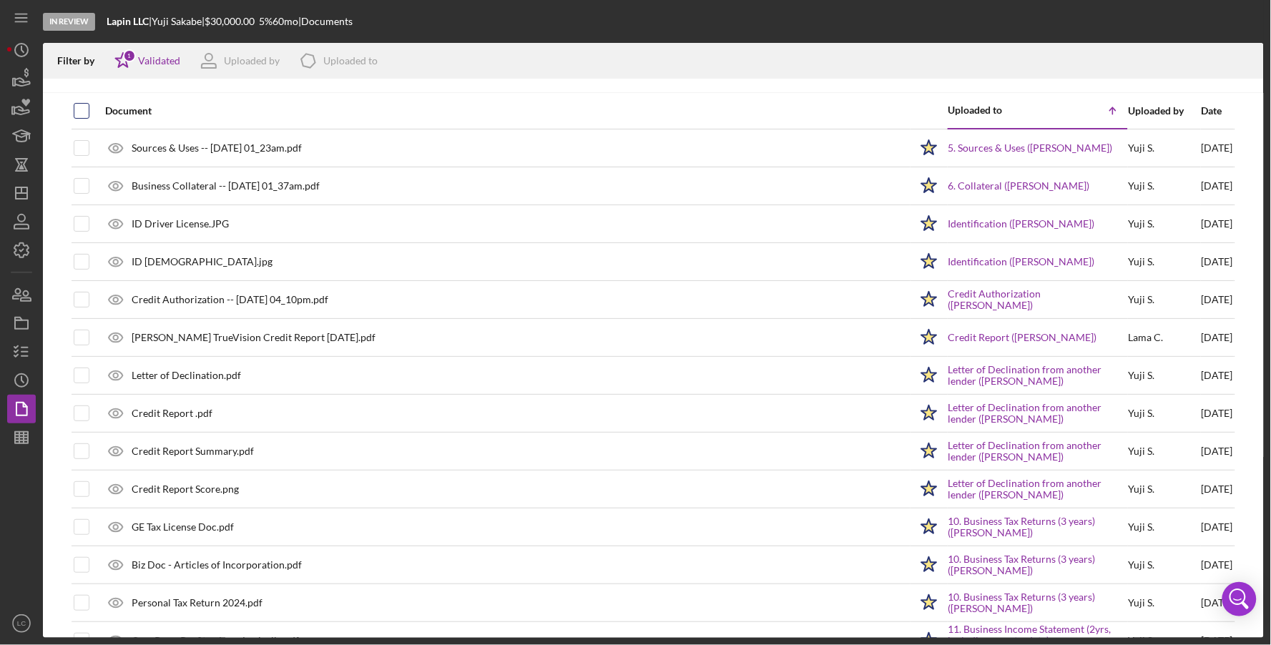
checkbox input "true"
click at [1252, 56] on icon "Icon/Download" at bounding box center [1246, 61] width 32 height 32
